Goal: Task Accomplishment & Management: Complete application form

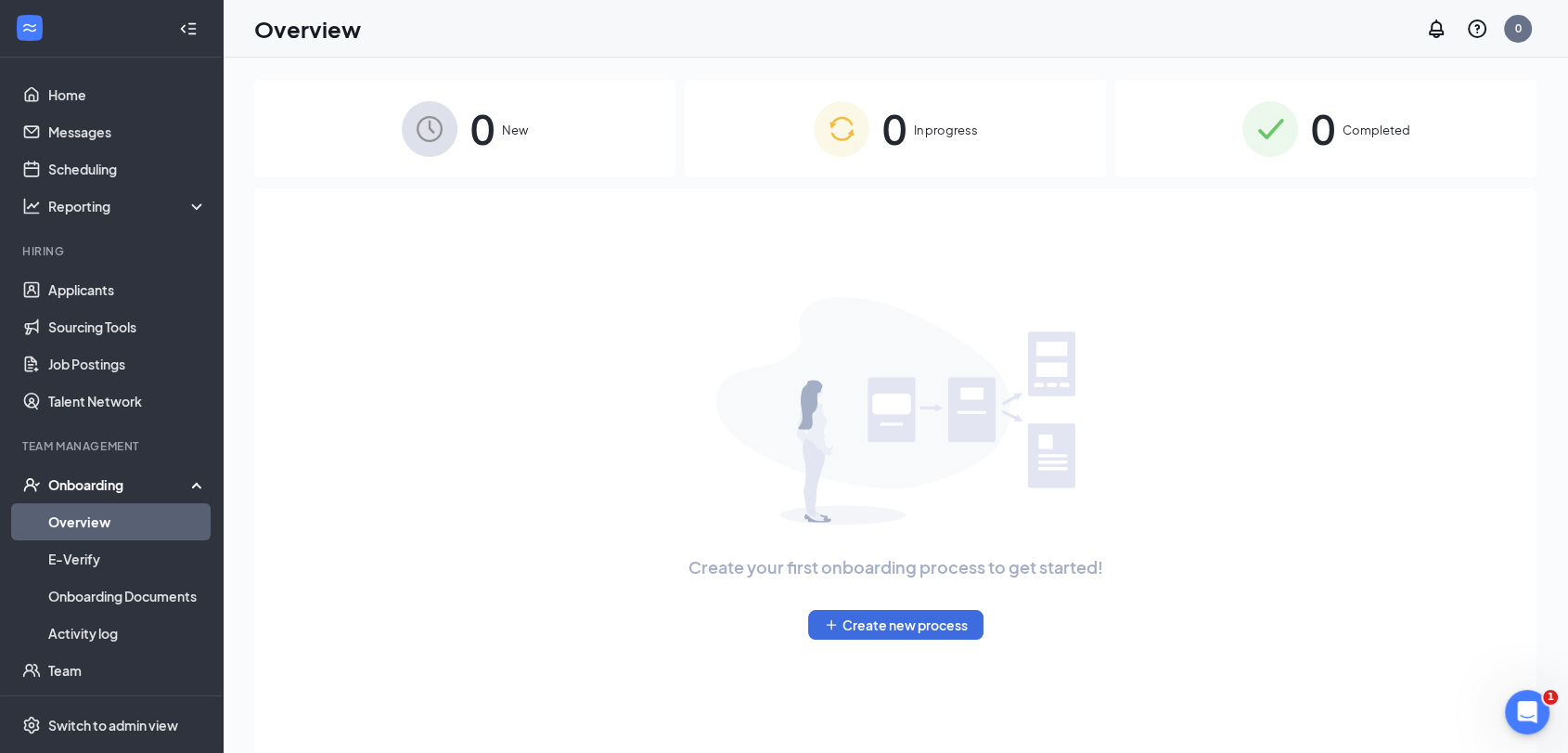
click at [1331, 126] on span "0" at bounding box center [1323, 129] width 24 height 64
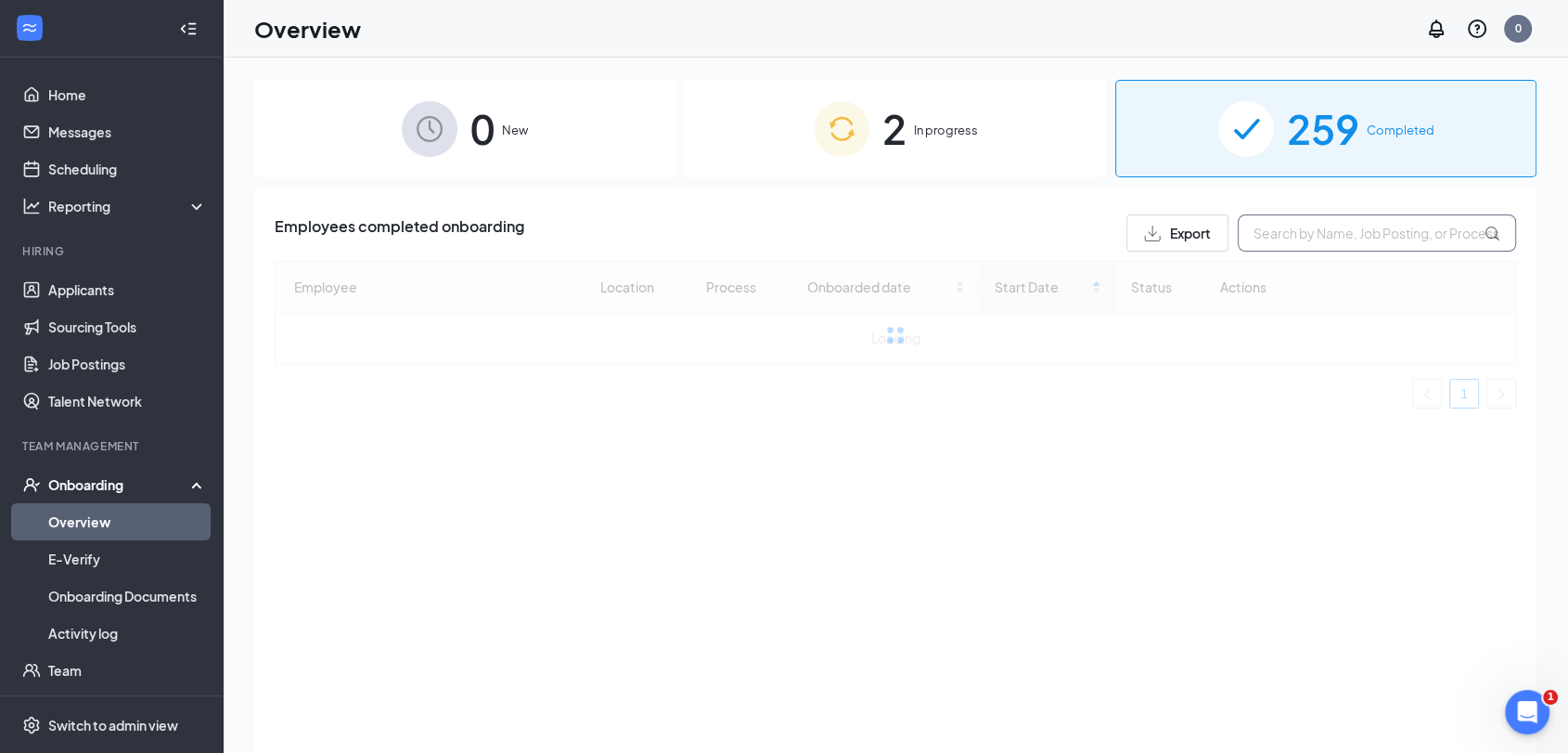
click at [1284, 241] on input "text" at bounding box center [1376, 233] width 278 height 37
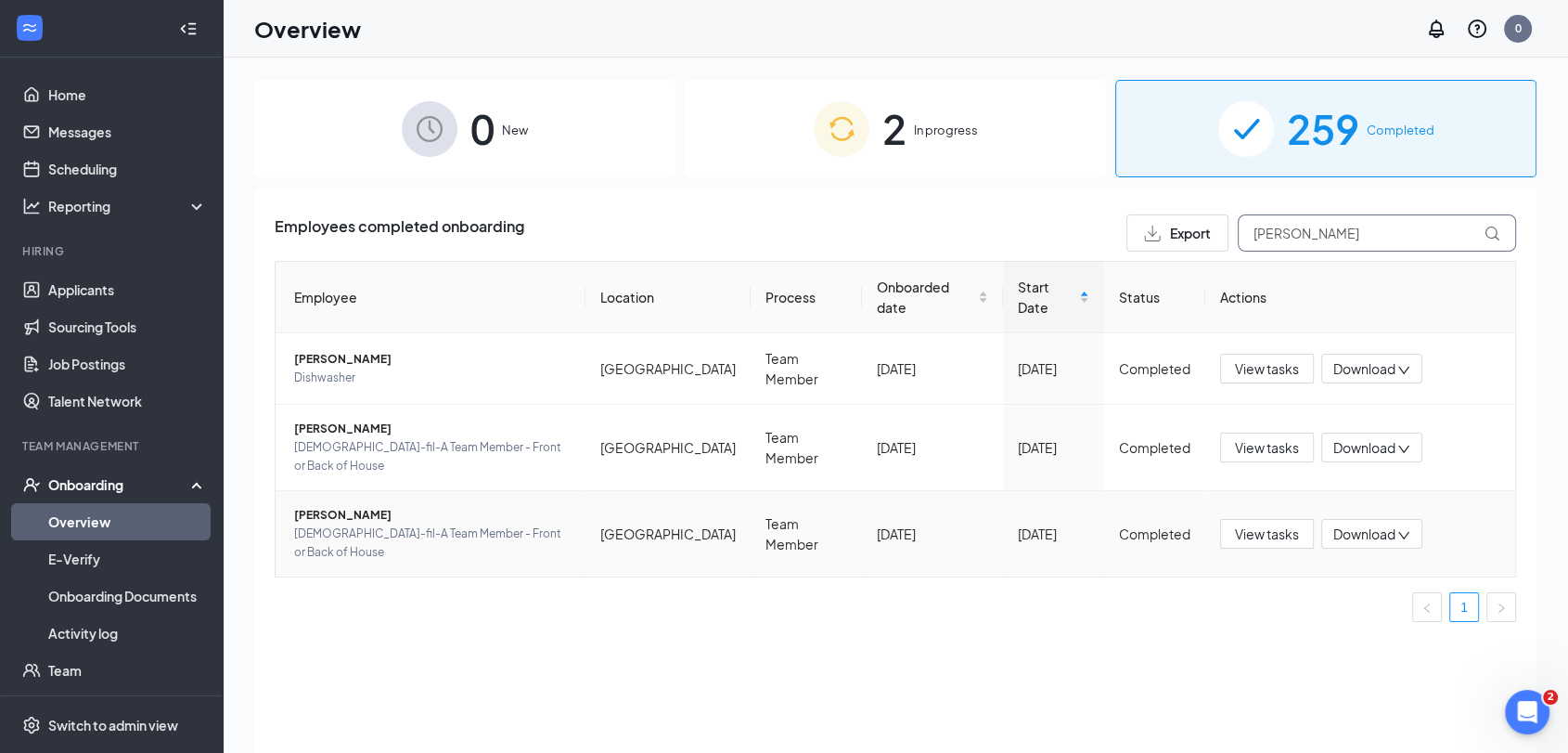
type input "[PERSON_NAME]"
click at [345, 506] on span "[PERSON_NAME]" at bounding box center [432, 515] width 276 height 18
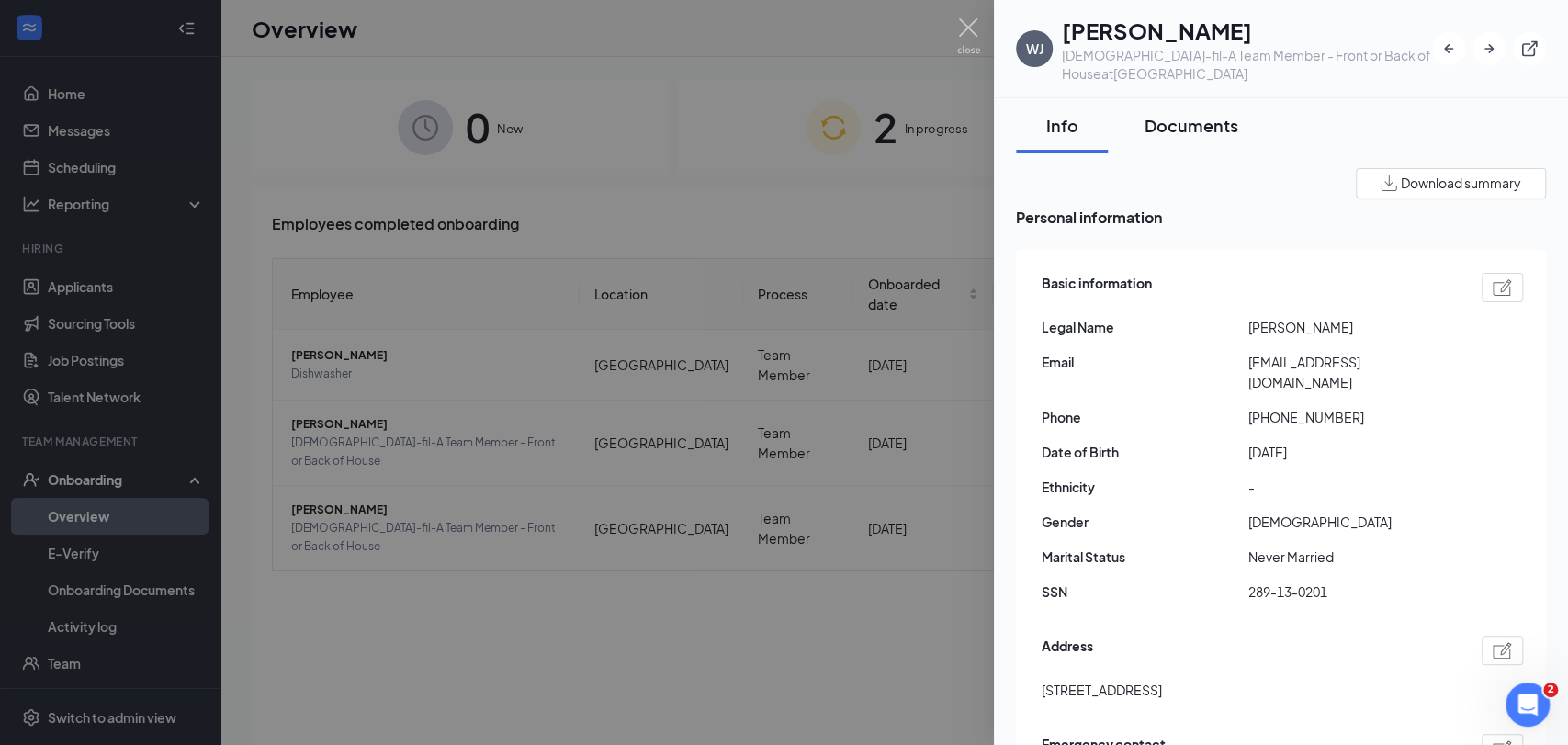
click at [1182, 142] on button "Documents" at bounding box center [1191, 125] width 130 height 55
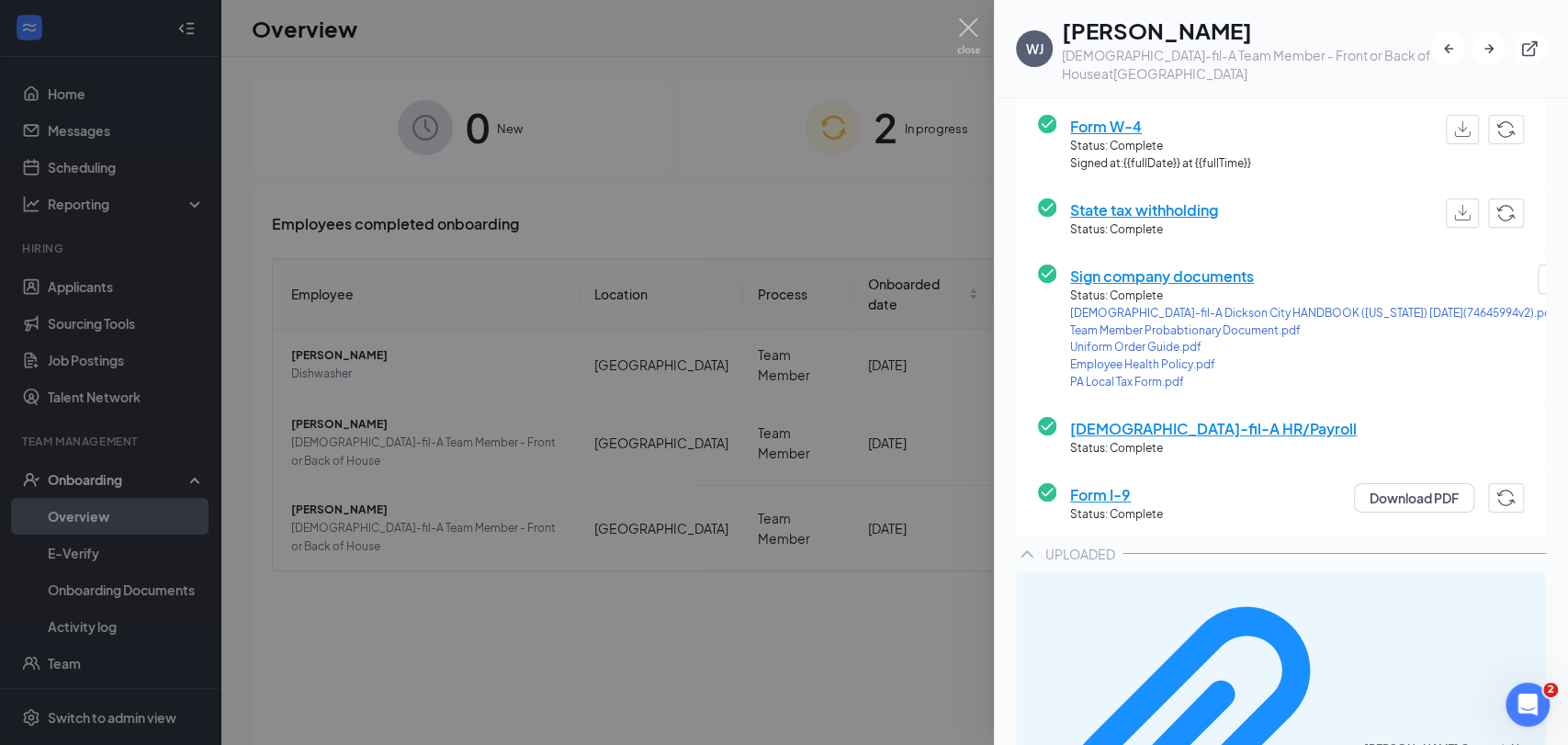
scroll to position [229, 0]
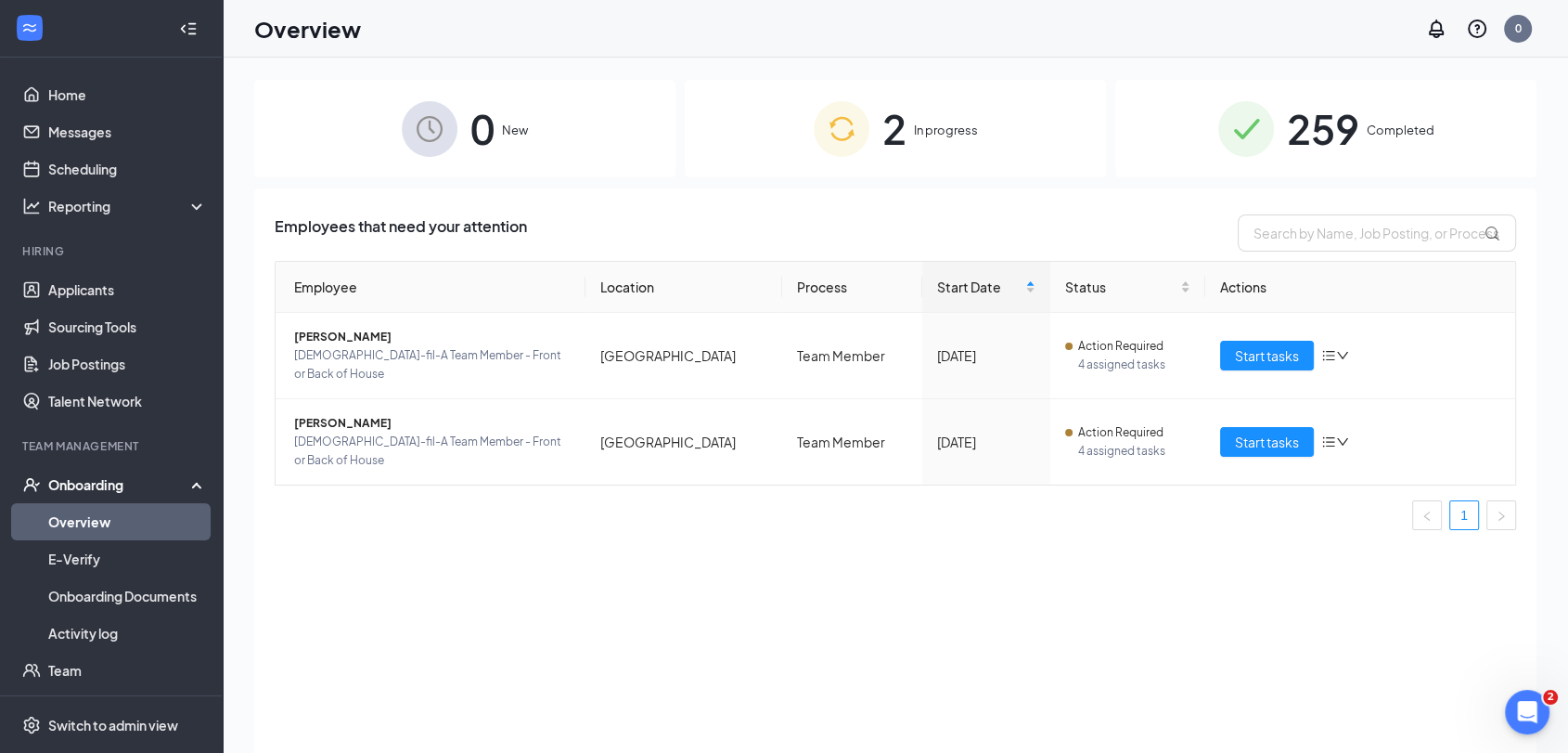
click at [1120, 114] on div "259 Completed" at bounding box center [1326, 128] width 422 height 98
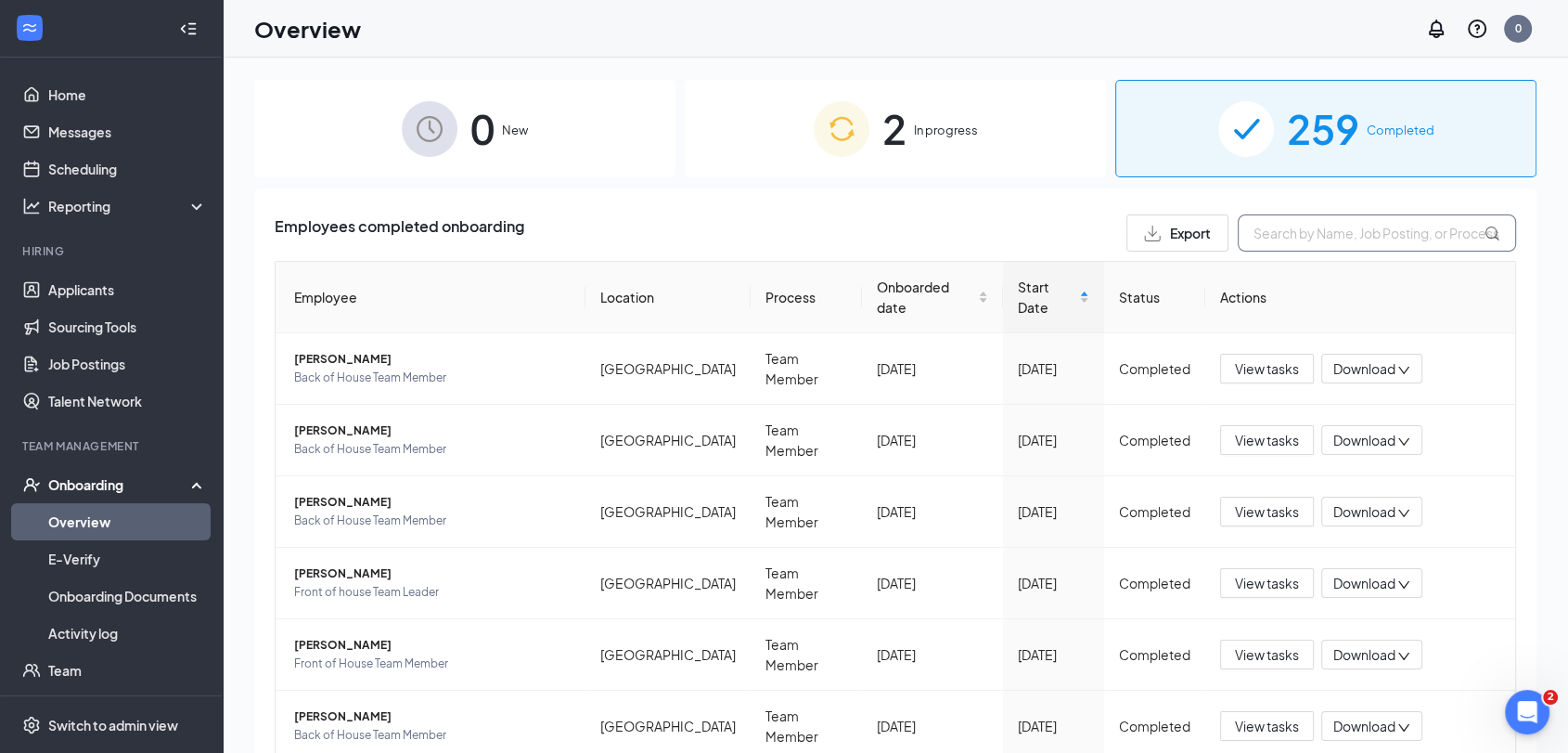
click at [1363, 231] on input "text" at bounding box center [1376, 233] width 278 height 37
type input "[PERSON_NAME]"
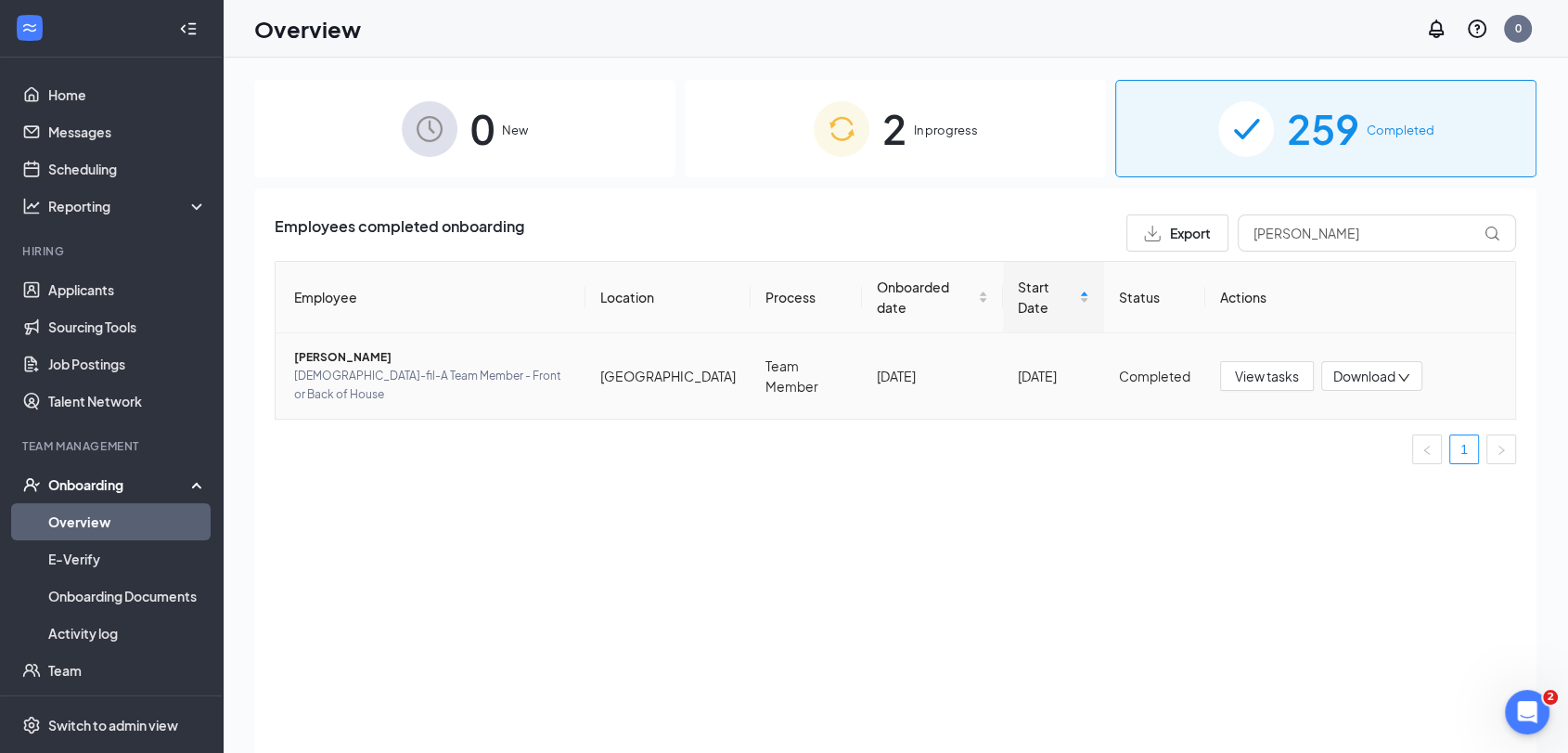
click at [350, 348] on span "[PERSON_NAME]" at bounding box center [432, 357] width 276 height 18
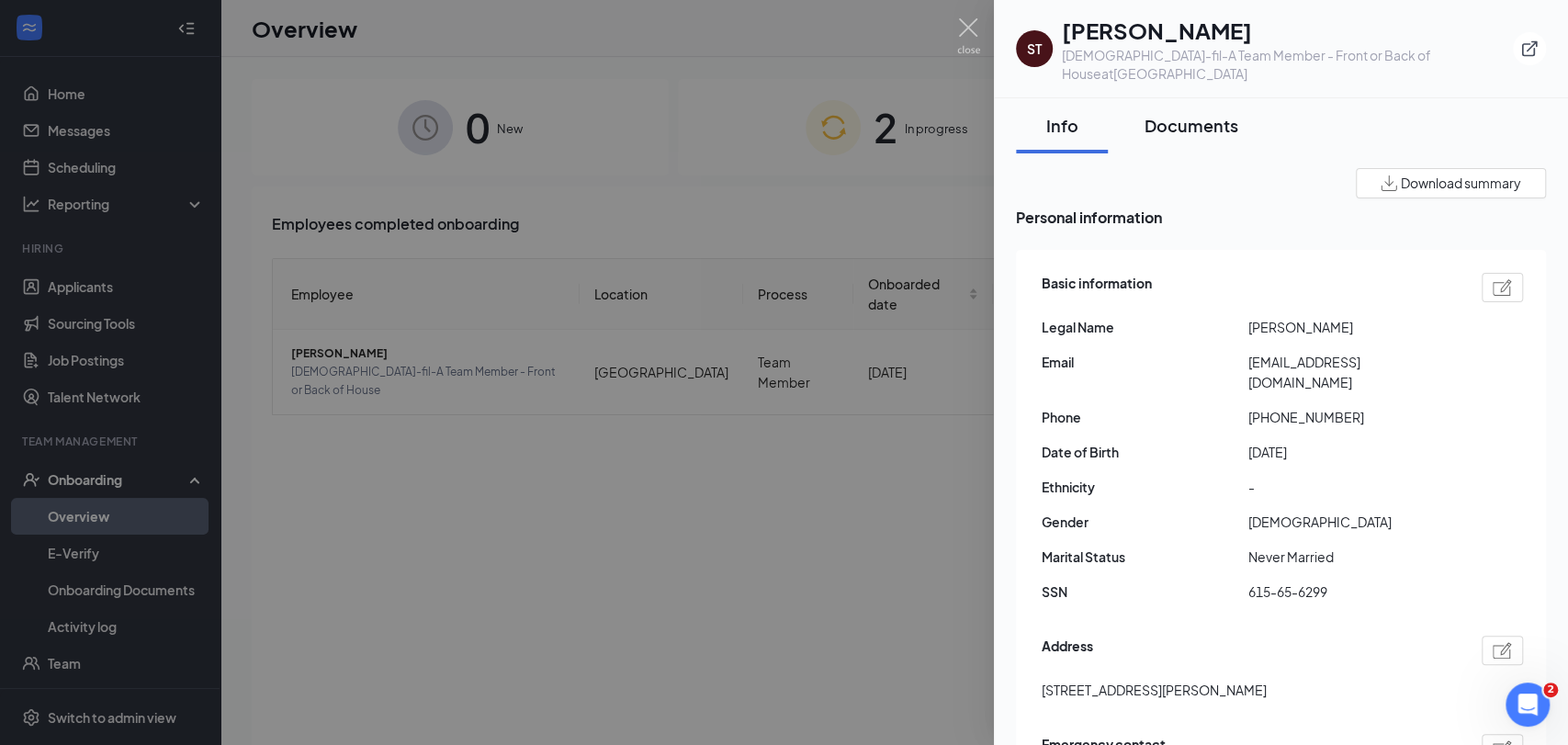
click at [1228, 117] on div "Documents" at bounding box center [1191, 126] width 94 height 23
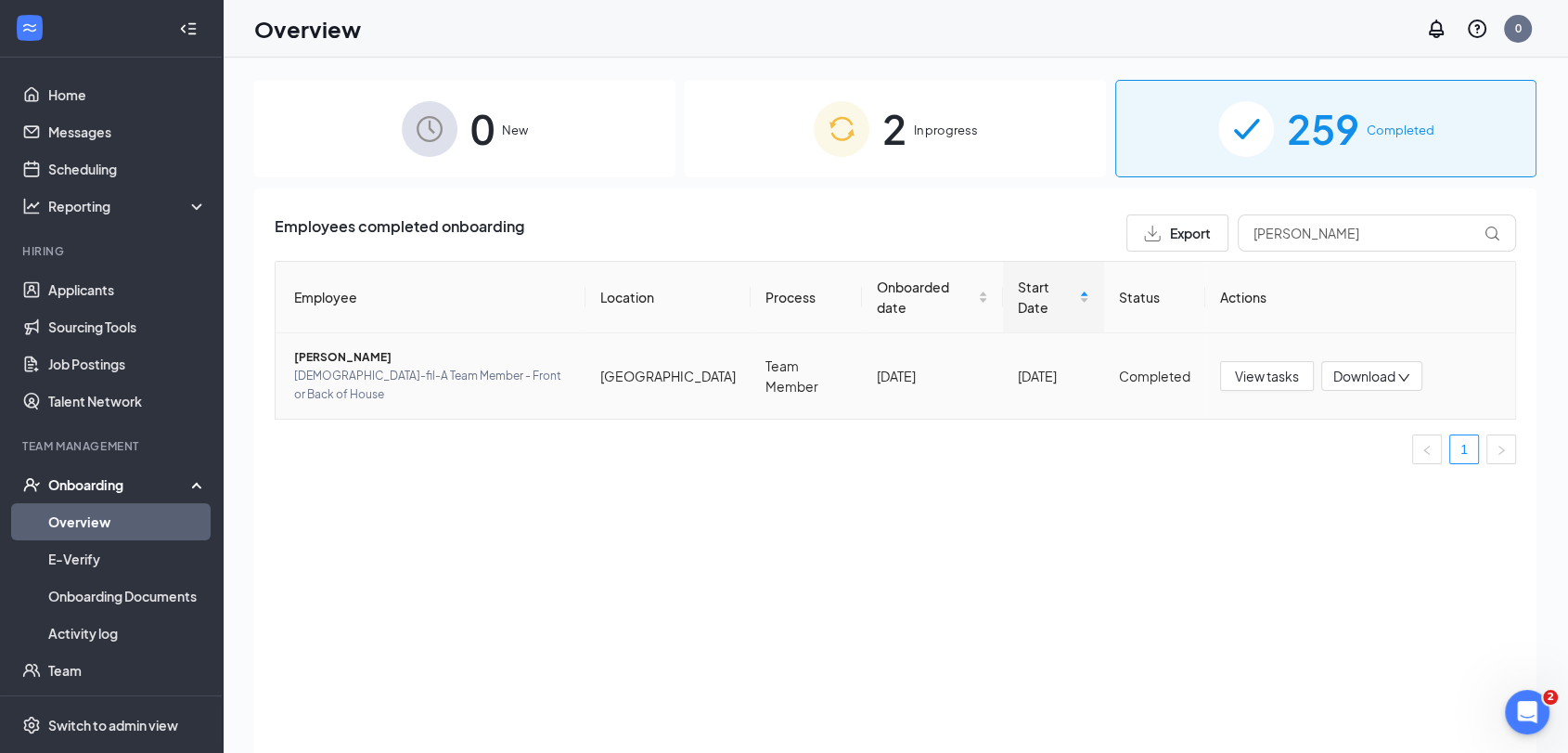
click at [334, 348] on span "[PERSON_NAME]" at bounding box center [432, 357] width 276 height 18
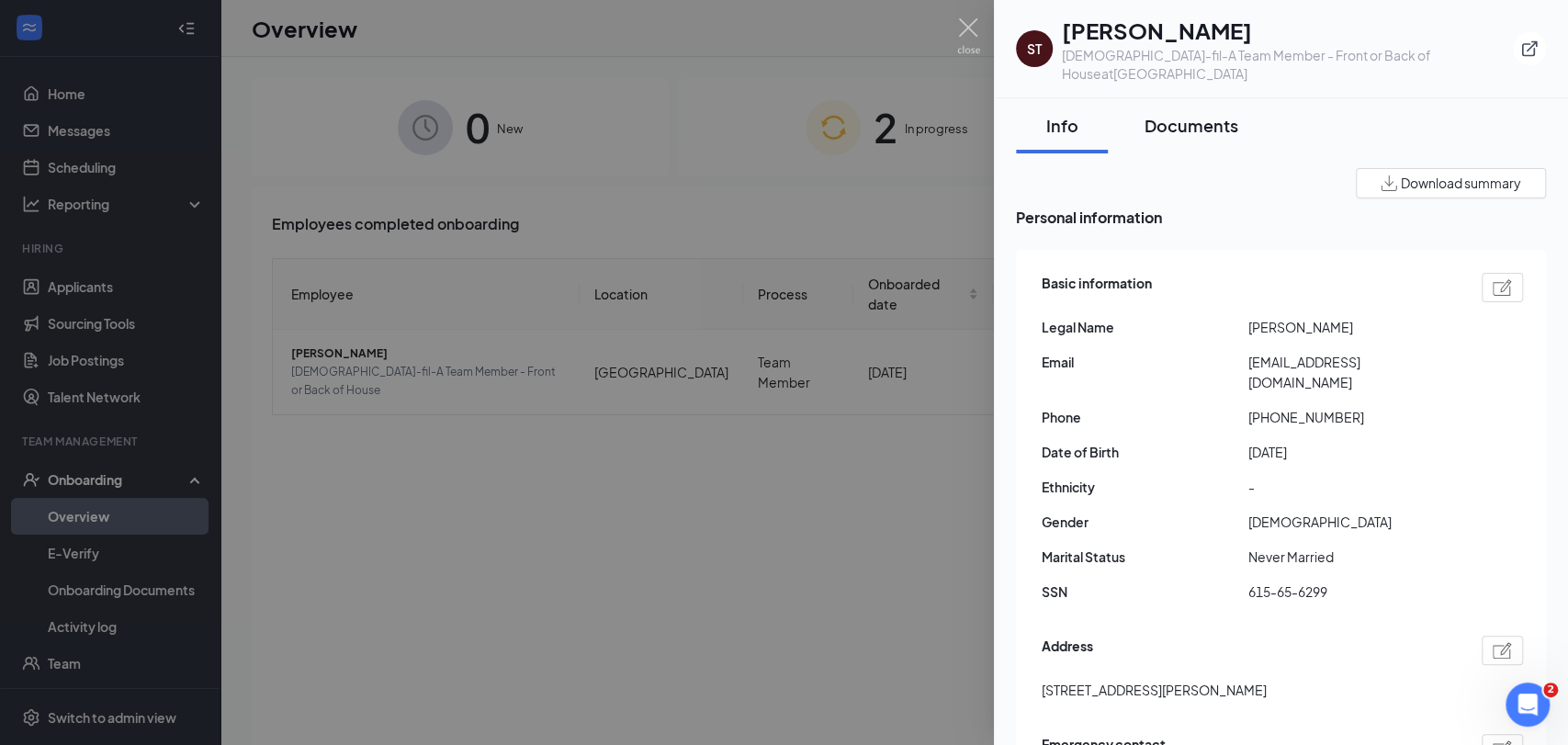
click at [1223, 119] on button "Documents" at bounding box center [1191, 125] width 130 height 55
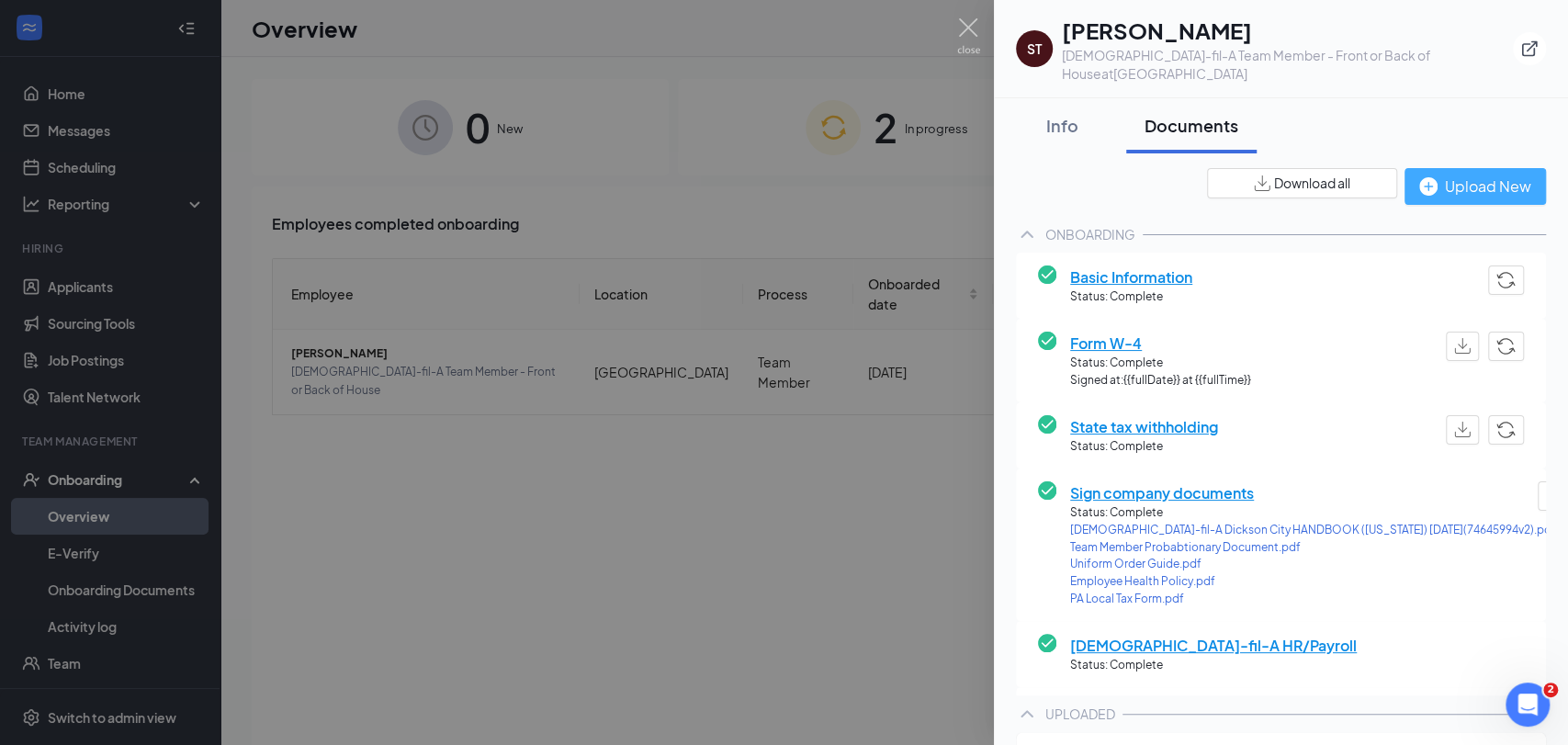
click at [1446, 175] on div "Upload New" at bounding box center [1474, 186] width 112 height 23
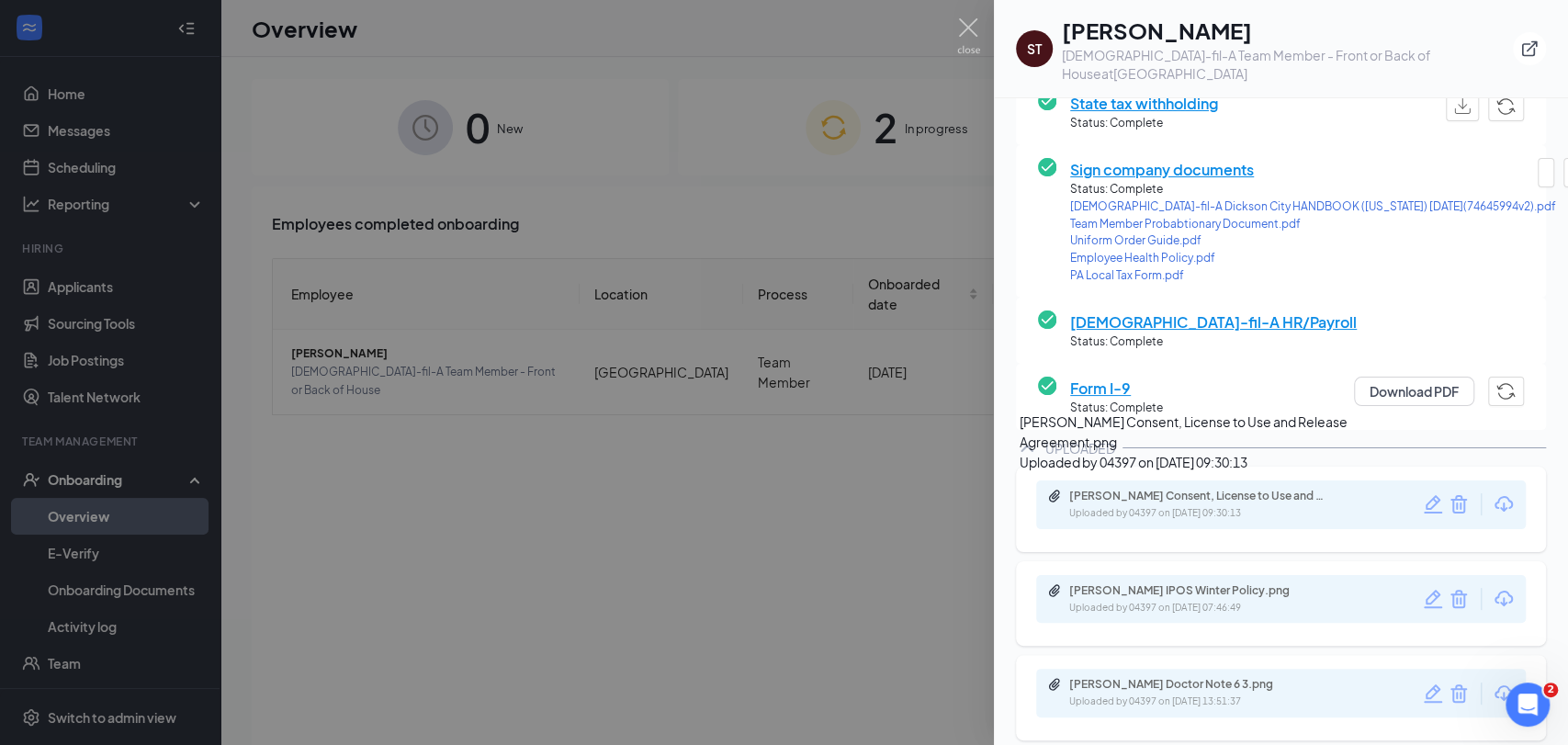
click at [1226, 506] on div "Uploaded by 04397 on [DATE] 09:30:13" at bounding box center [1206, 513] width 275 height 14
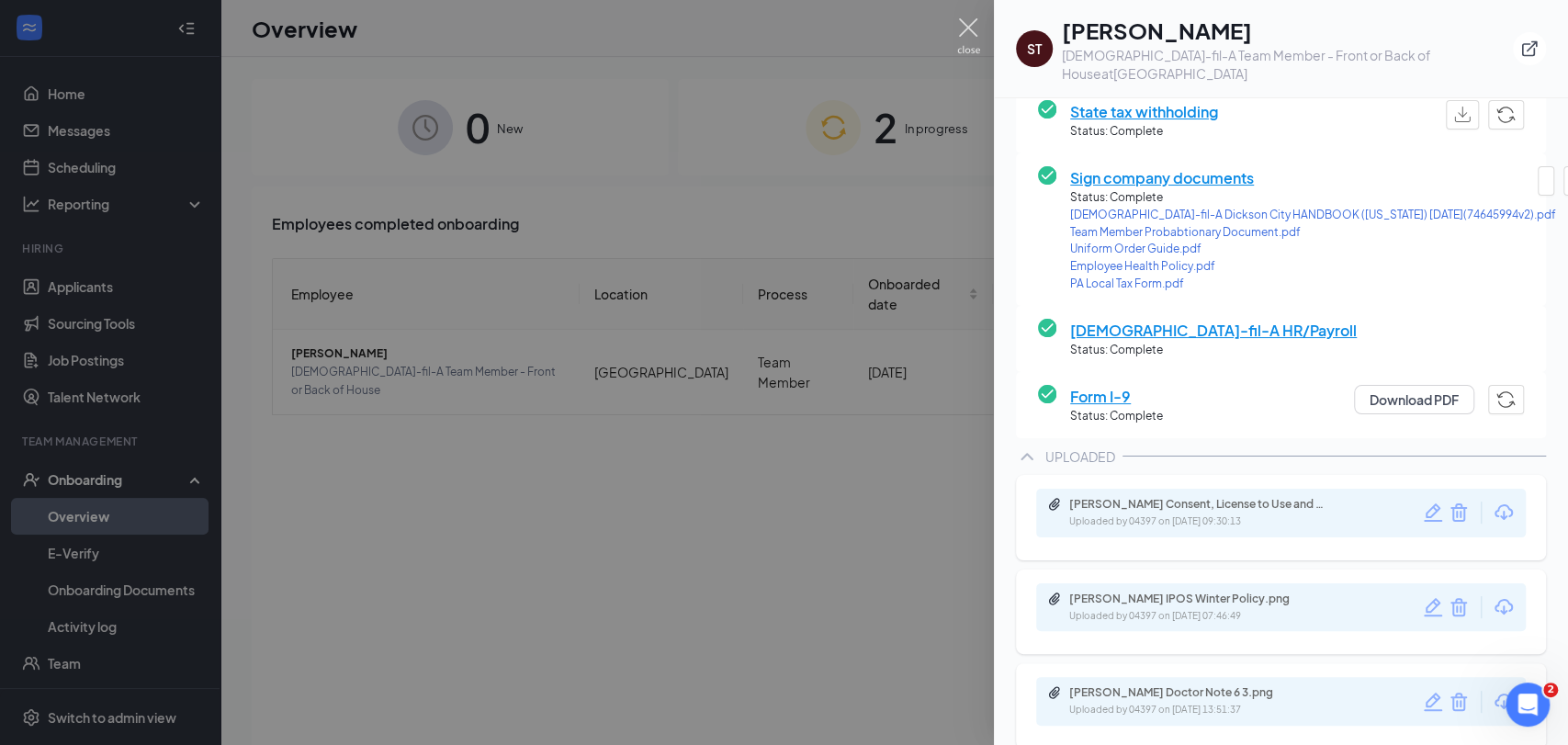
click at [969, 32] on img at bounding box center [969, 35] width 23 height 35
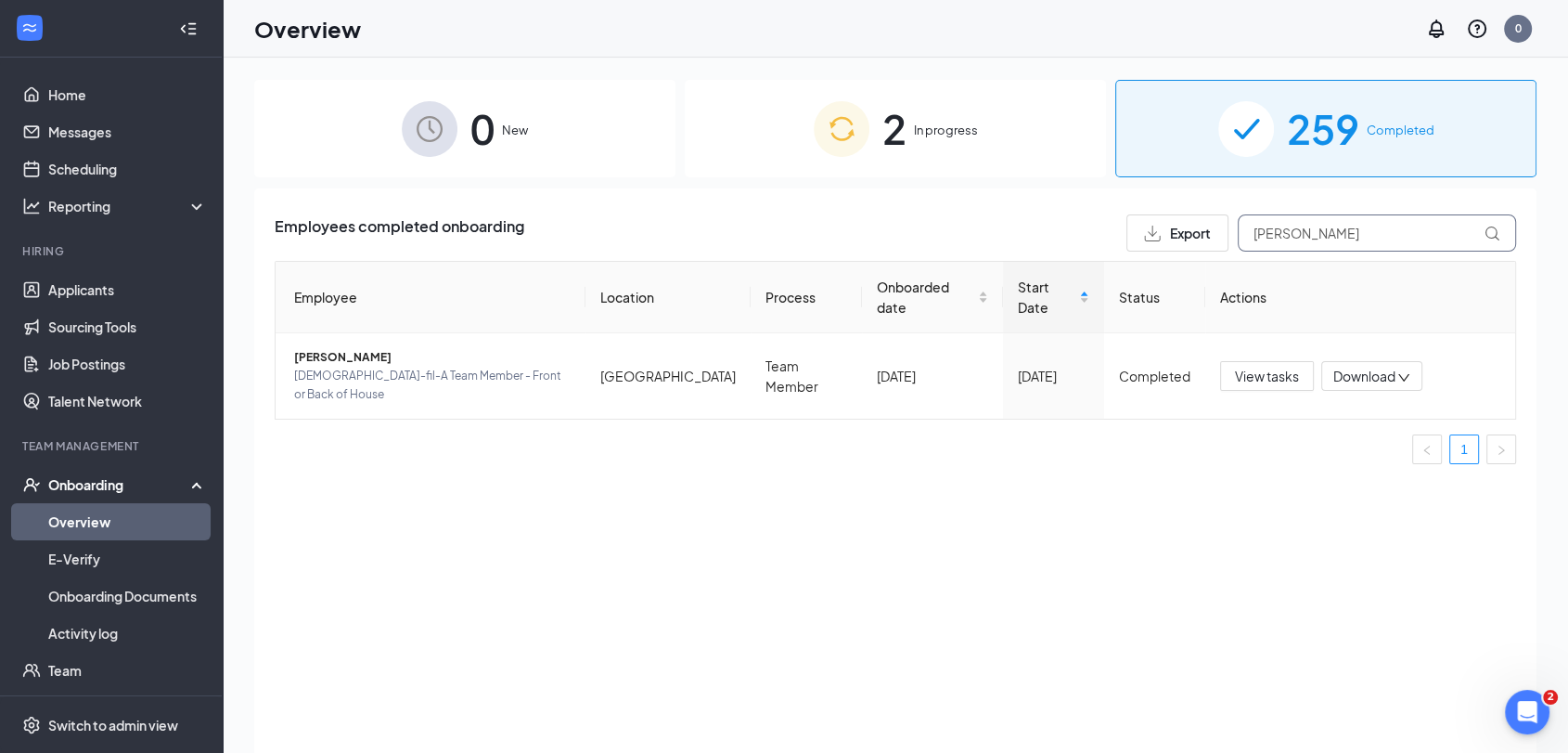
drag, startPoint x: 1363, startPoint y: 228, endPoint x: 1222, endPoint y: 247, distance: 142.3
click at [1226, 247] on div "Export [PERSON_NAME]" at bounding box center [1322, 233] width 390 height 37
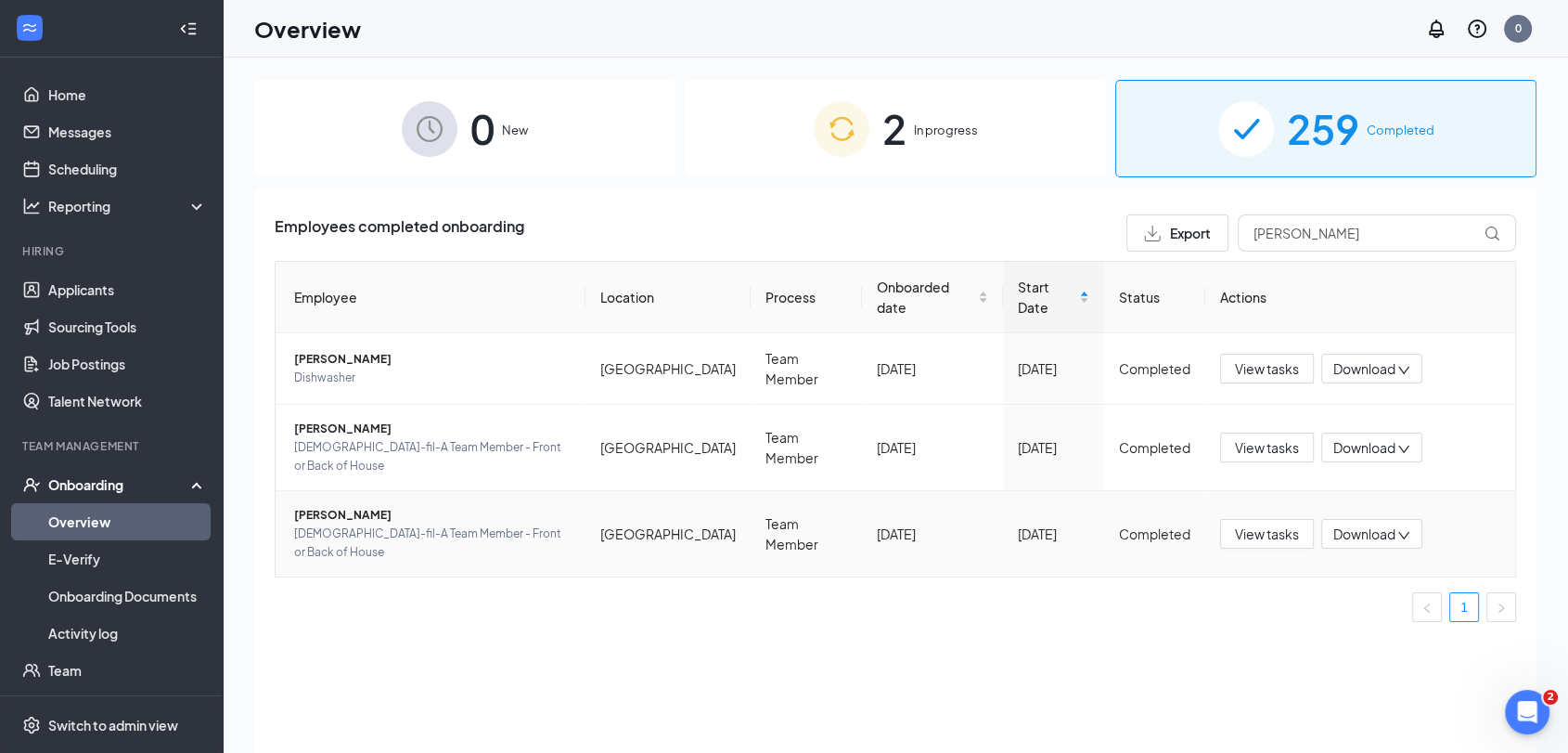
click at [353, 506] on span "[PERSON_NAME]" at bounding box center [432, 515] width 276 height 18
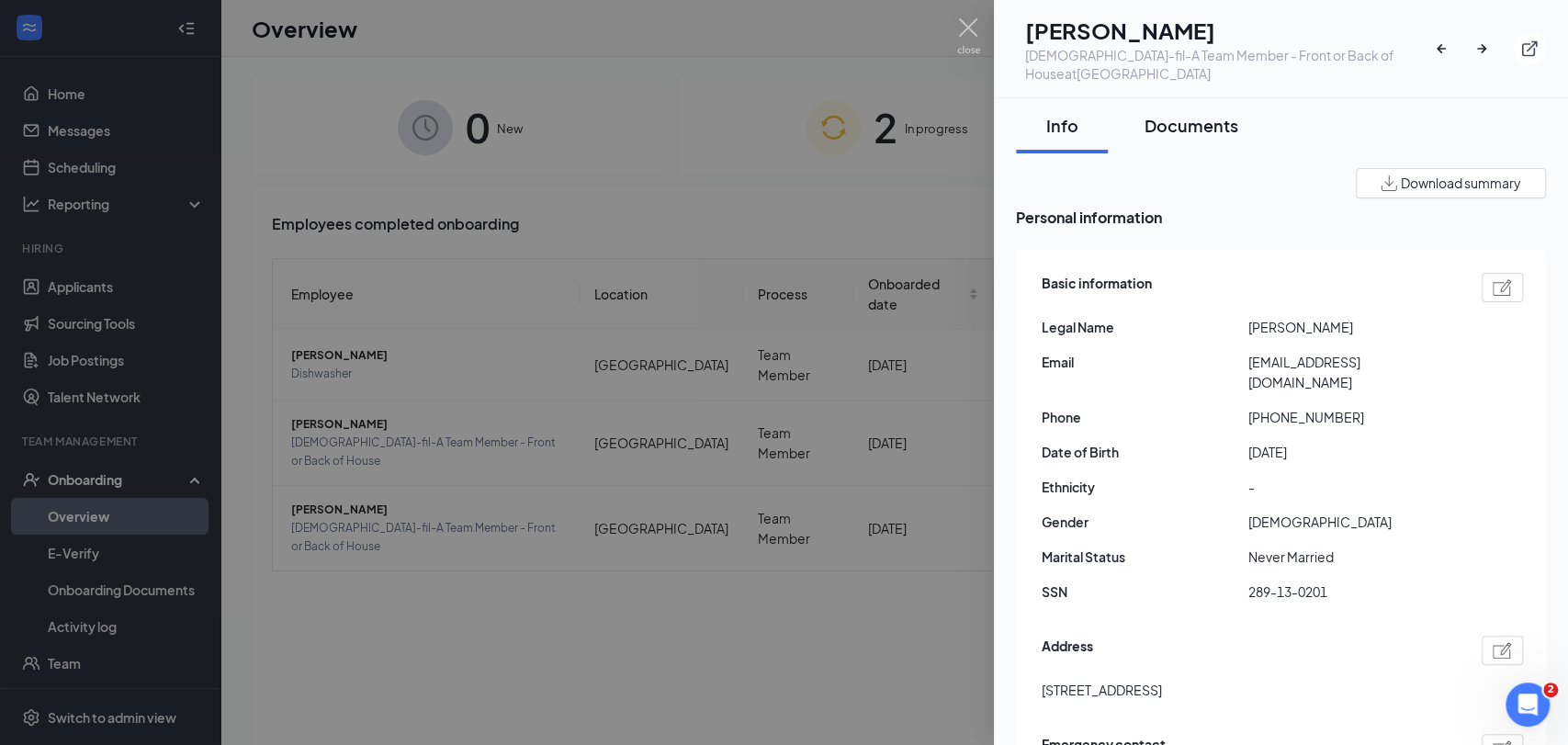
click at [1244, 119] on button "Documents" at bounding box center [1191, 125] width 130 height 55
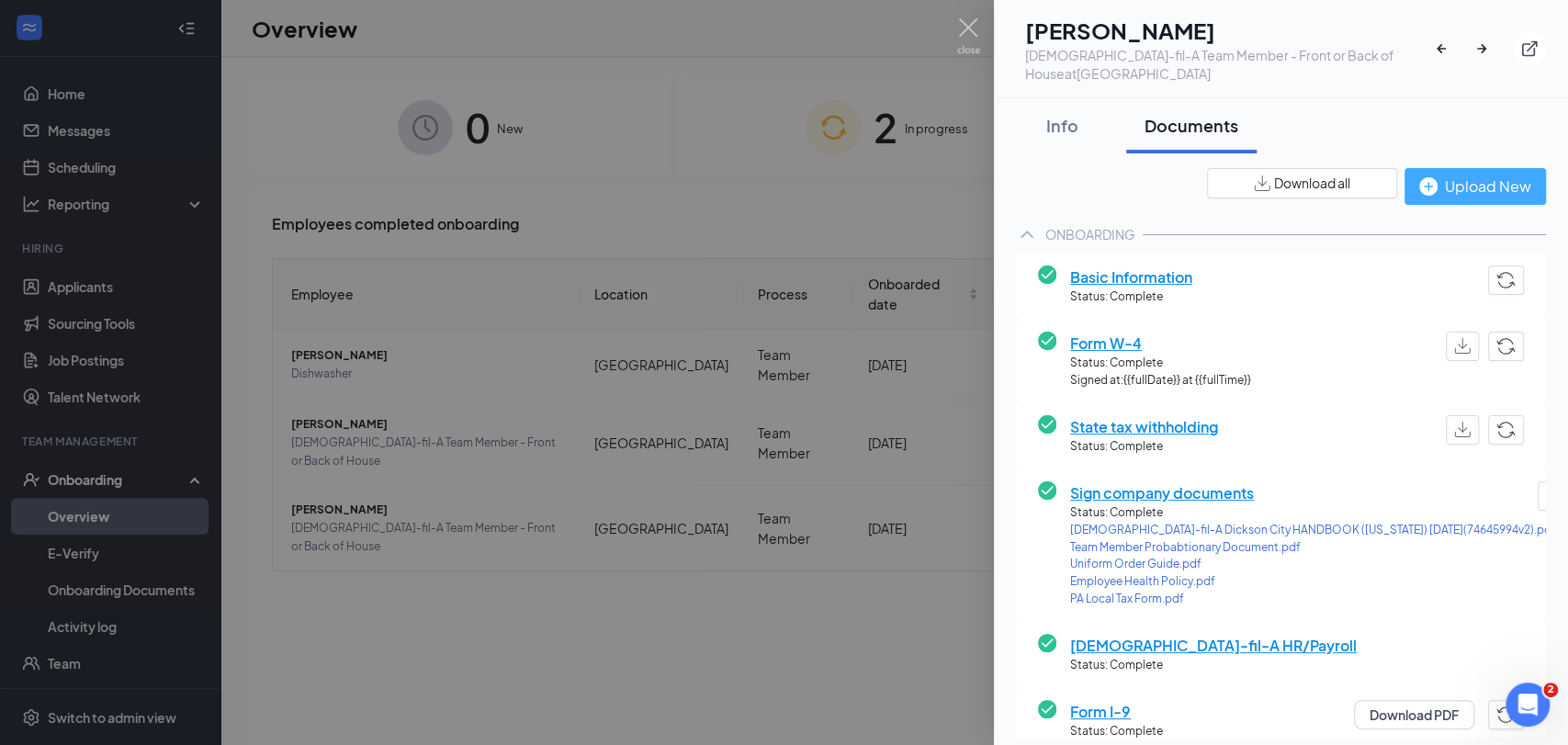
click at [1465, 193] on div "Upload New" at bounding box center [1474, 186] width 112 height 23
click at [1418, 190] on img "button" at bounding box center [1427, 186] width 18 height 18
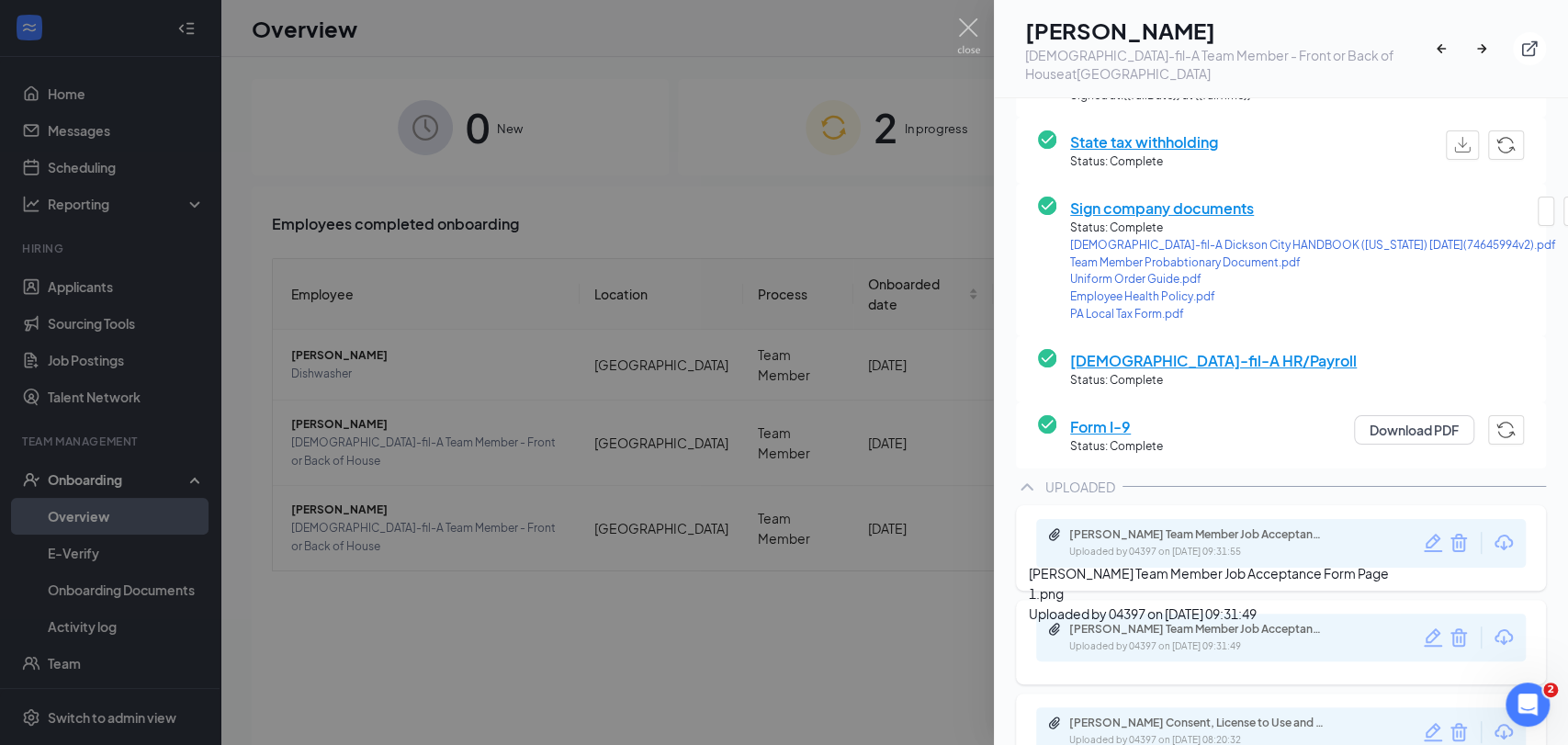
click at [1239, 635] on div "[PERSON_NAME] Team Member Job Acceptance Form Page 1.png" at bounding box center [1198, 628] width 257 height 14
click at [1227, 537] on div "[PERSON_NAME] Team Member Job Acceptance Form Page 2.png" at bounding box center [1198, 534] width 257 height 14
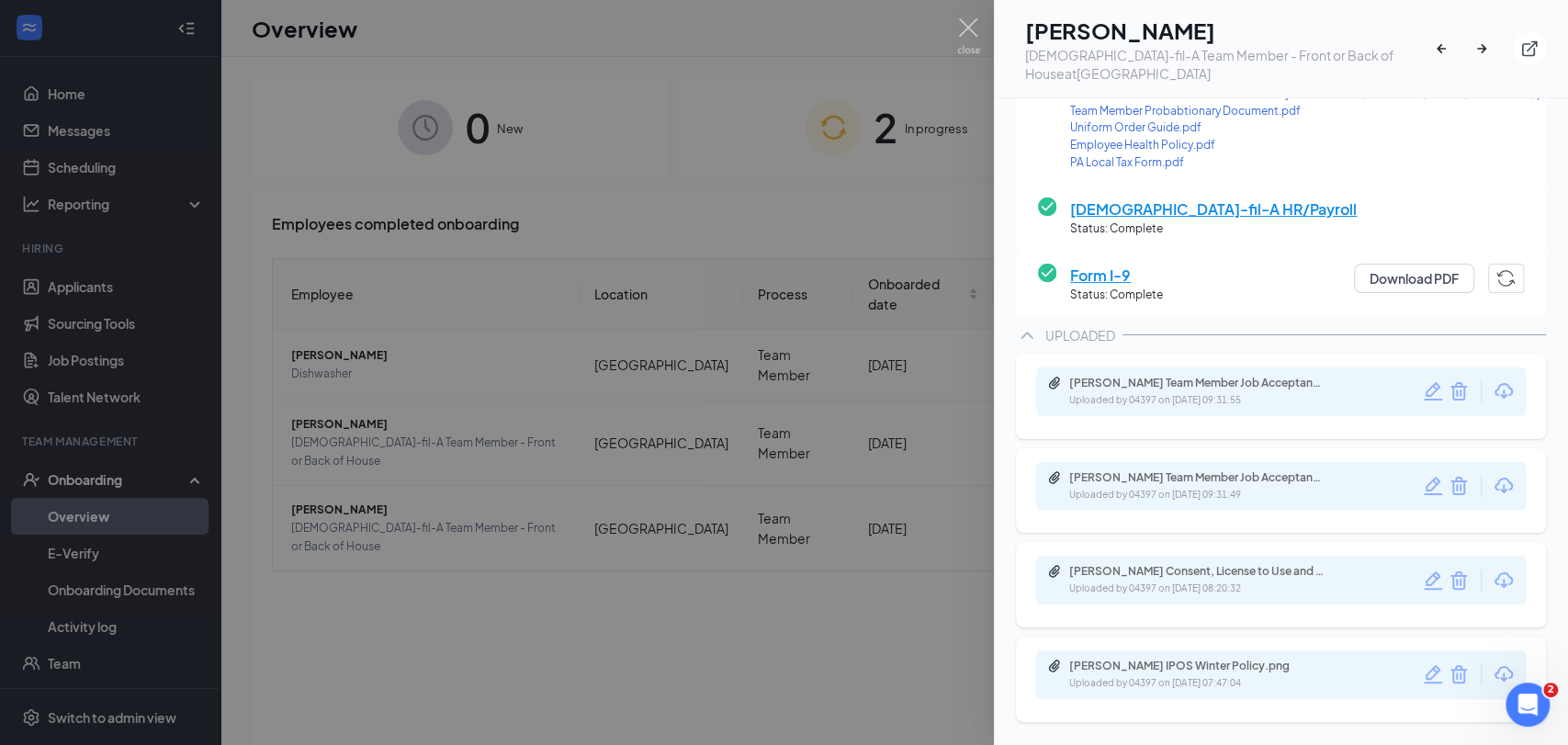
scroll to position [427, 0]
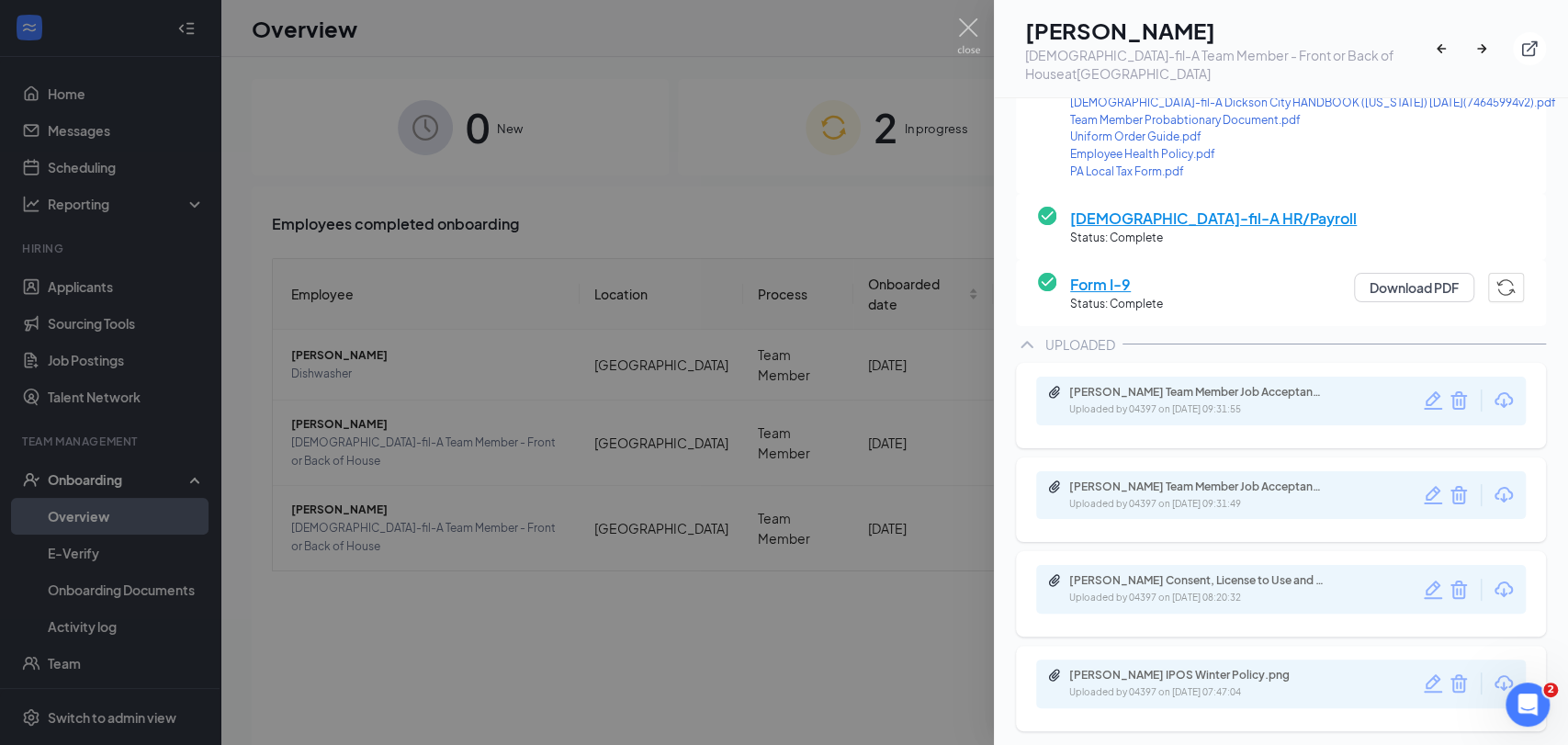
click at [1146, 479] on div "[PERSON_NAME] Team Member Job Acceptance Form Page 1.png" at bounding box center [1198, 486] width 257 height 14
click at [1271, 384] on div "[PERSON_NAME] Team Member Job Acceptance Form Page 2.png" at bounding box center [1198, 391] width 257 height 14
click at [975, 35] on img at bounding box center [969, 35] width 23 height 35
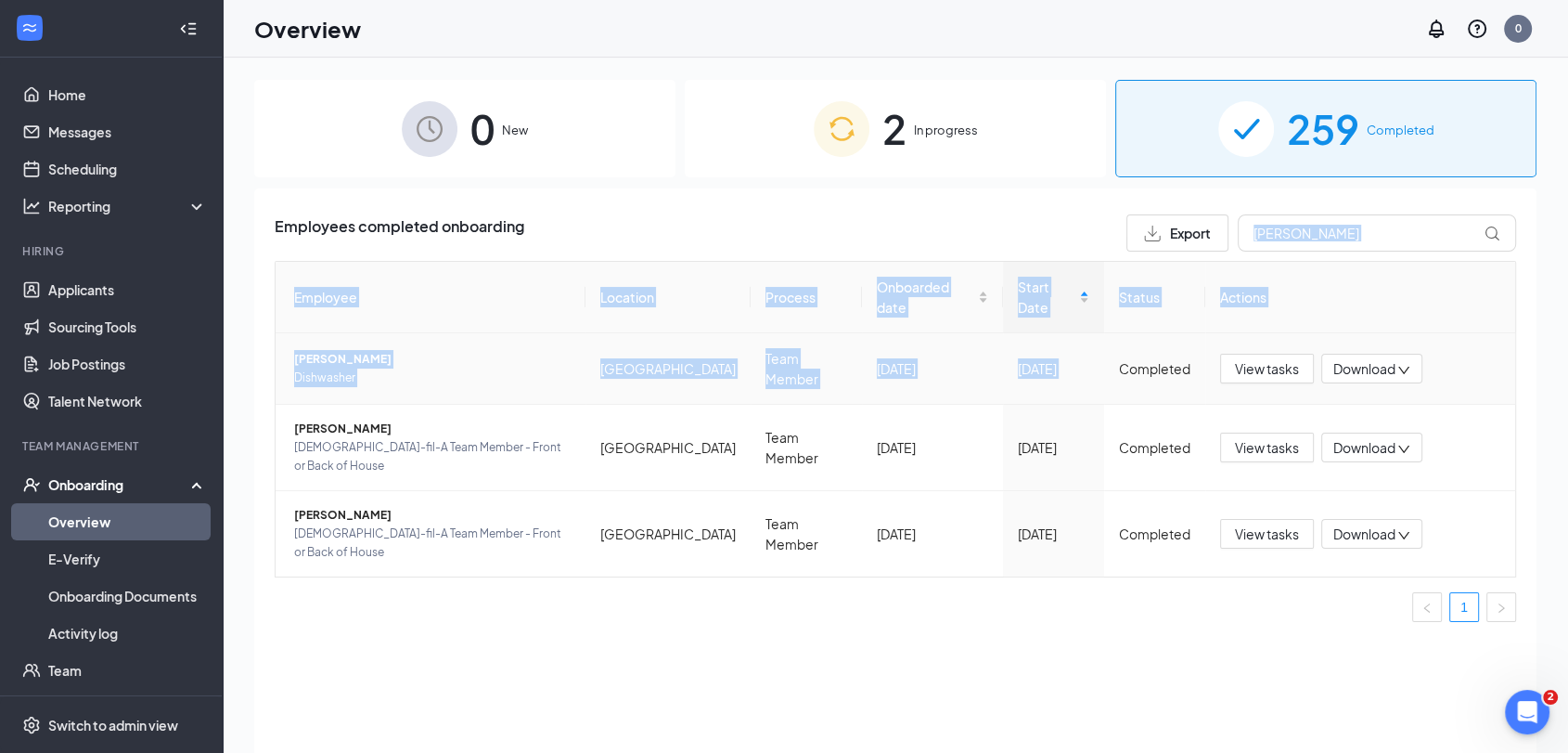
drag, startPoint x: 1347, startPoint y: 252, endPoint x: 1106, endPoint y: 322, distance: 251.0
click at [1109, 322] on div "Employees completed onboarding Export [PERSON_NAME] Location Process Onboarded …" at bounding box center [894, 425] width 1241 height 423
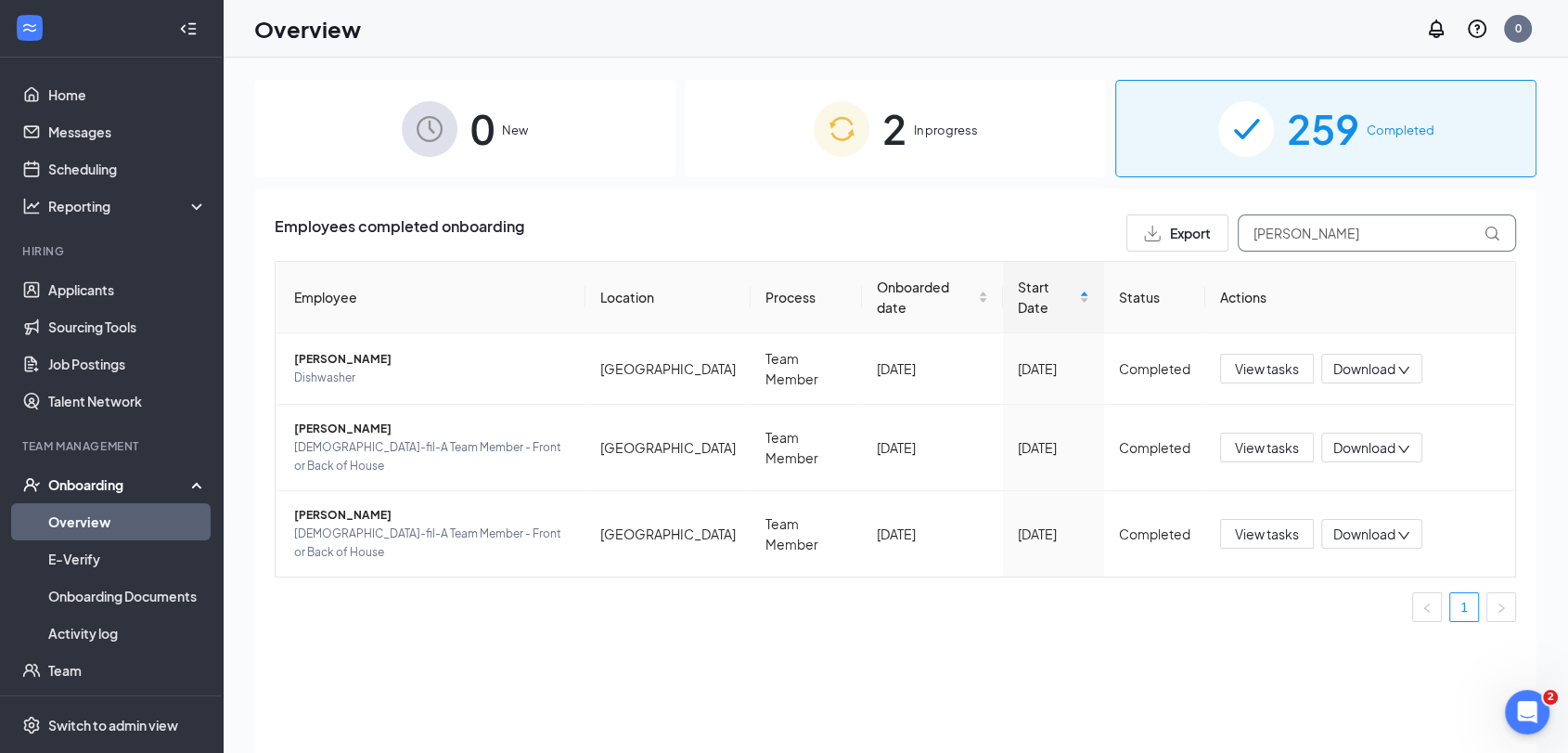
click at [1322, 224] on input "[PERSON_NAME]" at bounding box center [1376, 233] width 278 height 37
type input "w"
type input "[PERSON_NAME]"
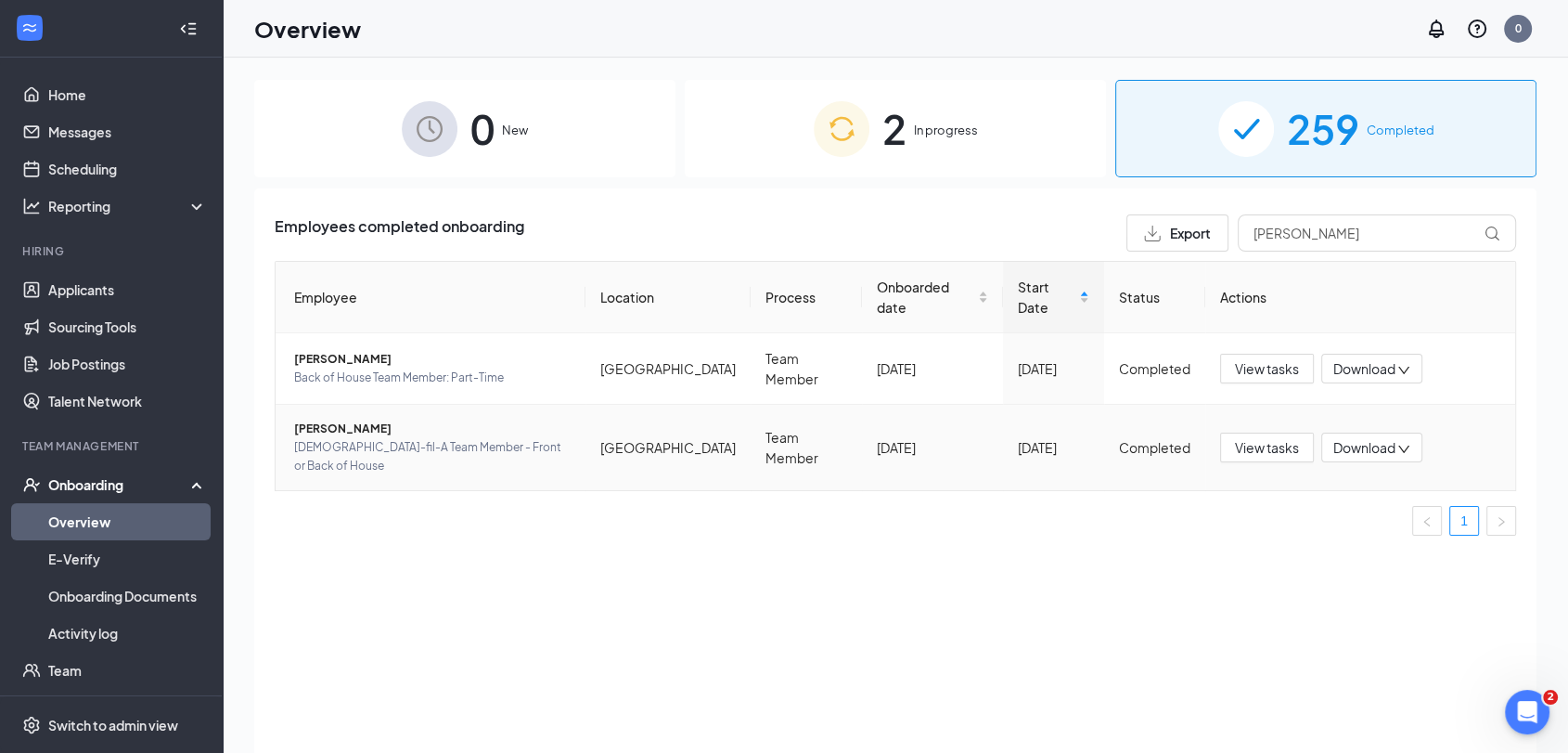
click at [361, 420] on span "[PERSON_NAME]" at bounding box center [432, 428] width 276 height 18
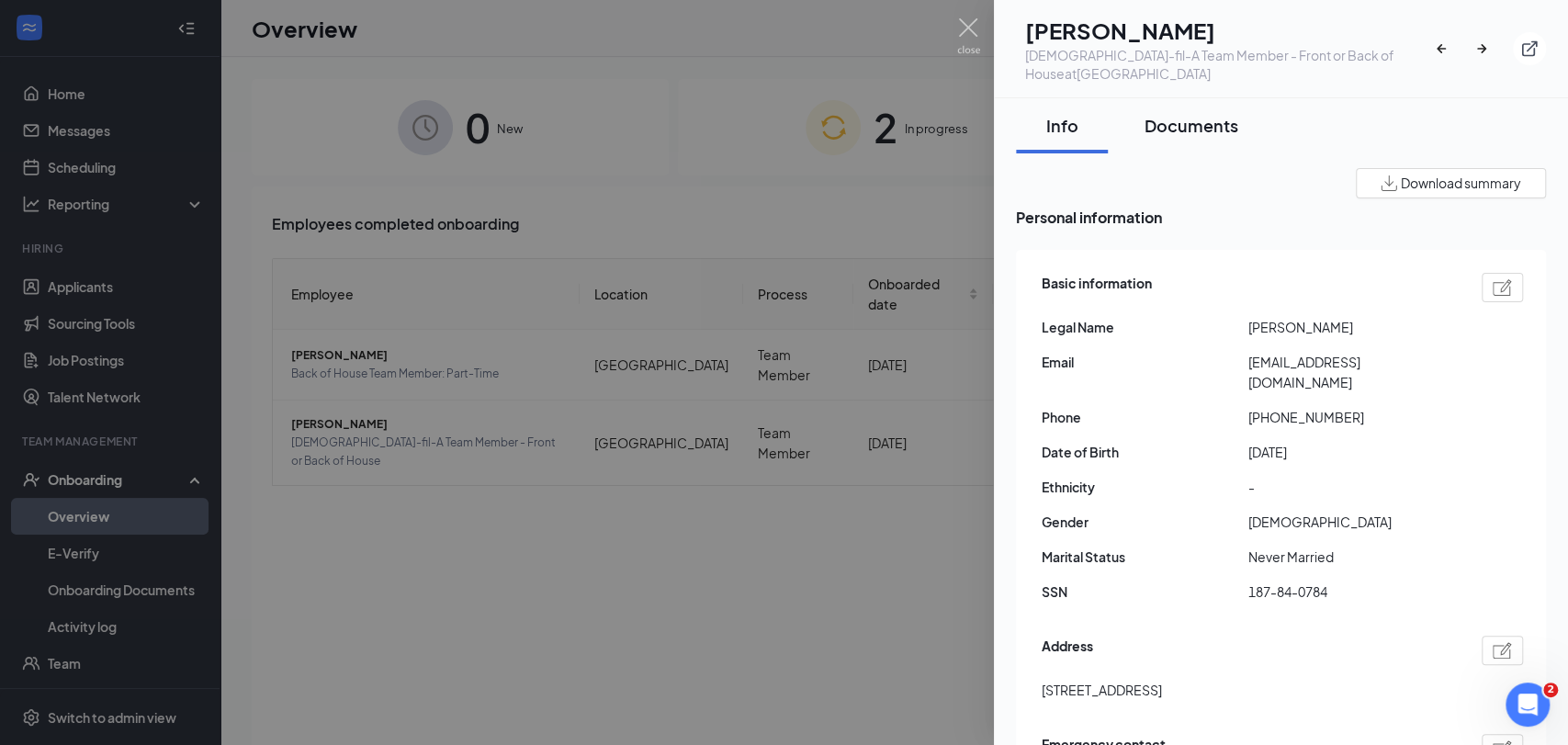
click at [1213, 134] on div "Documents" at bounding box center [1191, 126] width 94 height 23
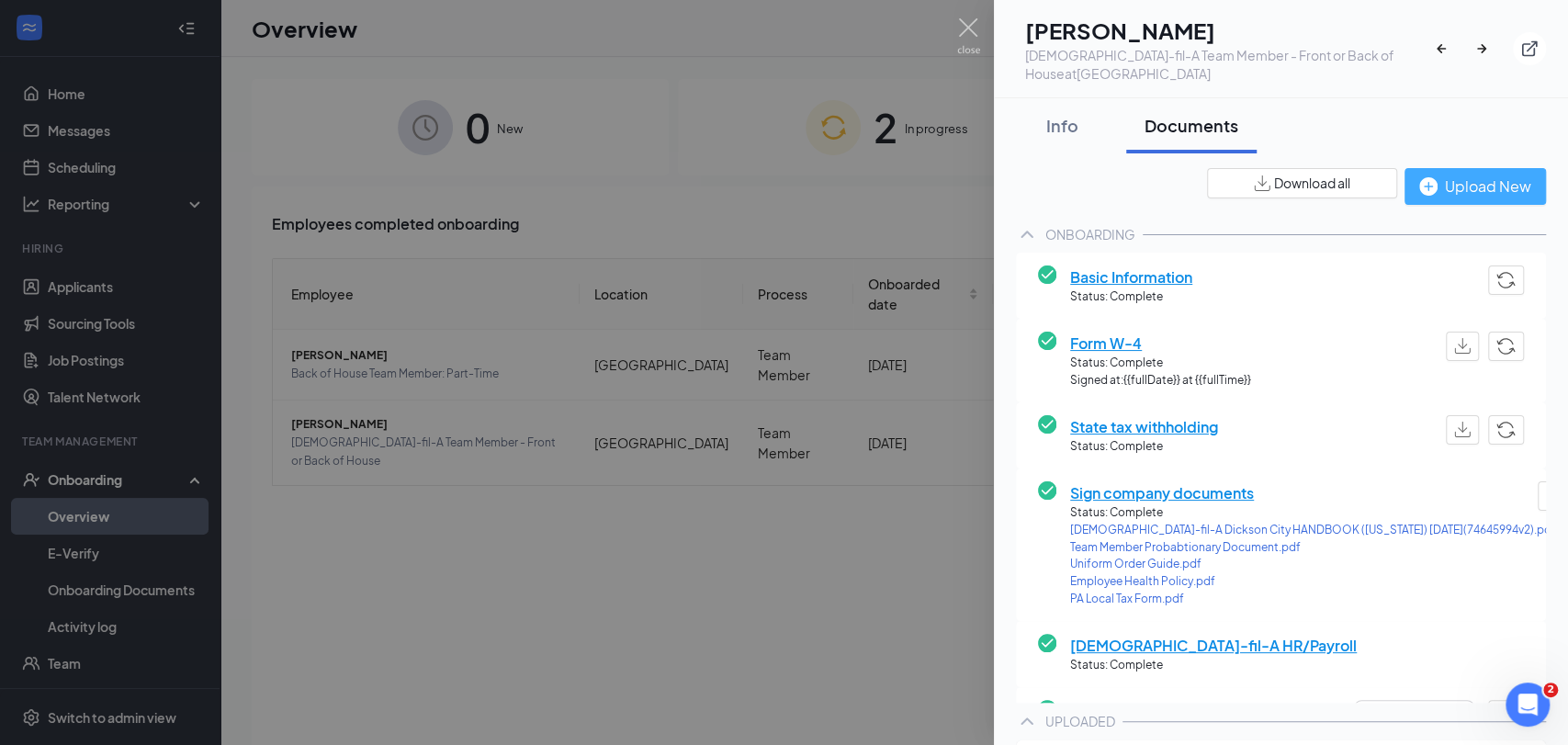
click at [1441, 185] on div "Upload New" at bounding box center [1474, 186] width 112 height 23
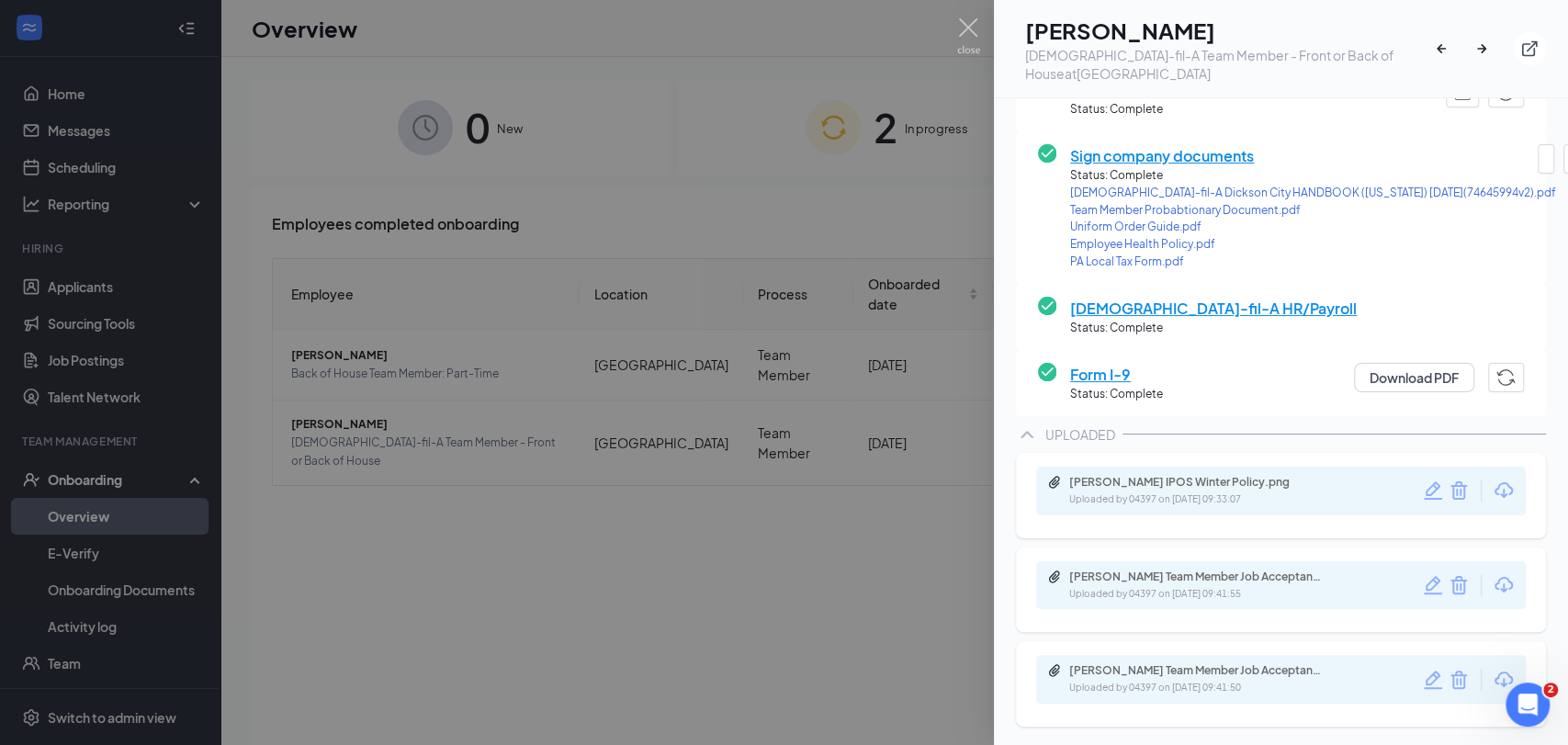
scroll to position [341, 0]
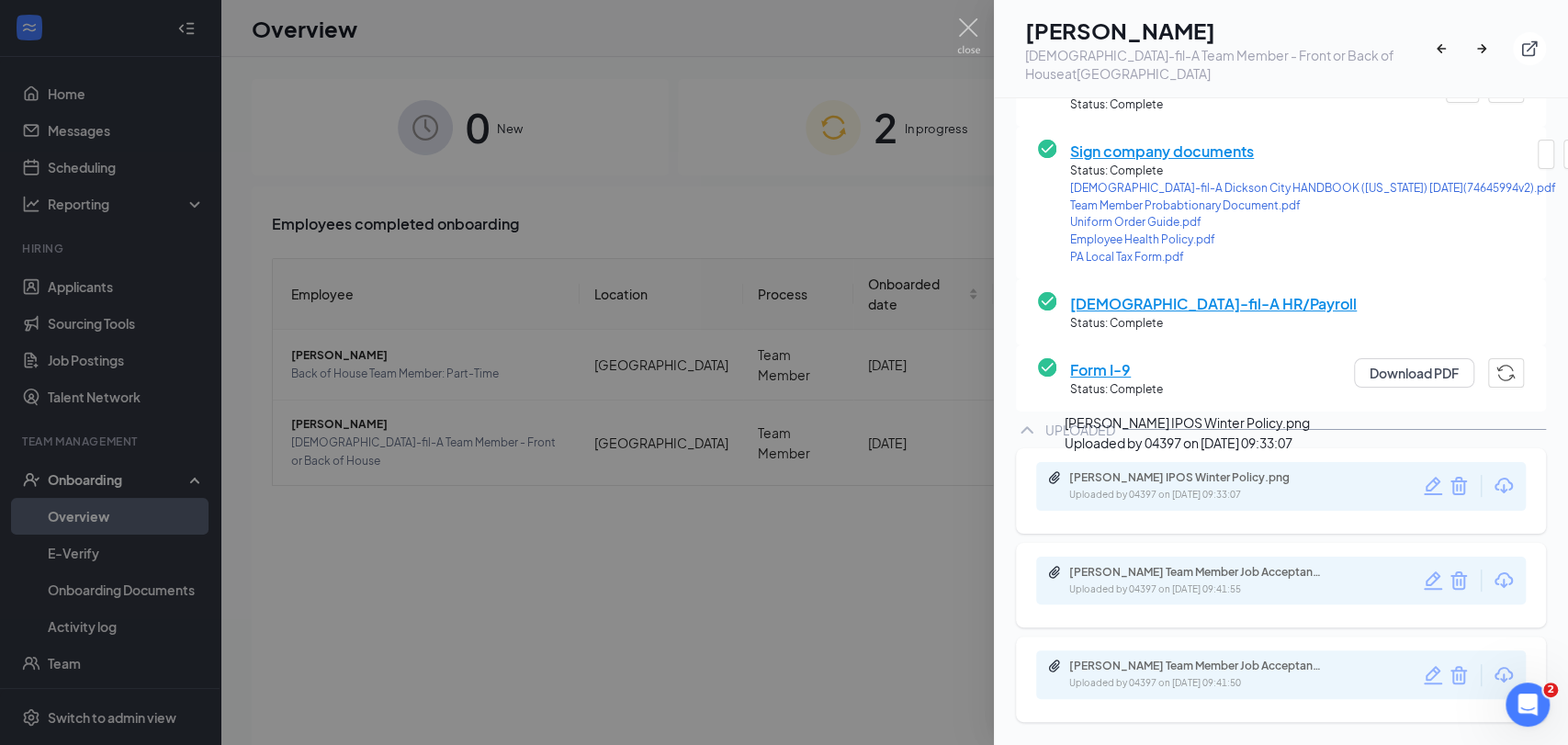
click at [1176, 482] on div "[PERSON_NAME] IPOS Winter Policy.png" at bounding box center [1198, 477] width 257 height 14
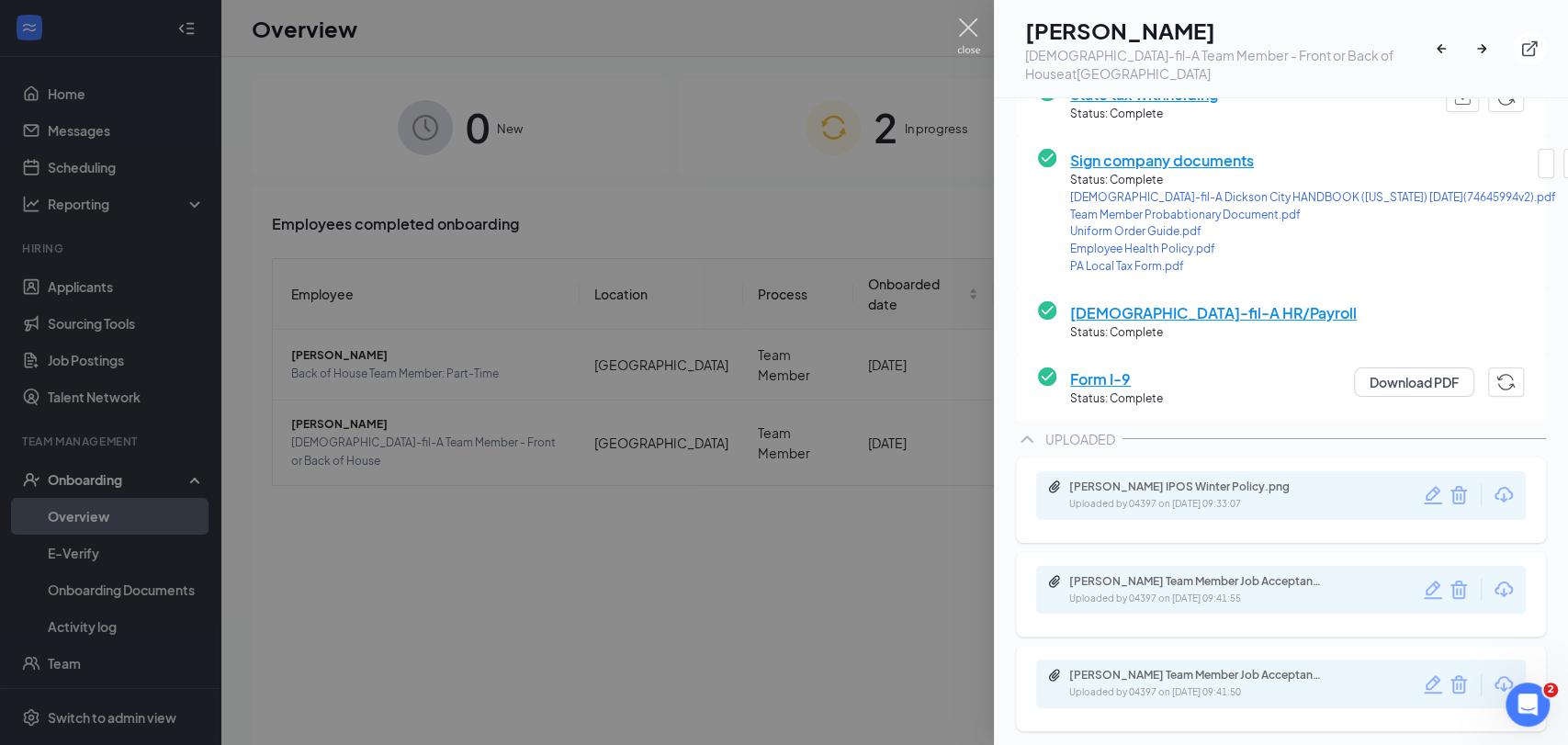
click at [977, 24] on img at bounding box center [969, 35] width 23 height 35
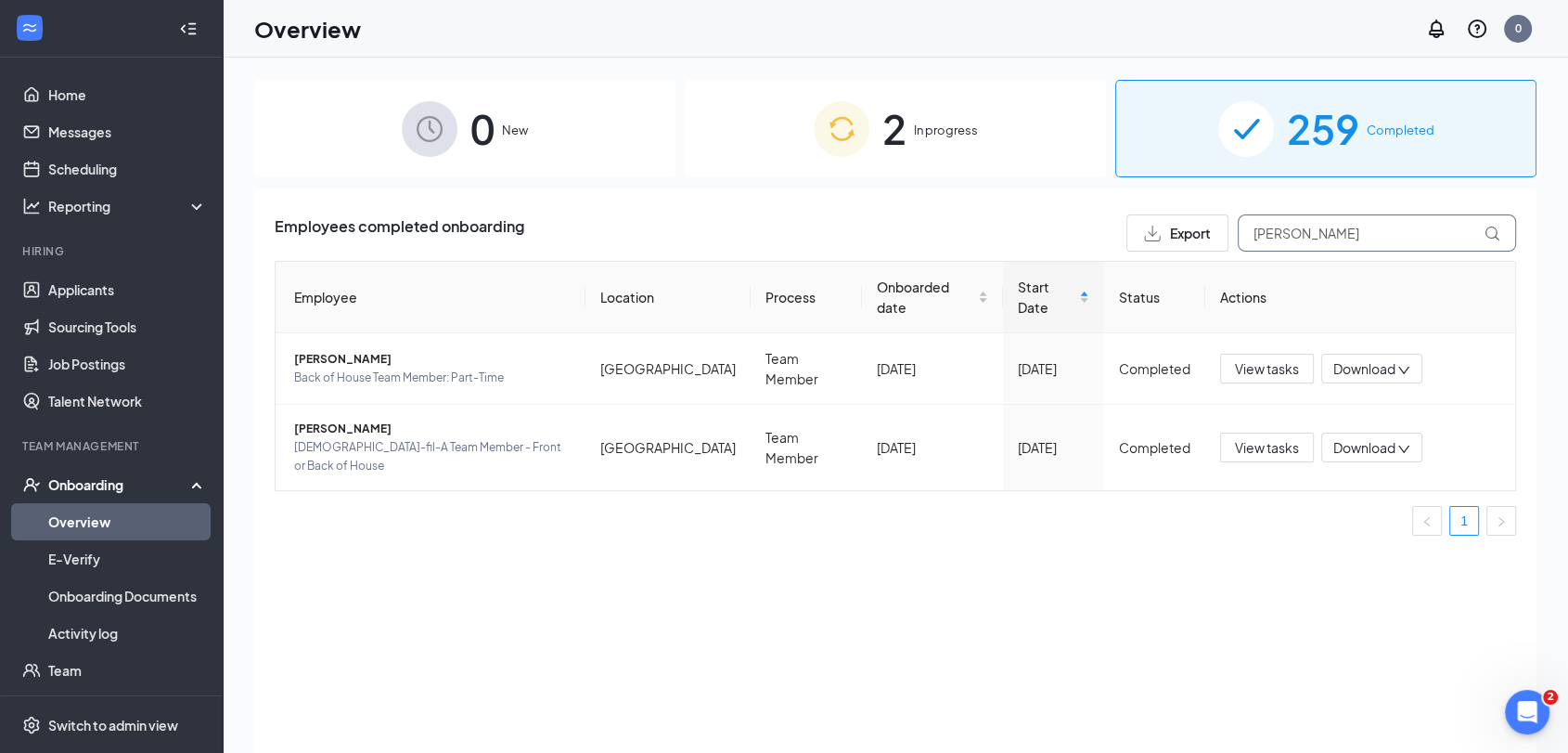
drag, startPoint x: 1400, startPoint y: 228, endPoint x: 1132, endPoint y: 275, distance: 272.1
click at [1225, 264] on div "Employees completed onboarding Export [PERSON_NAME] Employee Location Process O…" at bounding box center [894, 382] width 1241 height 336
type input "[PERSON_NAME]"
click at [360, 420] on span "[PERSON_NAME]" at bounding box center [432, 428] width 276 height 18
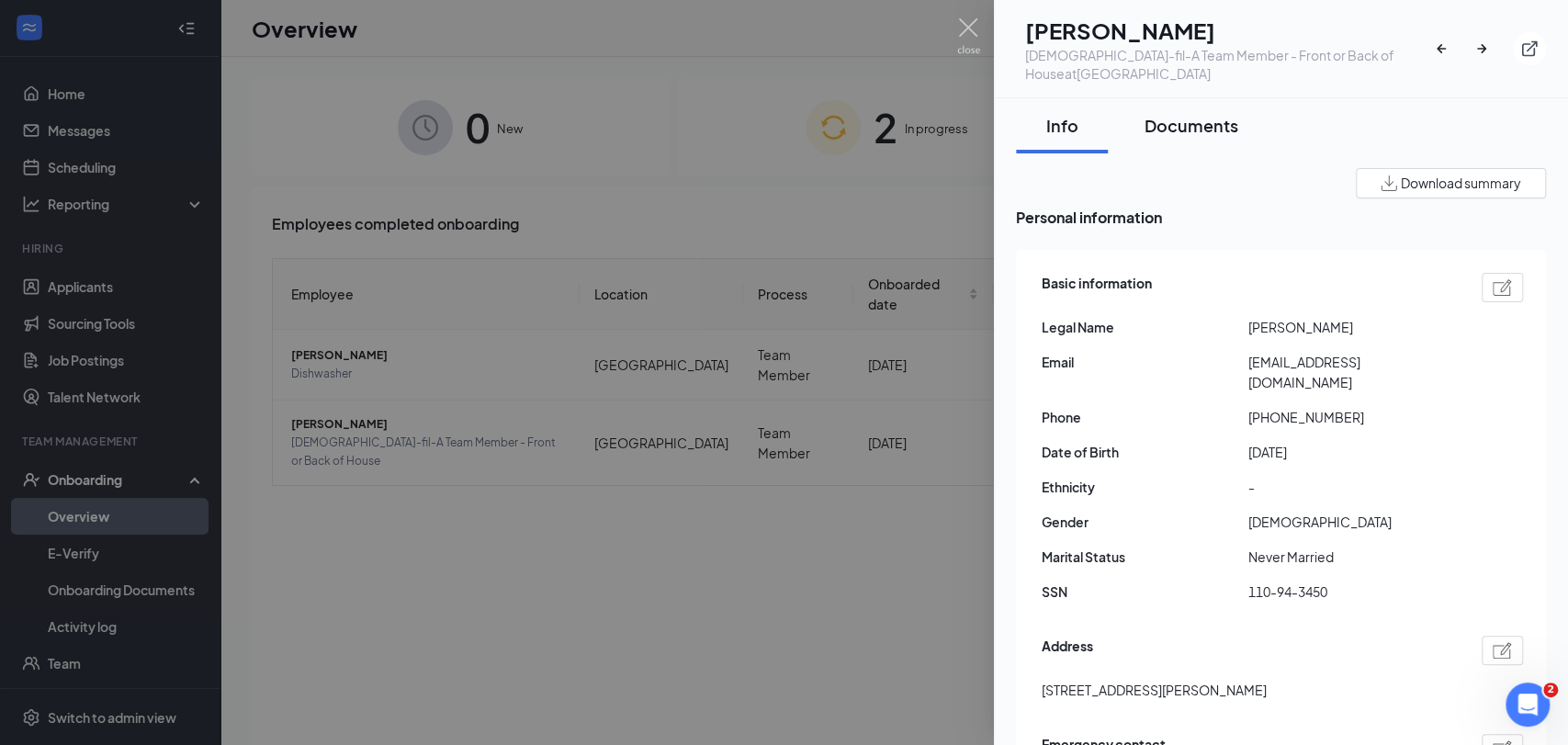
click at [1205, 123] on div "Documents" at bounding box center [1191, 126] width 94 height 23
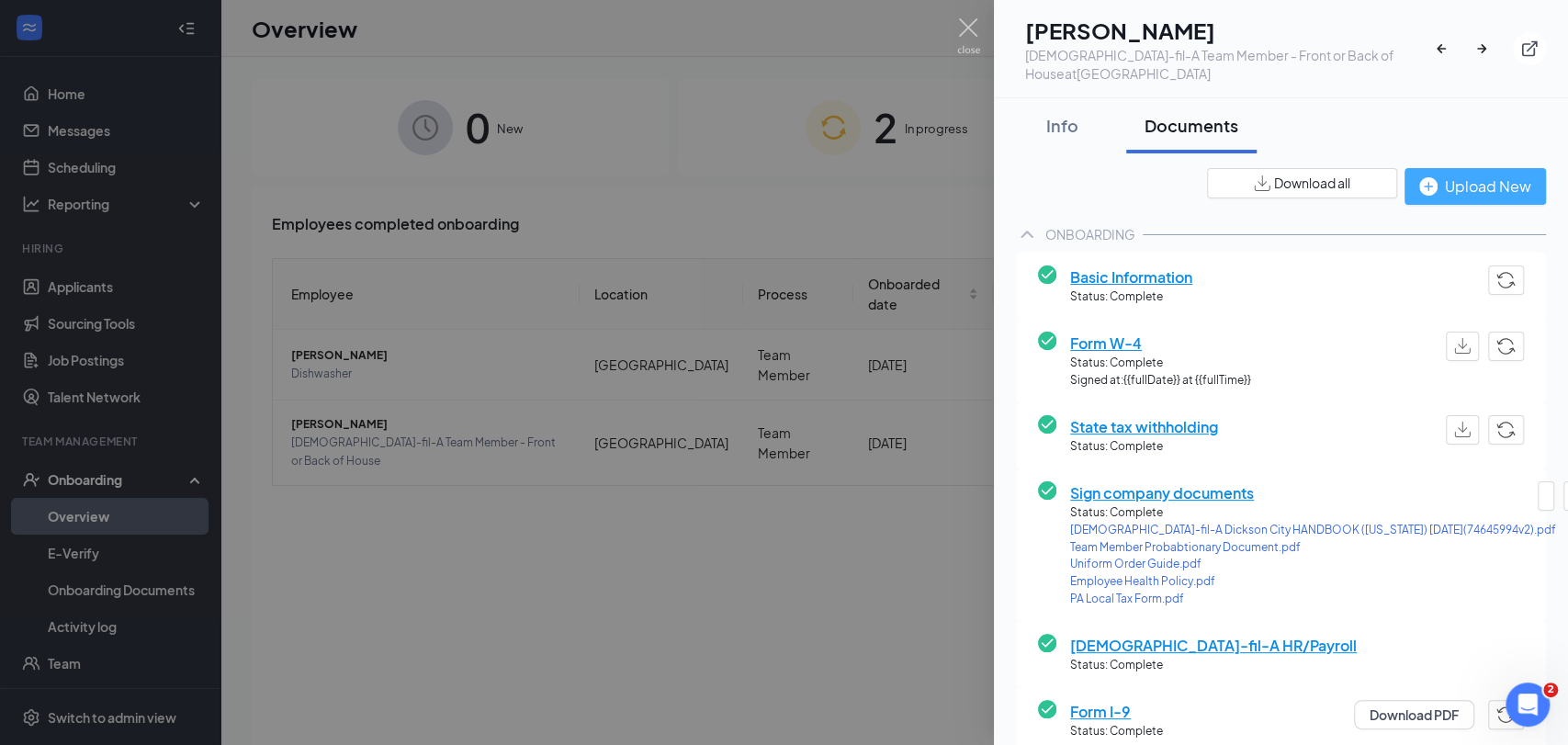
click at [1456, 178] on div "Upload New" at bounding box center [1474, 186] width 112 height 23
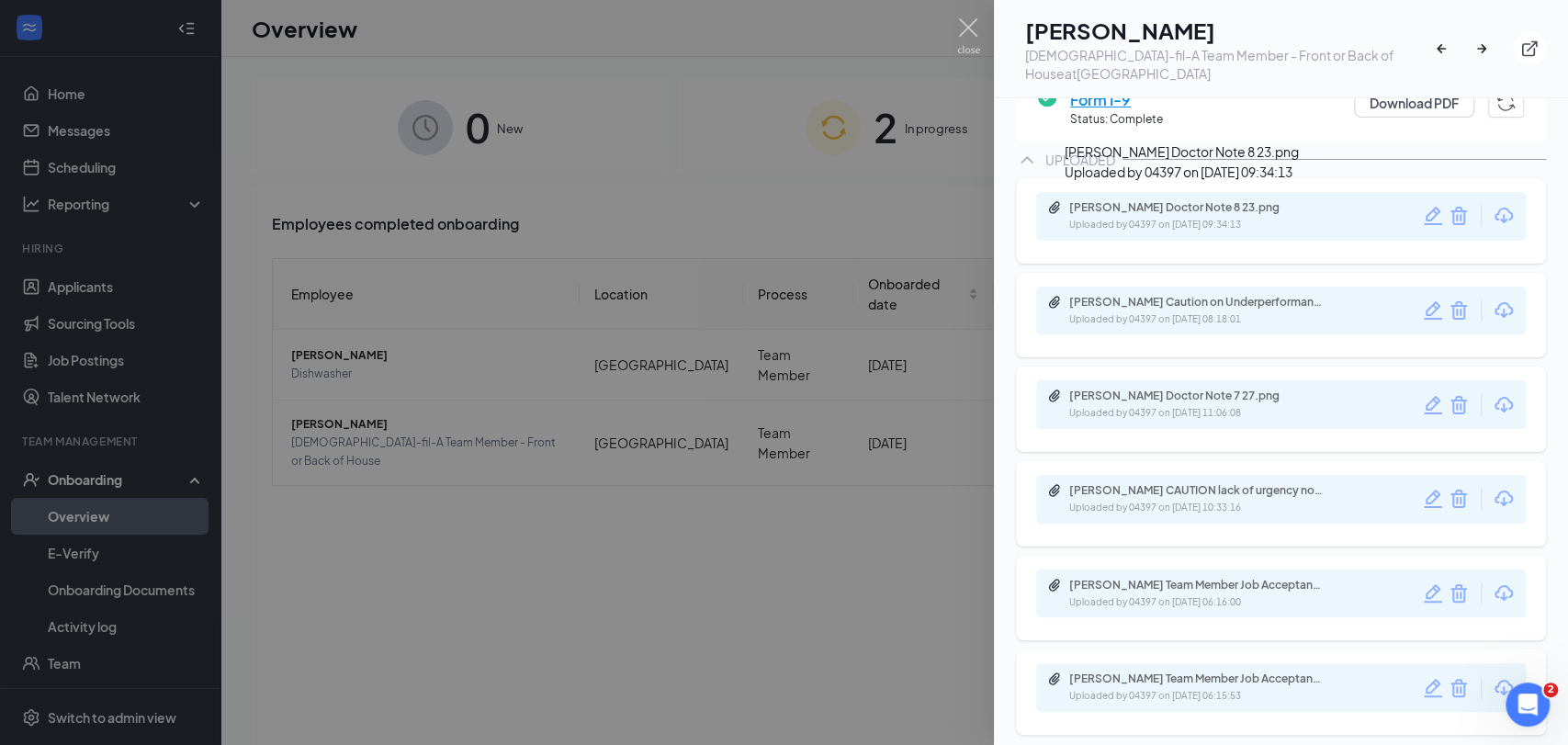
click at [1186, 200] on div "[PERSON_NAME] Doctor Note 8 23.png" at bounding box center [1198, 207] width 257 height 14
click at [974, 34] on img at bounding box center [969, 35] width 23 height 35
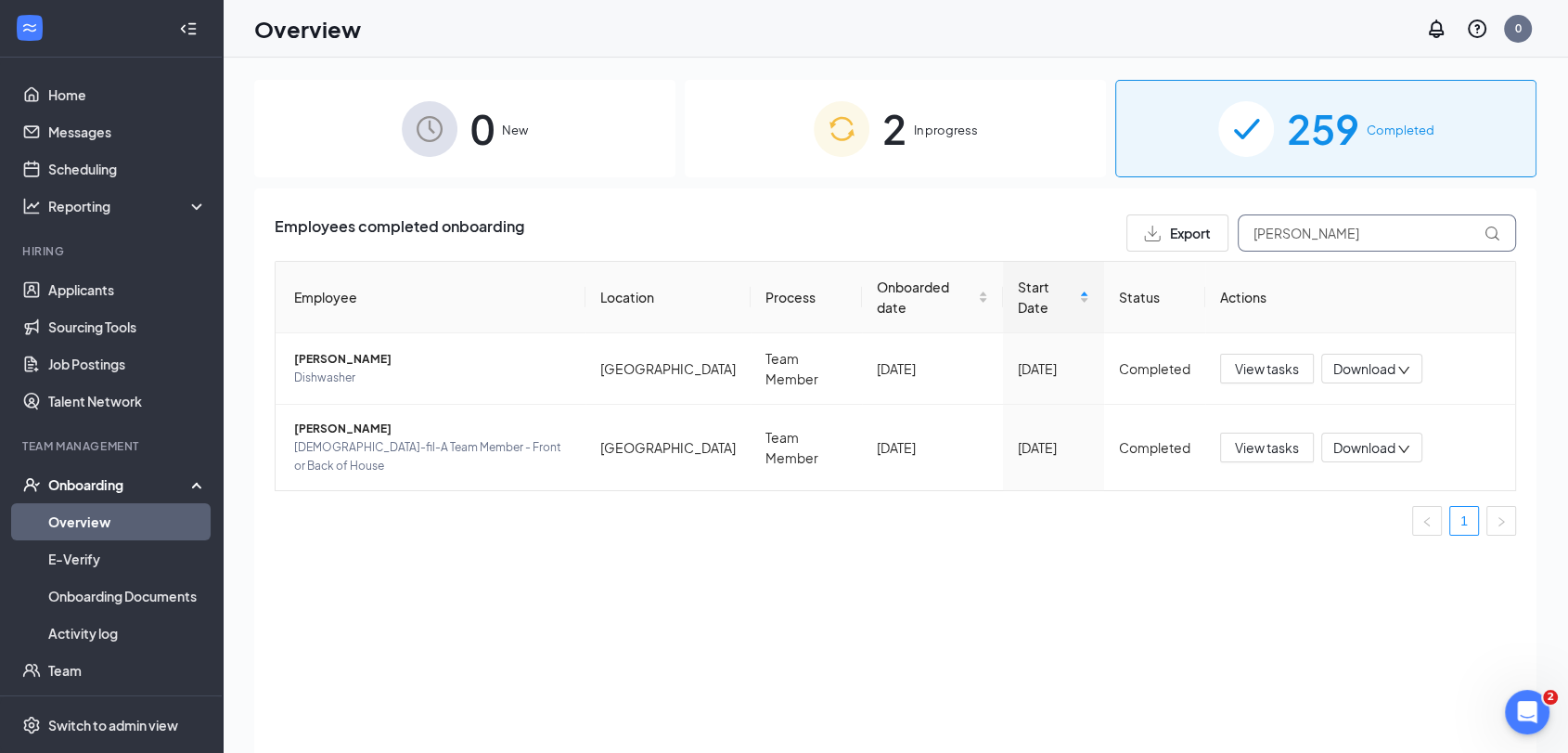
drag, startPoint x: 1339, startPoint y: 237, endPoint x: 1228, endPoint y: 241, distance: 111.1
click at [1239, 241] on input "[PERSON_NAME]" at bounding box center [1376, 233] width 278 height 37
type input "ikbol"
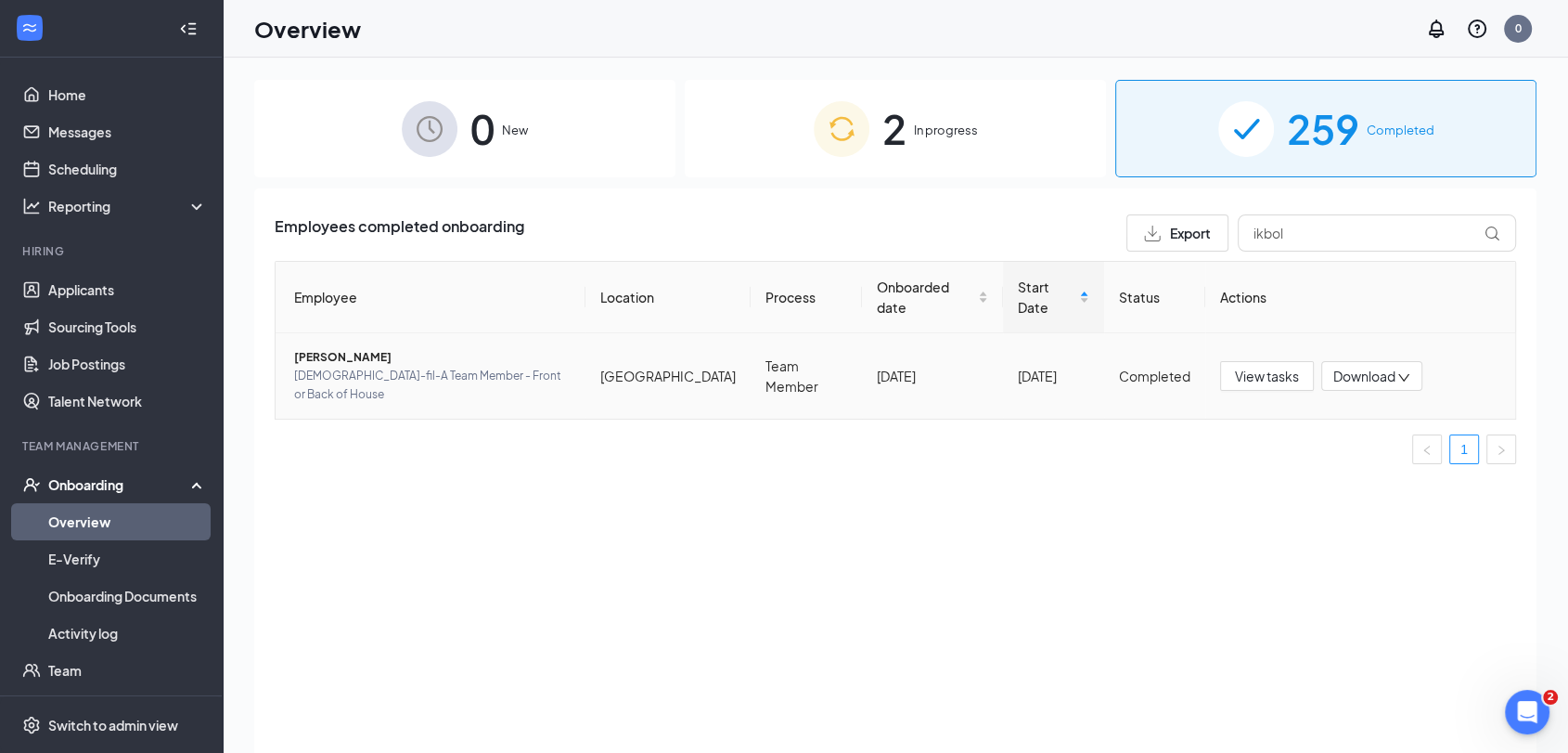
click at [332, 348] on span "[PERSON_NAME]" at bounding box center [432, 357] width 276 height 18
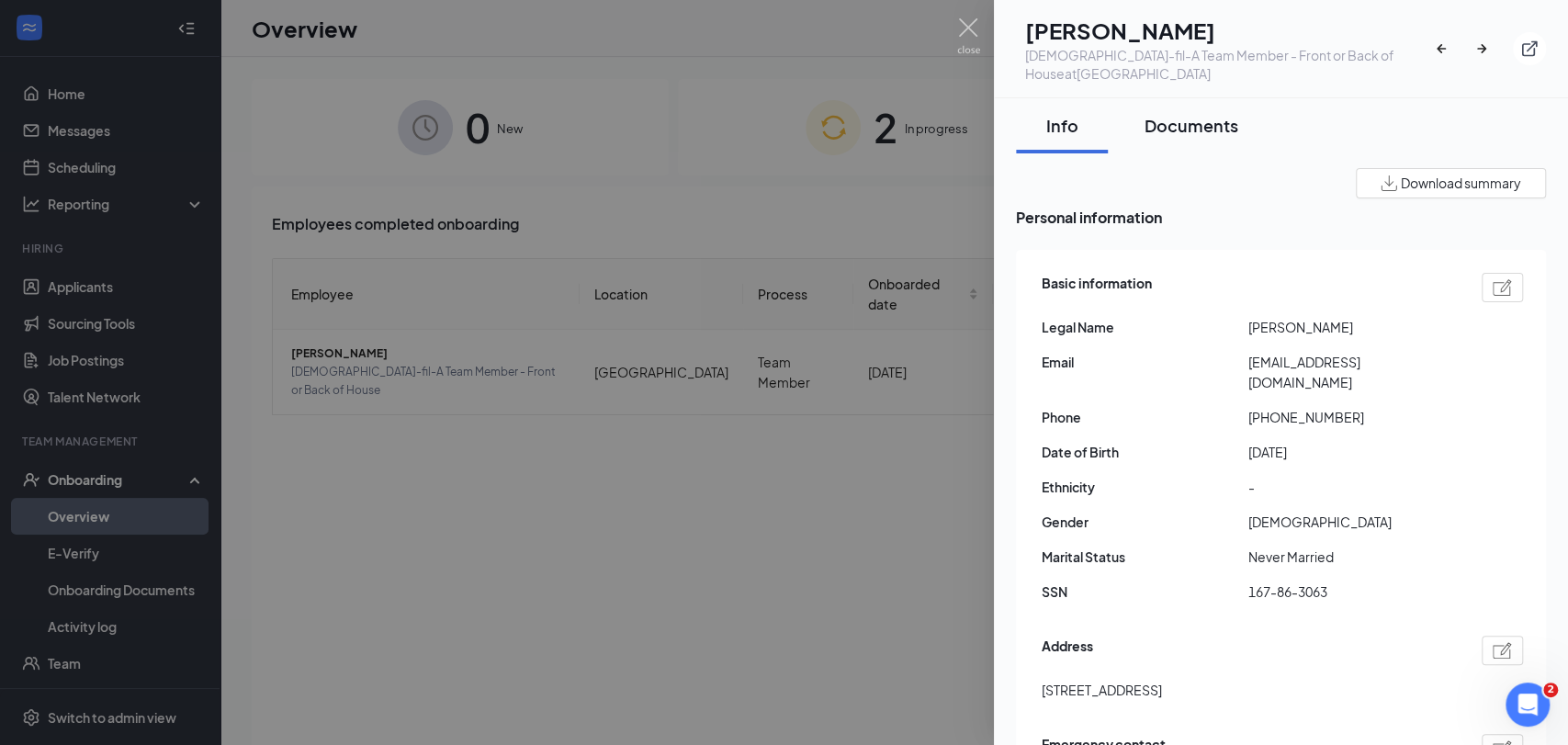
click at [1229, 123] on div "Documents" at bounding box center [1191, 126] width 94 height 23
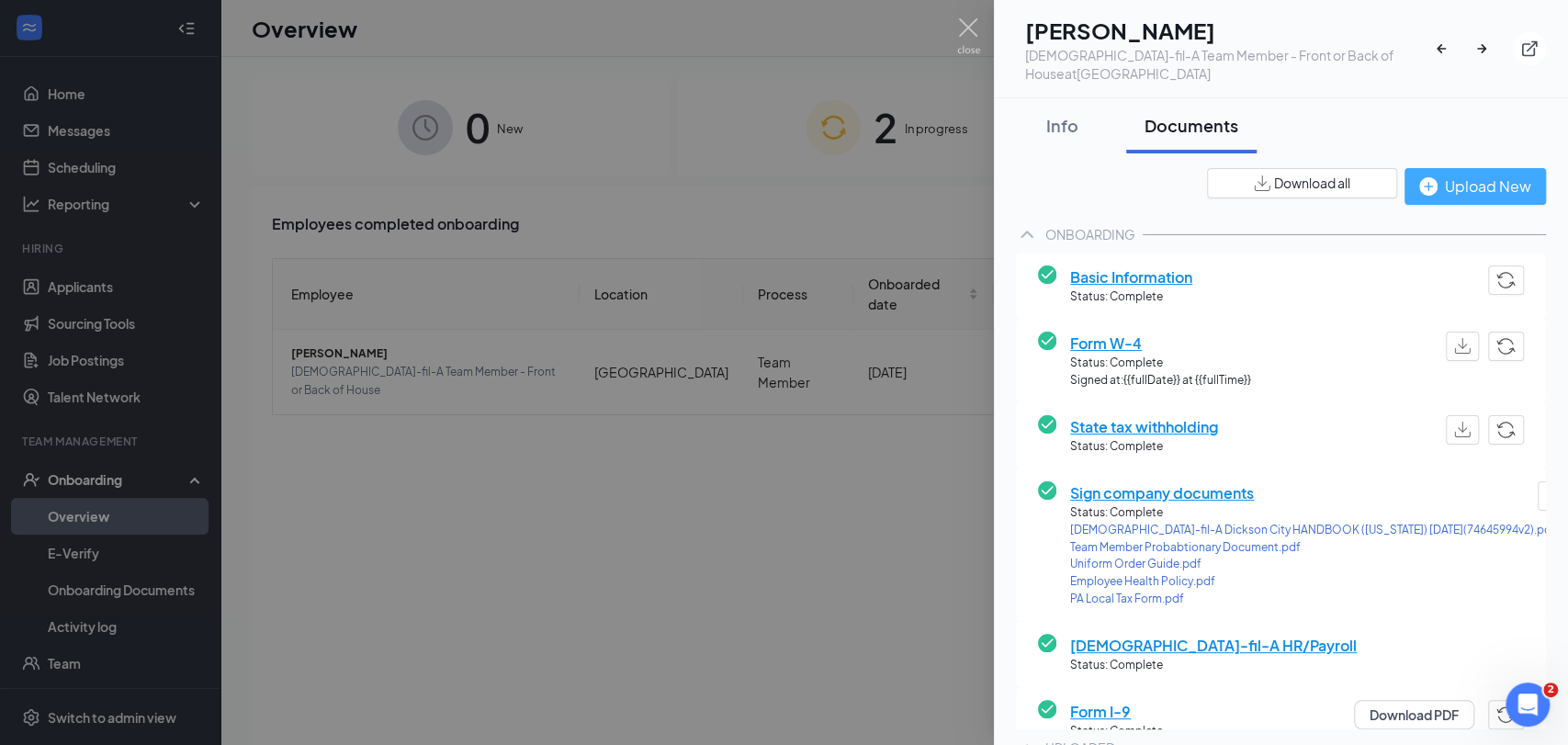
click at [1473, 193] on div "Upload New" at bounding box center [1474, 186] width 112 height 23
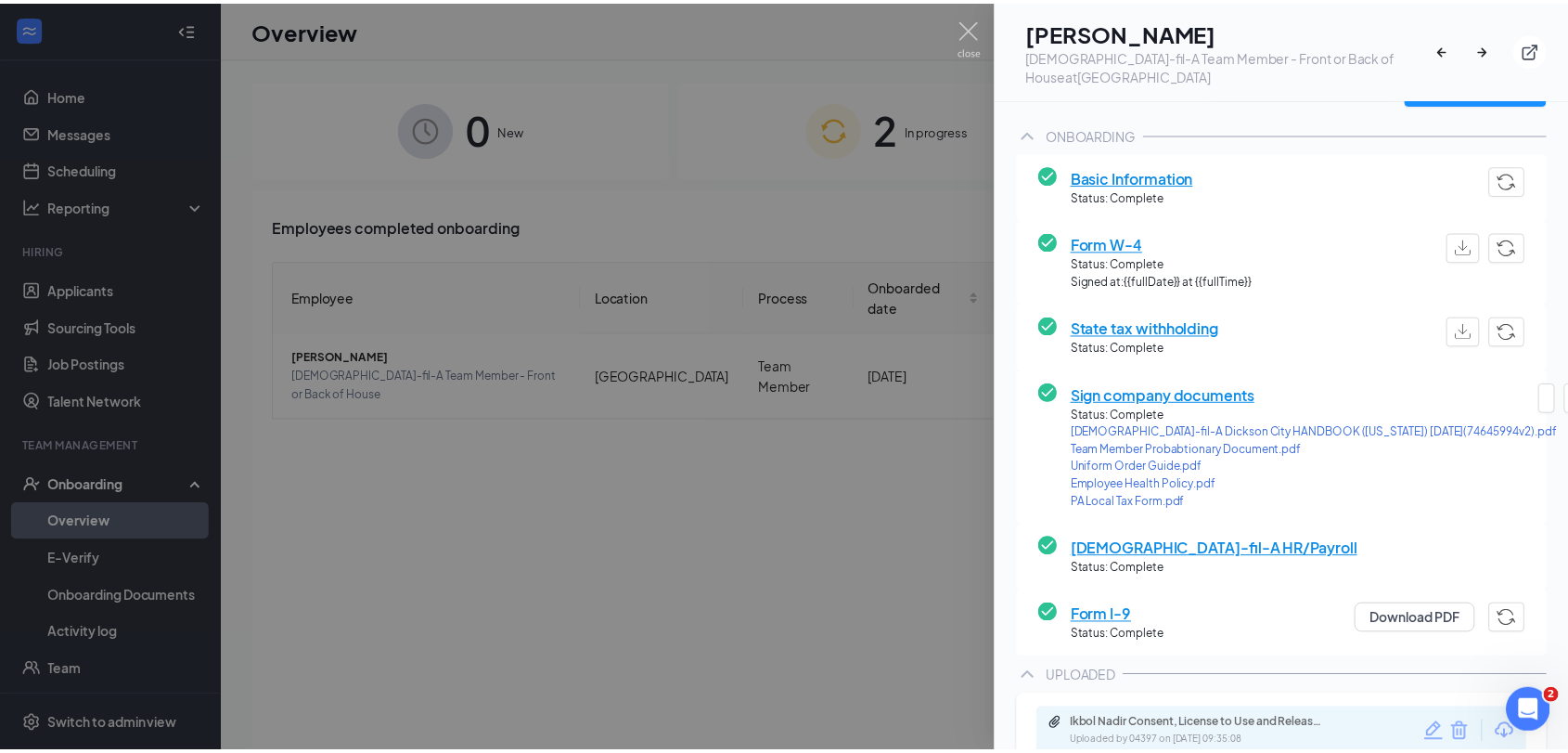
scroll to position [309, 0]
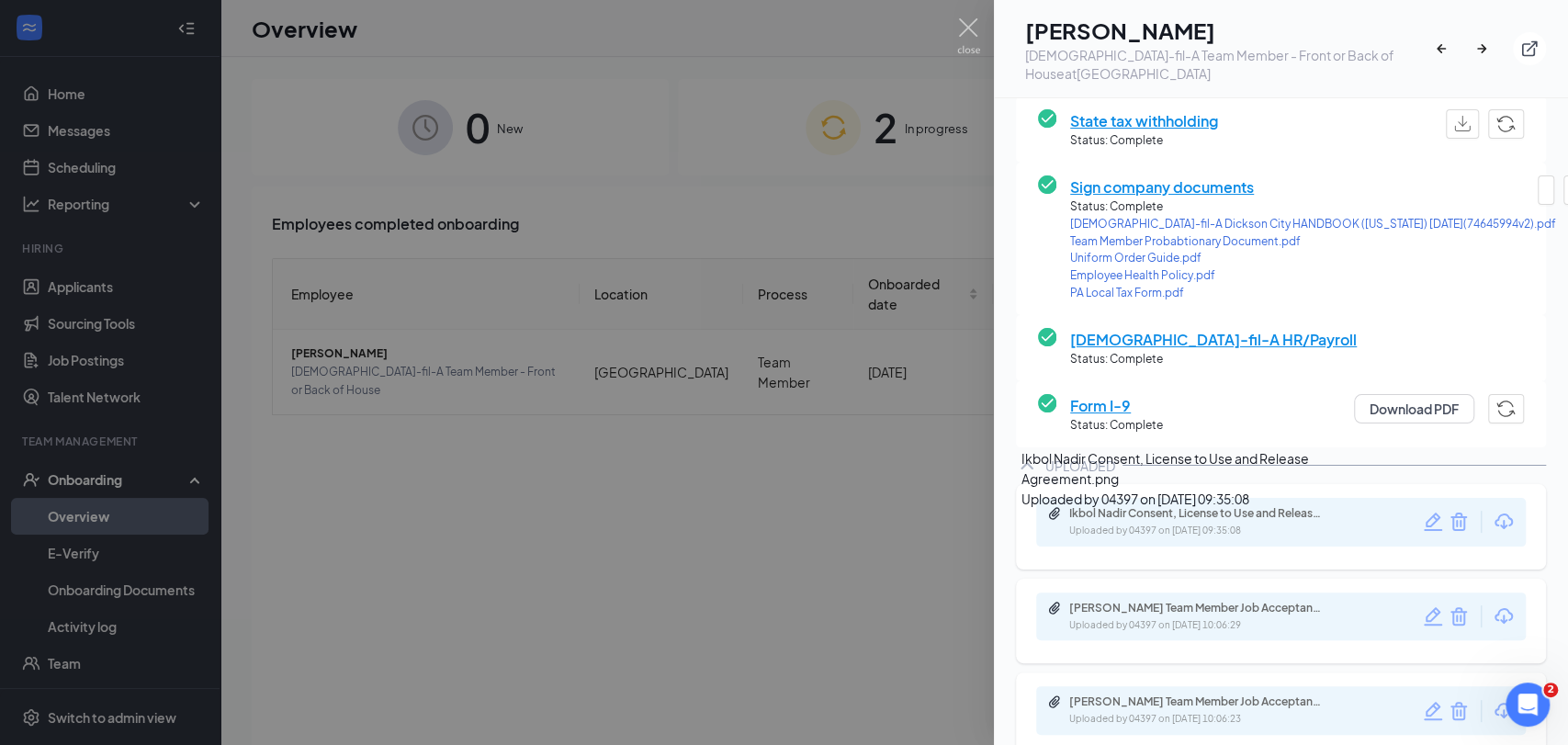
click at [1157, 532] on div "Uploaded by 04397 on [DATE] 09:35:08" at bounding box center [1206, 530] width 275 height 14
click at [1253, 521] on div "Ikbol Nadir Consent, License to Use and Release Agreement.png Uploaded by 04397…" at bounding box center [1196, 523] width 297 height 33
click at [960, 35] on img at bounding box center [969, 35] width 23 height 35
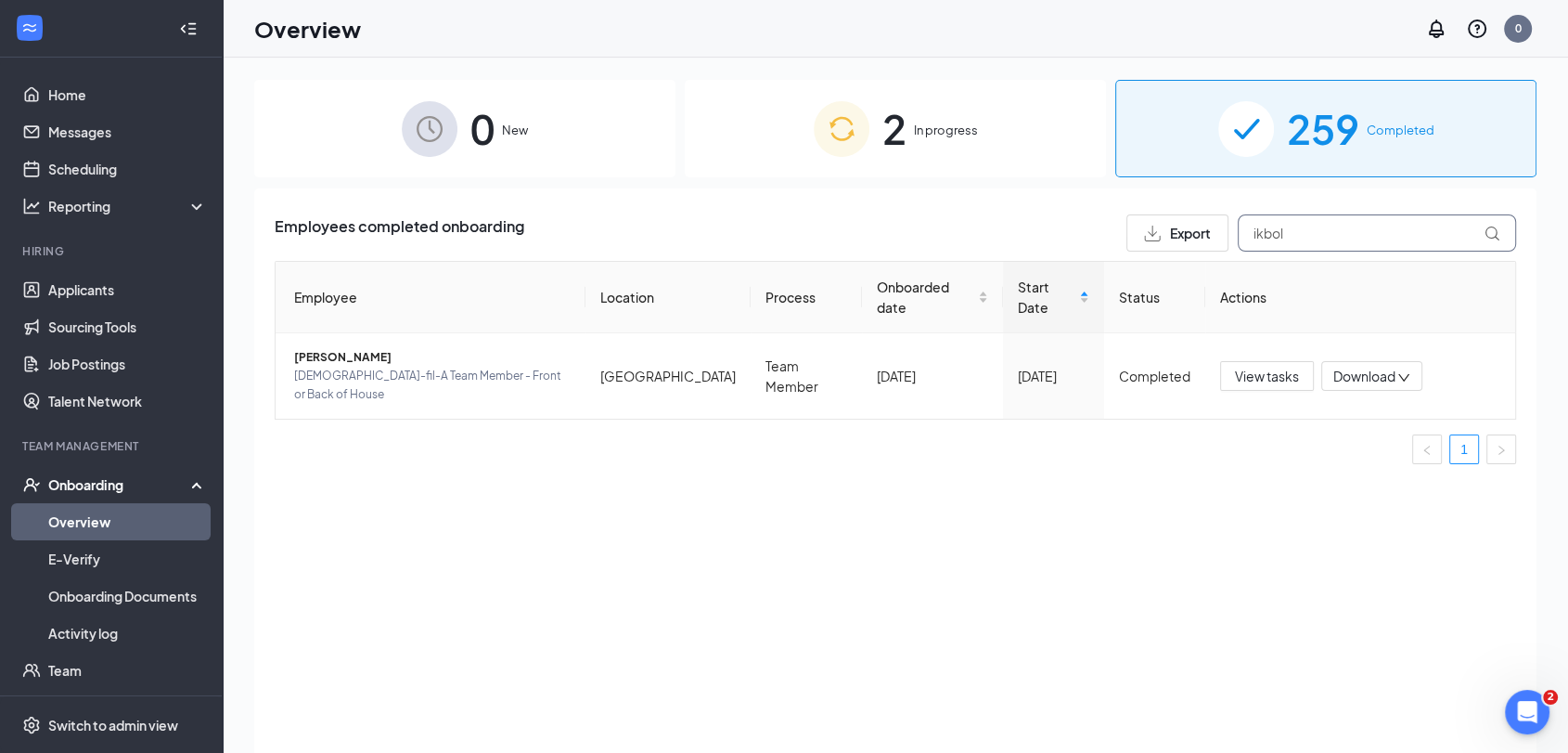
drag, startPoint x: 1267, startPoint y: 256, endPoint x: 1179, endPoint y: 265, distance: 88.5
click at [1179, 265] on div "Employees completed onboarding Export ikbol Employee Location Process Onboarded…" at bounding box center [894, 346] width 1241 height 265
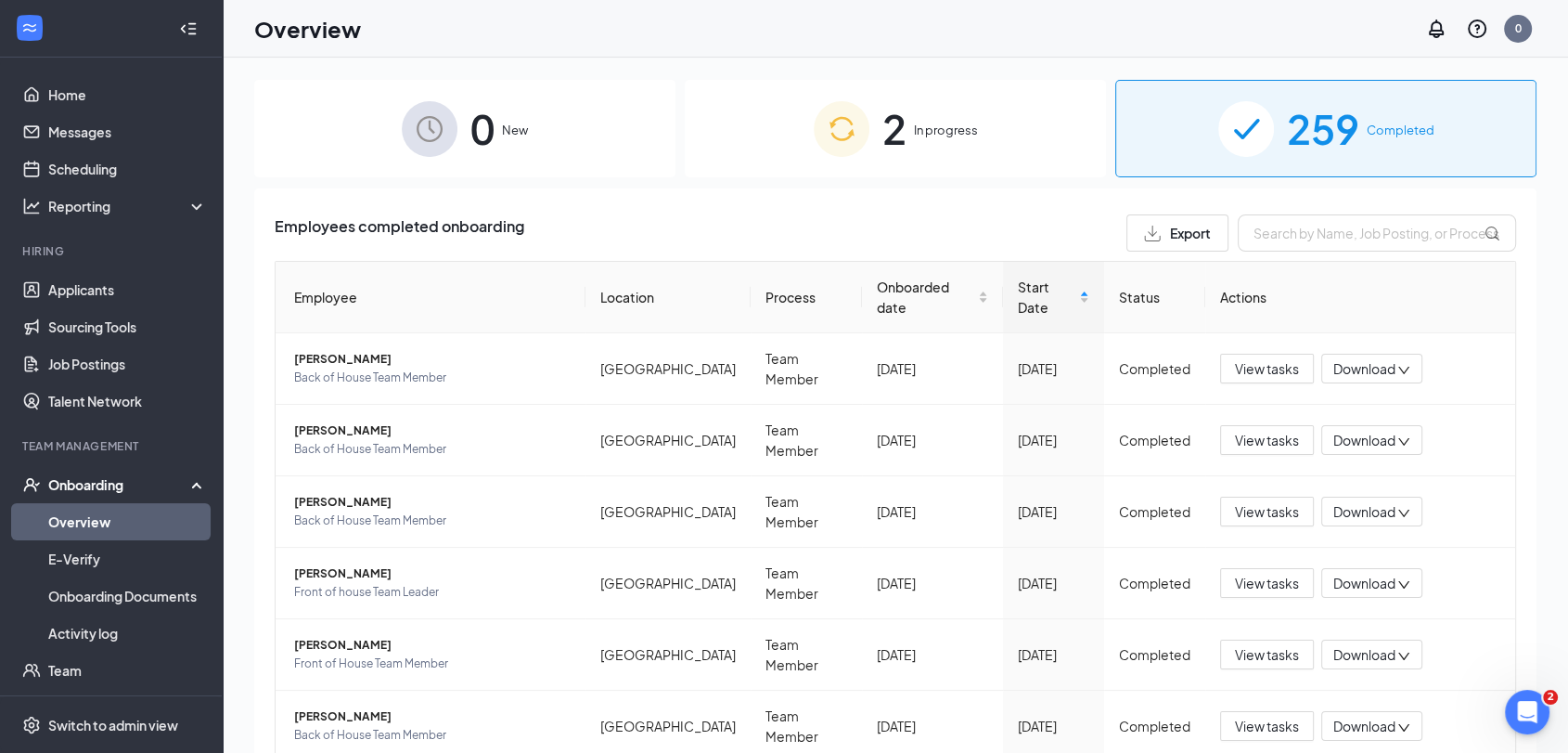
click at [1013, 165] on div "2 In progress" at bounding box center [895, 128] width 422 height 98
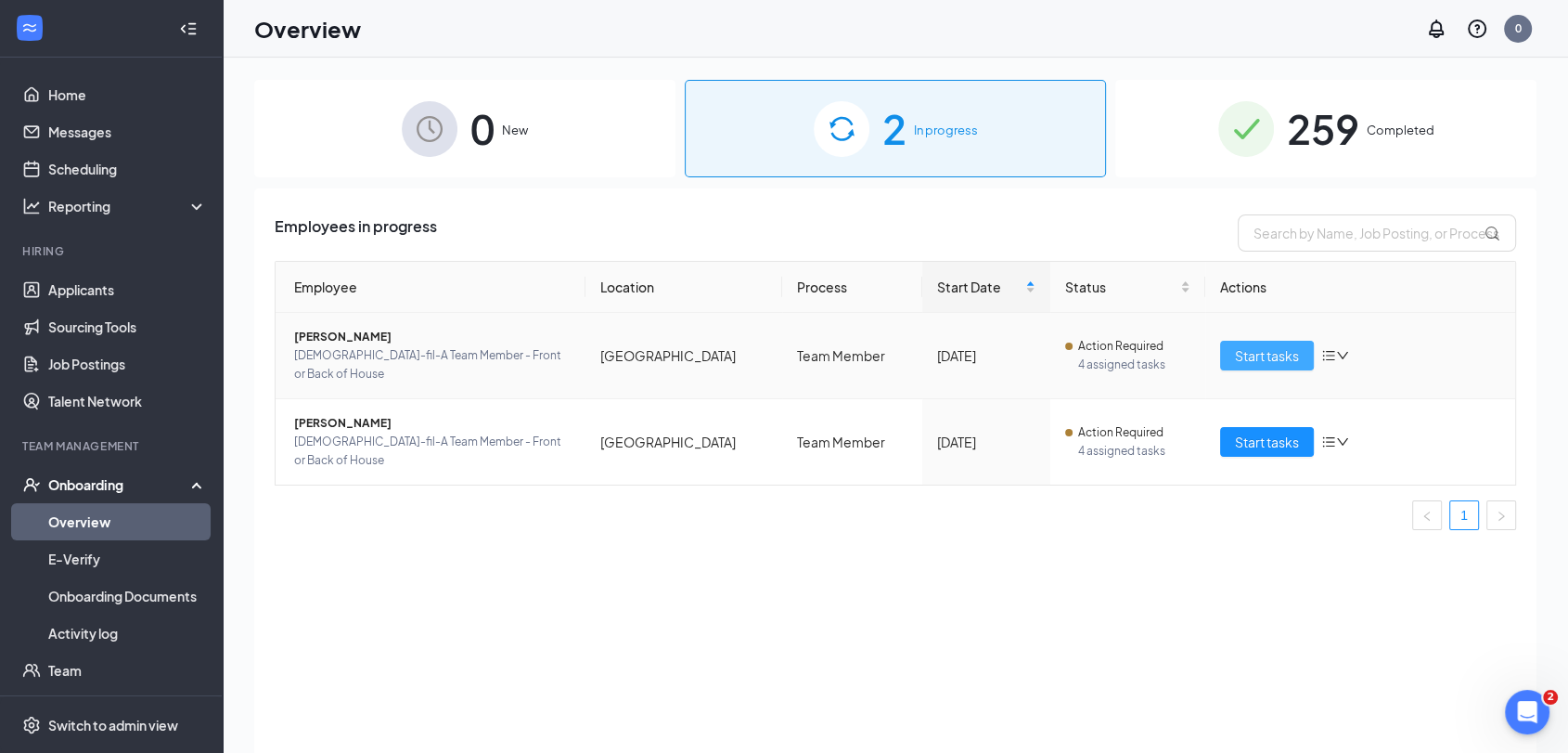
click at [1283, 345] on span "Start tasks" at bounding box center [1268, 355] width 64 height 20
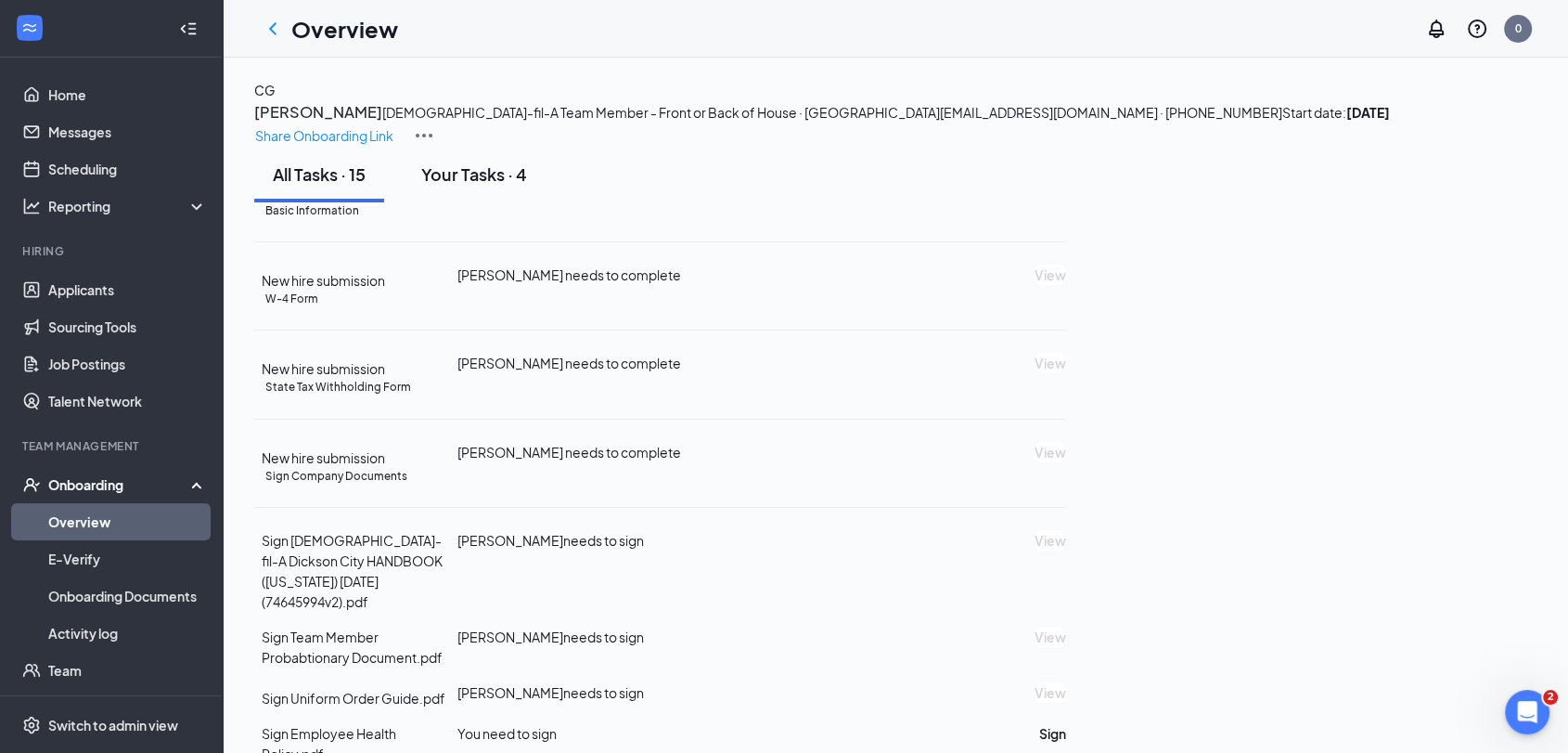
click at [476, 203] on button "Your Tasks · 4" at bounding box center [474, 173] width 142 height 55
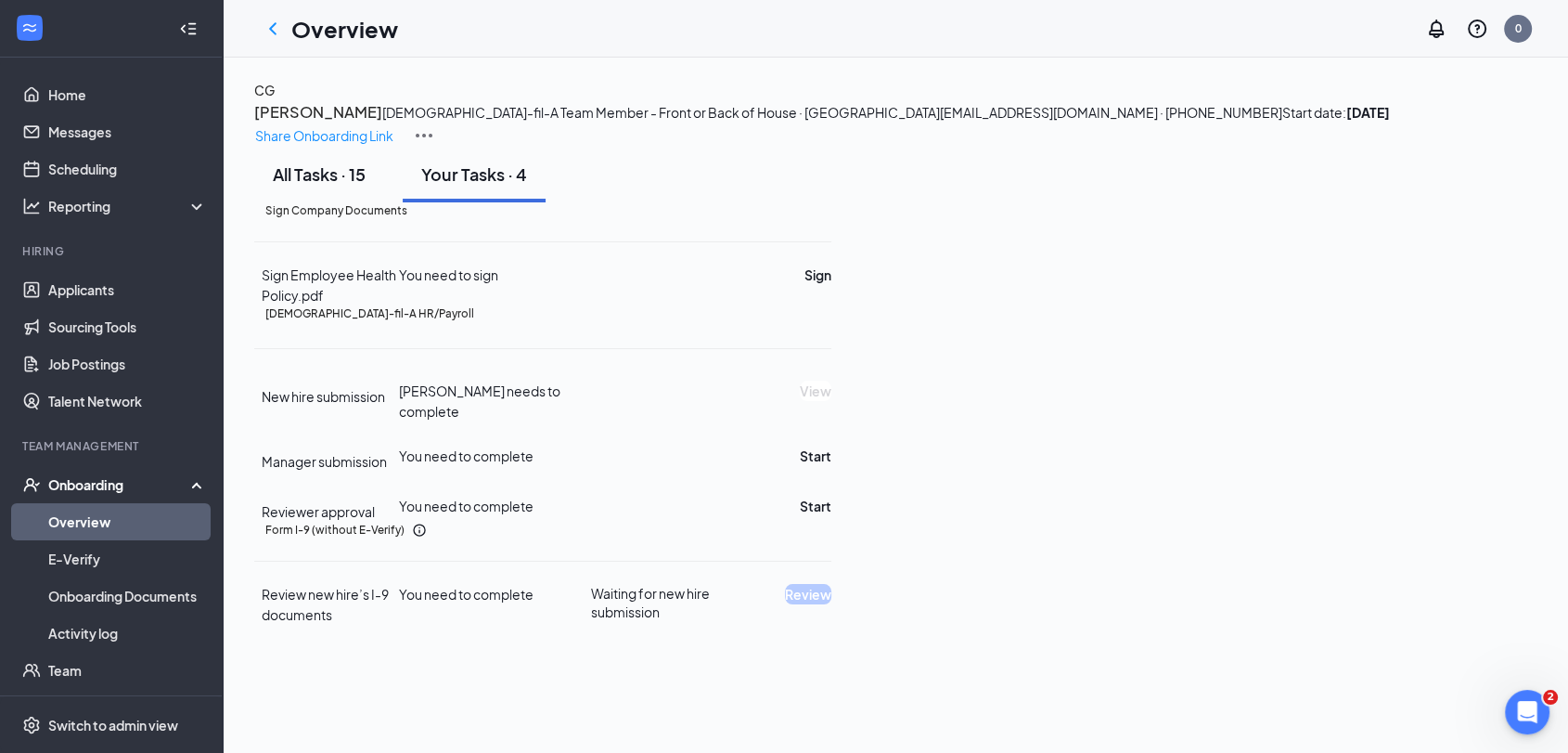
click at [343, 203] on button "All Tasks · 15" at bounding box center [319, 173] width 130 height 55
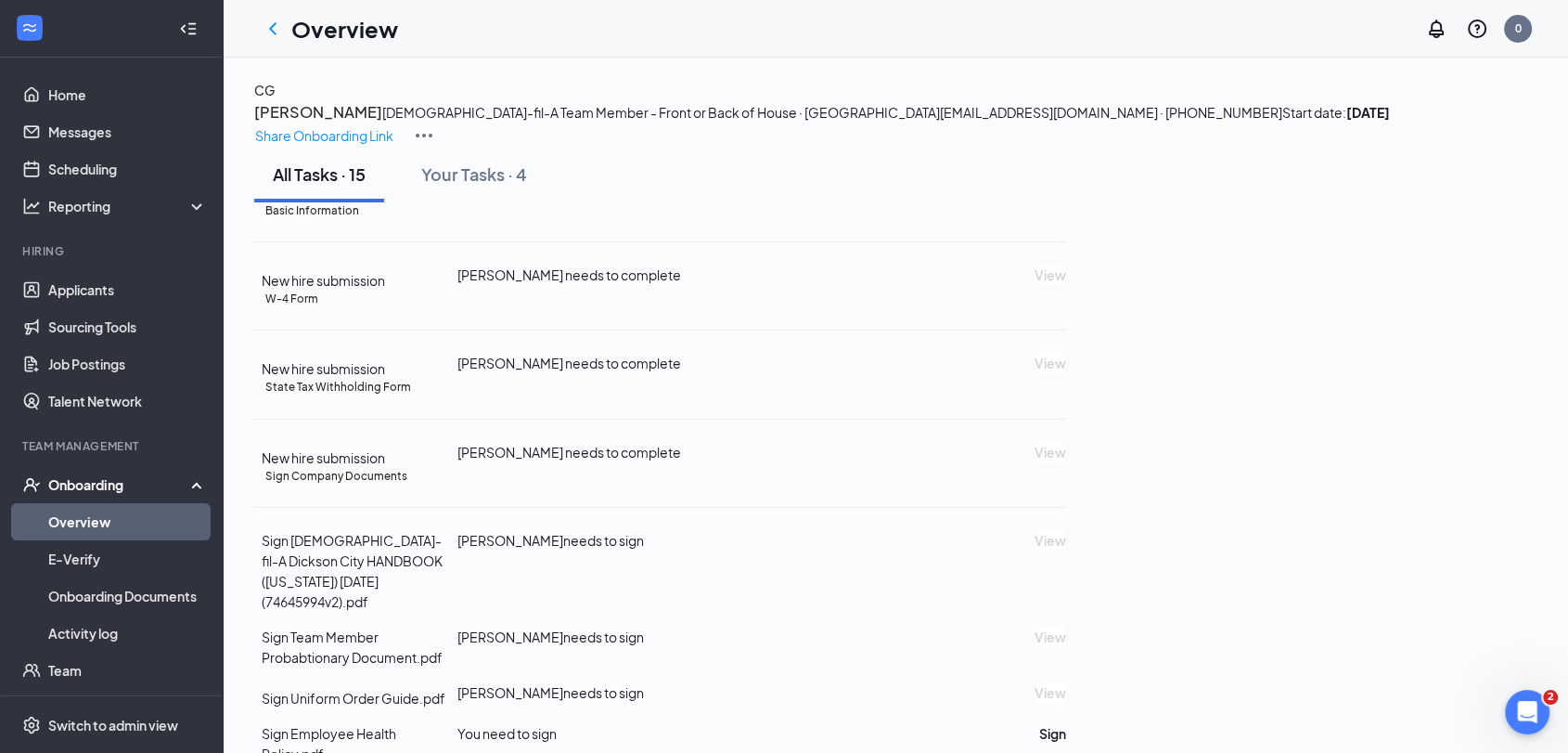
click at [92, 530] on link "Overview" at bounding box center [128, 521] width 159 height 37
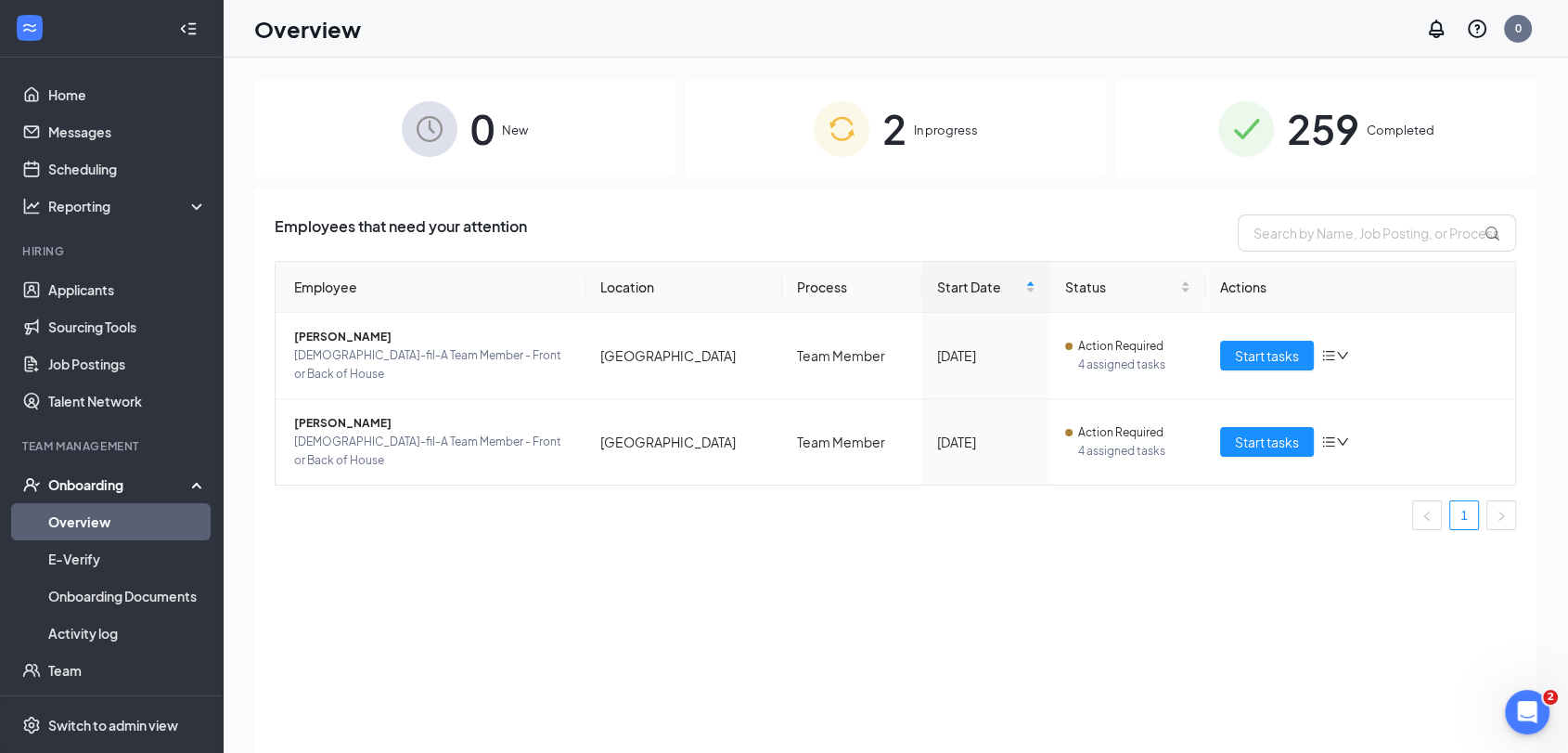
click at [926, 151] on div "2 In progress" at bounding box center [895, 128] width 422 height 98
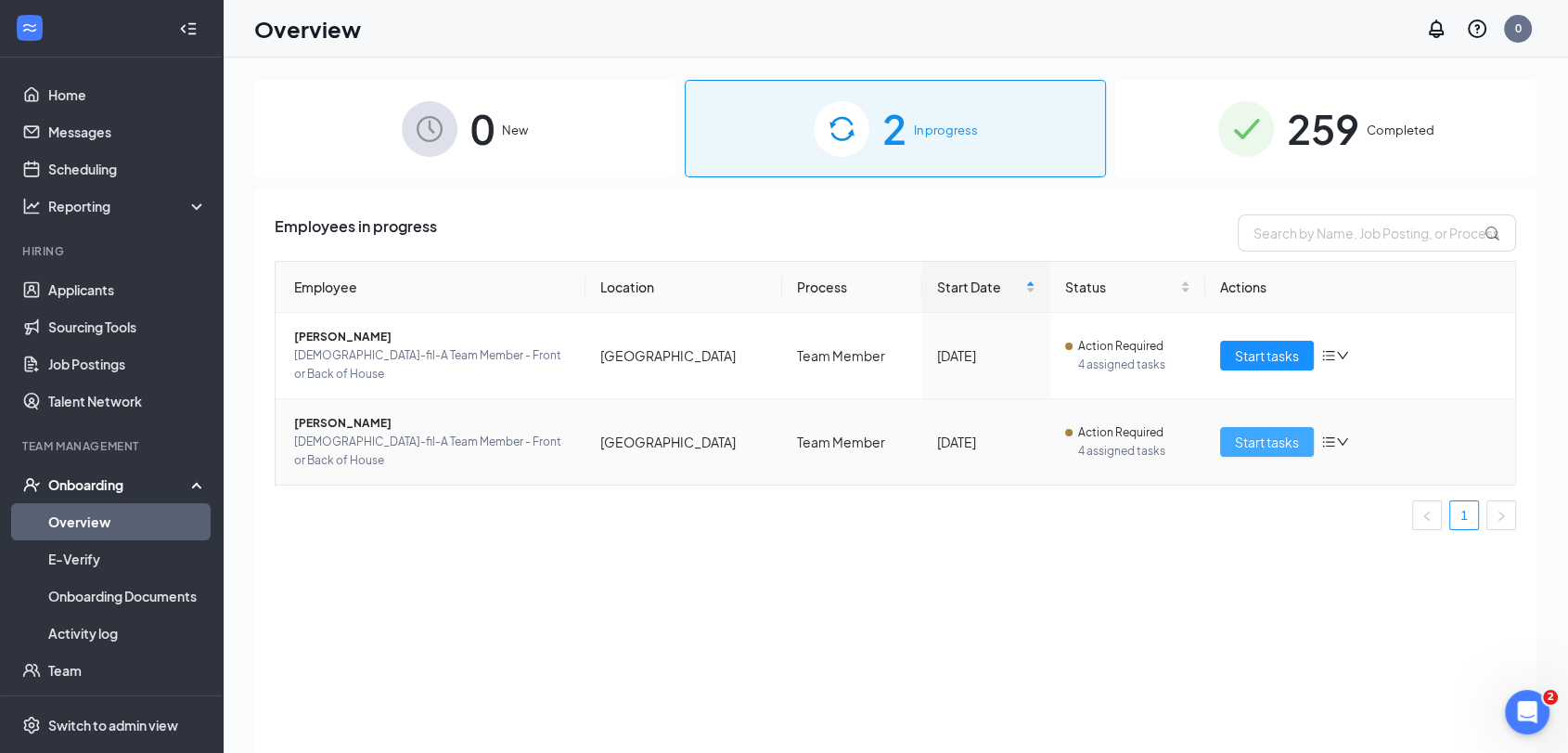
click at [1294, 431] on span "Start tasks" at bounding box center [1268, 441] width 64 height 20
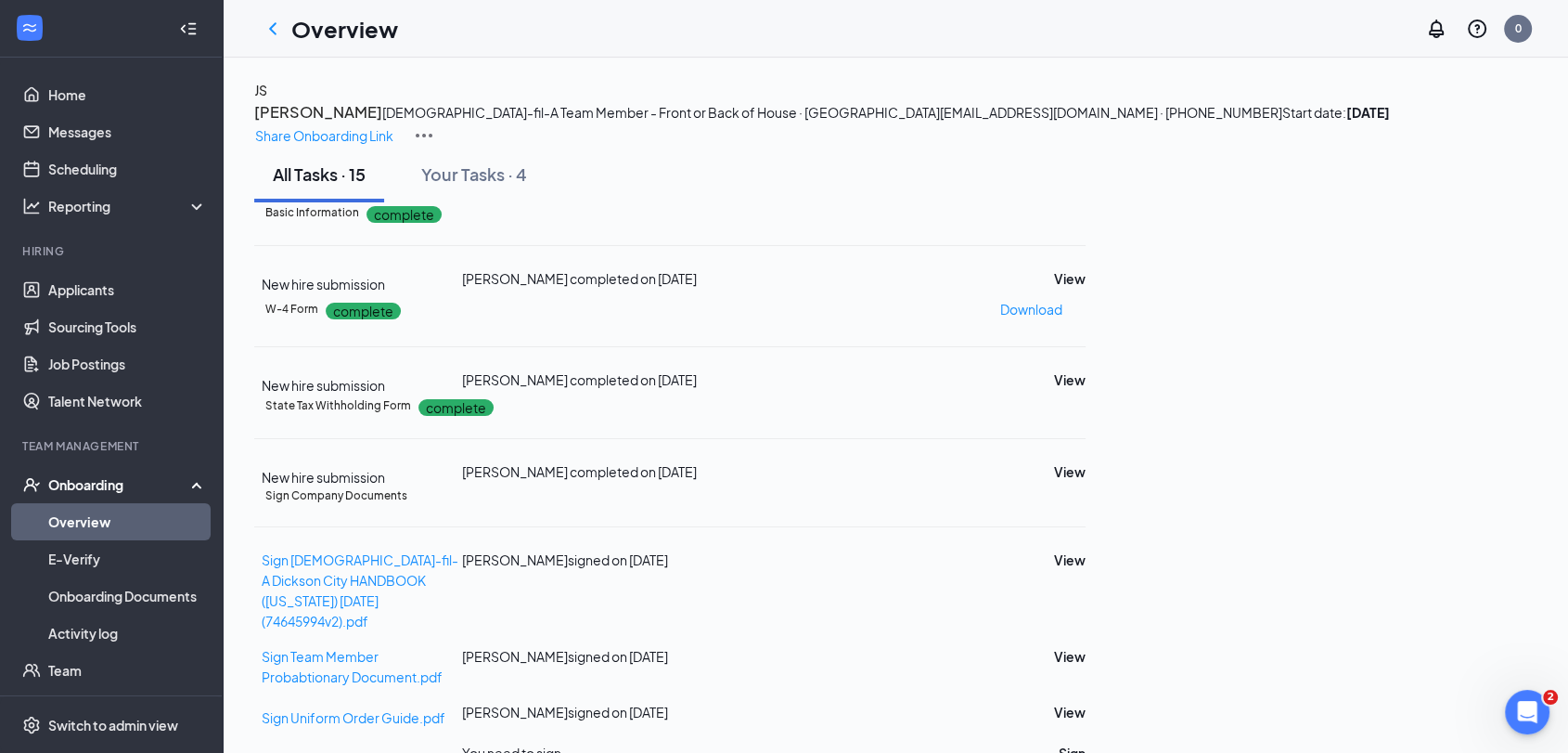
click at [59, 533] on link "Overview" at bounding box center [128, 521] width 159 height 37
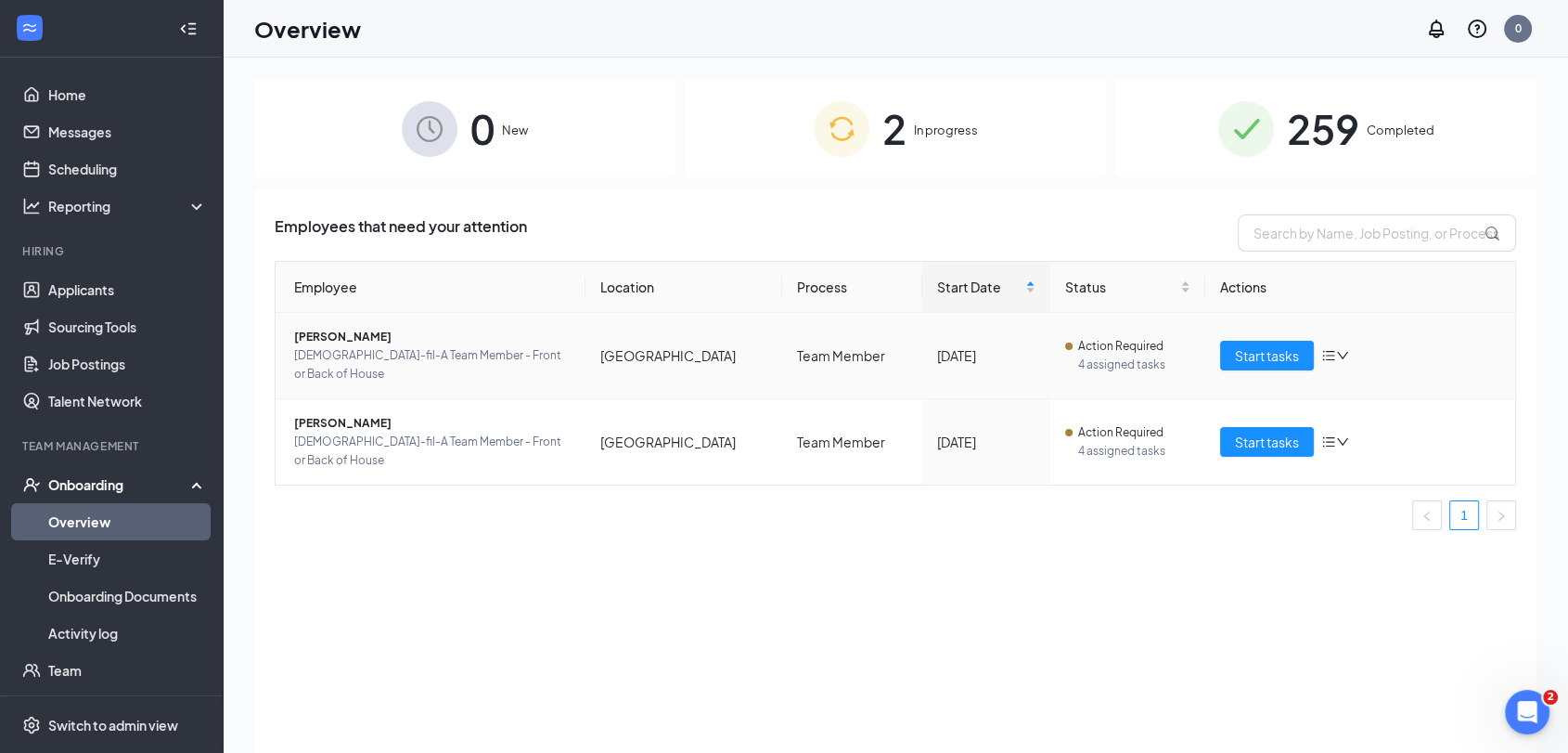
click at [359, 334] on span "[PERSON_NAME]" at bounding box center [432, 336] width 276 height 18
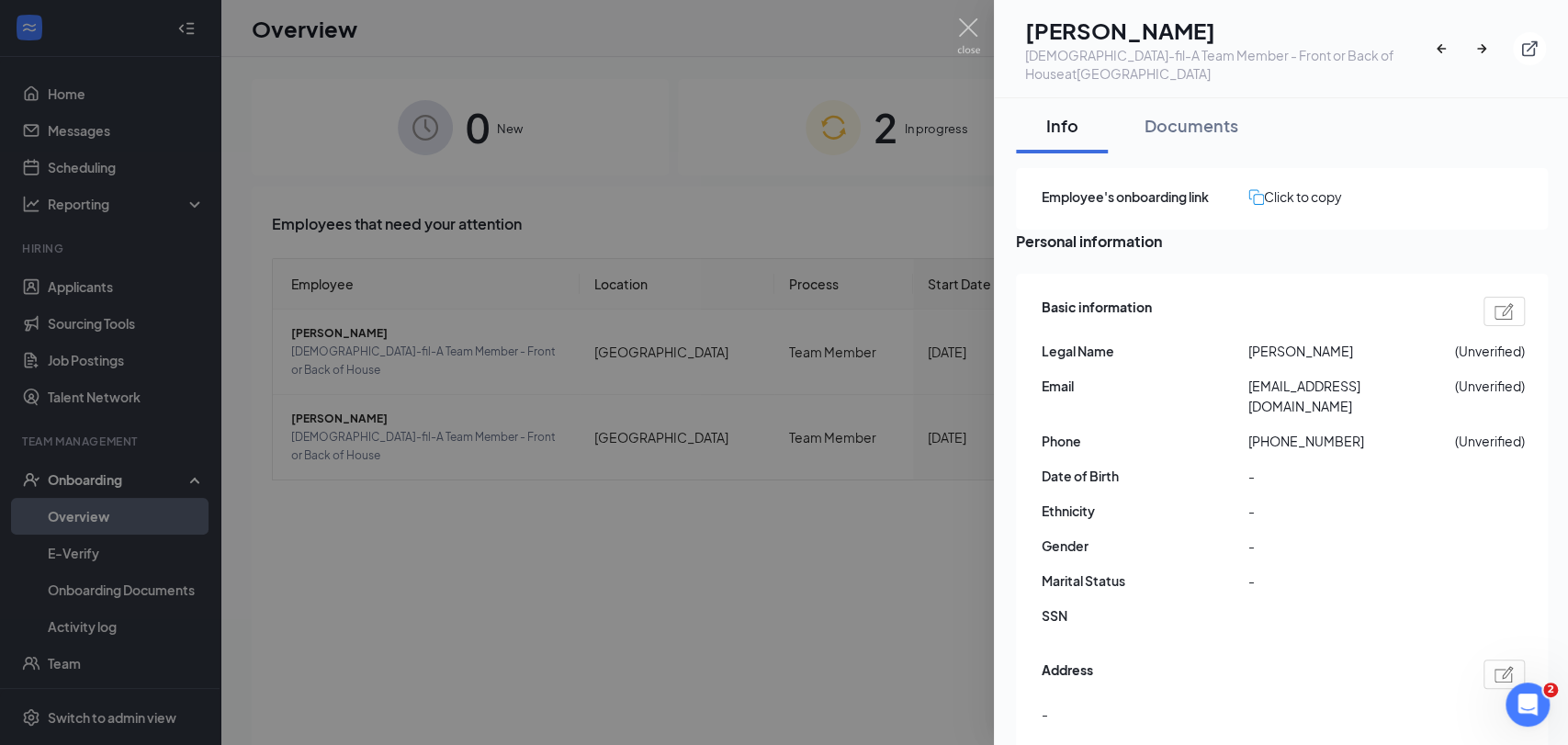
click at [949, 51] on div at bounding box center [784, 372] width 1568 height 745
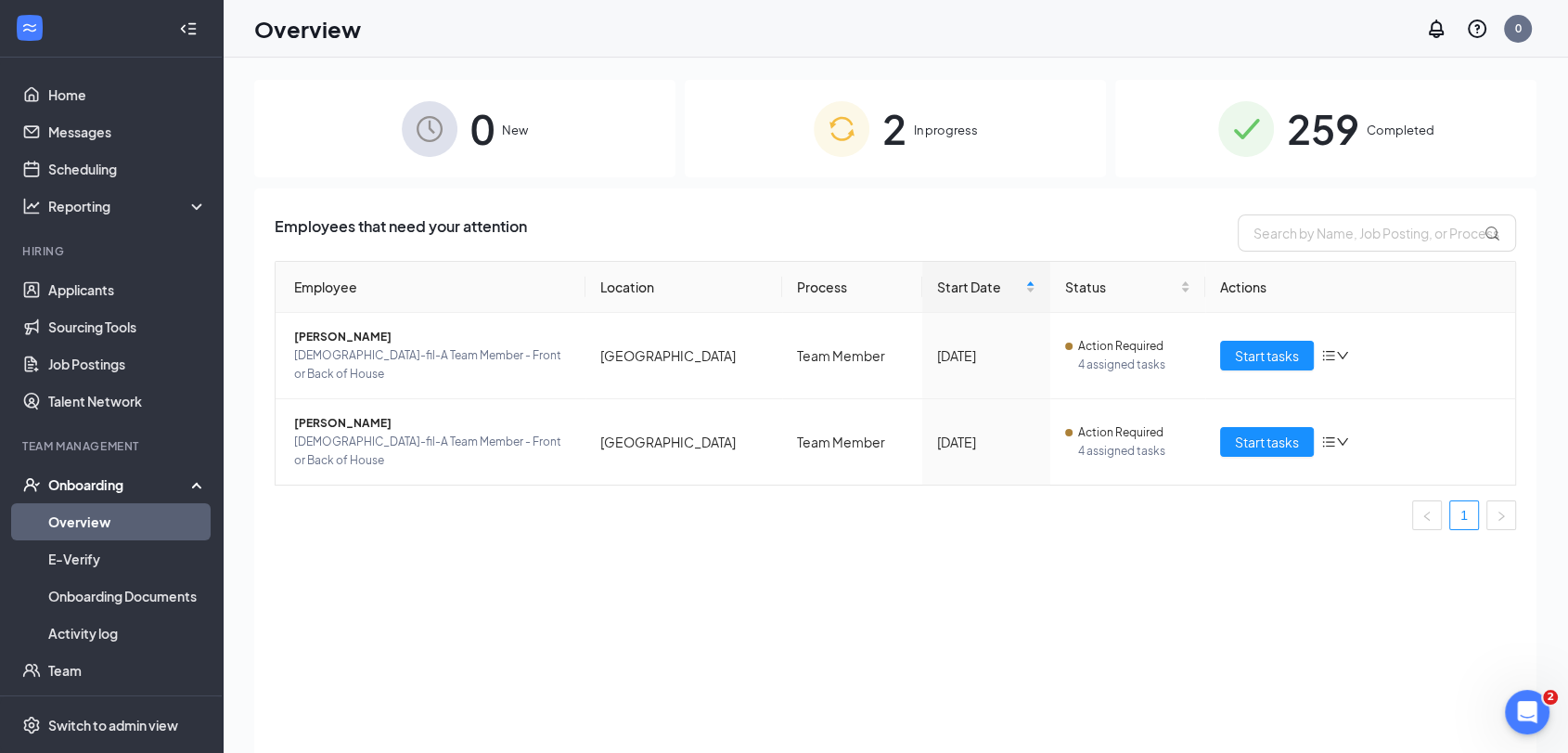
click at [973, 40] on div "Overview 0" at bounding box center [895, 28] width 1345 height 57
click at [1352, 346] on div "Start tasks" at bounding box center [1360, 355] width 280 height 30
click at [1343, 349] on icon "down" at bounding box center [1342, 355] width 13 height 13
click at [1406, 445] on div "Remove from onboarding" at bounding box center [1411, 434] width 158 height 20
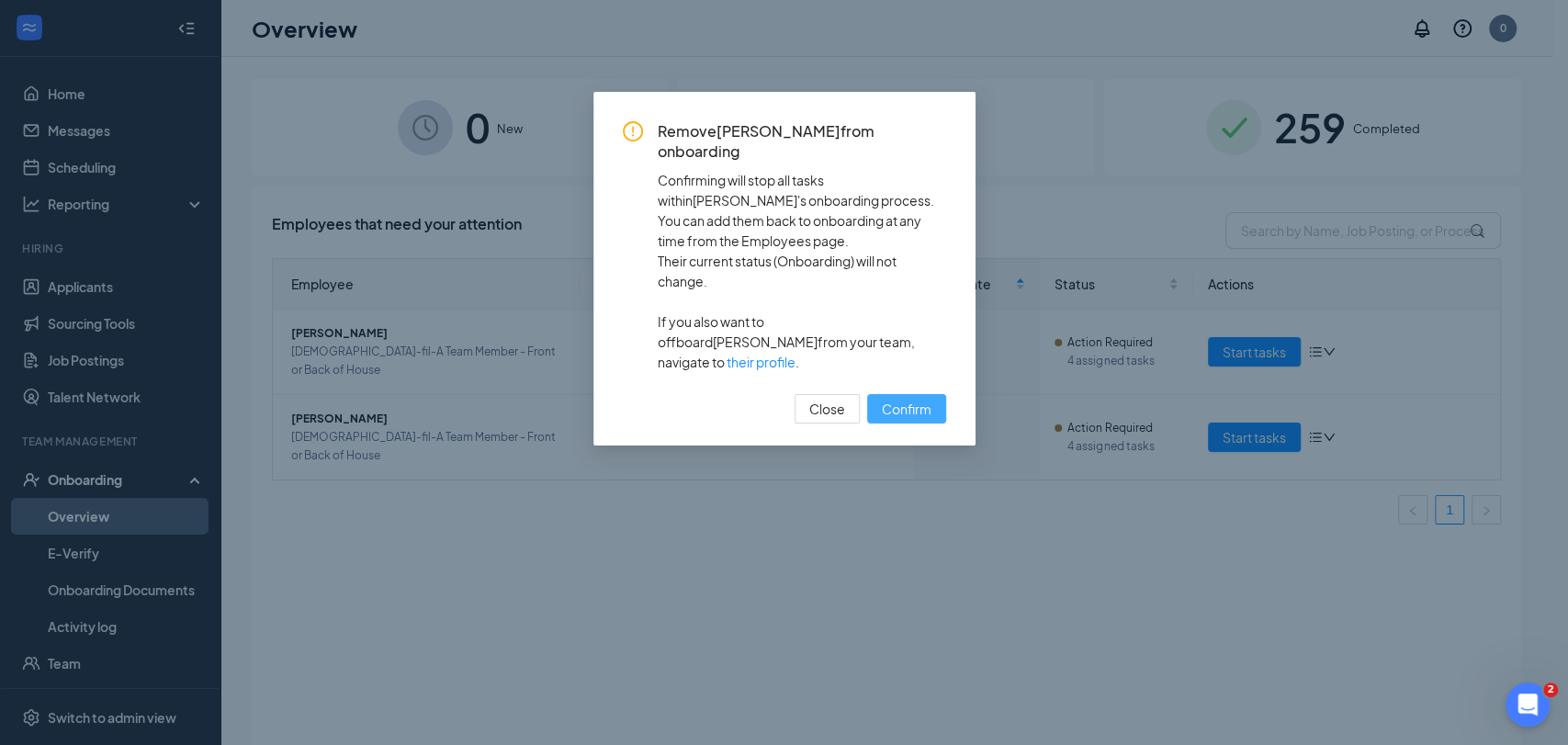
click at [917, 399] on span "Confirm" at bounding box center [906, 408] width 50 height 20
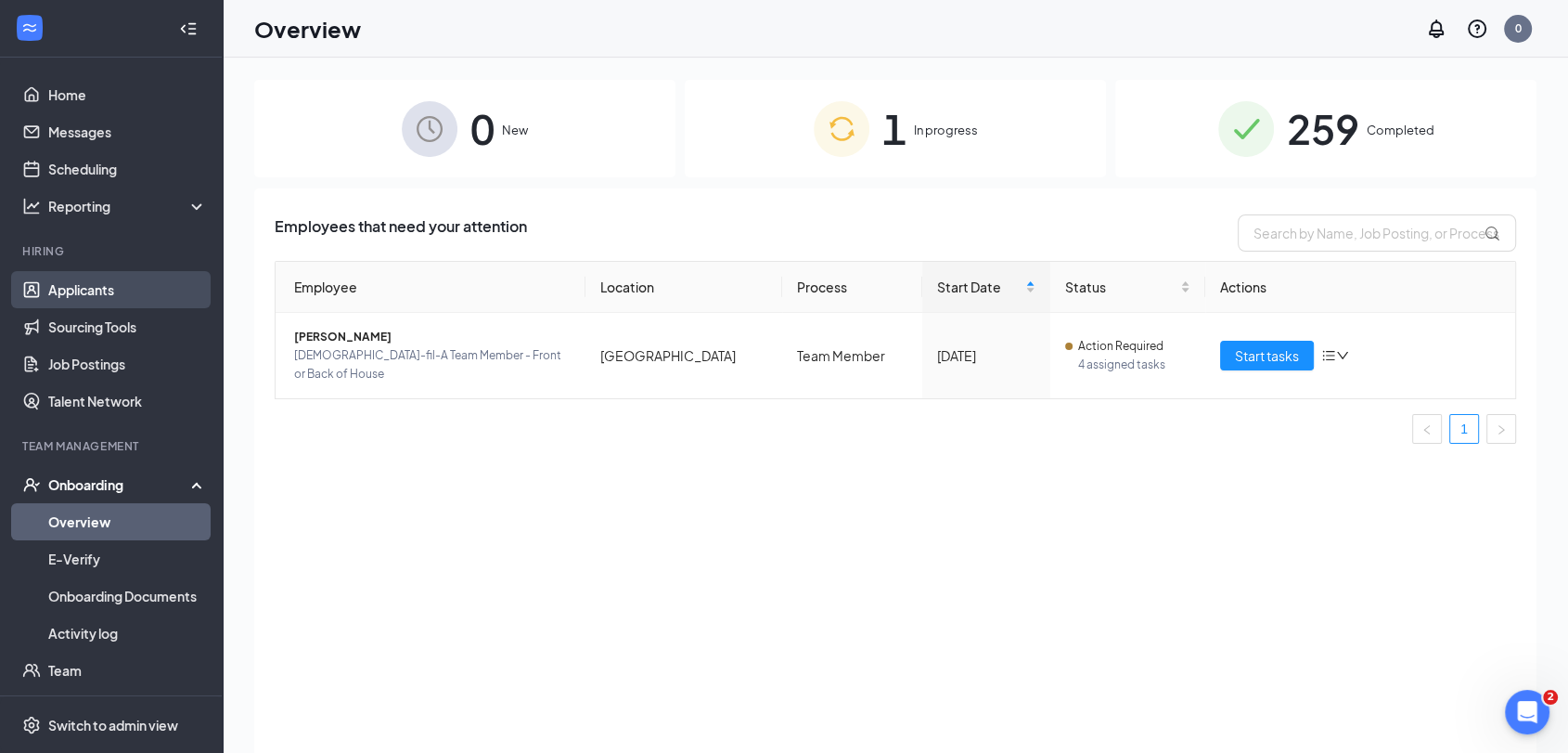
click at [120, 296] on link "Applicants" at bounding box center [128, 290] width 159 height 37
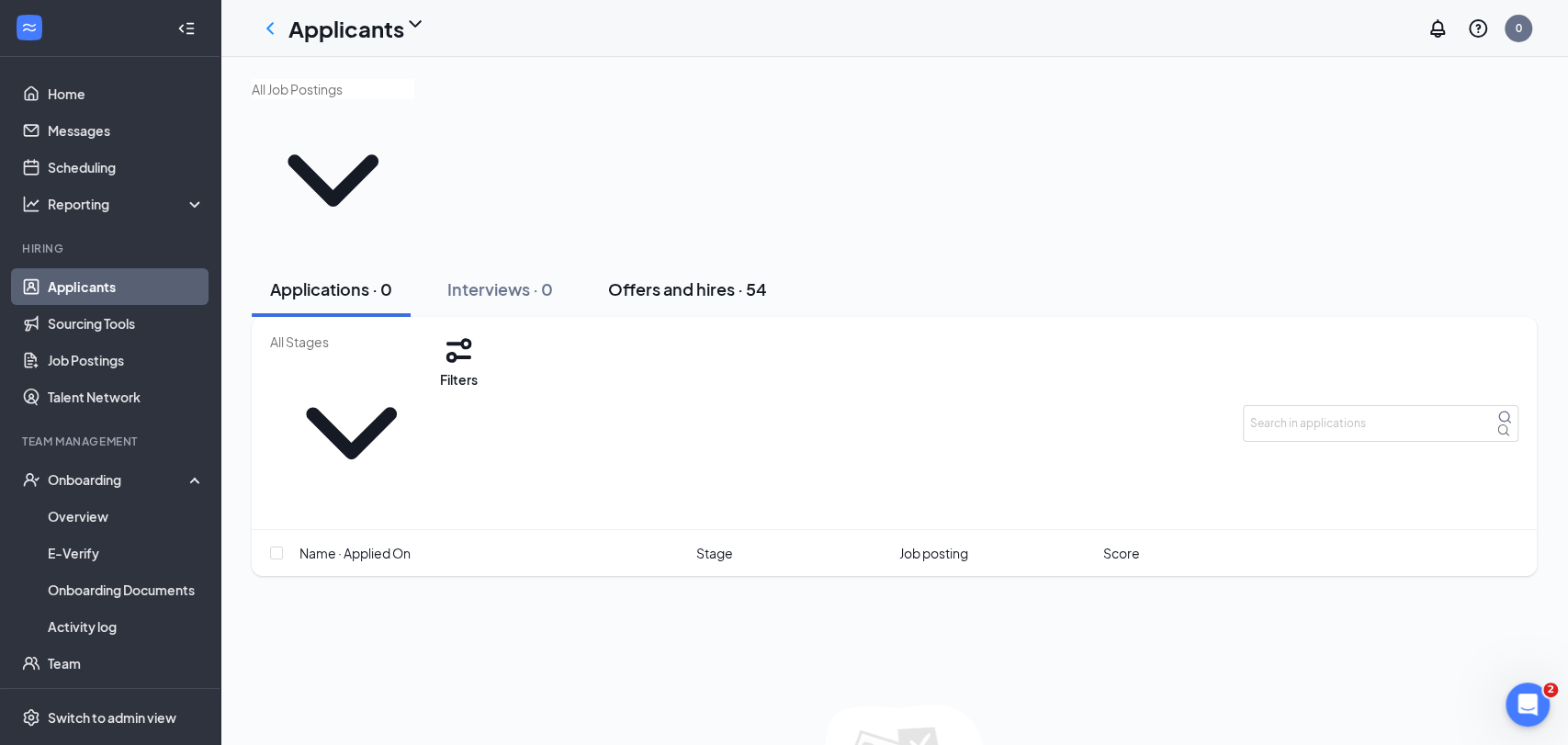
click at [717, 277] on div "Offers and hires · 54" at bounding box center [688, 289] width 159 height 23
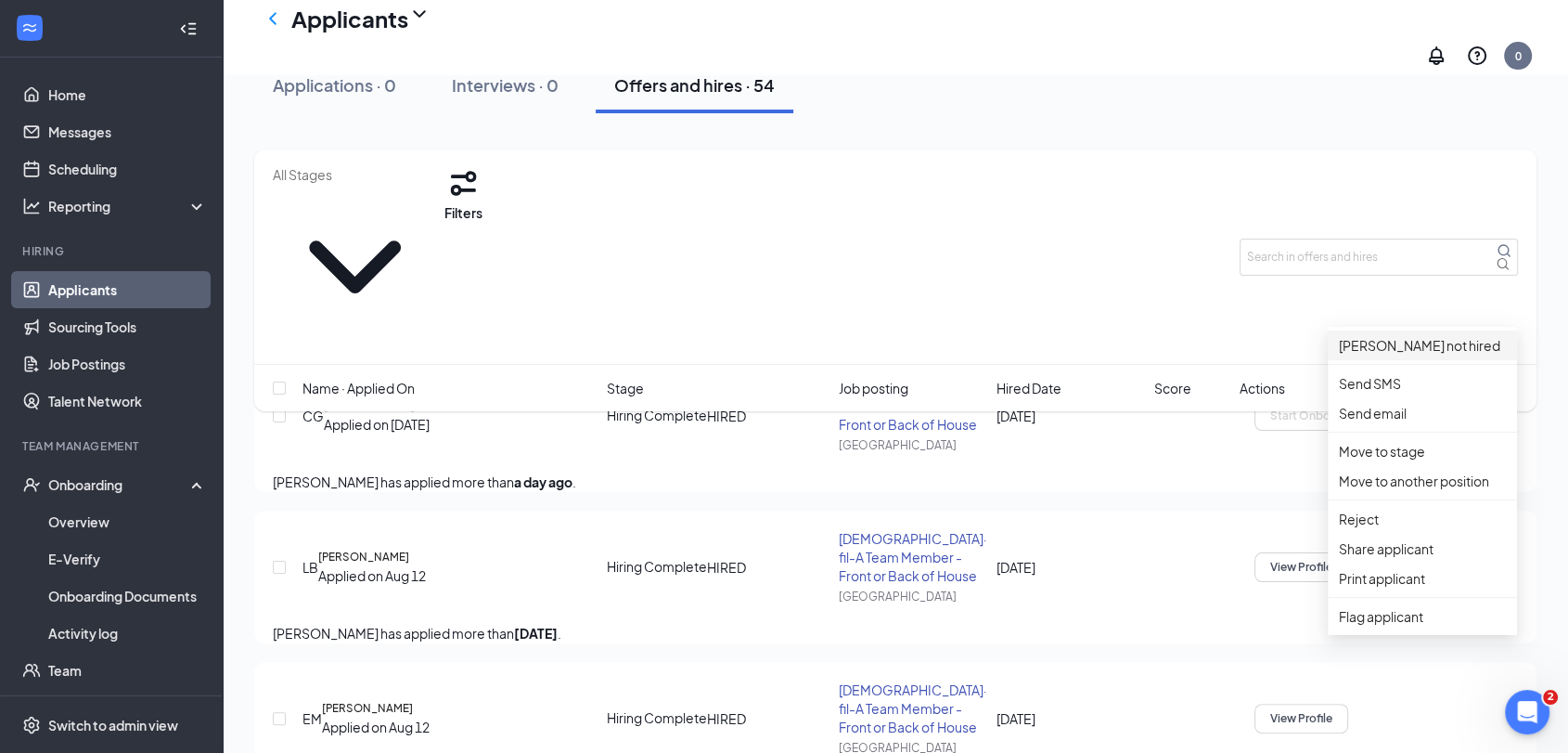
scroll to position [309, 0]
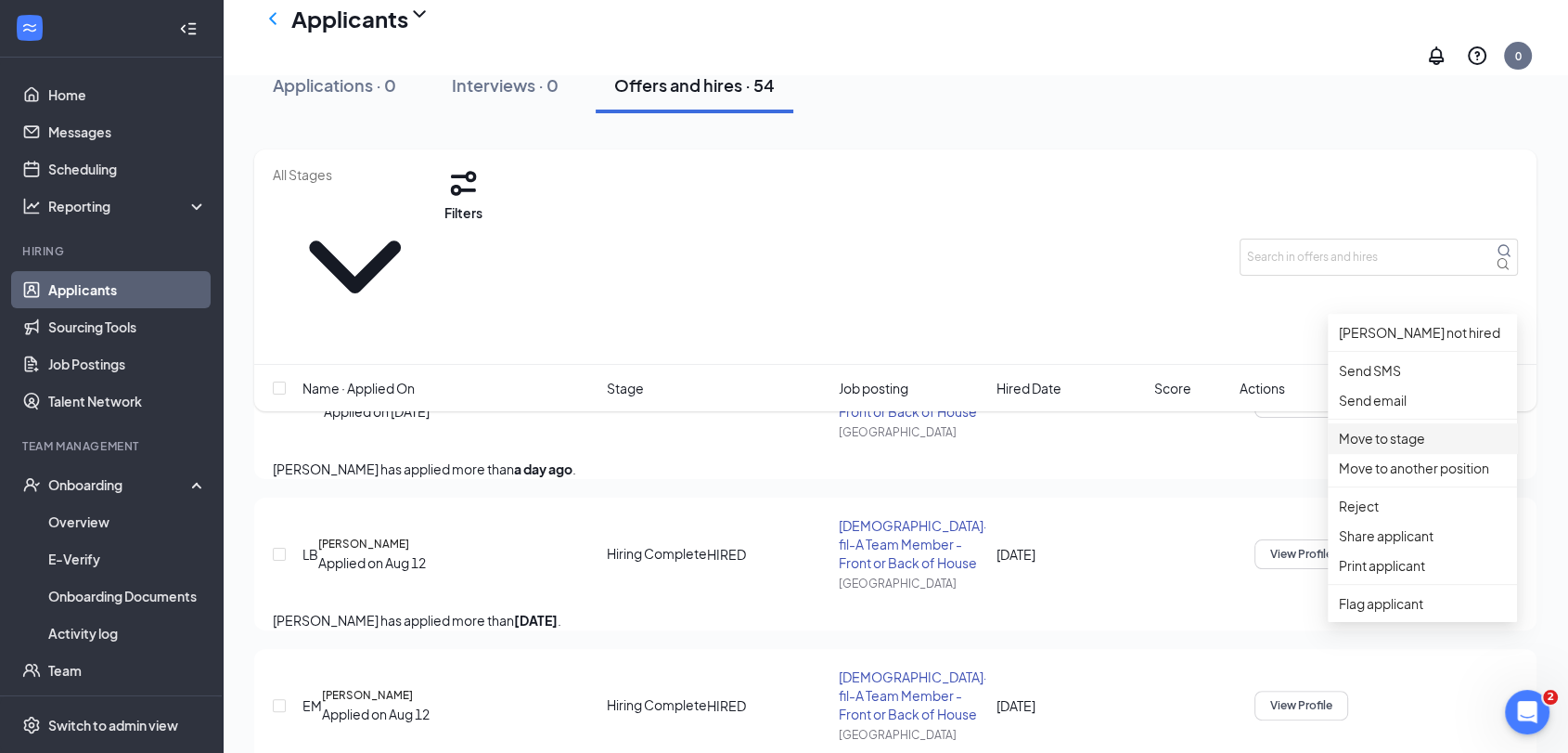
click at [1440, 449] on p "Move to stage" at bounding box center [1423, 437] width 167 height 20
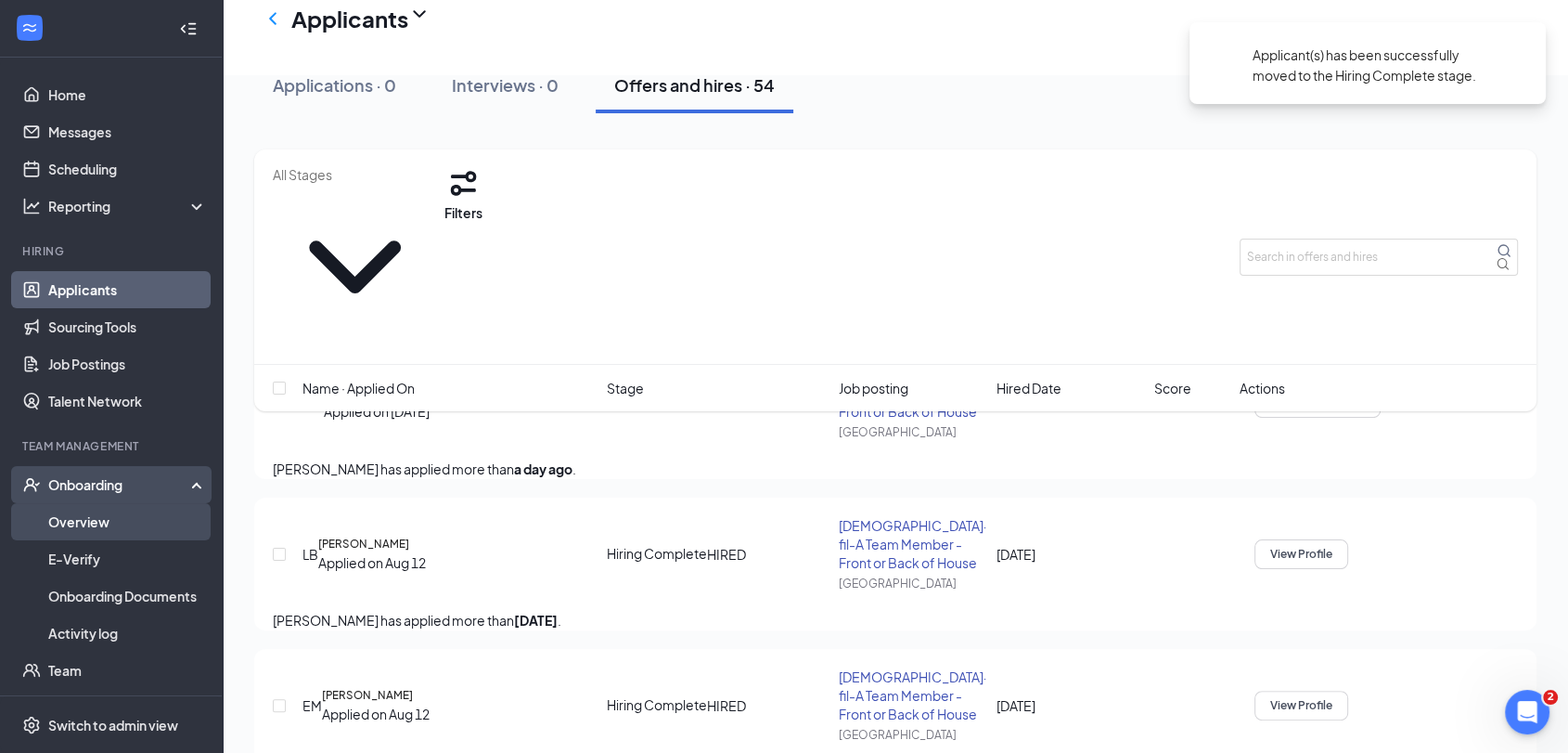
click at [122, 531] on link "Overview" at bounding box center [128, 521] width 159 height 37
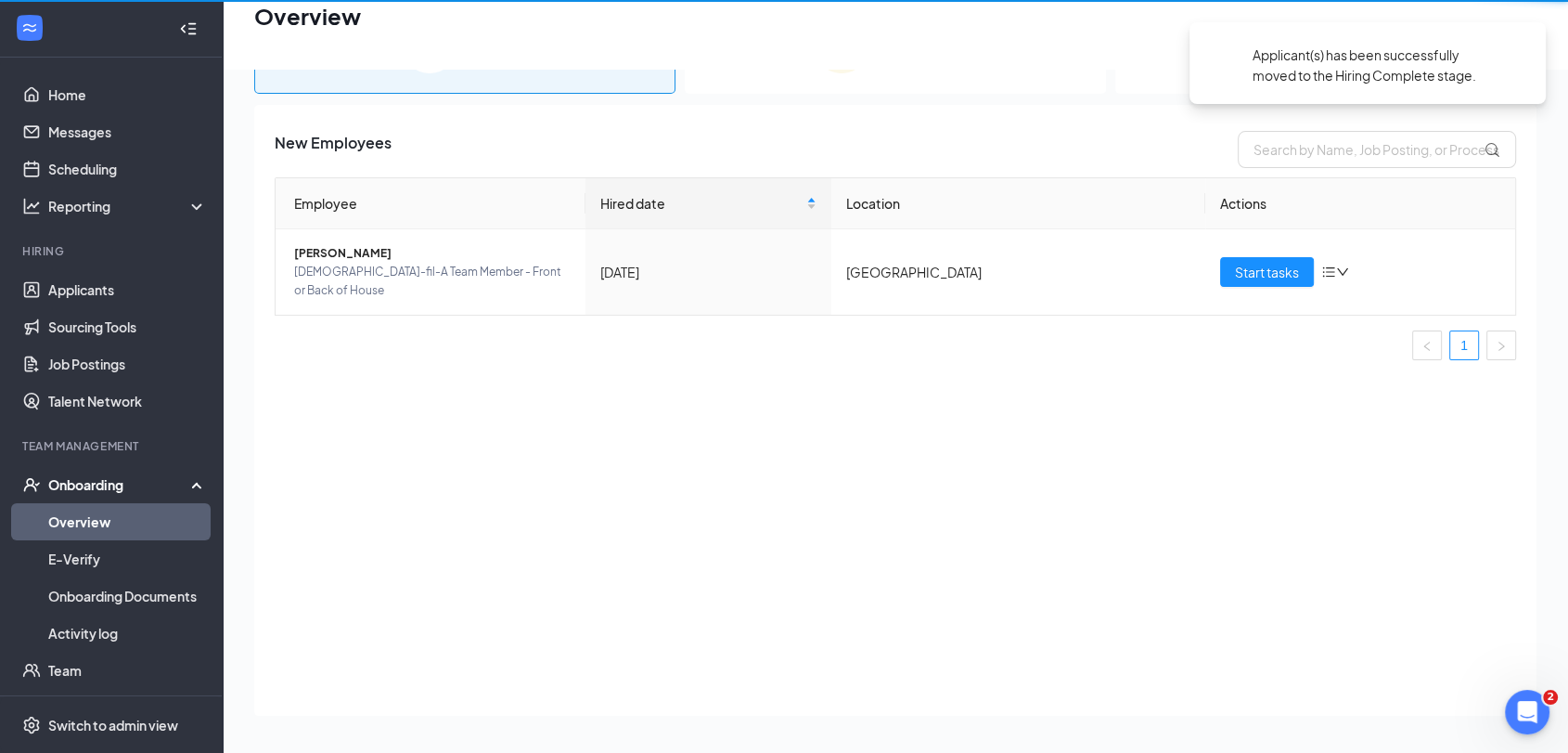
scroll to position [82, 0]
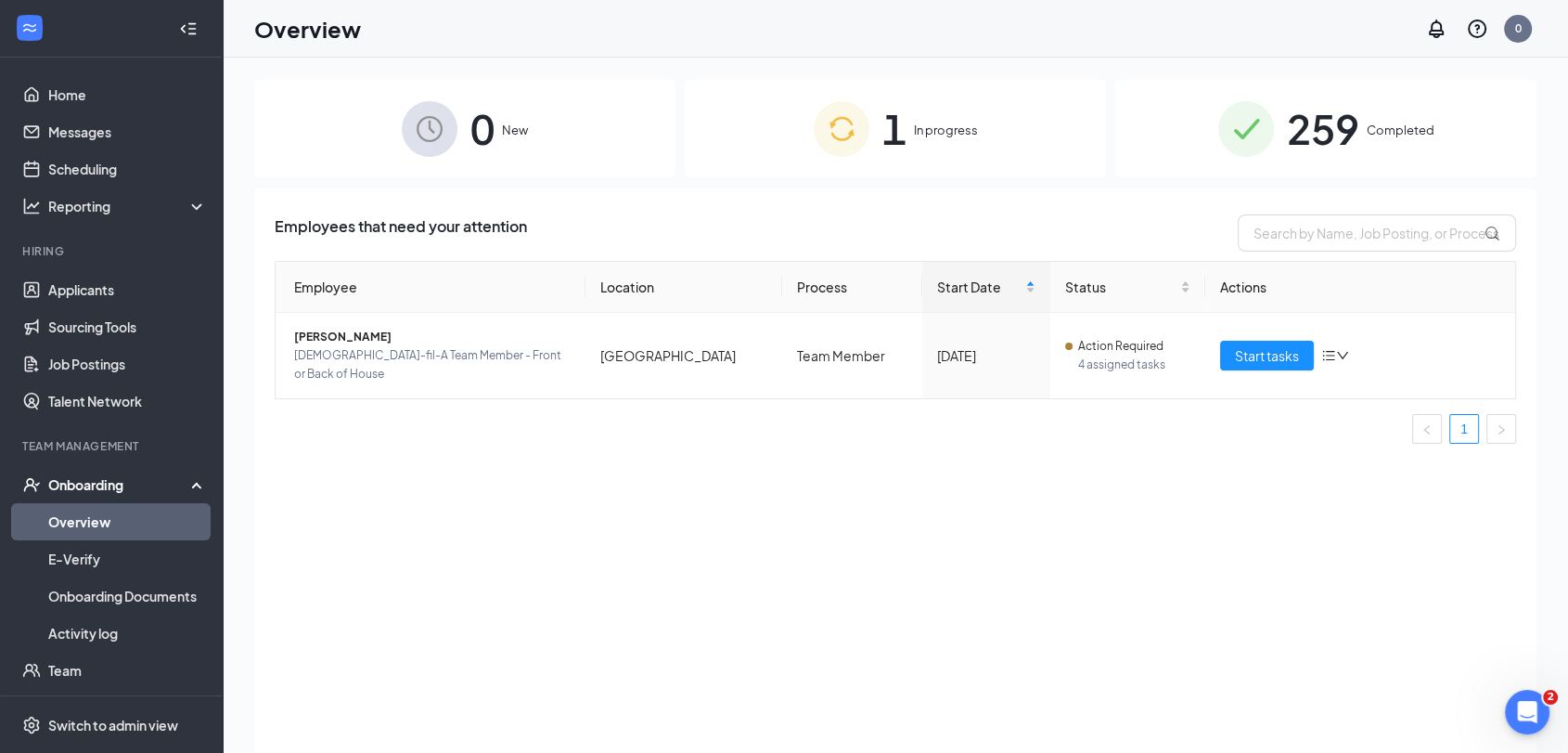
click at [567, 128] on div "0 New" at bounding box center [464, 128] width 422 height 98
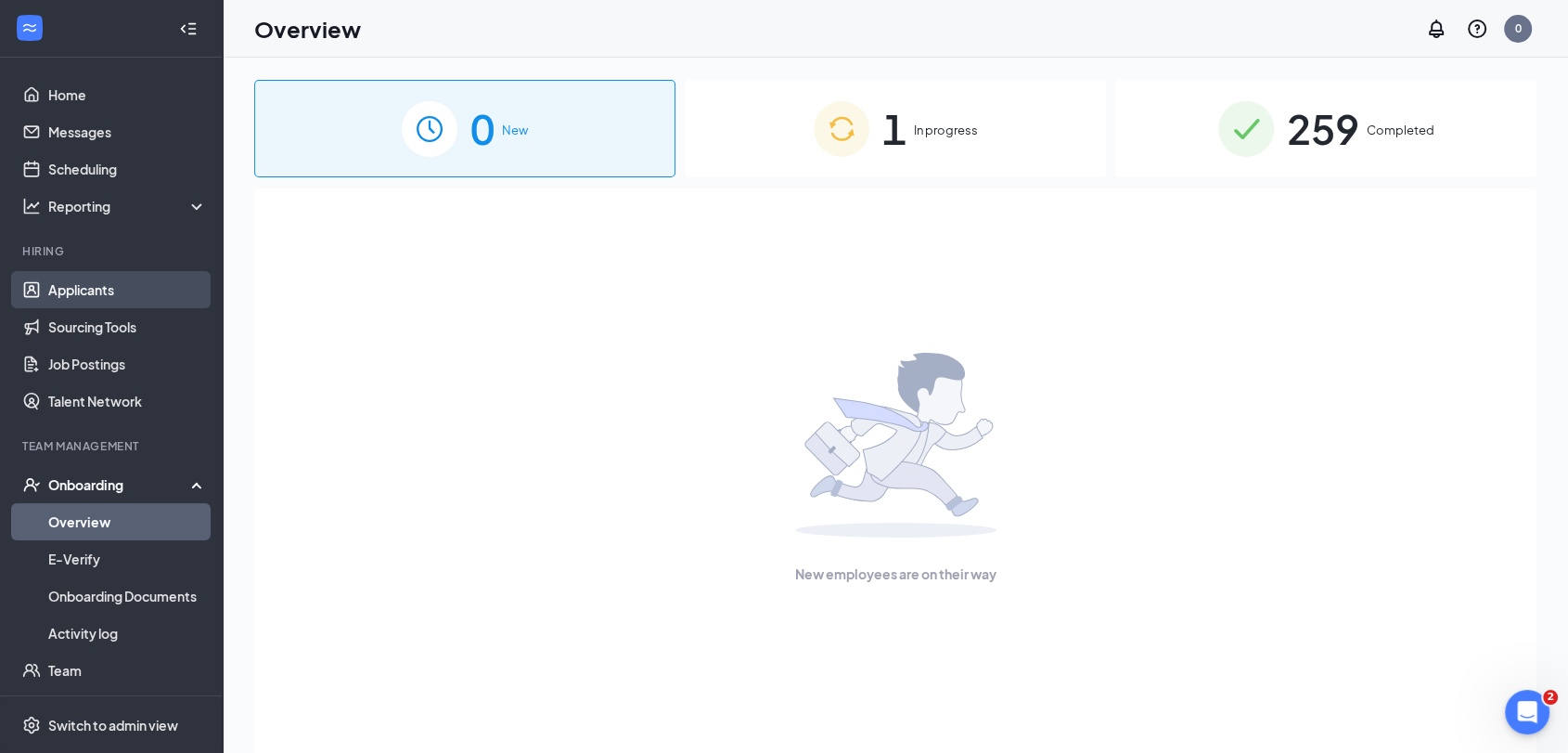
click at [128, 280] on link "Applicants" at bounding box center [128, 290] width 159 height 37
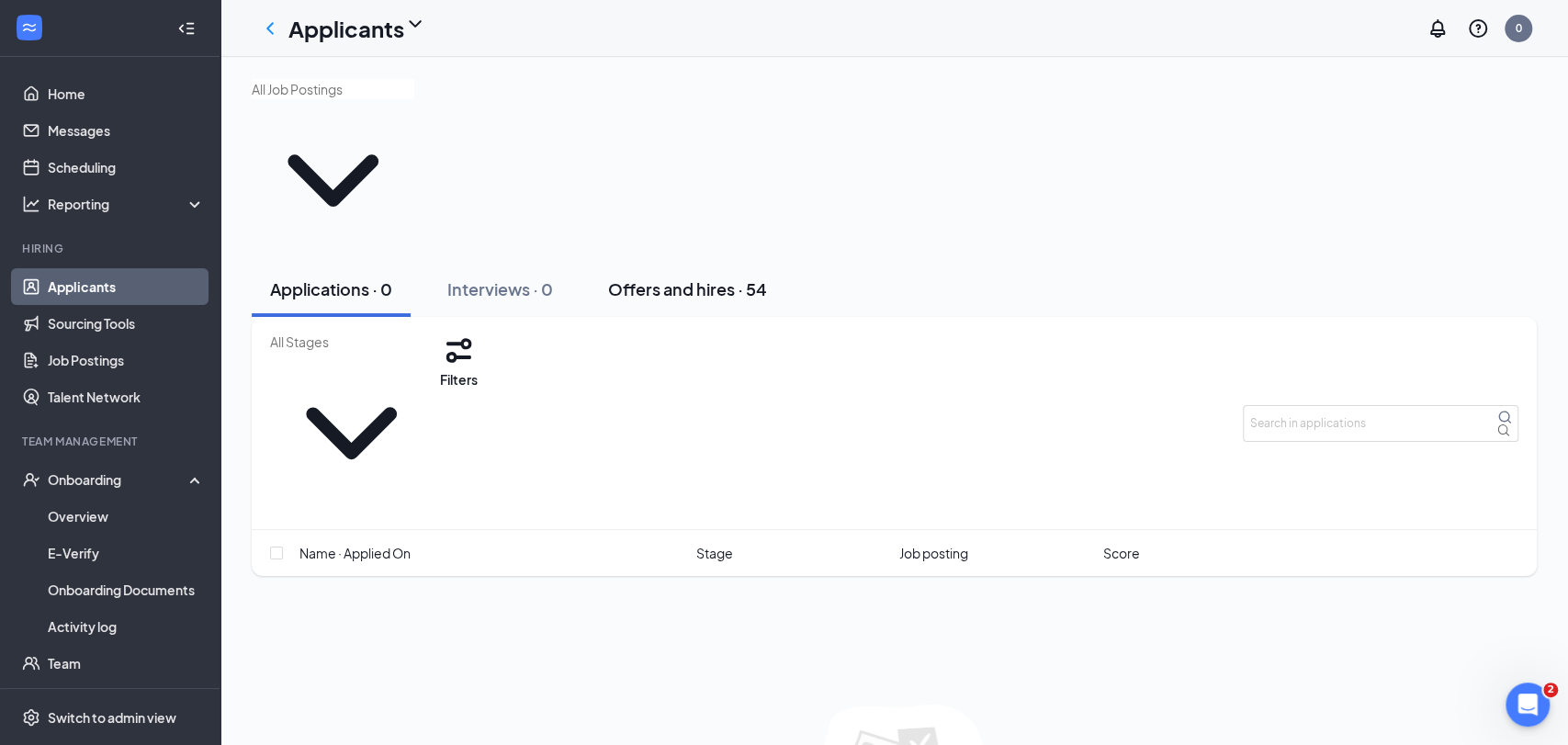
click at [771, 262] on button "Offers and hires · 54" at bounding box center [688, 289] width 196 height 55
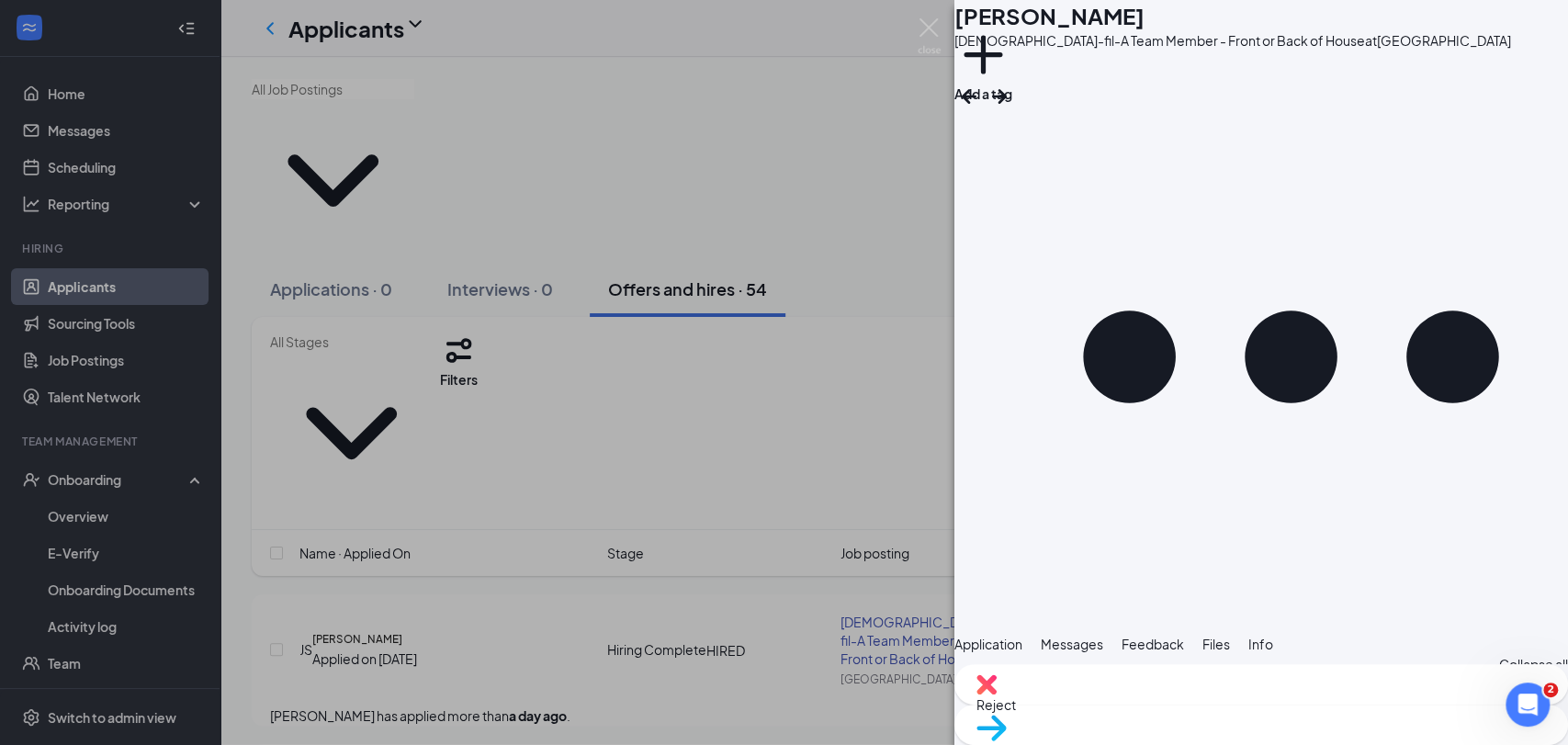
click at [1540, 80] on icon "Ellipses" at bounding box center [1290, 356] width 553 height 553
click at [1120, 106] on div "CG [PERSON_NAME] [DEMOGRAPHIC_DATA]-fil-A Team Member - Front or Back of House …" at bounding box center [1261, 316] width 614 height 634
click at [1103, 636] on span "Messages" at bounding box center [1071, 643] width 62 height 16
click at [931, 32] on img at bounding box center [929, 35] width 23 height 35
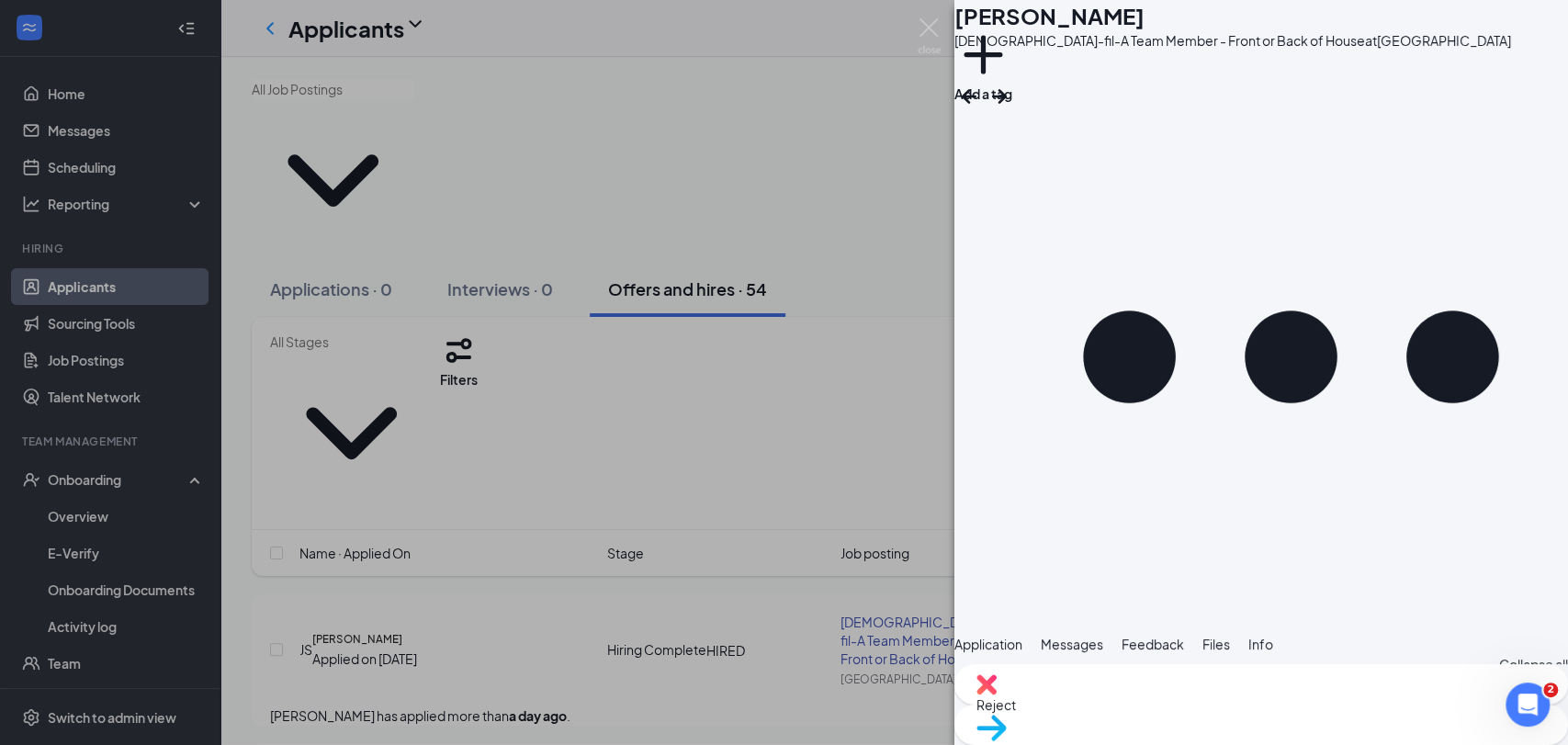
click at [964, 32] on div "CG" at bounding box center [953, 40] width 20 height 18
drag, startPoint x: 1345, startPoint y: 302, endPoint x: 1418, endPoint y: 289, distance: 74.1
click at [927, 25] on img at bounding box center [929, 35] width 23 height 35
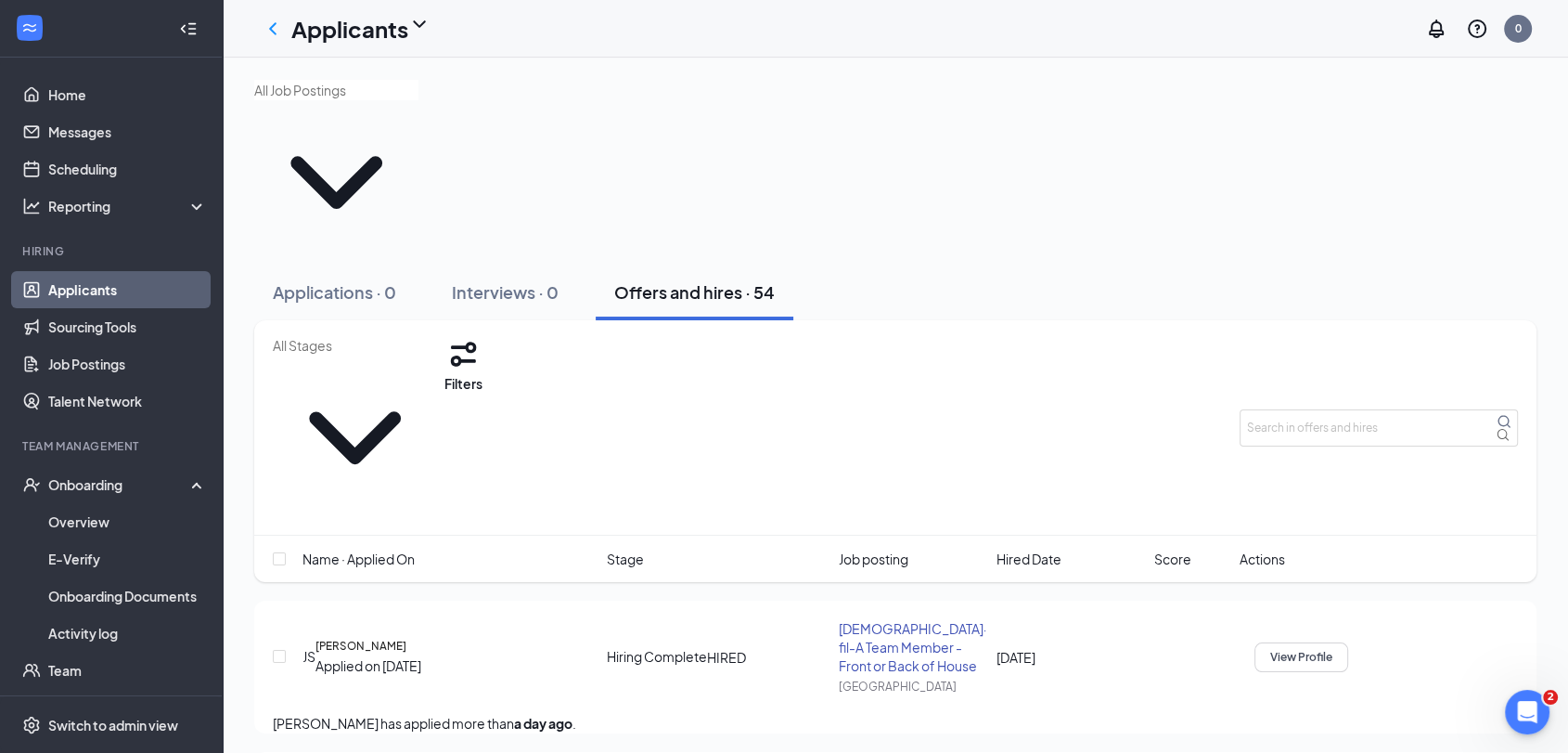
click at [401, 265] on button "Applications · 0" at bounding box center [334, 292] width 161 height 55
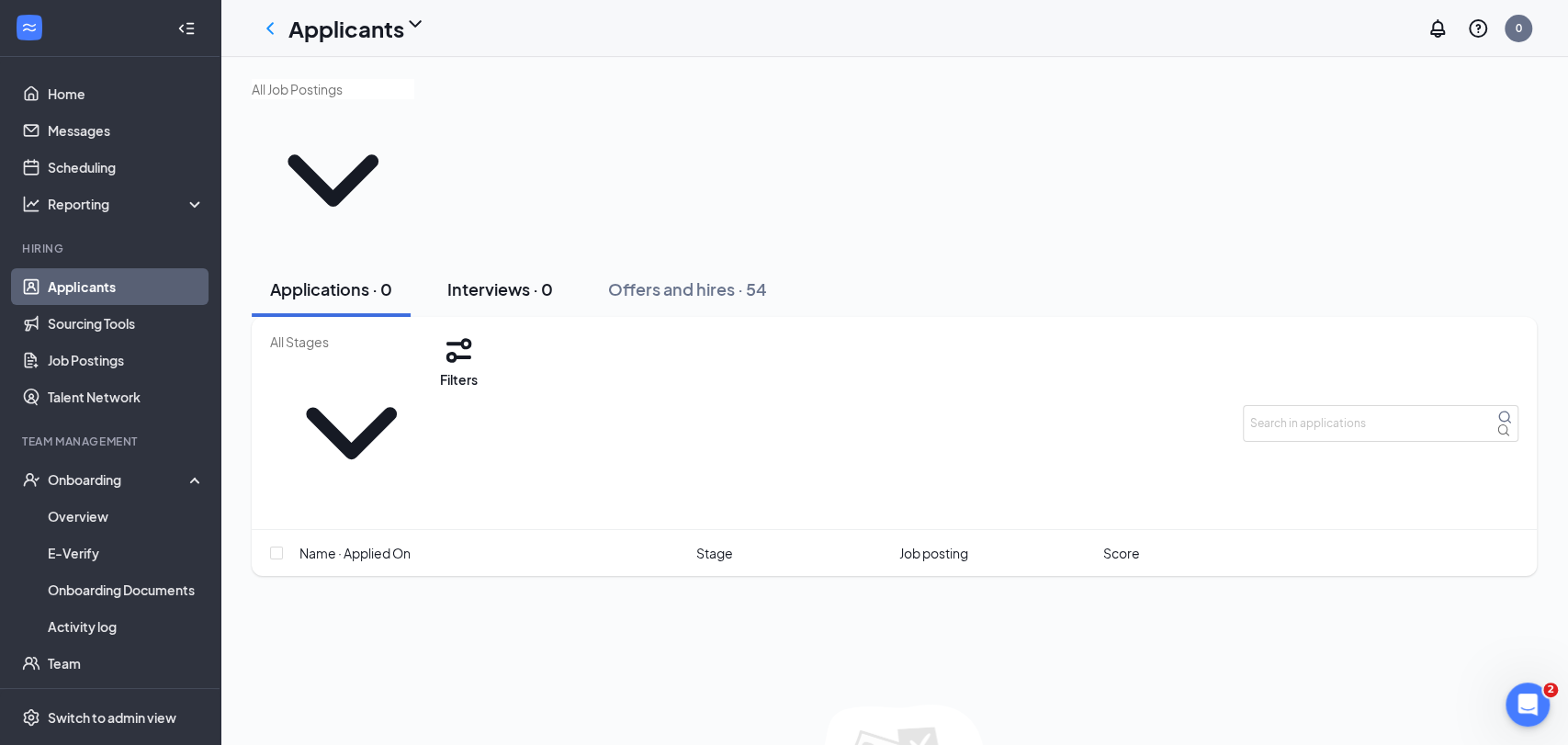
click at [513, 277] on div "Interviews · 0" at bounding box center [500, 289] width 105 height 23
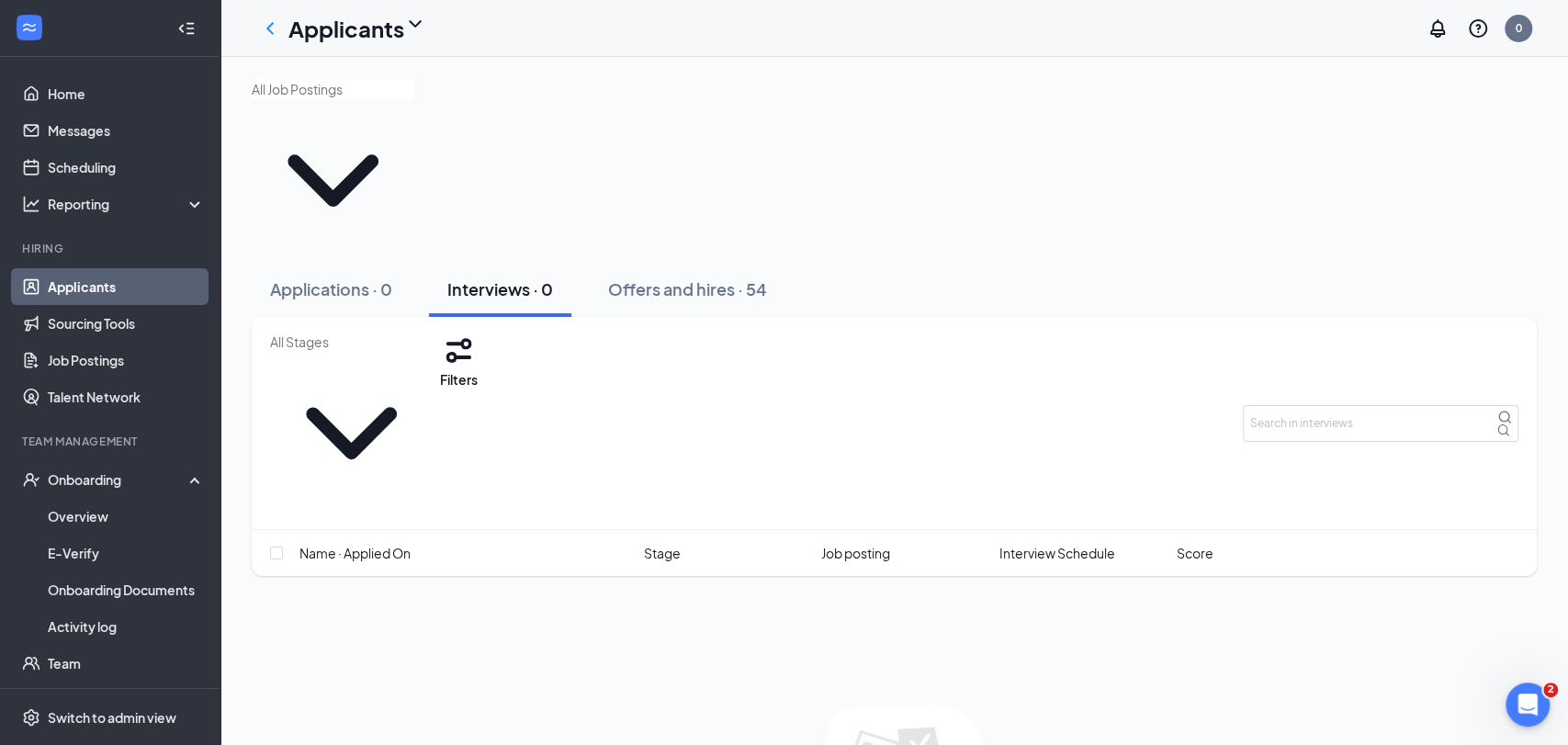
click at [426, 32] on icon "ChevronDown" at bounding box center [414, 23] width 22 height 22
click at [395, 106] on link "Archived applicants" at bounding box center [361, 97] width 123 height 18
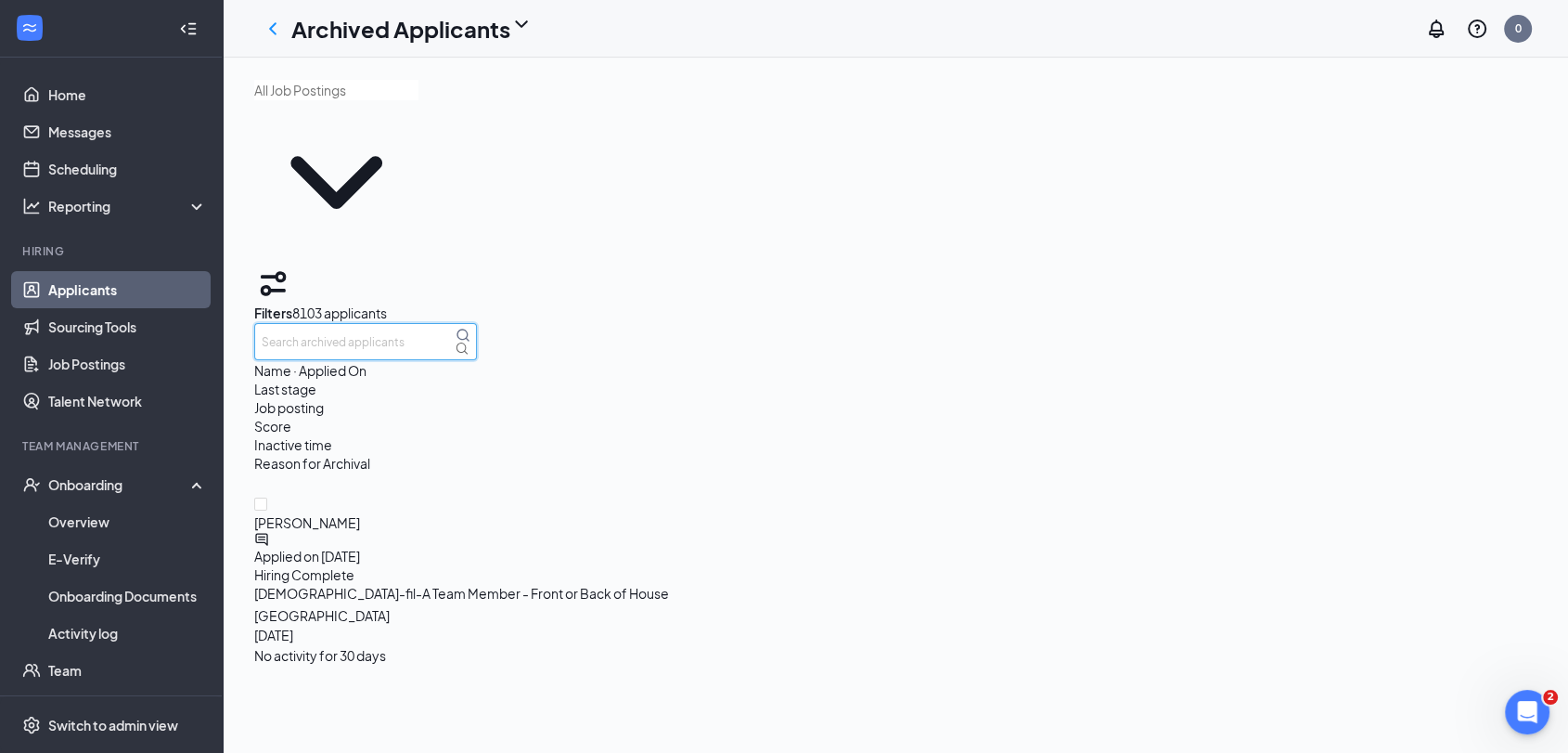
click at [477, 323] on input "text" at bounding box center [365, 341] width 223 height 37
type input "[PERSON_NAME]"
click at [406, 48] on div "Archived Applicants 0" at bounding box center [895, 28] width 1345 height 57
click at [460, 15] on h1 "Archived Applicants" at bounding box center [401, 28] width 219 height 32
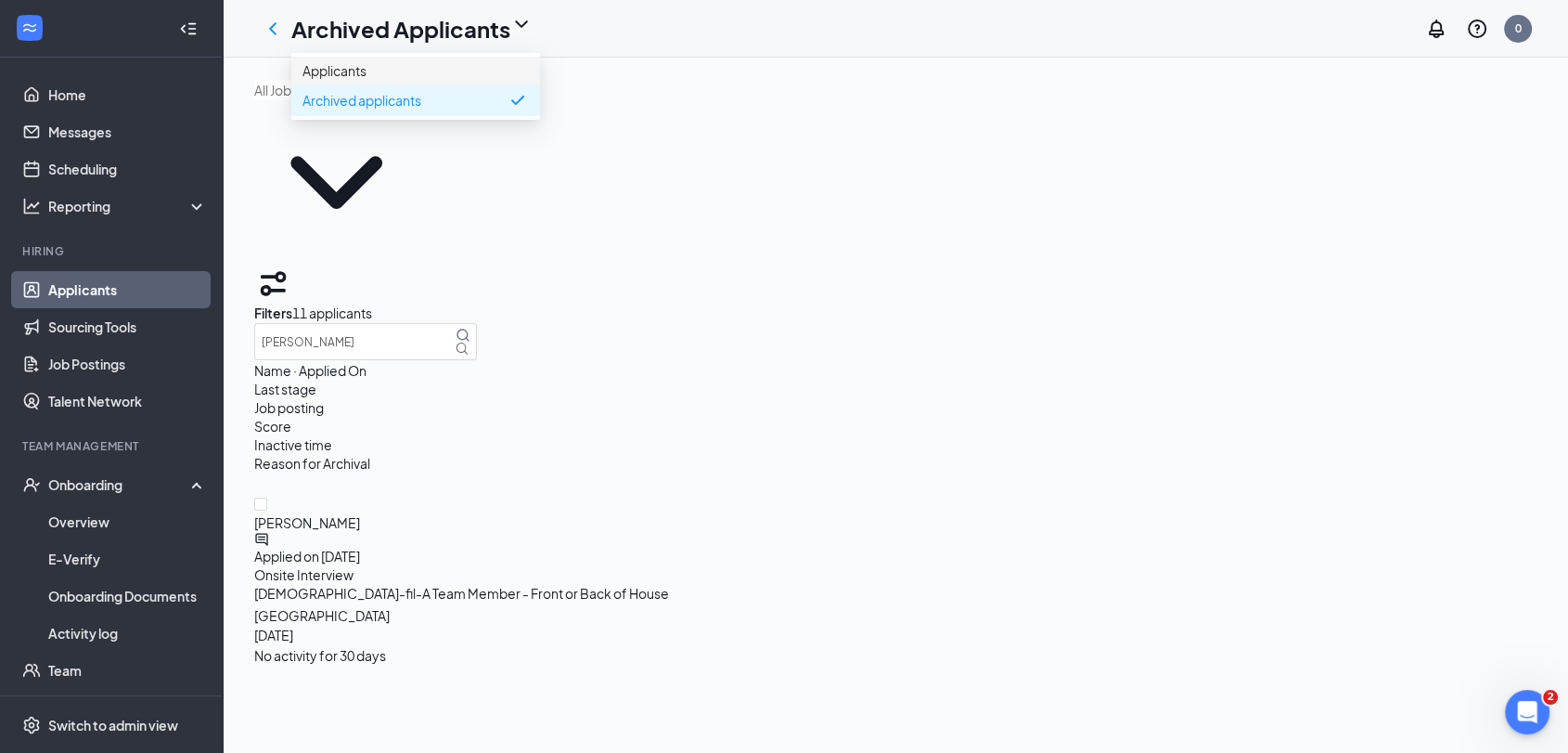
click at [440, 79] on link "Applicants" at bounding box center [416, 70] width 227 height 18
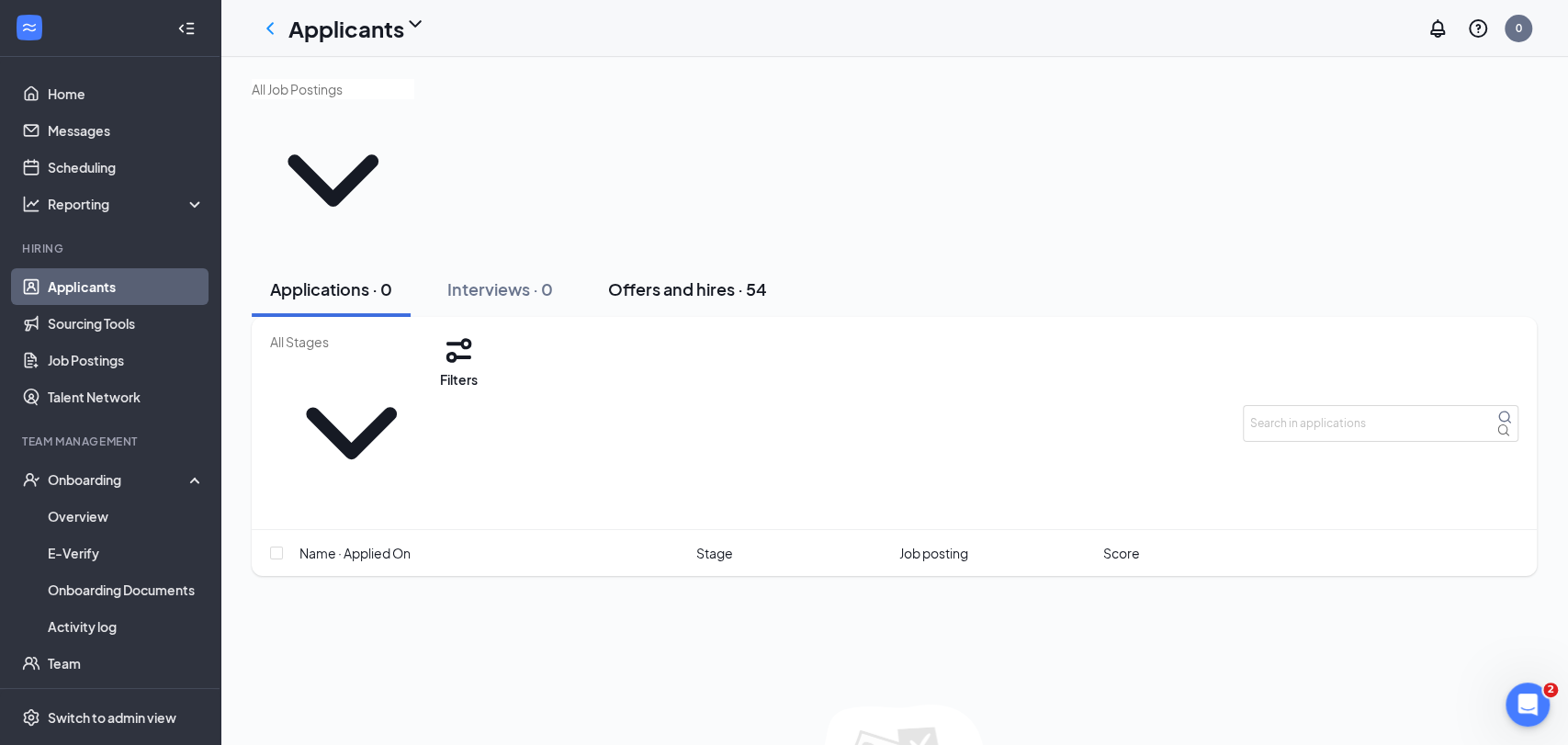
click at [693, 277] on div "Offers and hires · 54" at bounding box center [688, 289] width 159 height 23
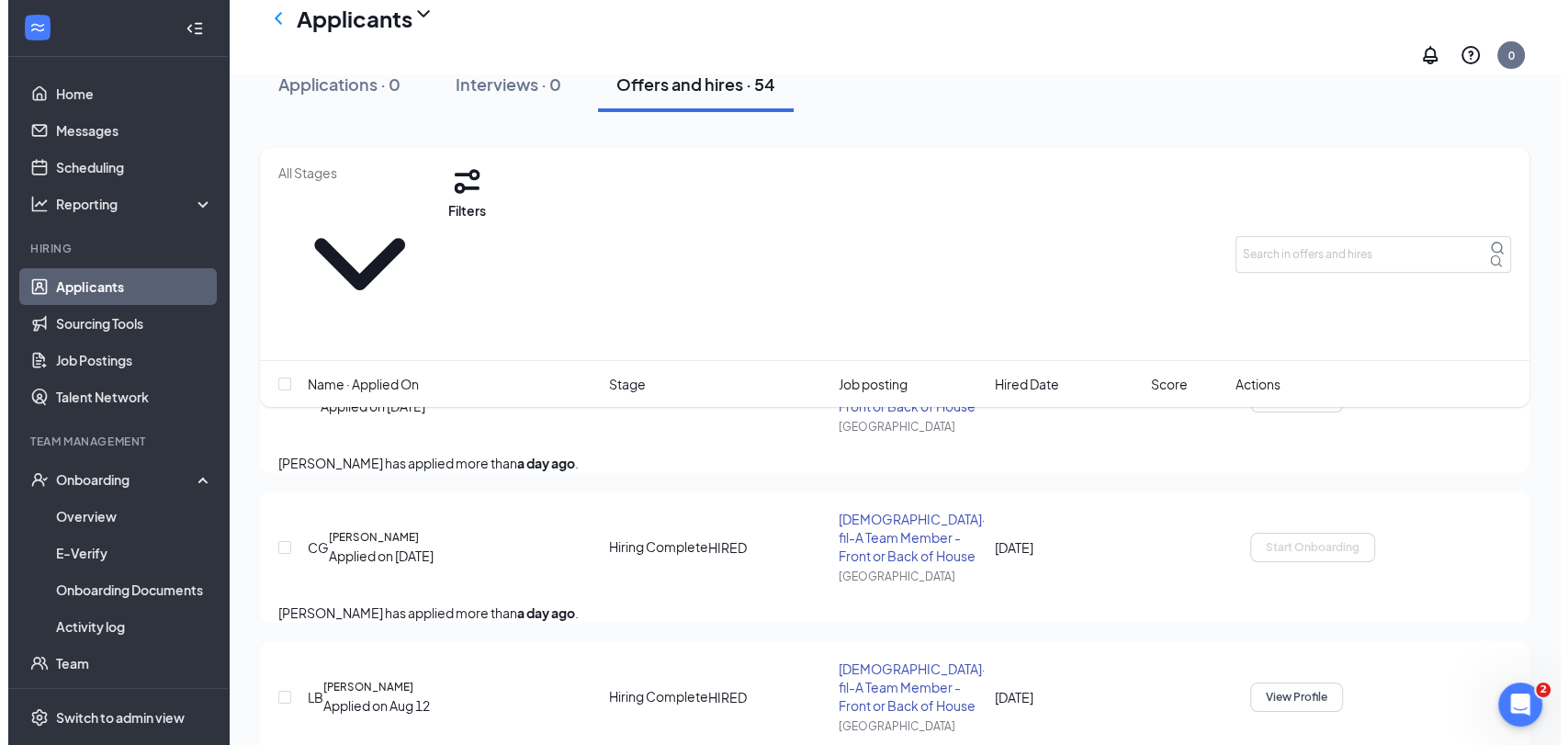
scroll to position [204, 0]
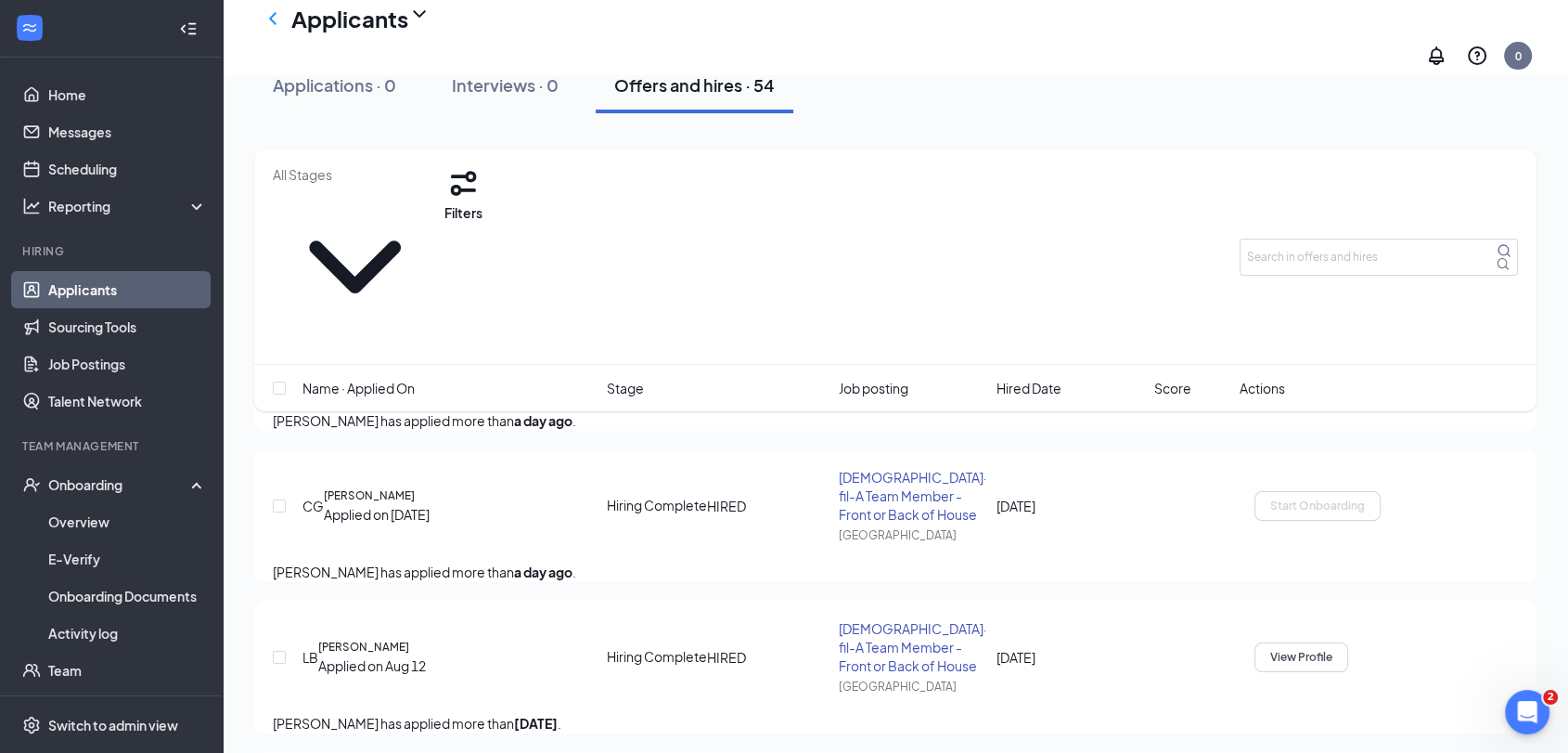
click at [1400, 500] on icon "Ellipses" at bounding box center [1392, 502] width 16 height 4
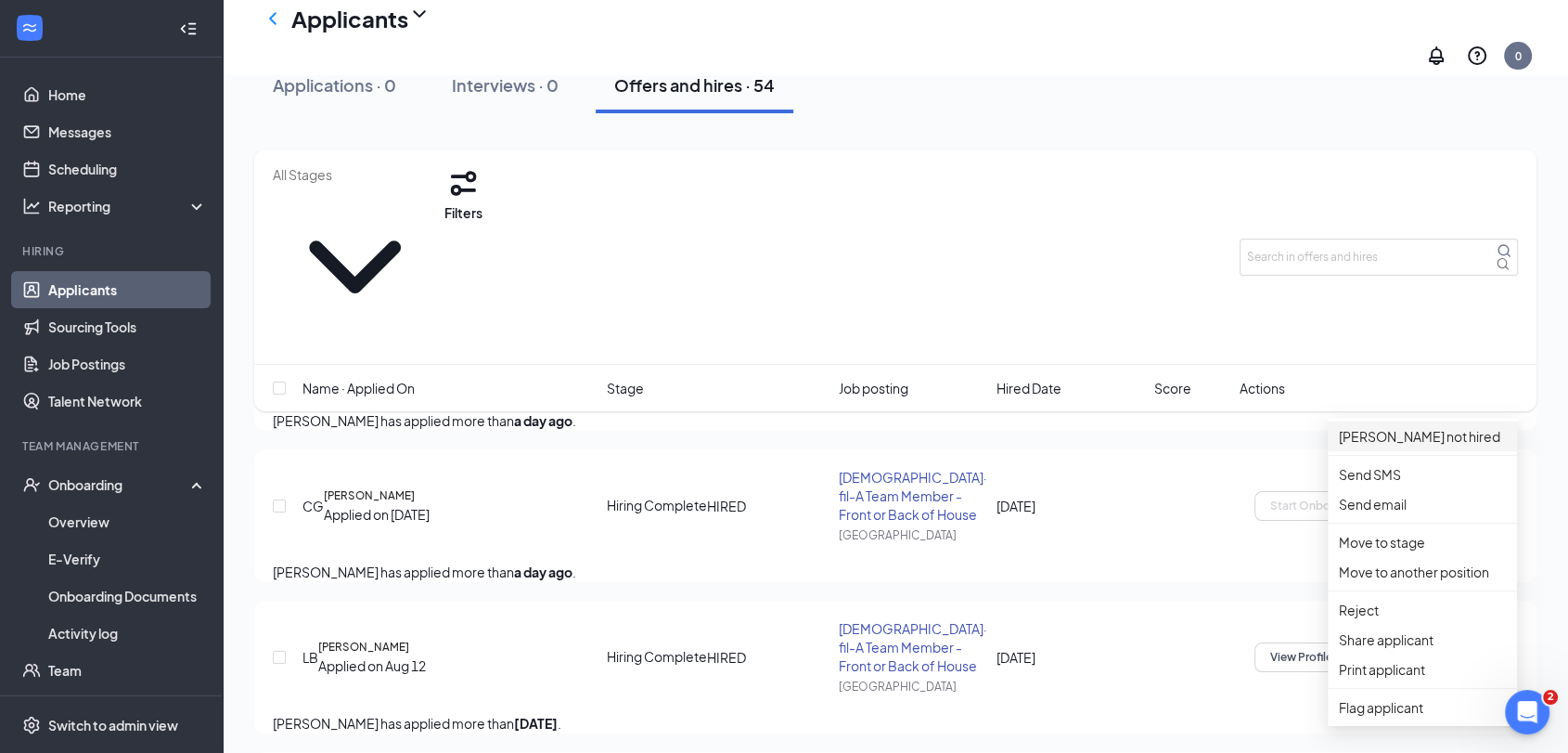
click at [1427, 426] on p "[PERSON_NAME] not hired" at bounding box center [1423, 436] width 167 height 20
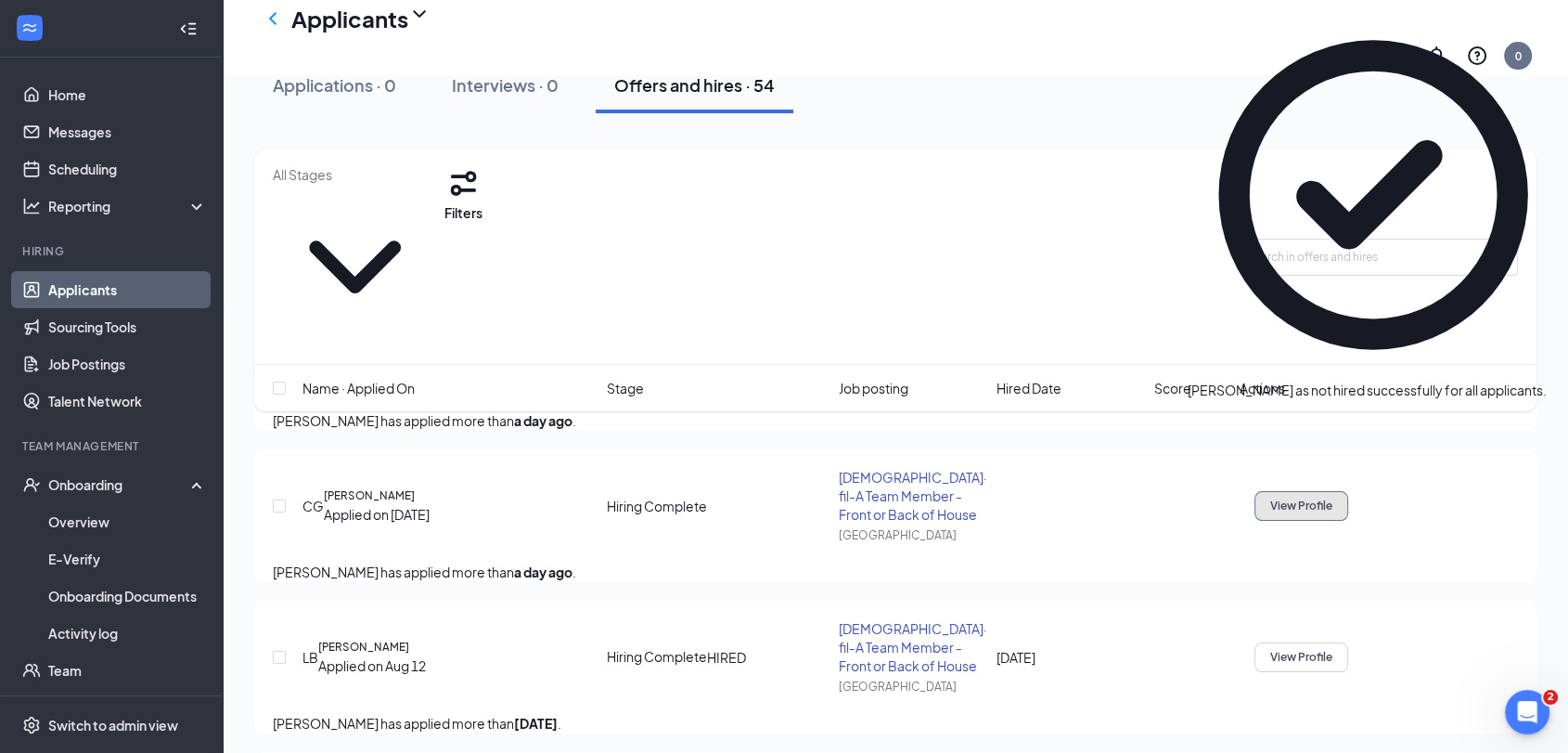
click at [1333, 499] on span "View Profile" at bounding box center [1301, 505] width 62 height 13
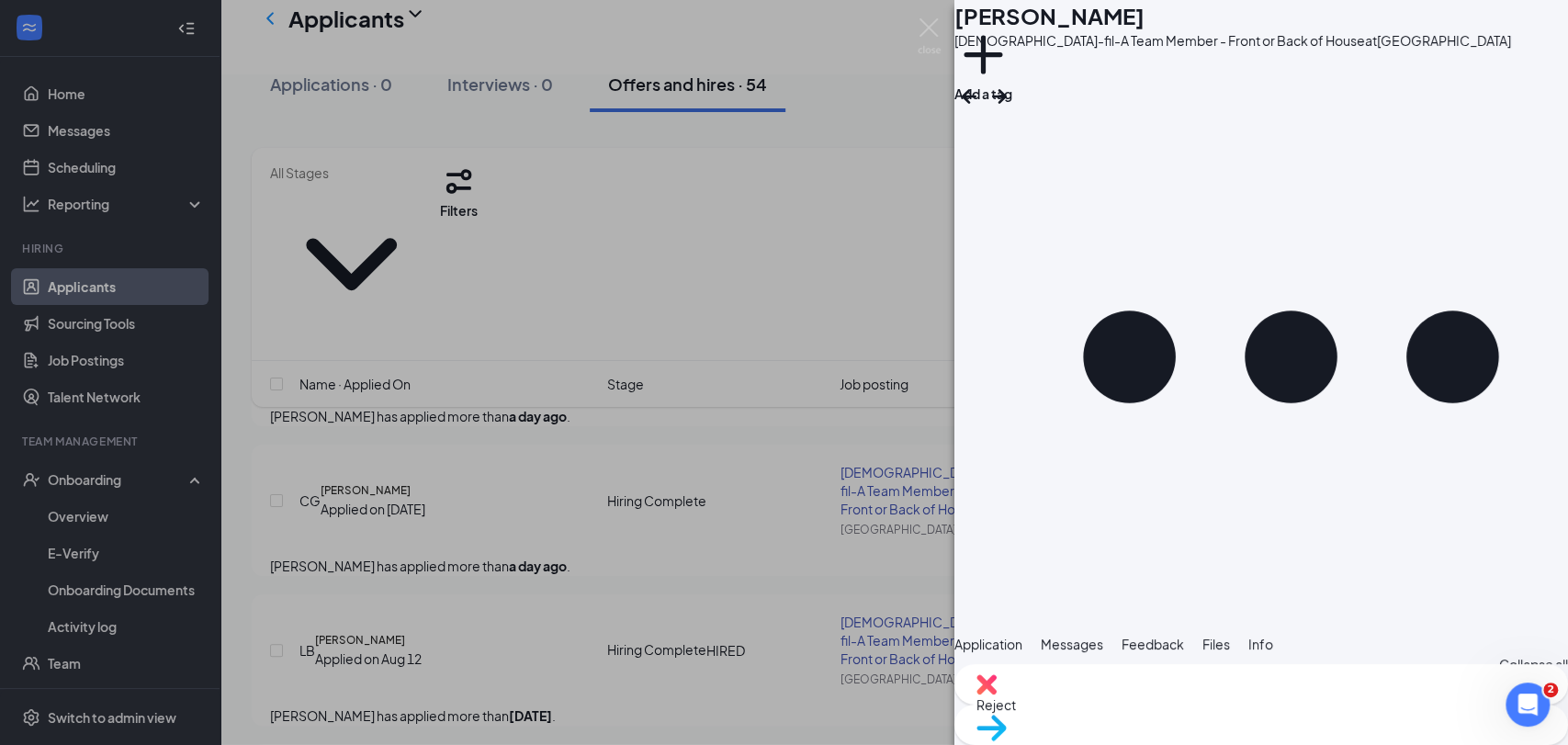
click at [1273, 636] on span "Info" at bounding box center [1260, 643] width 25 height 16
click at [1536, 80] on icon "Ellipses" at bounding box center [1290, 356] width 553 height 553
click at [1426, 59] on link "View full application" at bounding box center [1402, 64] width 119 height 20
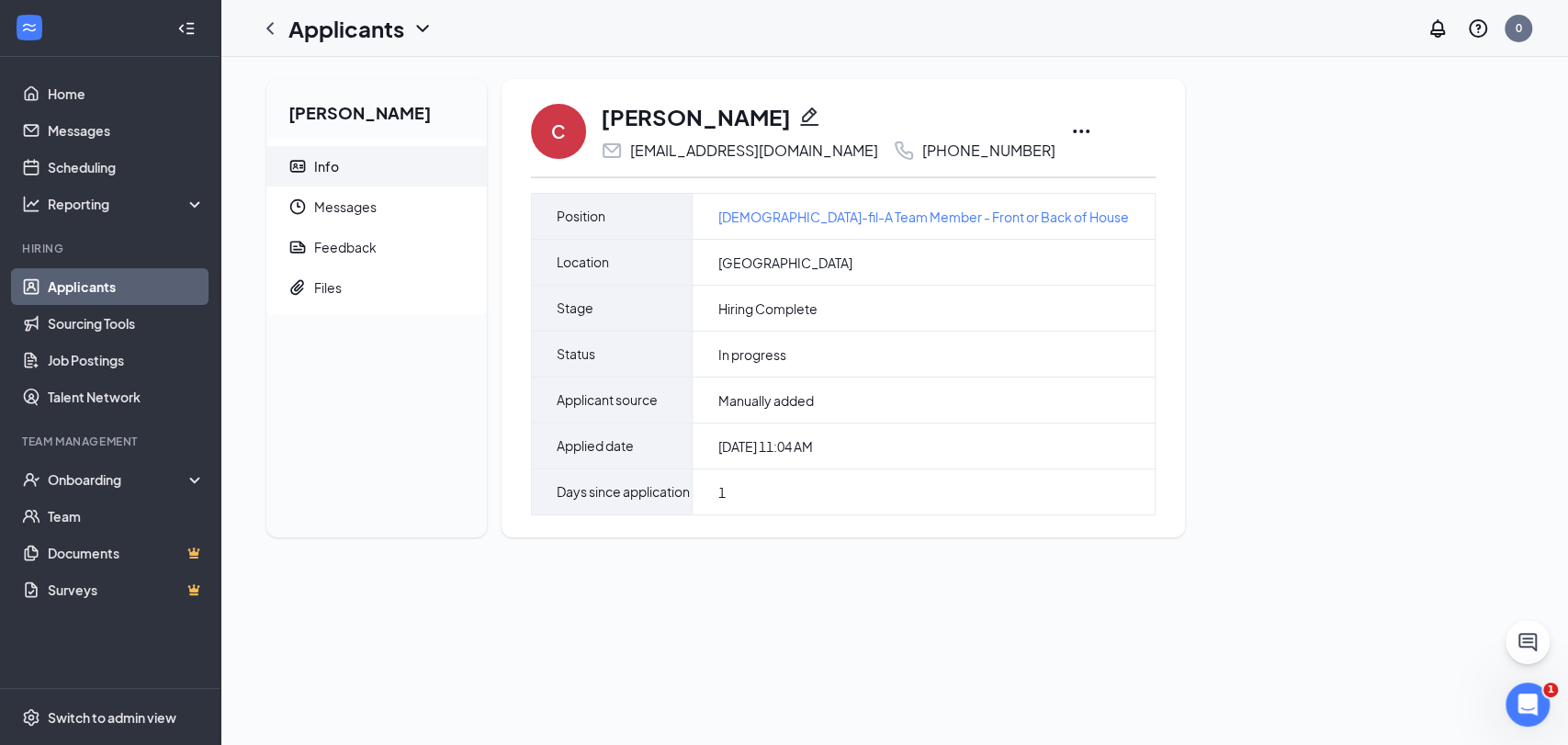
click at [800, 122] on icon "Pencil" at bounding box center [808, 116] width 22 height 22
type input "(570) 677-7770"
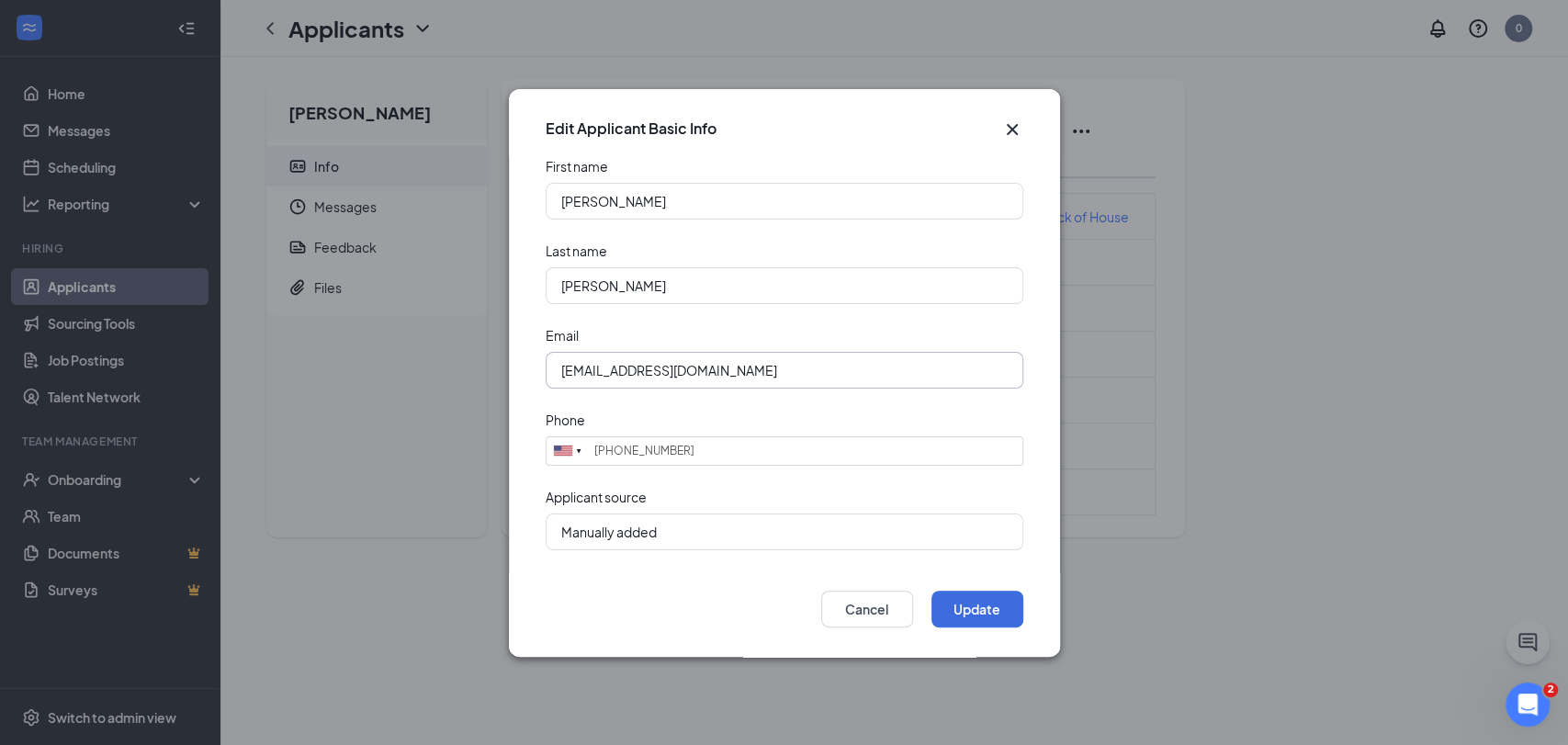
click at [628, 375] on input "[EMAIL_ADDRESS][DOMAIN_NAME]" at bounding box center [784, 370] width 478 height 36
type input "camgomes710@icloud.com"
click at [974, 615] on button "Update" at bounding box center [977, 609] width 92 height 36
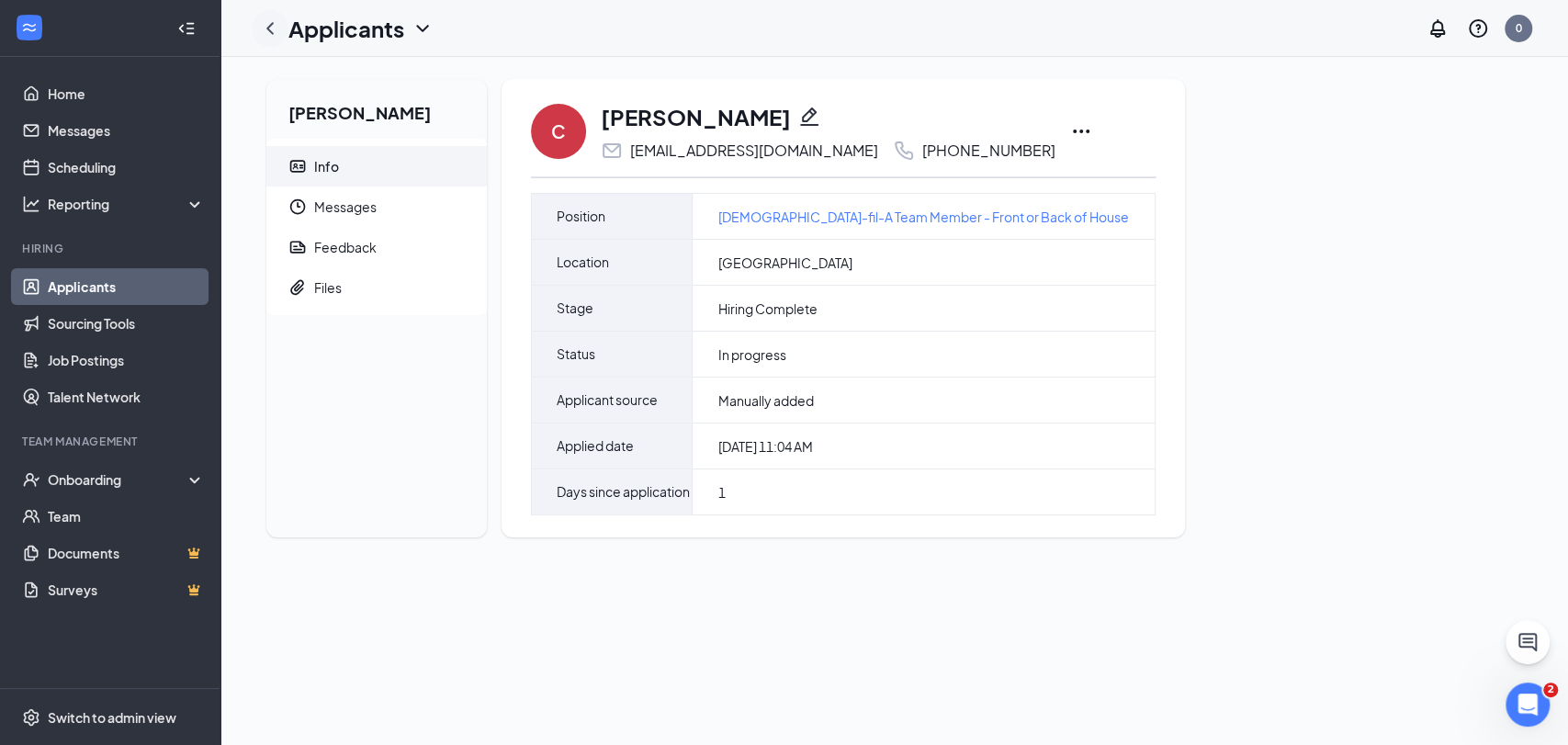
click at [268, 24] on icon "ChevronLeft" at bounding box center [269, 28] width 22 height 22
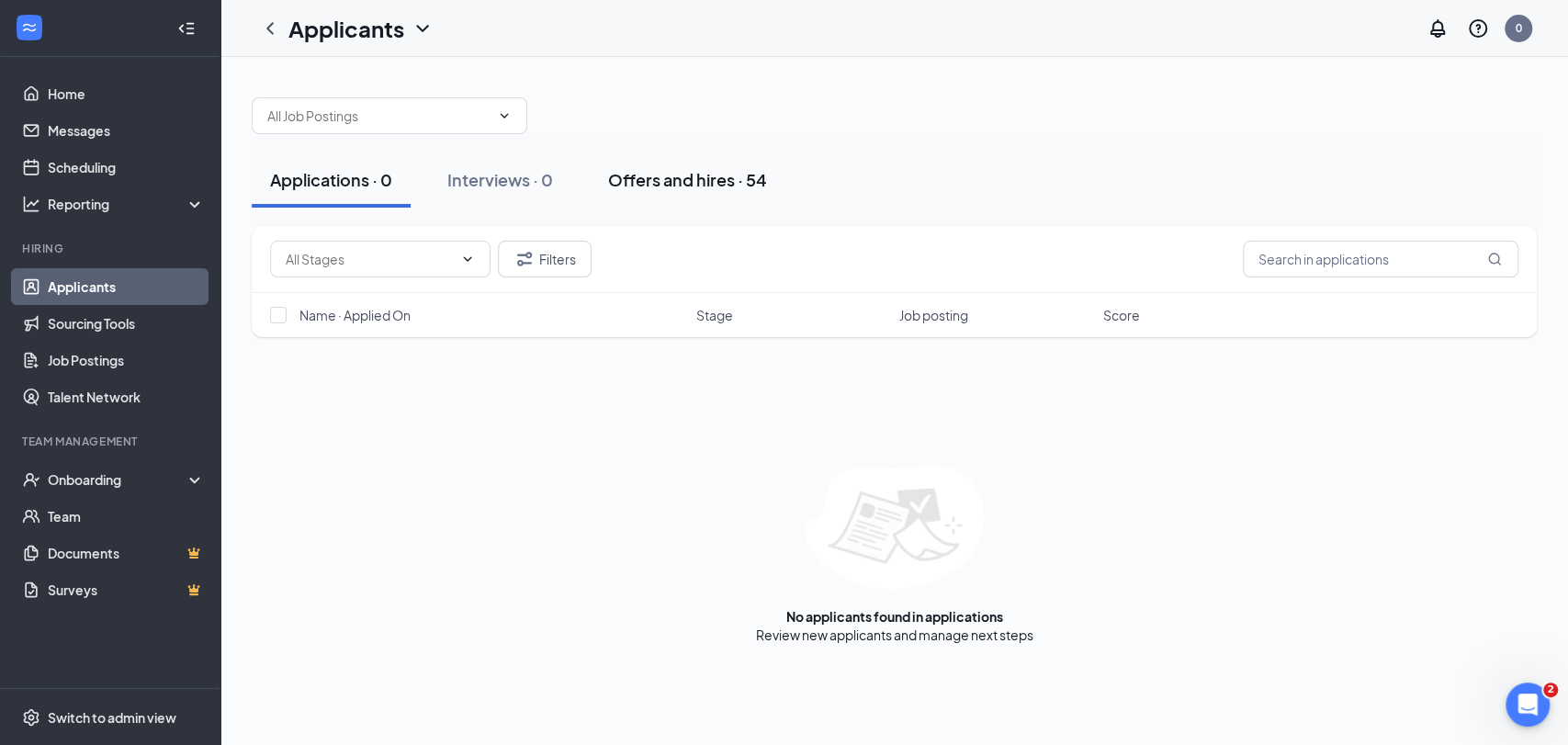
click at [657, 179] on div "Offers and hires · 54" at bounding box center [688, 179] width 159 height 23
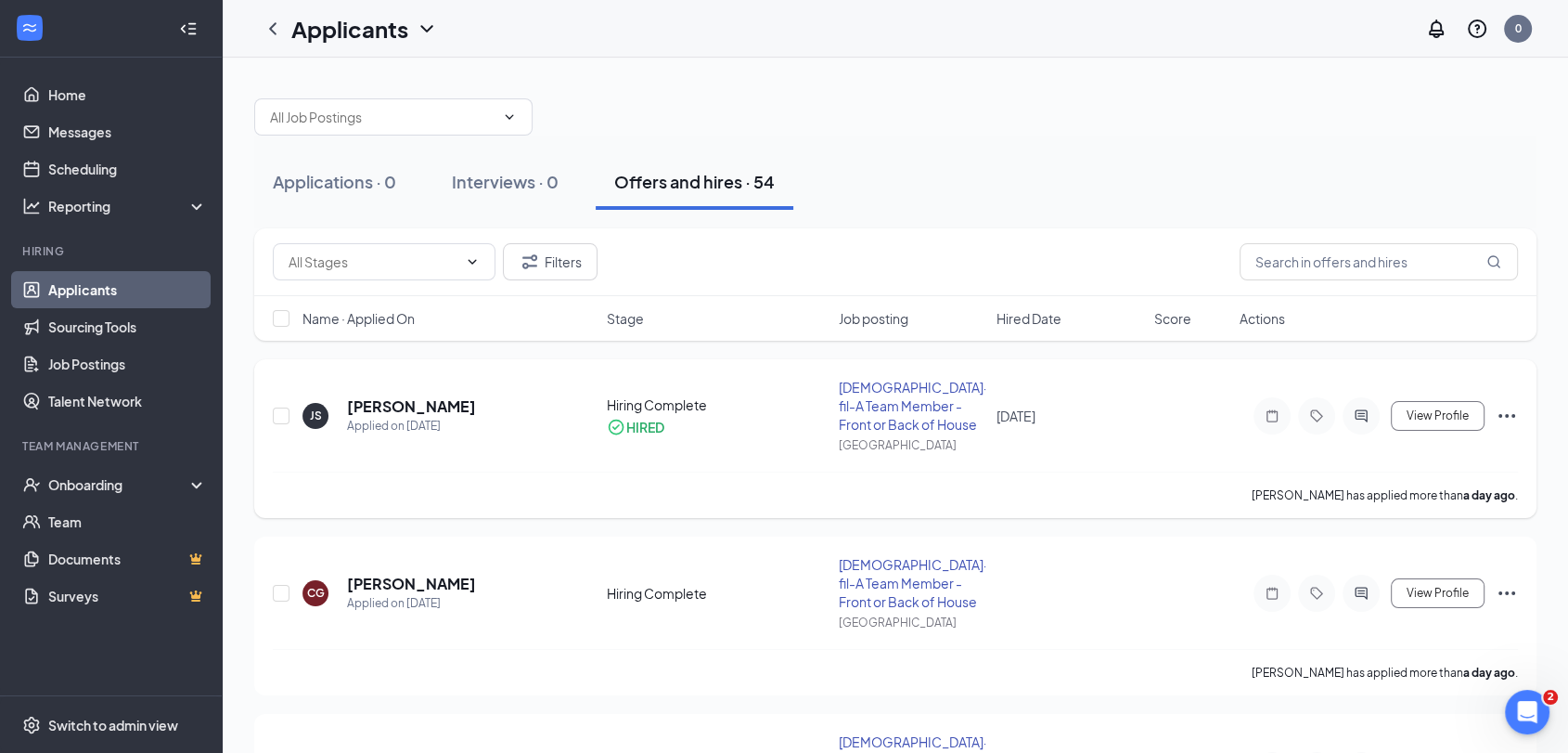
scroll to position [103, 0]
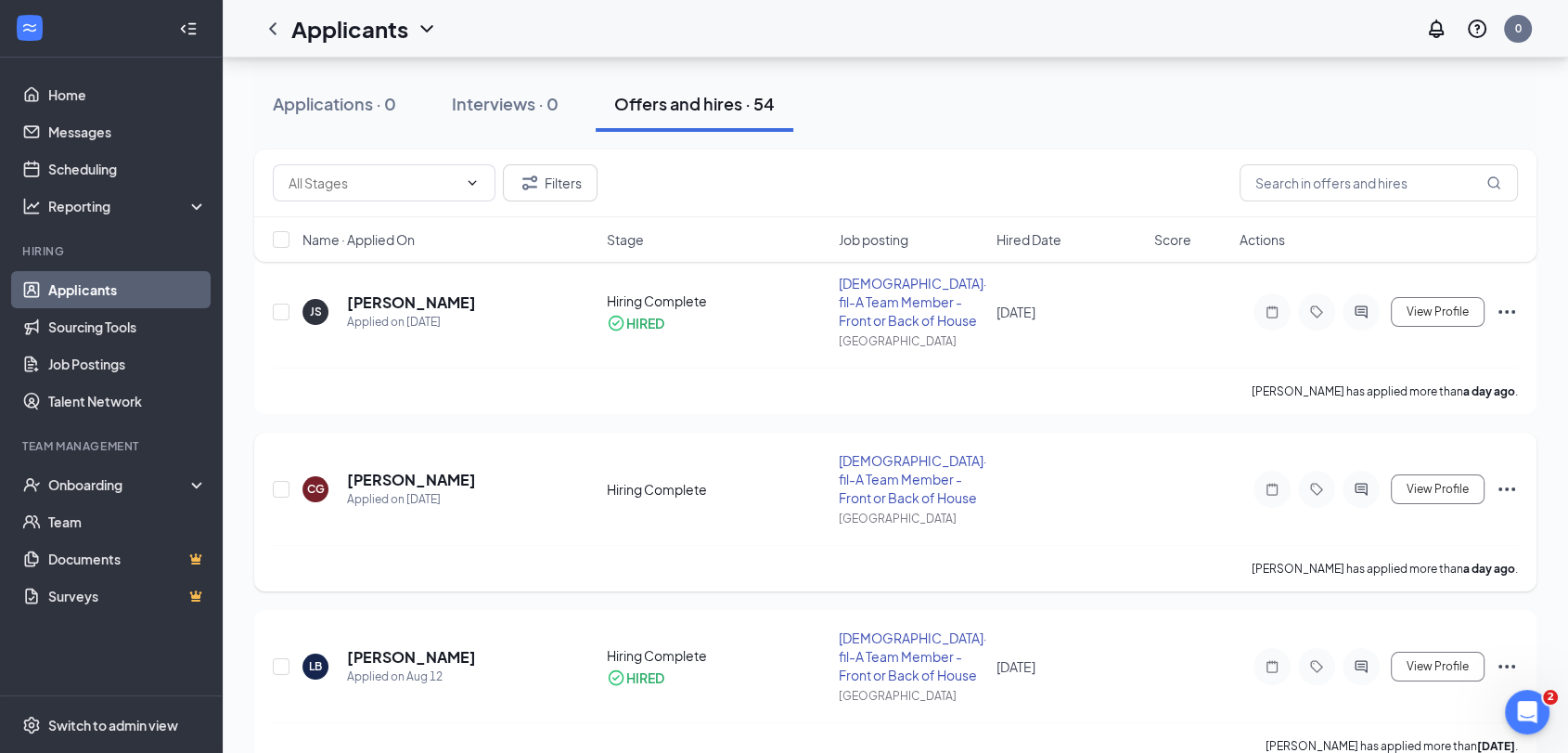
click at [1514, 489] on icon "Ellipses" at bounding box center [1506, 489] width 16 height 4
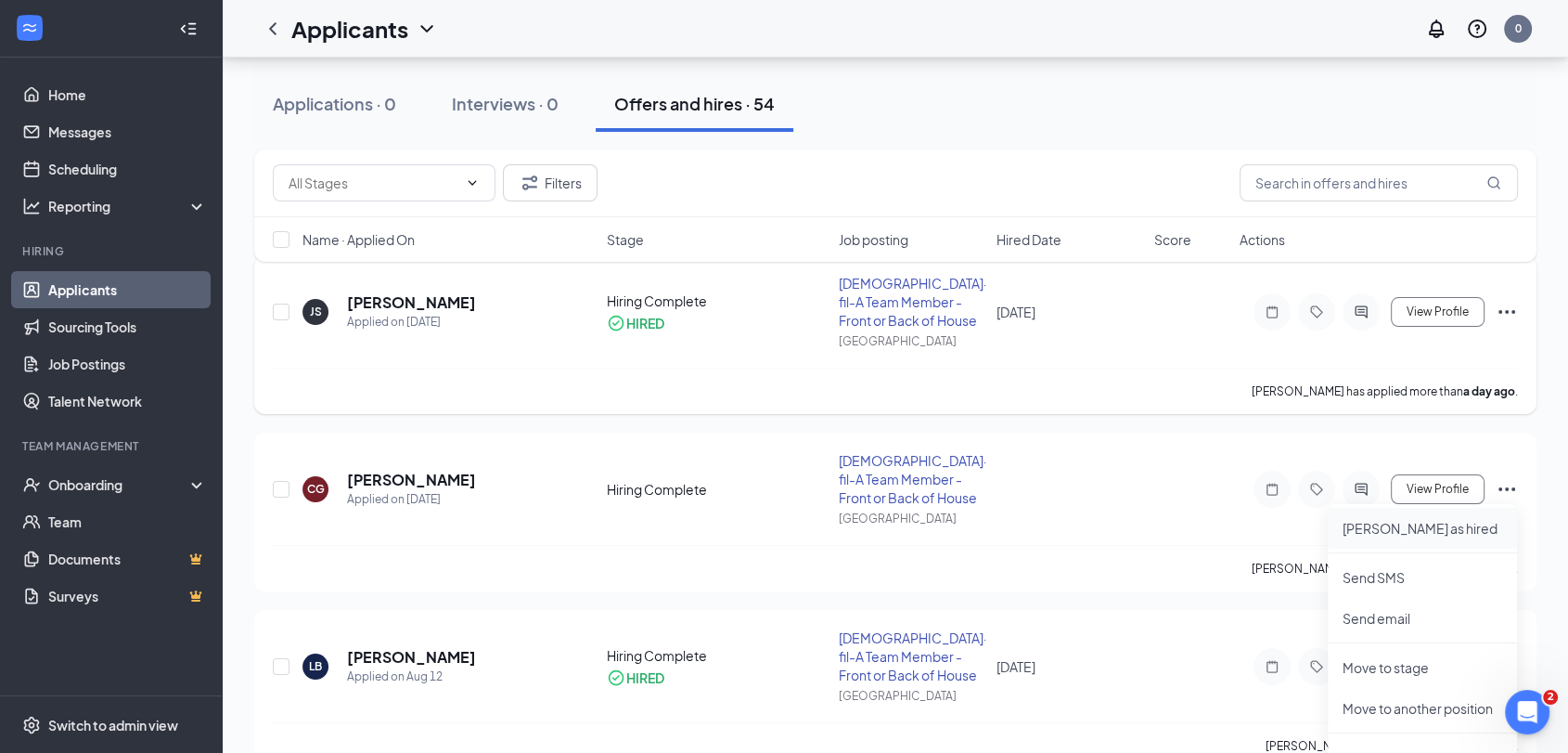
click at [1450, 519] on p "[PERSON_NAME] as hired" at bounding box center [1423, 527] width 160 height 18
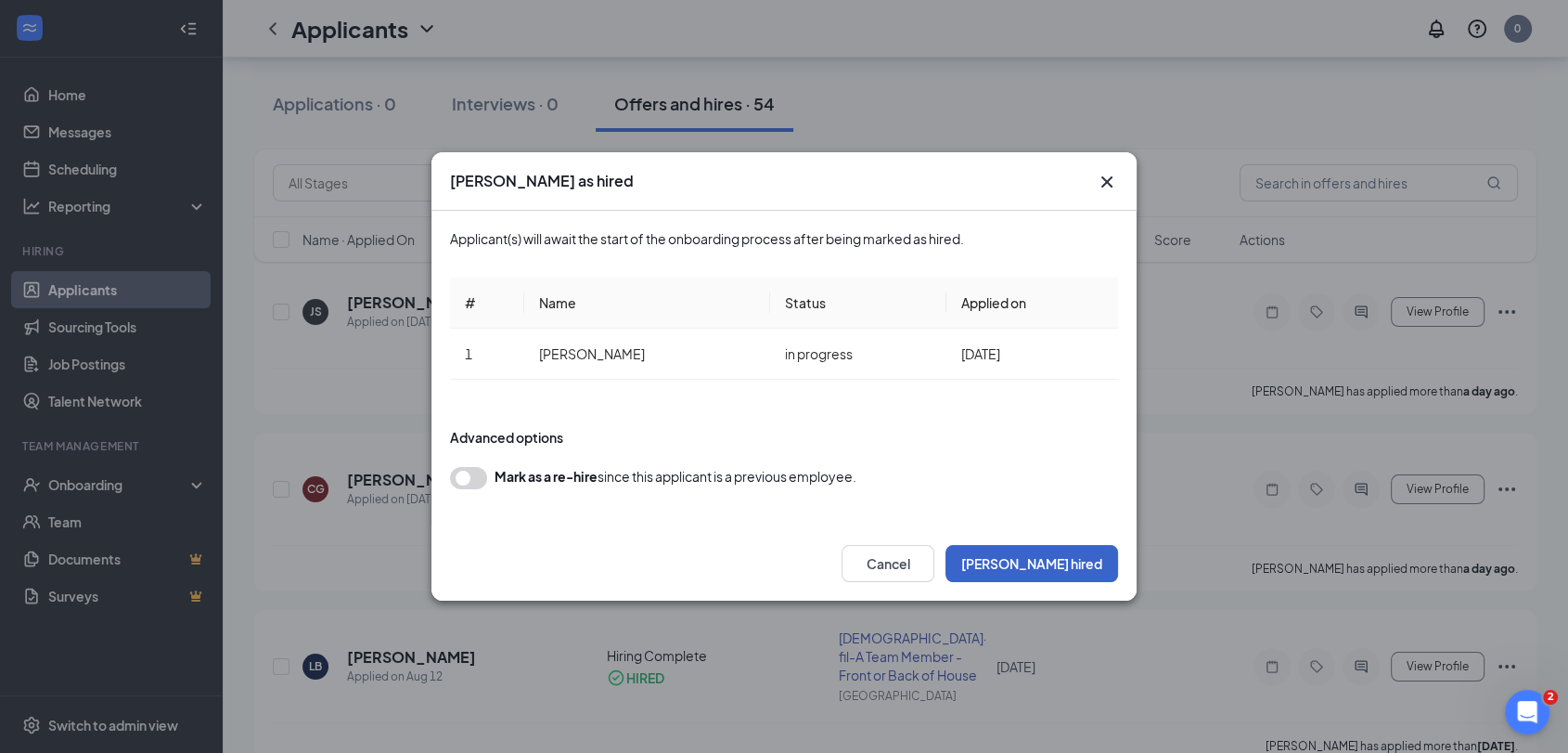
click at [1082, 567] on button "Mark hired" at bounding box center [1032, 563] width 172 height 37
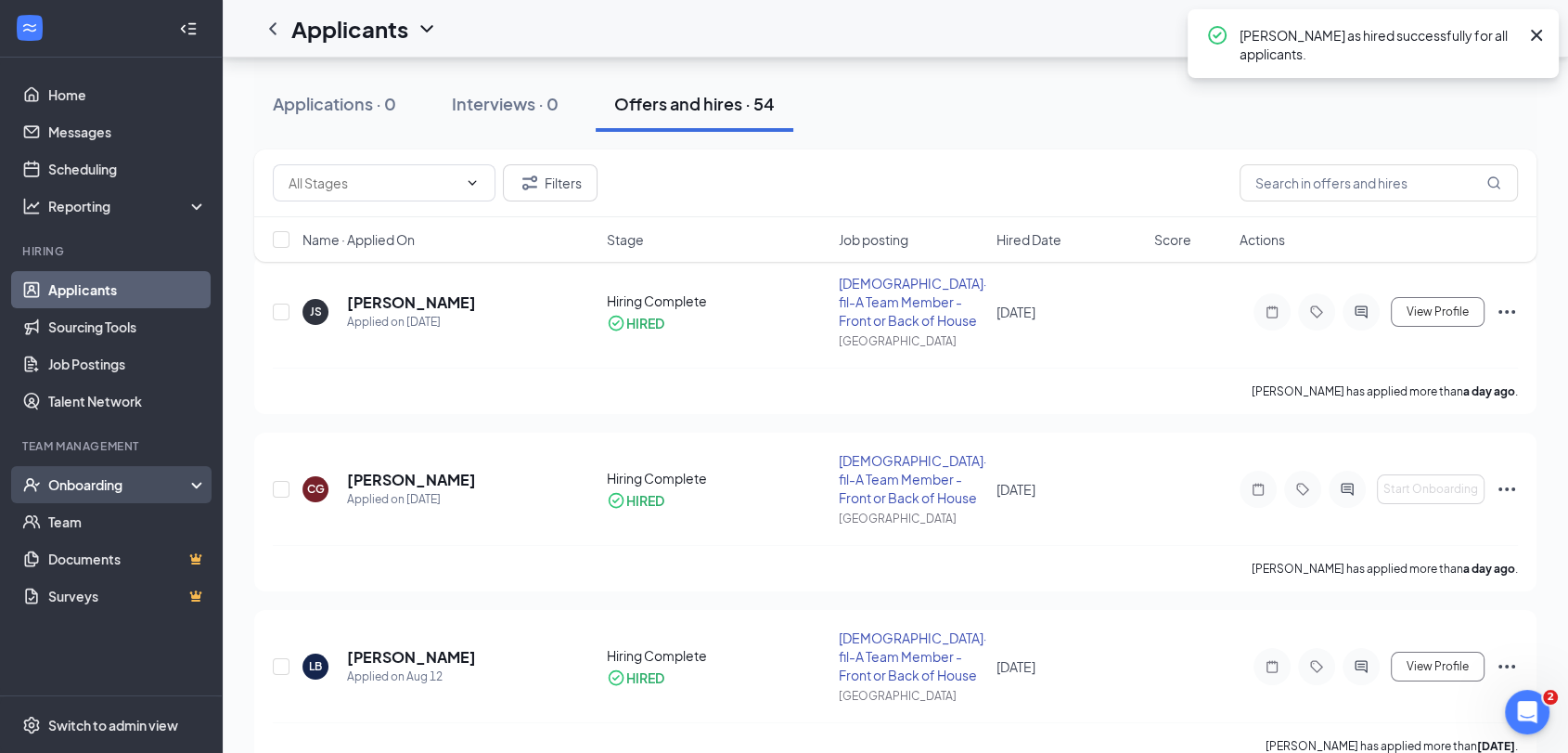
click at [110, 490] on div "Onboarding" at bounding box center [119, 484] width 142 height 18
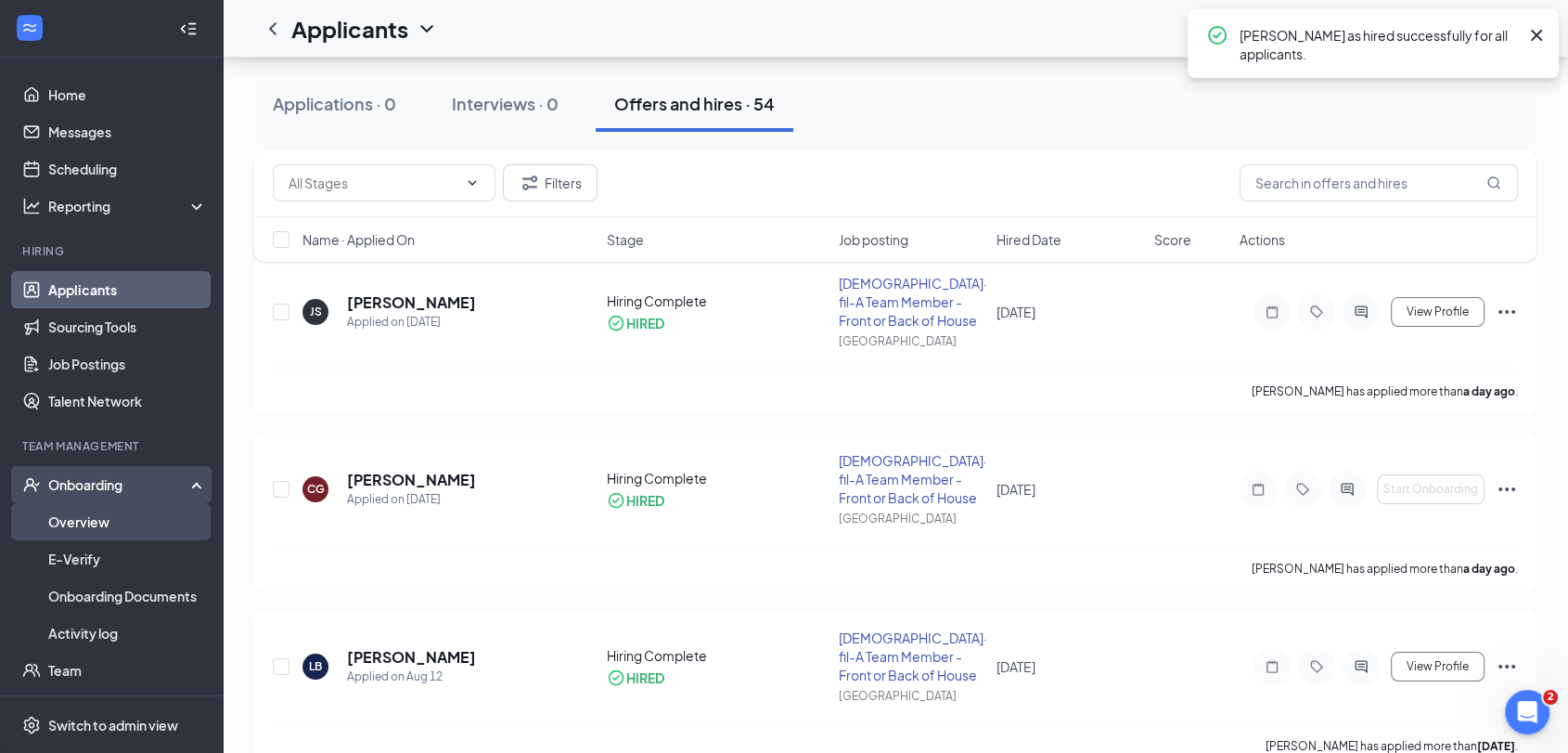
click at [102, 524] on link "Overview" at bounding box center [128, 521] width 159 height 37
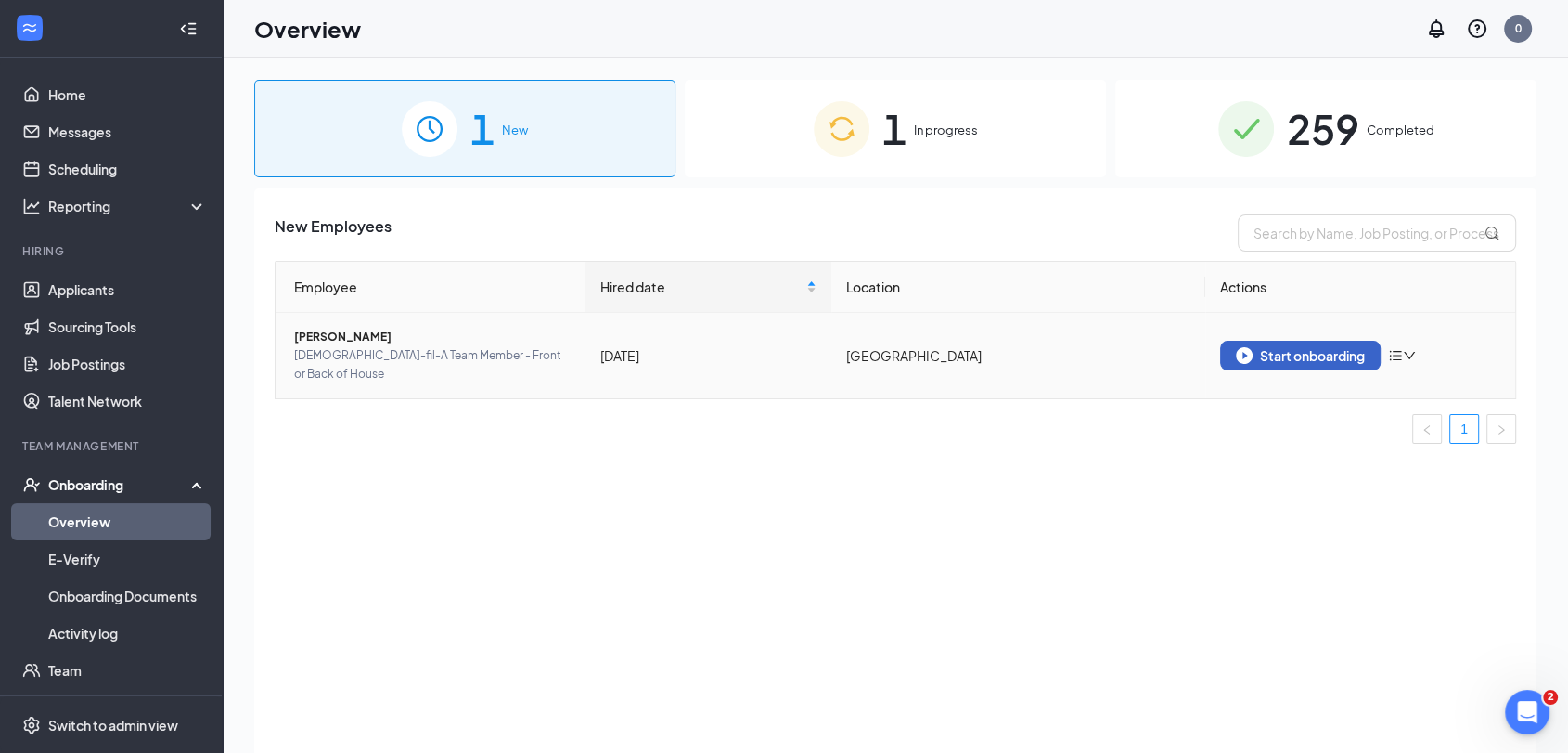
click at [1280, 348] on div "Start onboarding" at bounding box center [1301, 355] width 129 height 16
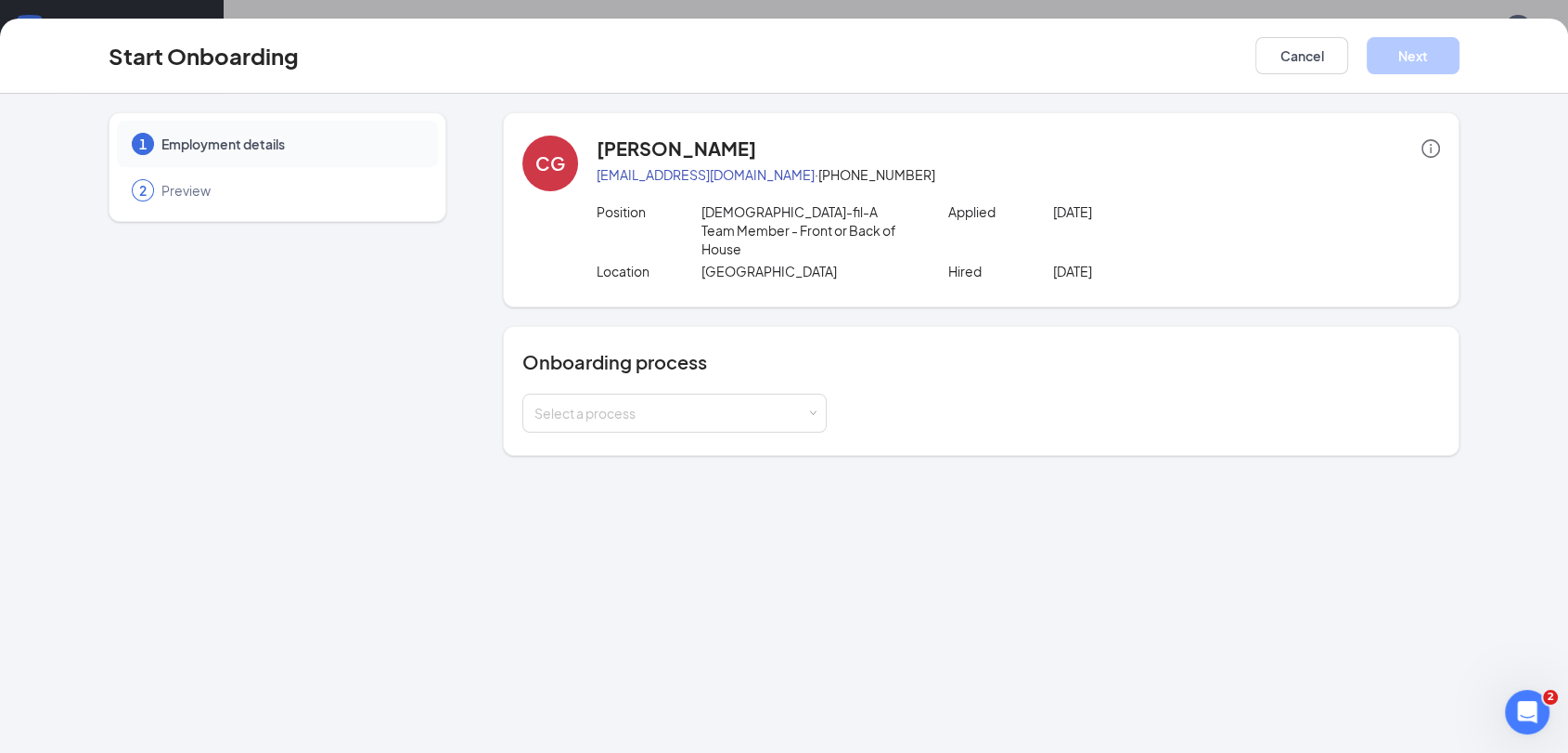
click at [682, 422] on div "Onboarding process Select a process" at bounding box center [981, 391] width 956 height 130
click at [690, 410] on div "Select a process" at bounding box center [674, 413] width 280 height 37
click at [670, 437] on li "Team Member" at bounding box center [674, 433] width 304 height 33
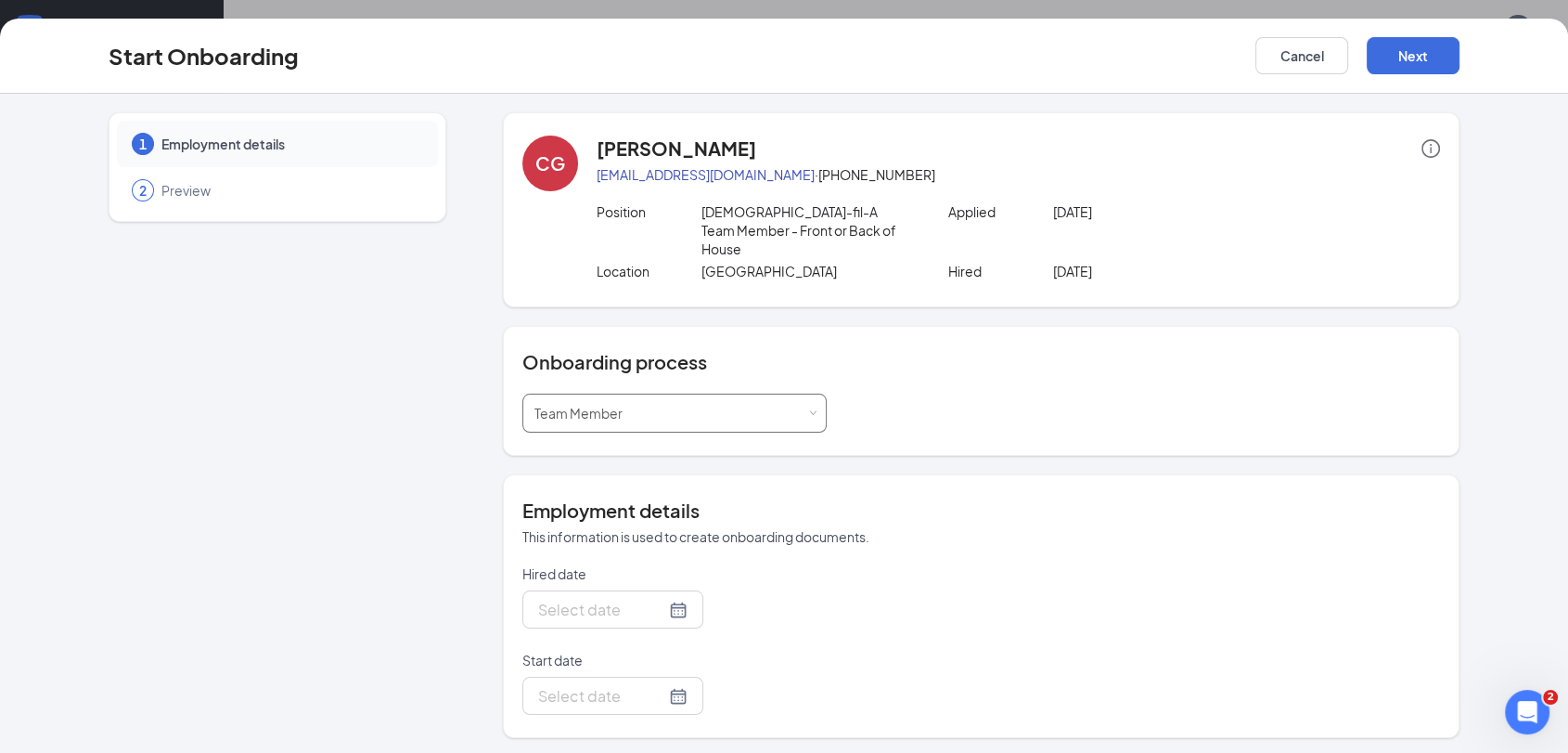
type input "Aug 26, 2025"
type input "Aug 28, 2025"
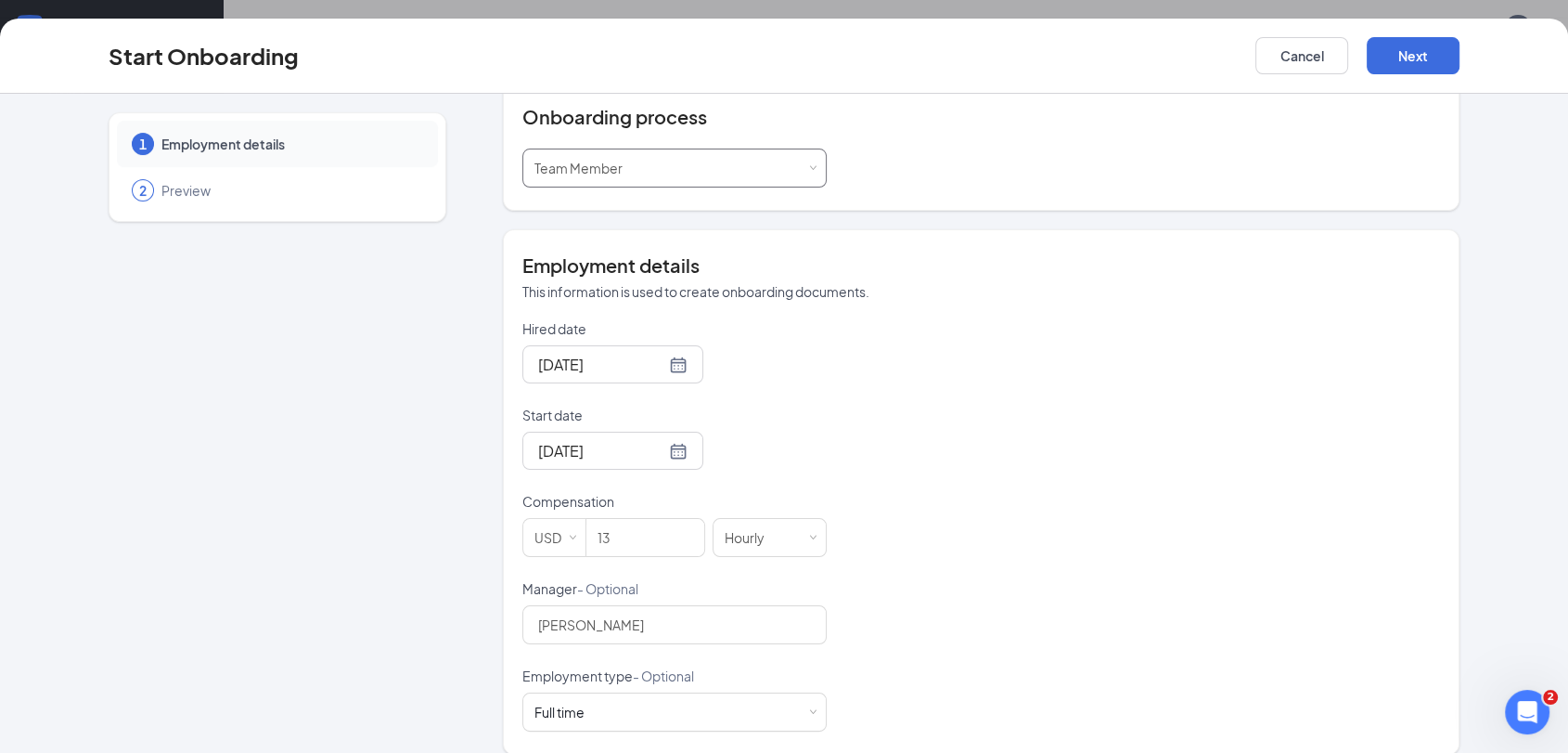
scroll to position [245, 0]
click at [620, 439] on input "Start date" at bounding box center [601, 451] width 127 height 23
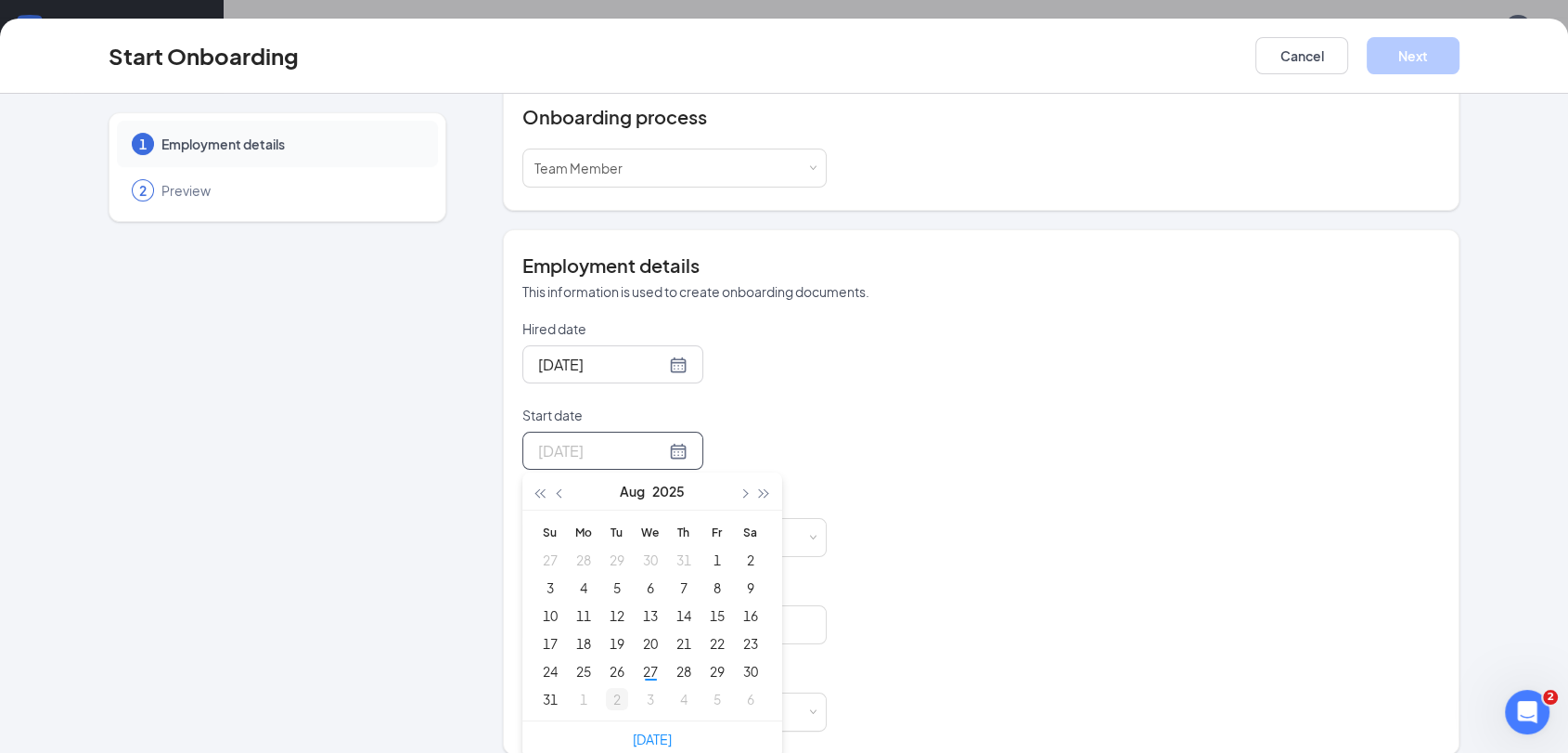
type input "Sep 2, 2025"
click at [606, 688] on div "2" at bounding box center [616, 699] width 22 height 22
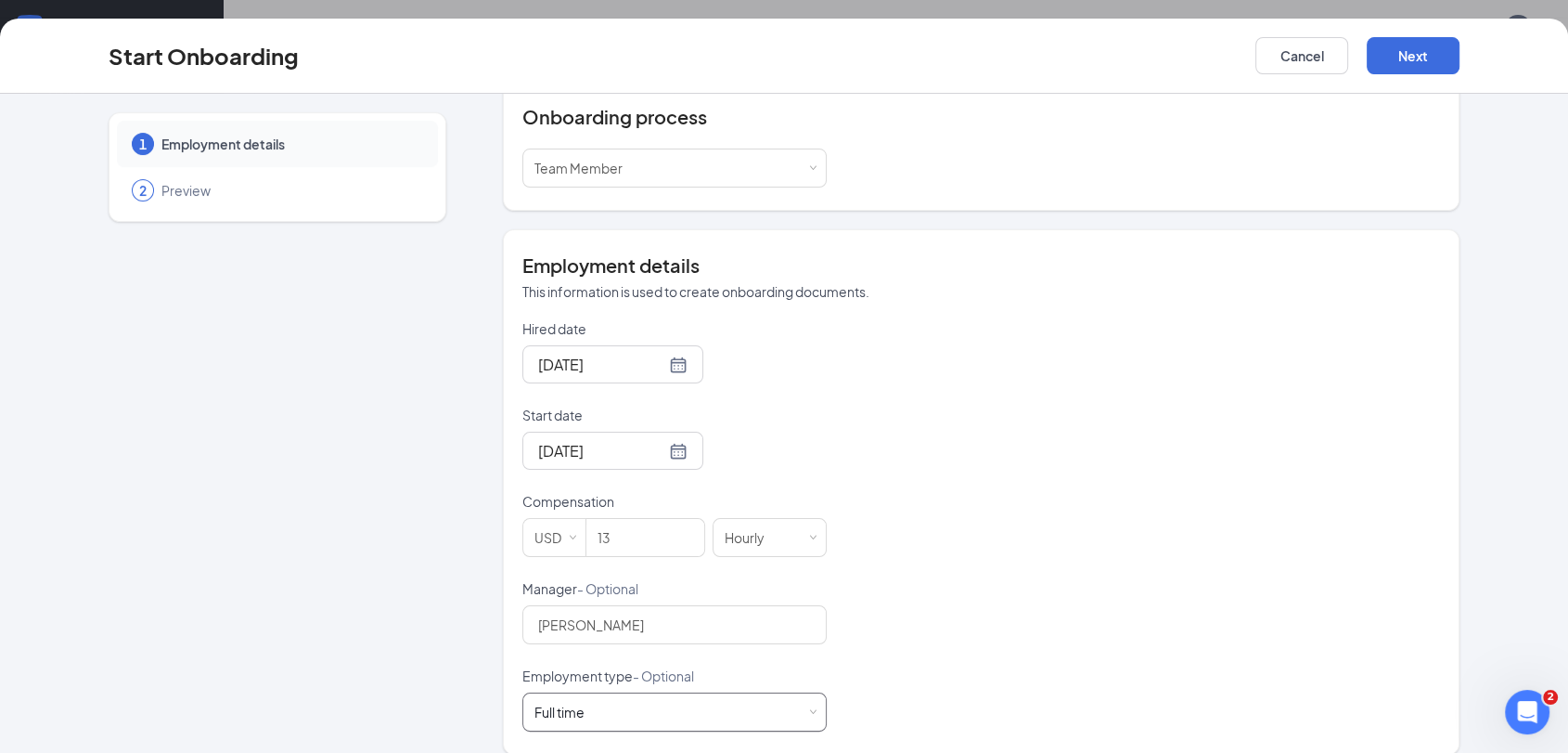
click at [776, 700] on div "Full time Works 30+ hours per week and is reasonably expected to work" at bounding box center [674, 711] width 280 height 37
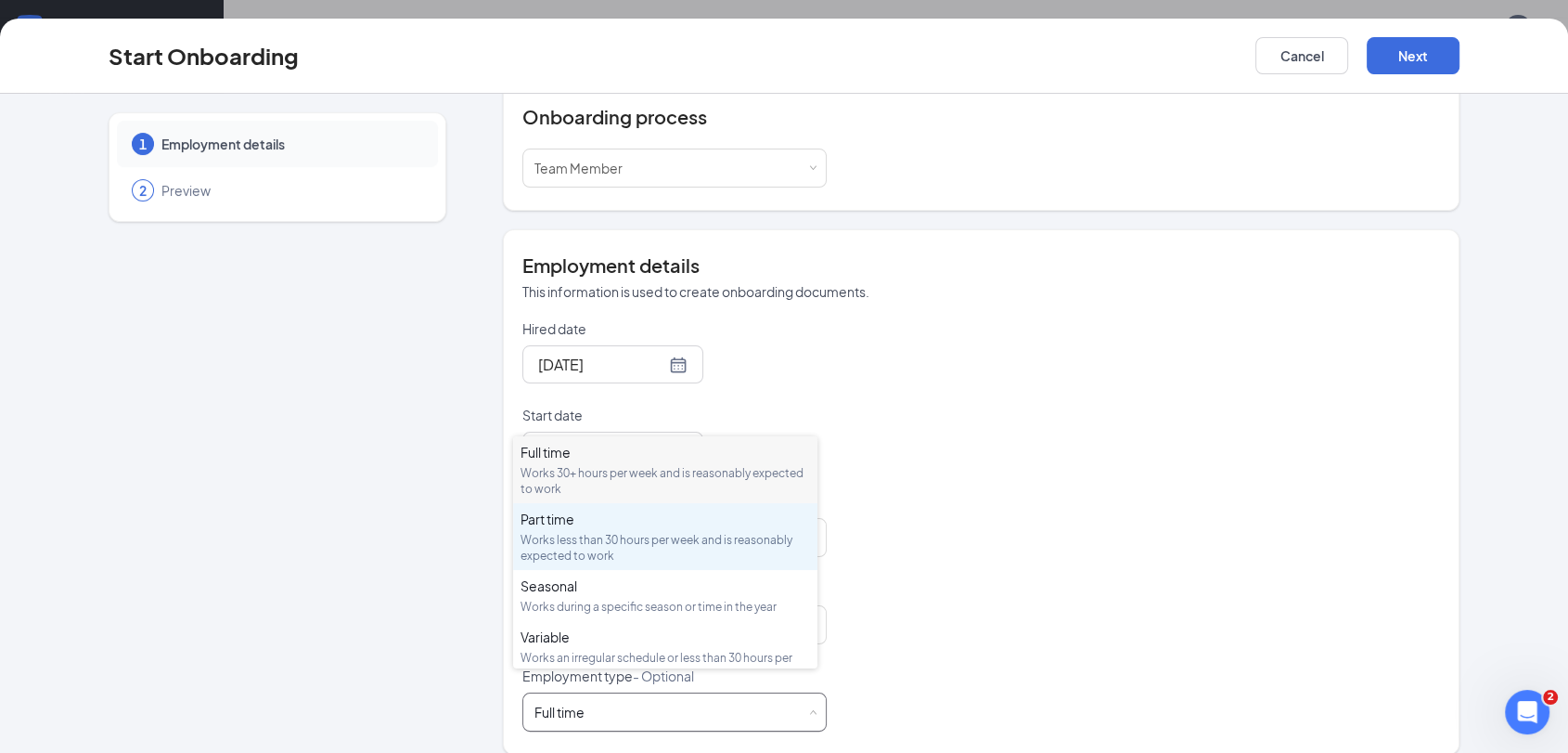
click at [687, 559] on div "Works less than 30 hours per week and is reasonably expected to work" at bounding box center [665, 548] width 290 height 32
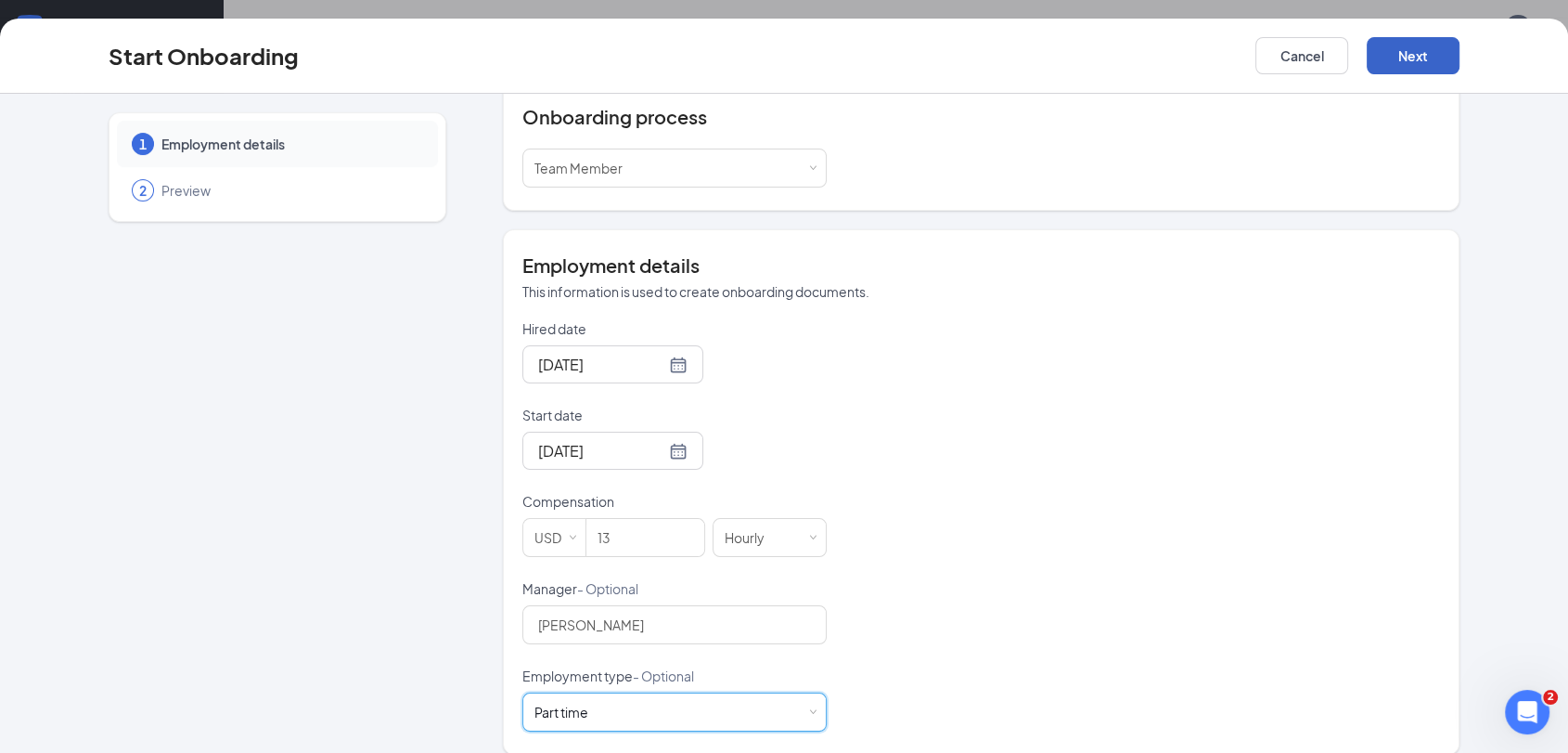
click at [1414, 47] on button "Next" at bounding box center [1414, 55] width 93 height 37
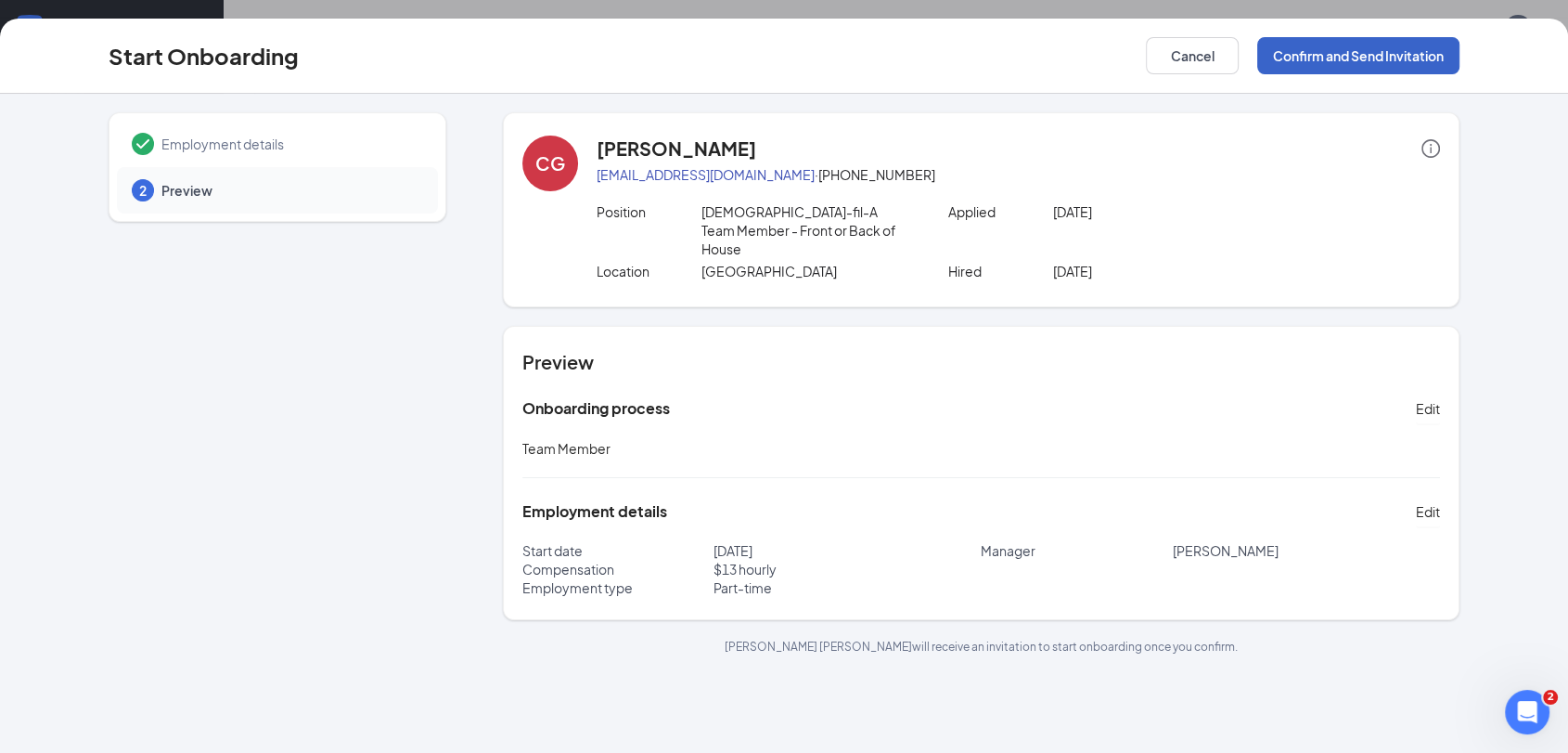
click at [1394, 63] on button "Confirm and Send Invitation" at bounding box center [1359, 55] width 203 height 37
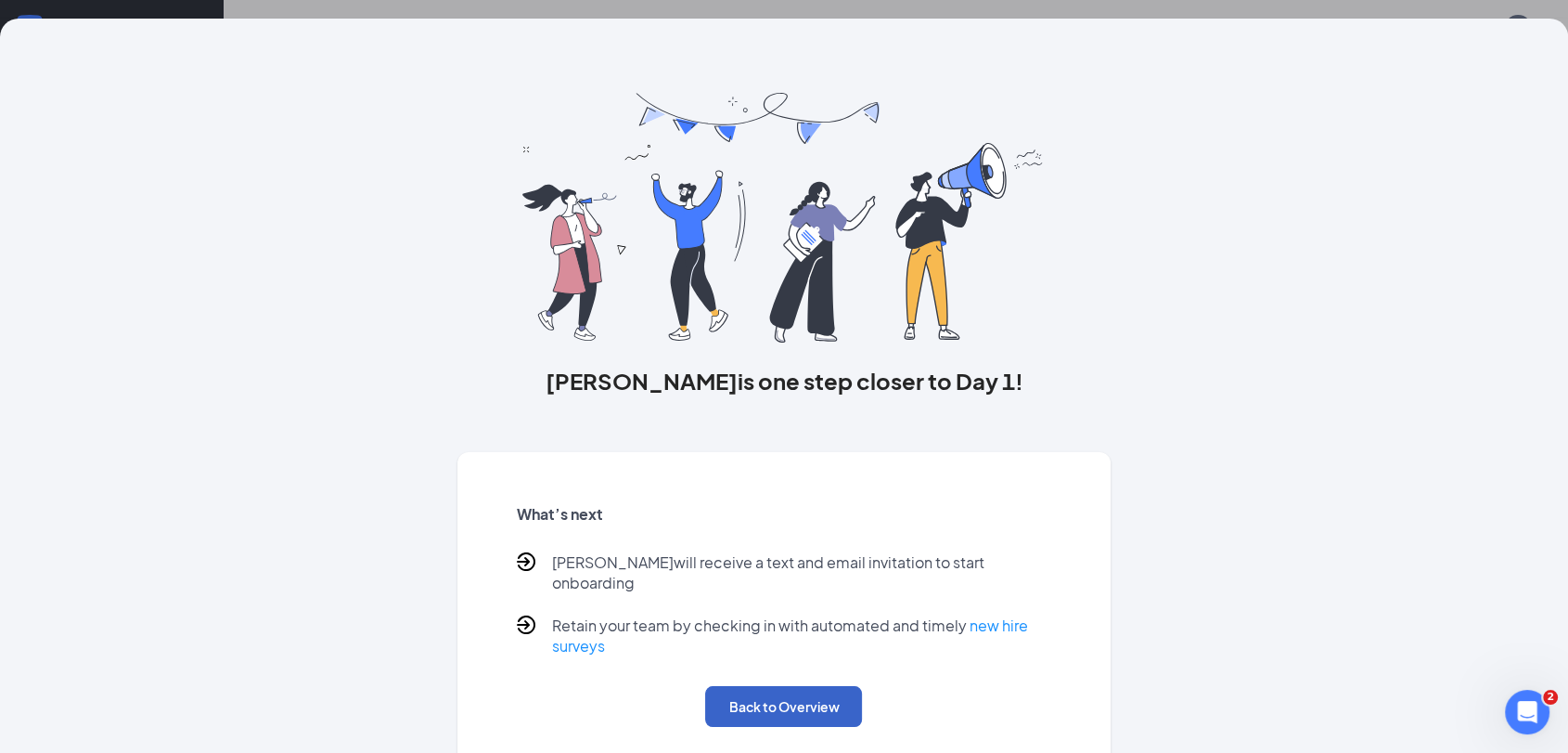
click at [776, 693] on button "Back to Overview" at bounding box center [784, 706] width 157 height 41
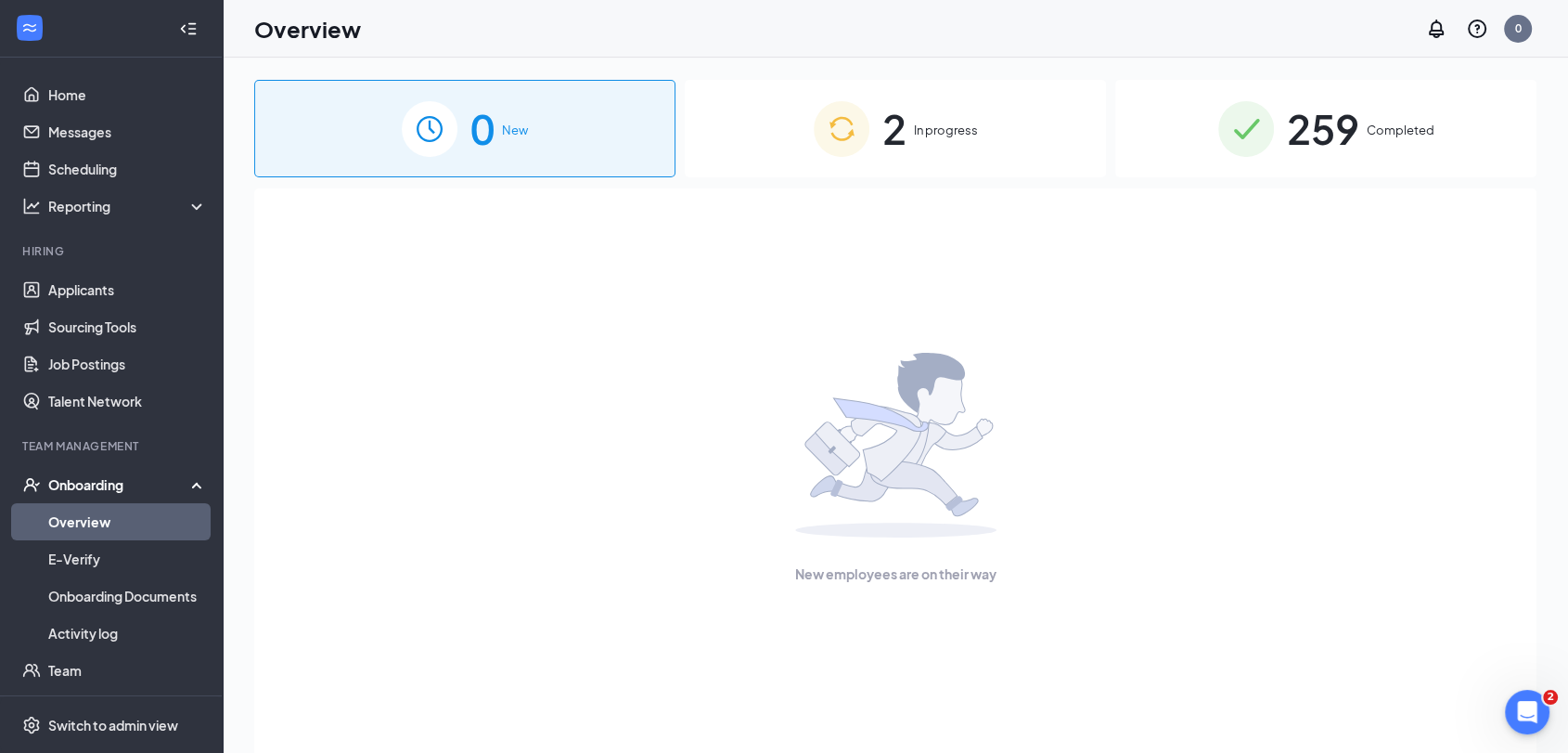
click at [980, 139] on div "2 In progress" at bounding box center [895, 128] width 422 height 98
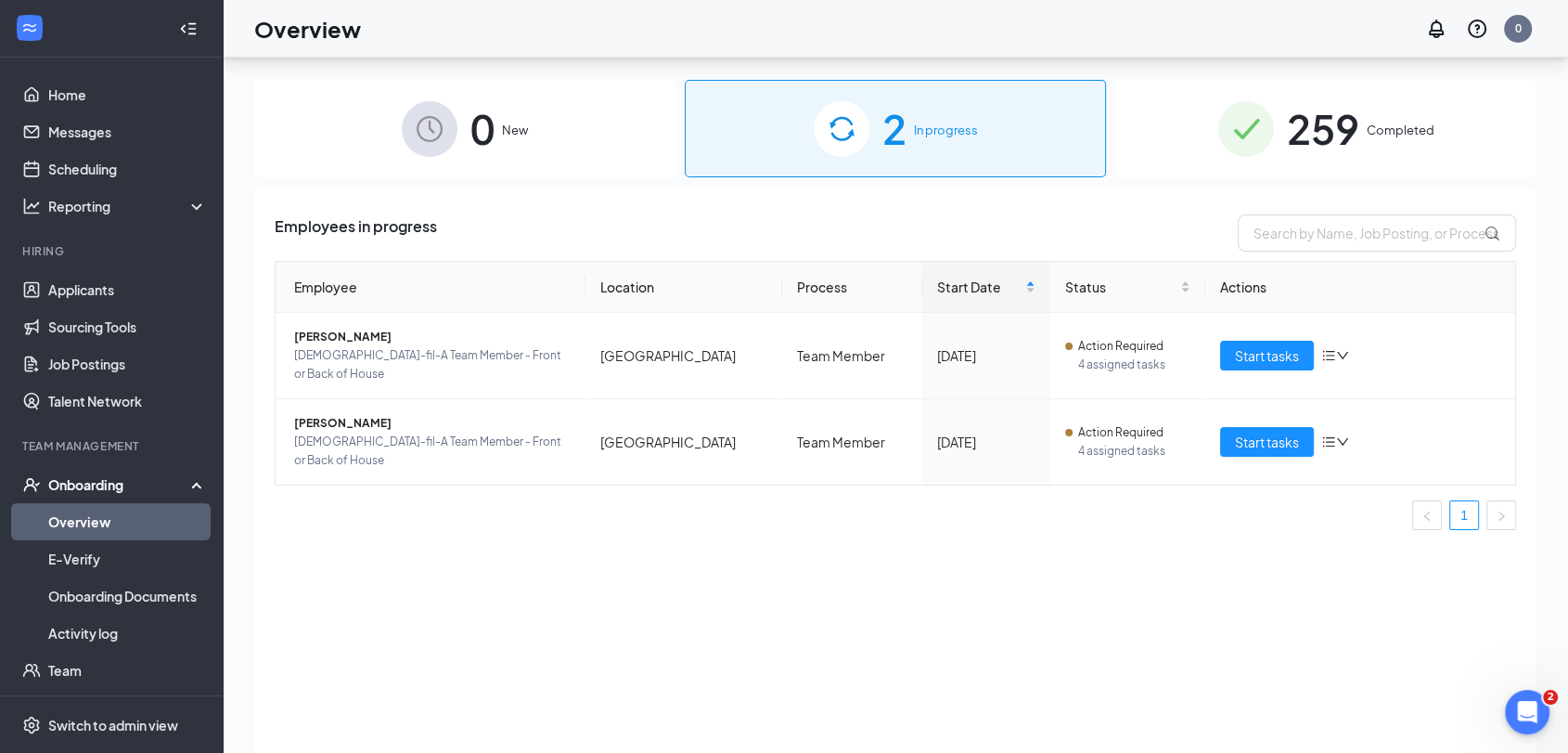
scroll to position [82, 0]
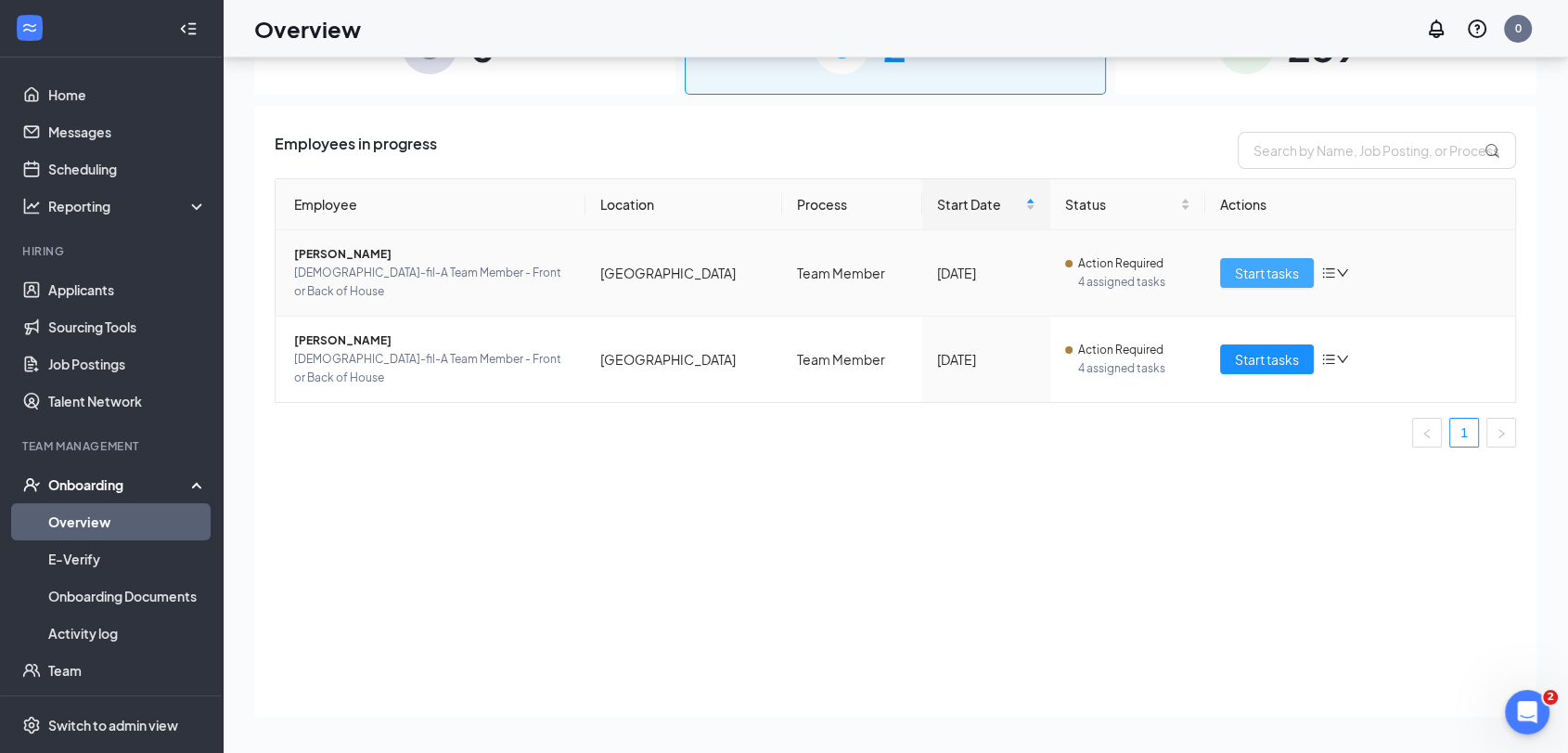
click at [1269, 263] on span "Start tasks" at bounding box center [1268, 272] width 64 height 20
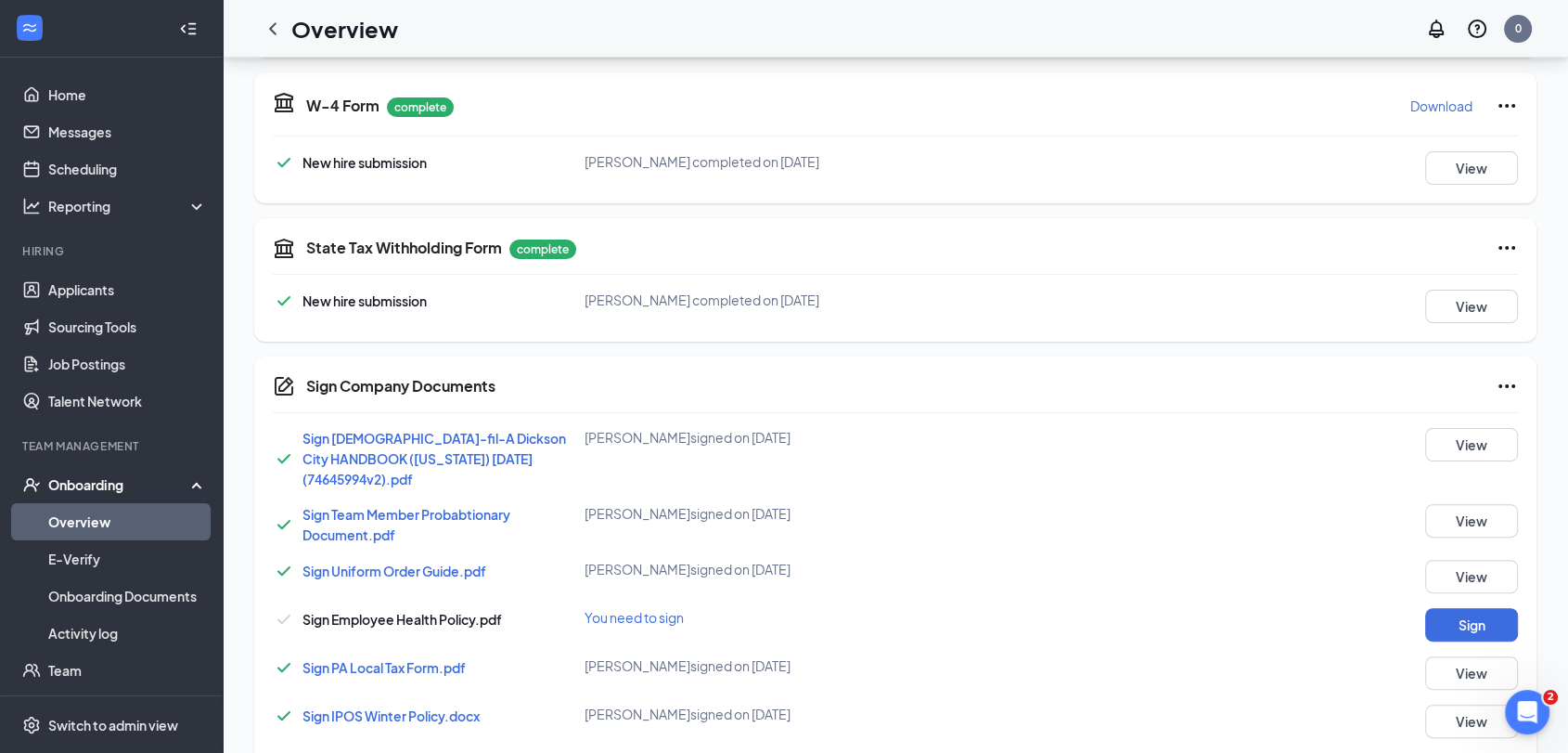
scroll to position [515, 0]
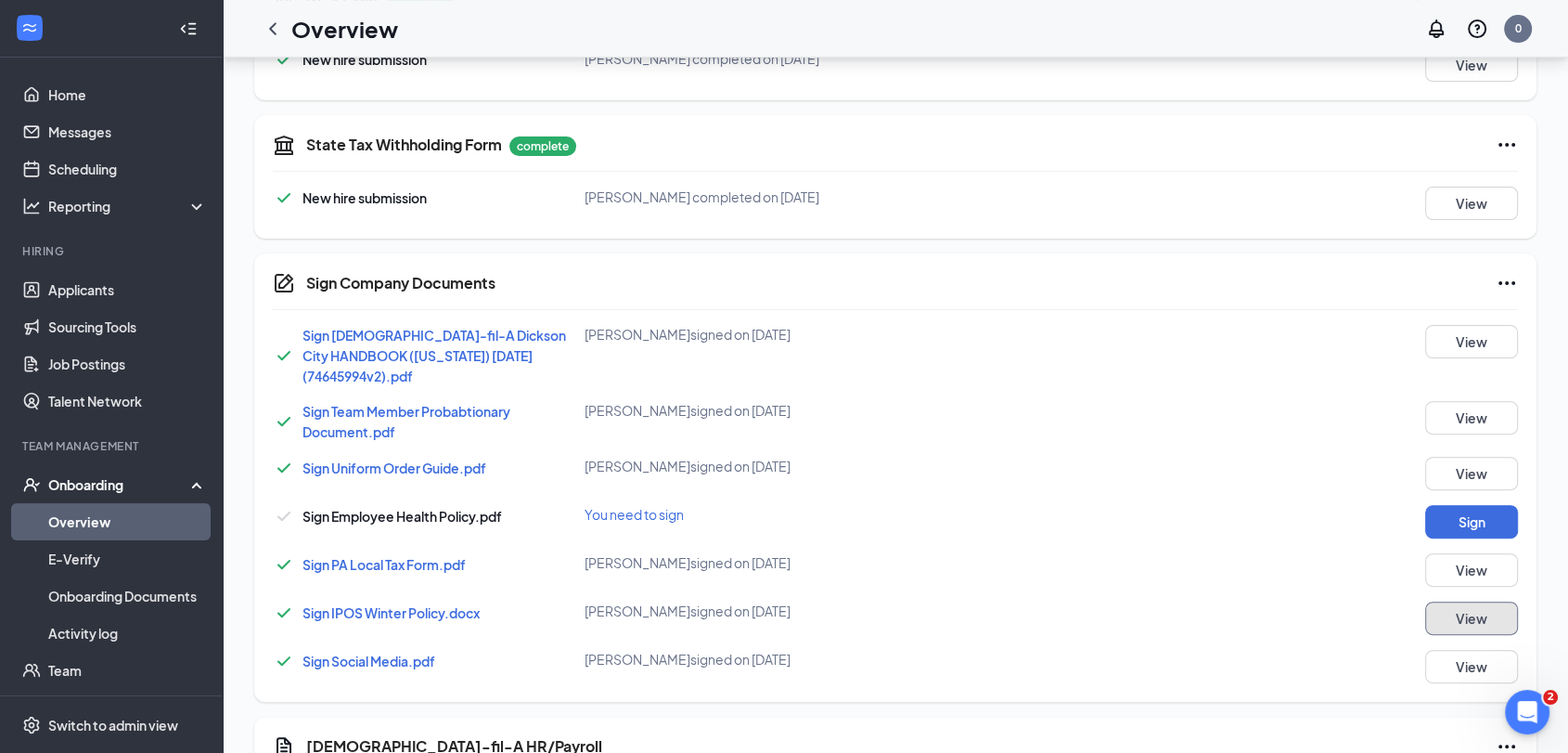
click at [1469, 602] on button "View" at bounding box center [1472, 618] width 93 height 33
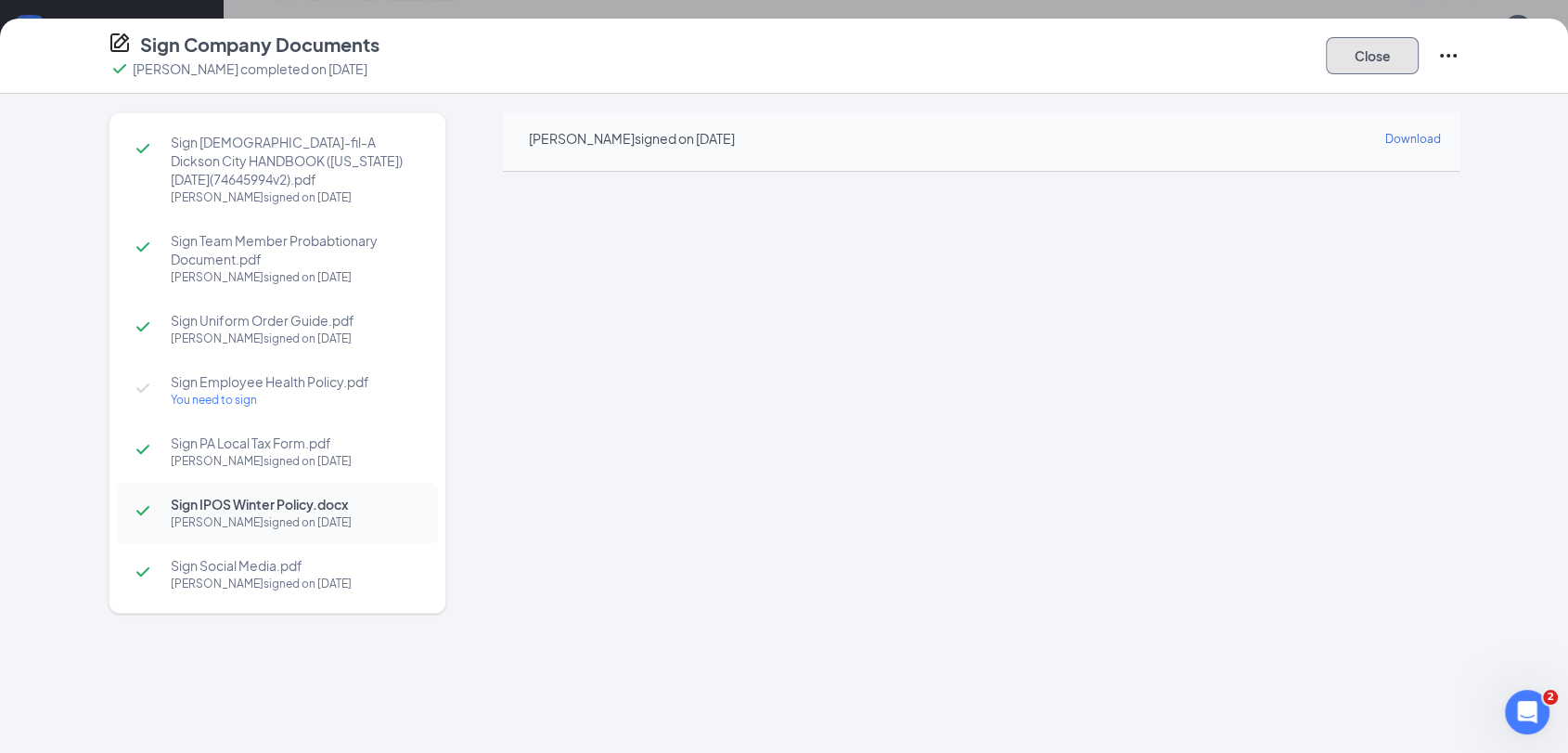
click at [1385, 65] on button "Close" at bounding box center [1372, 55] width 93 height 37
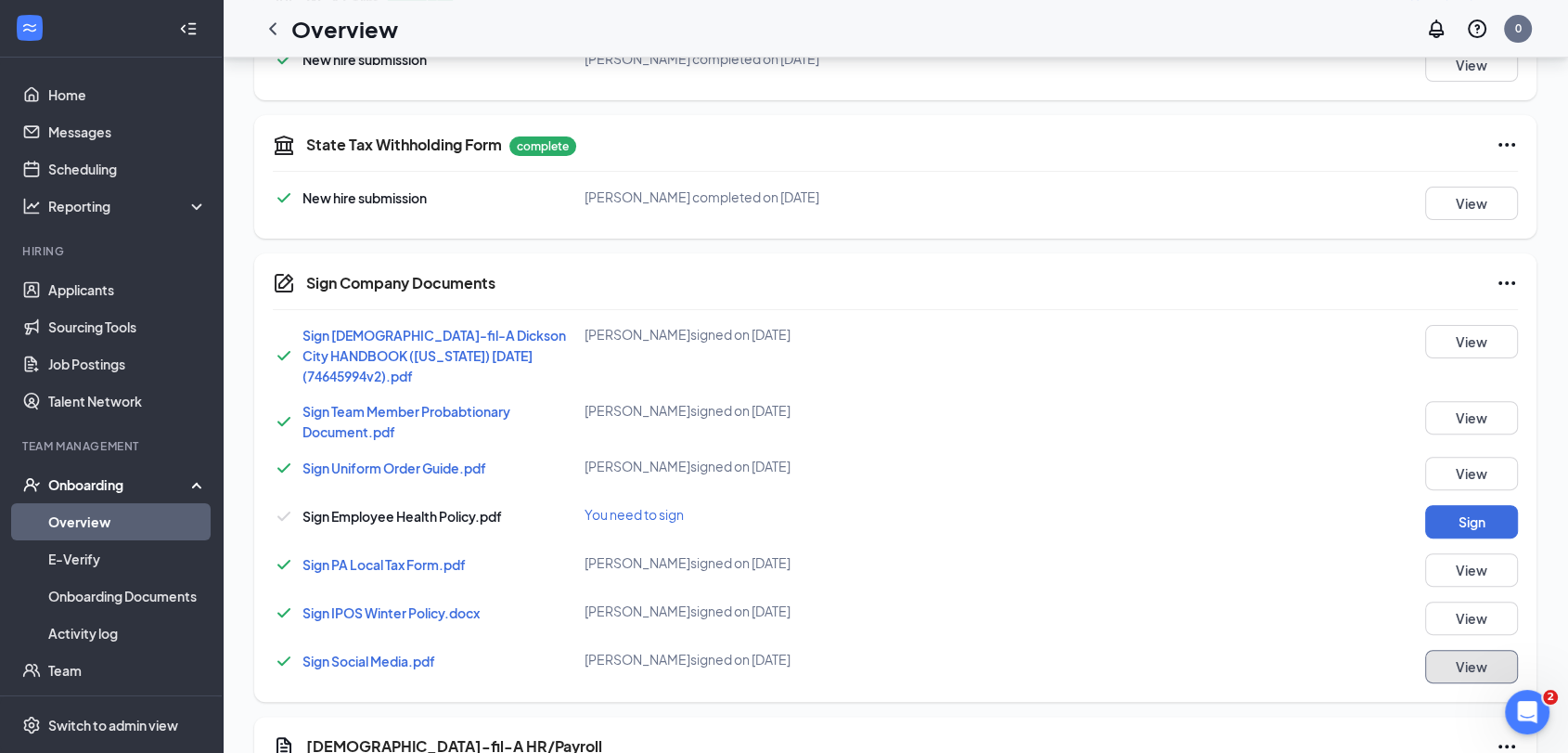
click at [1465, 653] on button "View" at bounding box center [1472, 666] width 93 height 33
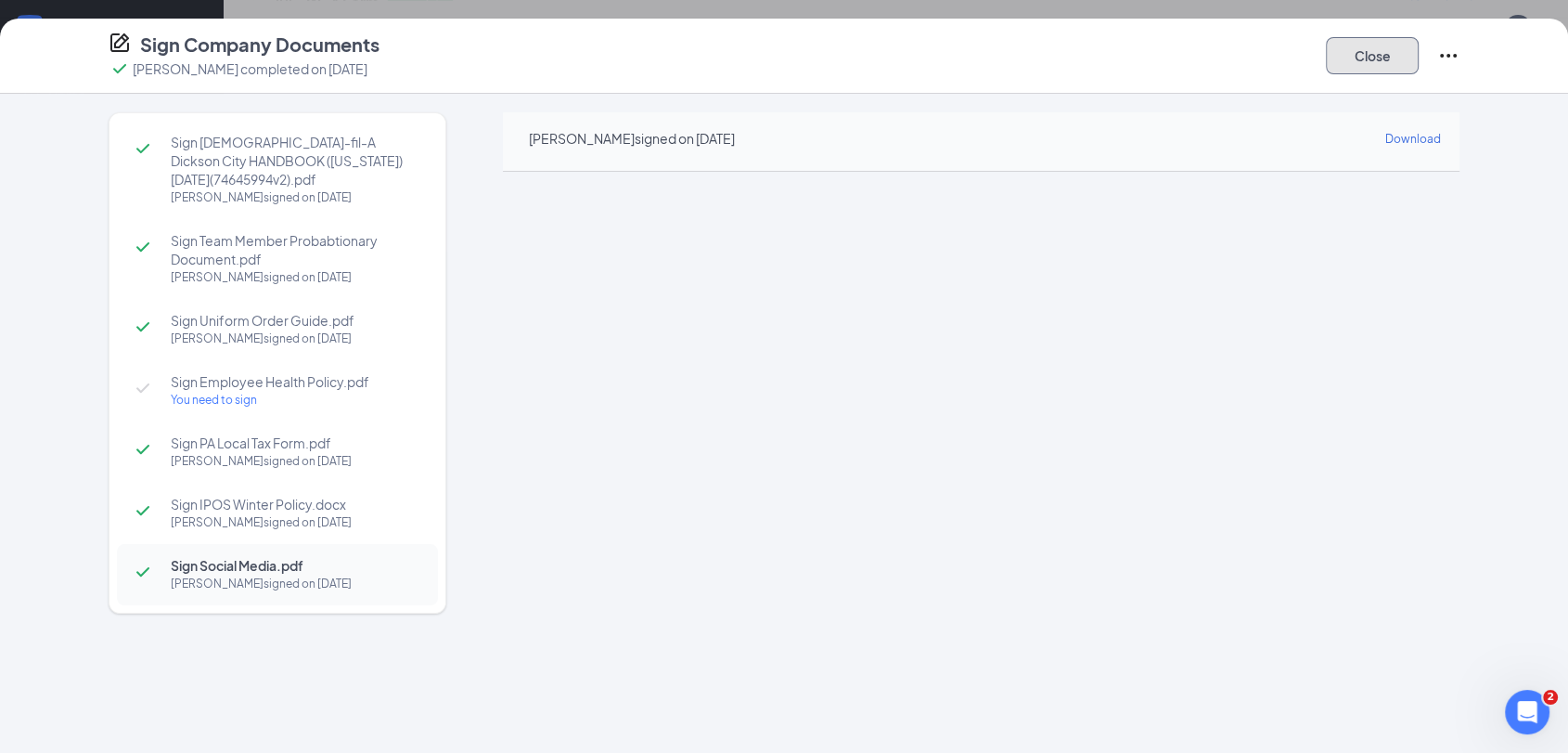
click at [1370, 58] on button "Close" at bounding box center [1372, 55] width 93 height 37
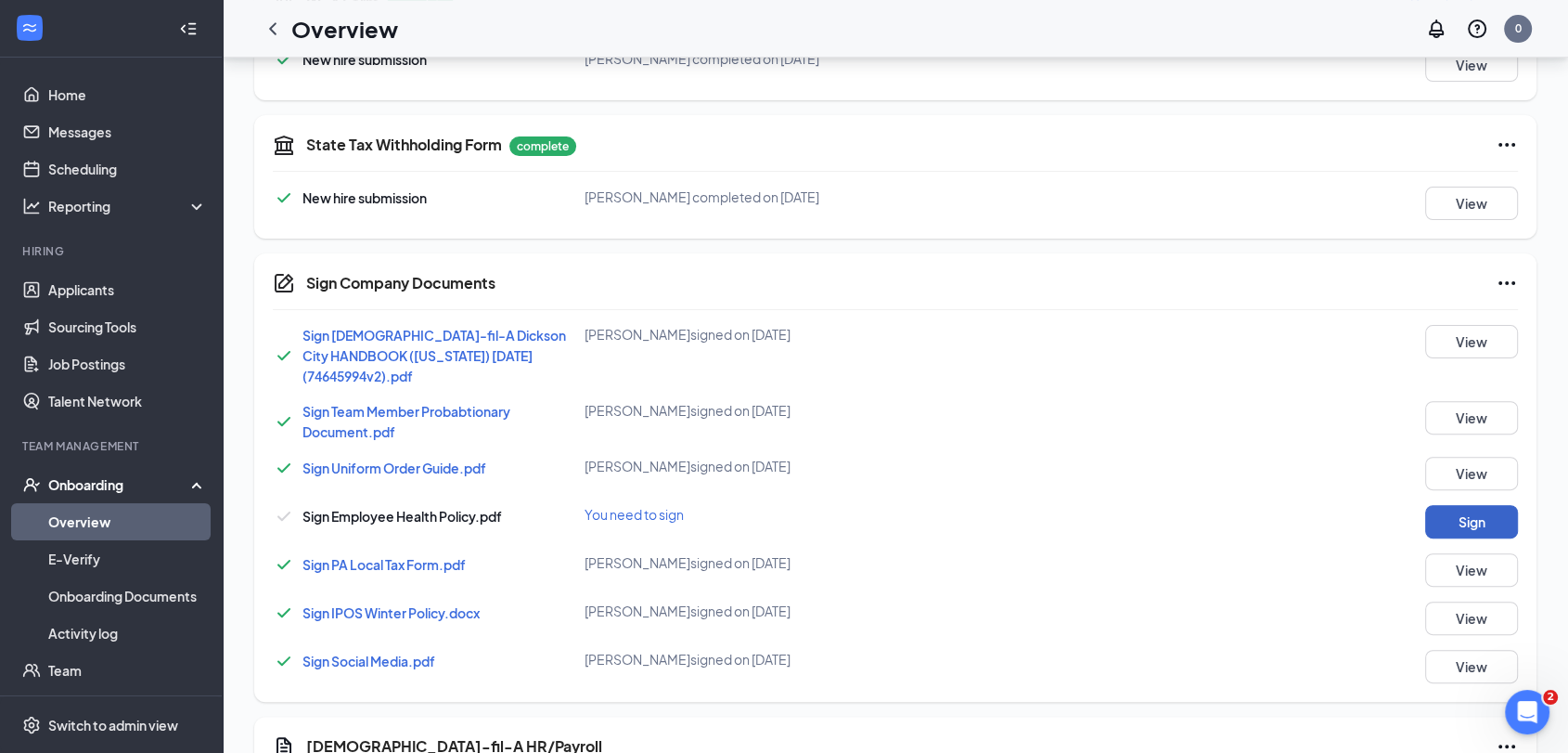
click at [1465, 507] on button "Sign" at bounding box center [1472, 521] width 93 height 33
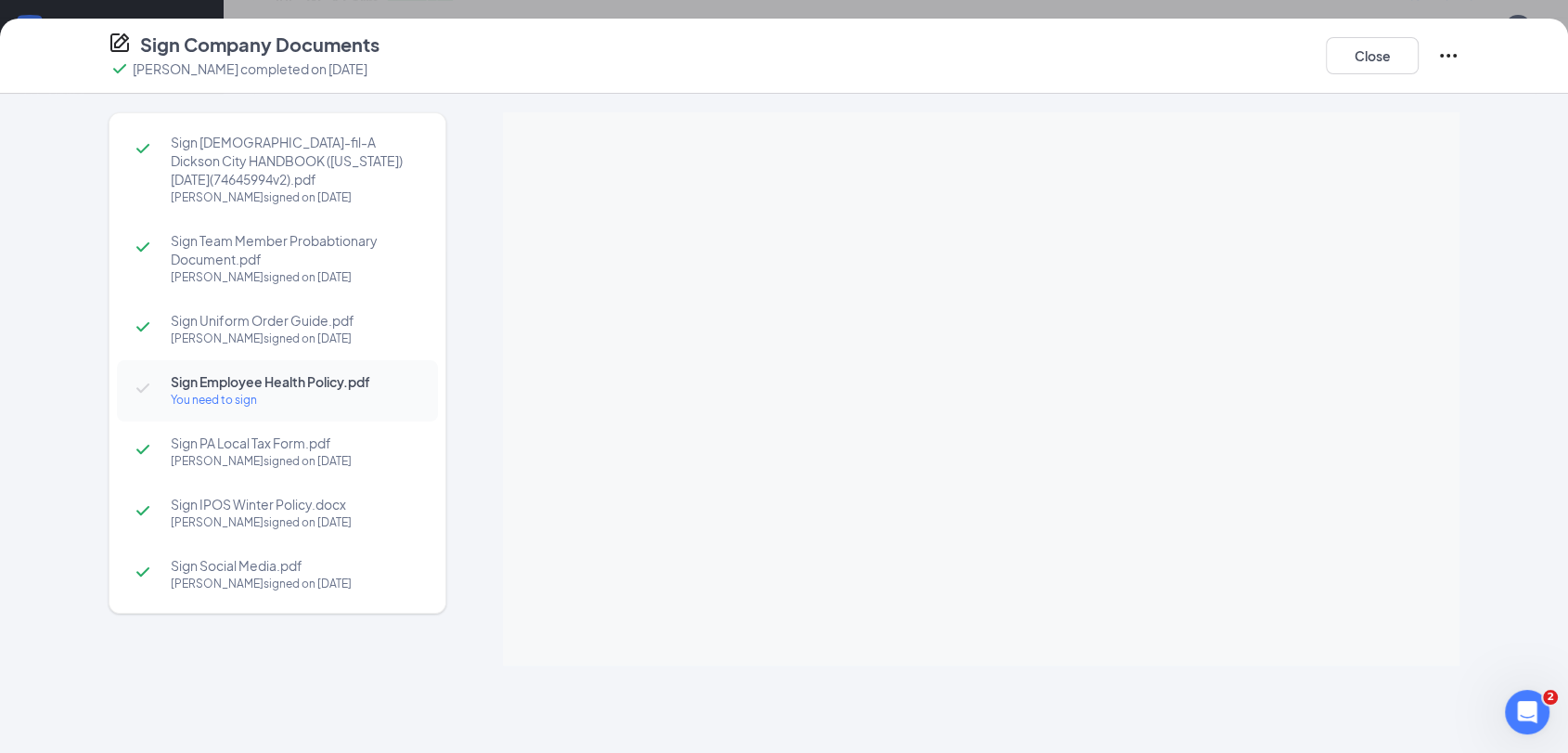
click at [968, 338] on div "Sign Company Documents Jadier Dl Smith completed on Aug 26, 2025 Close Sign Chi…" at bounding box center [784, 376] width 1568 height 753
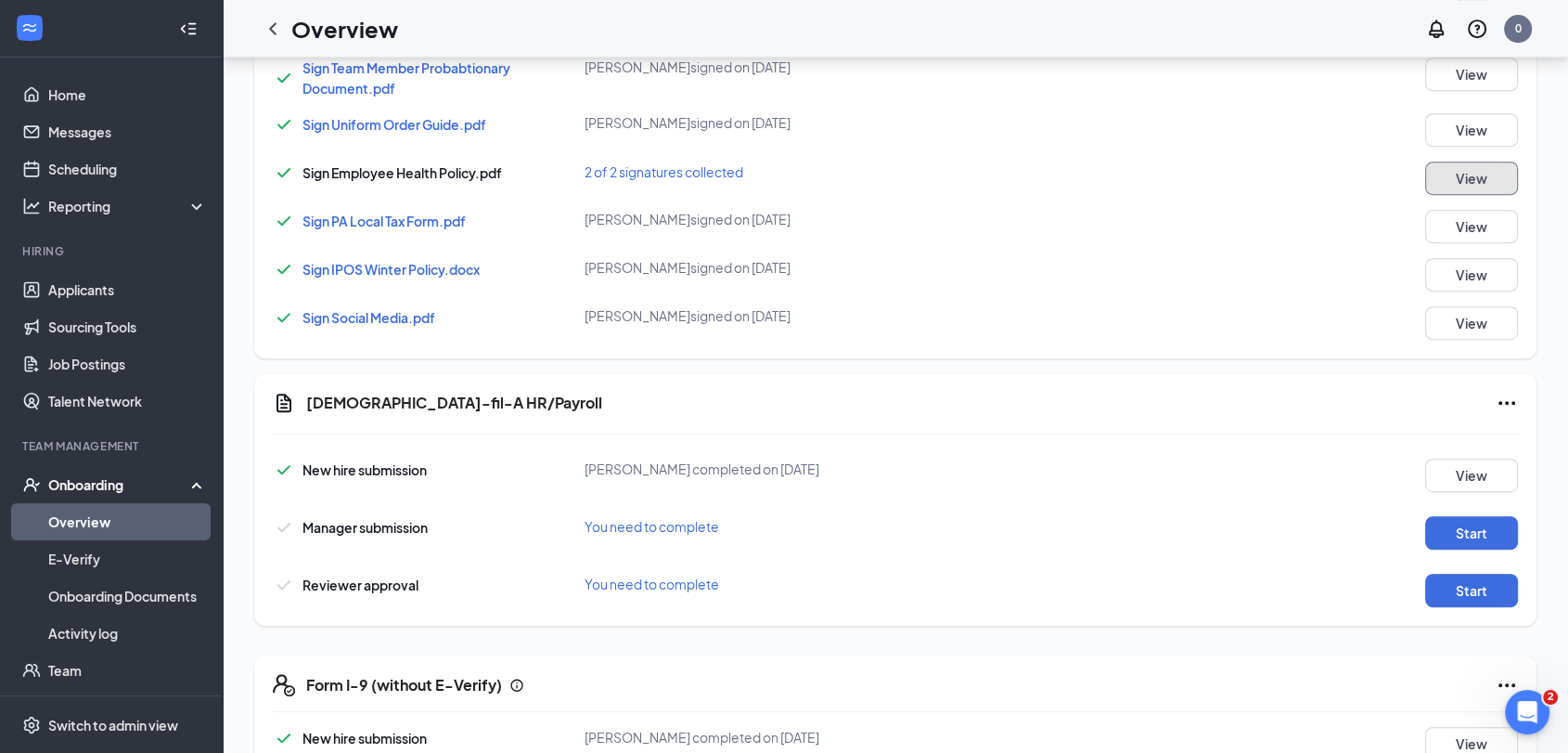
scroll to position [735, 0]
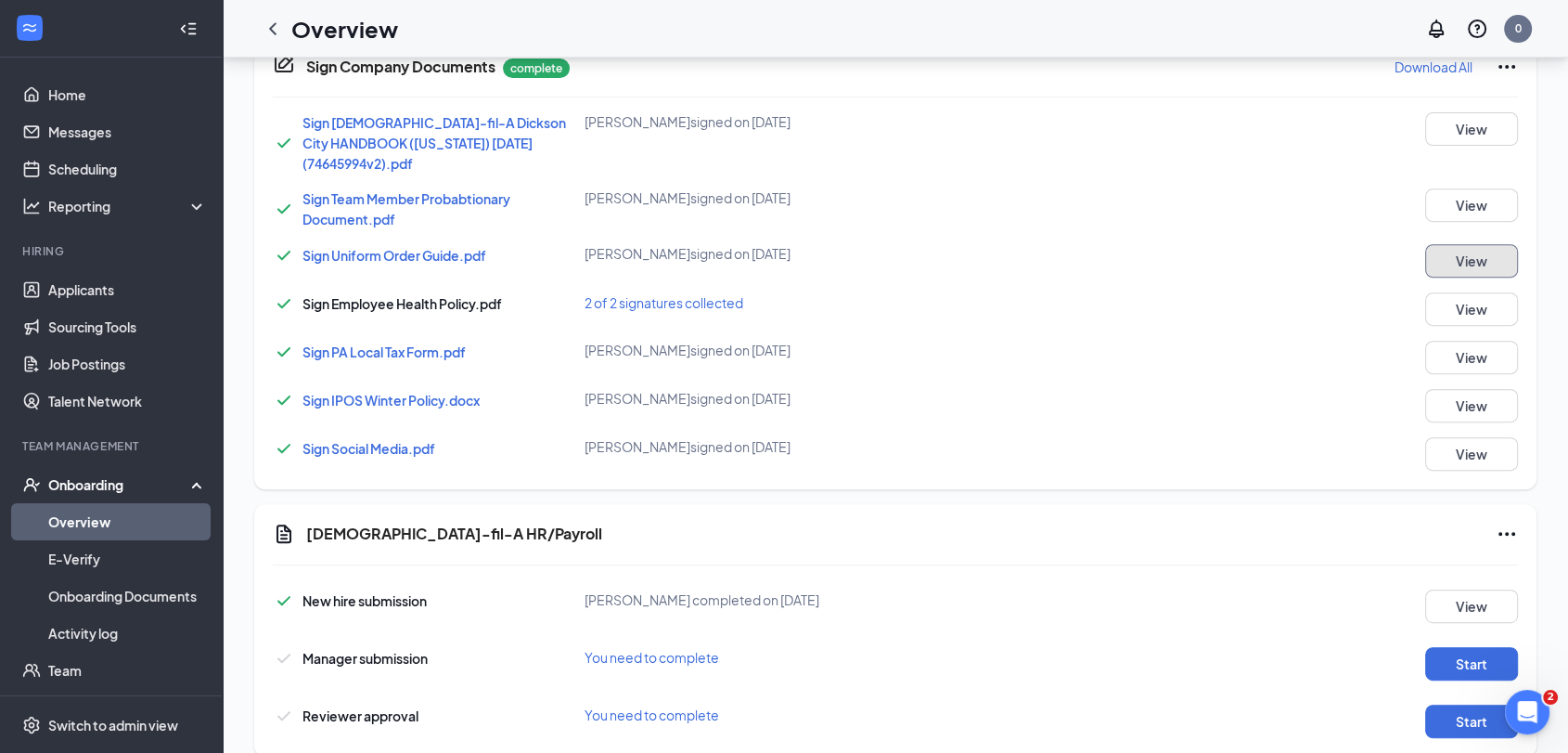
click at [1439, 244] on button "View" at bounding box center [1472, 261] width 93 height 33
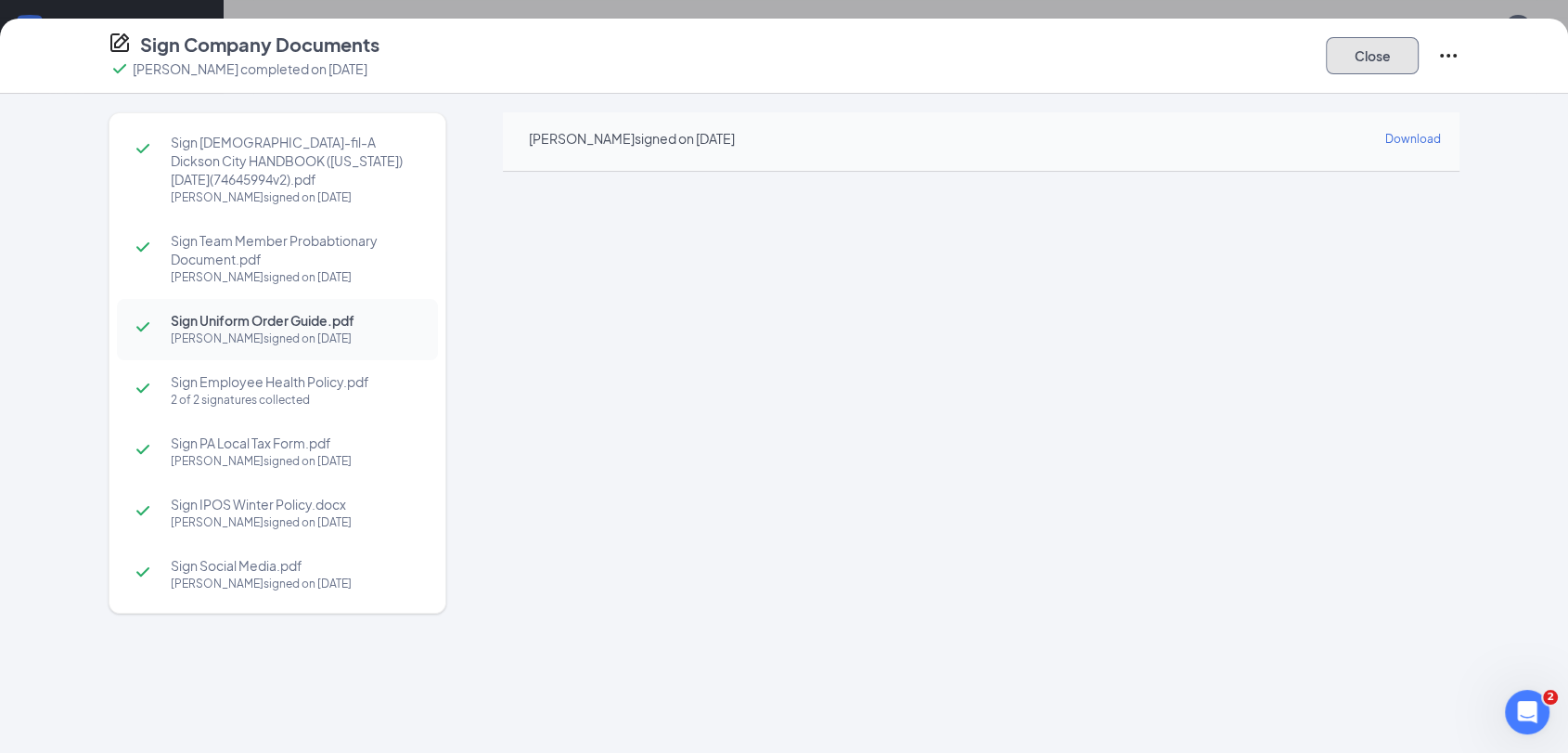
click at [1337, 49] on button "Close" at bounding box center [1372, 55] width 93 height 37
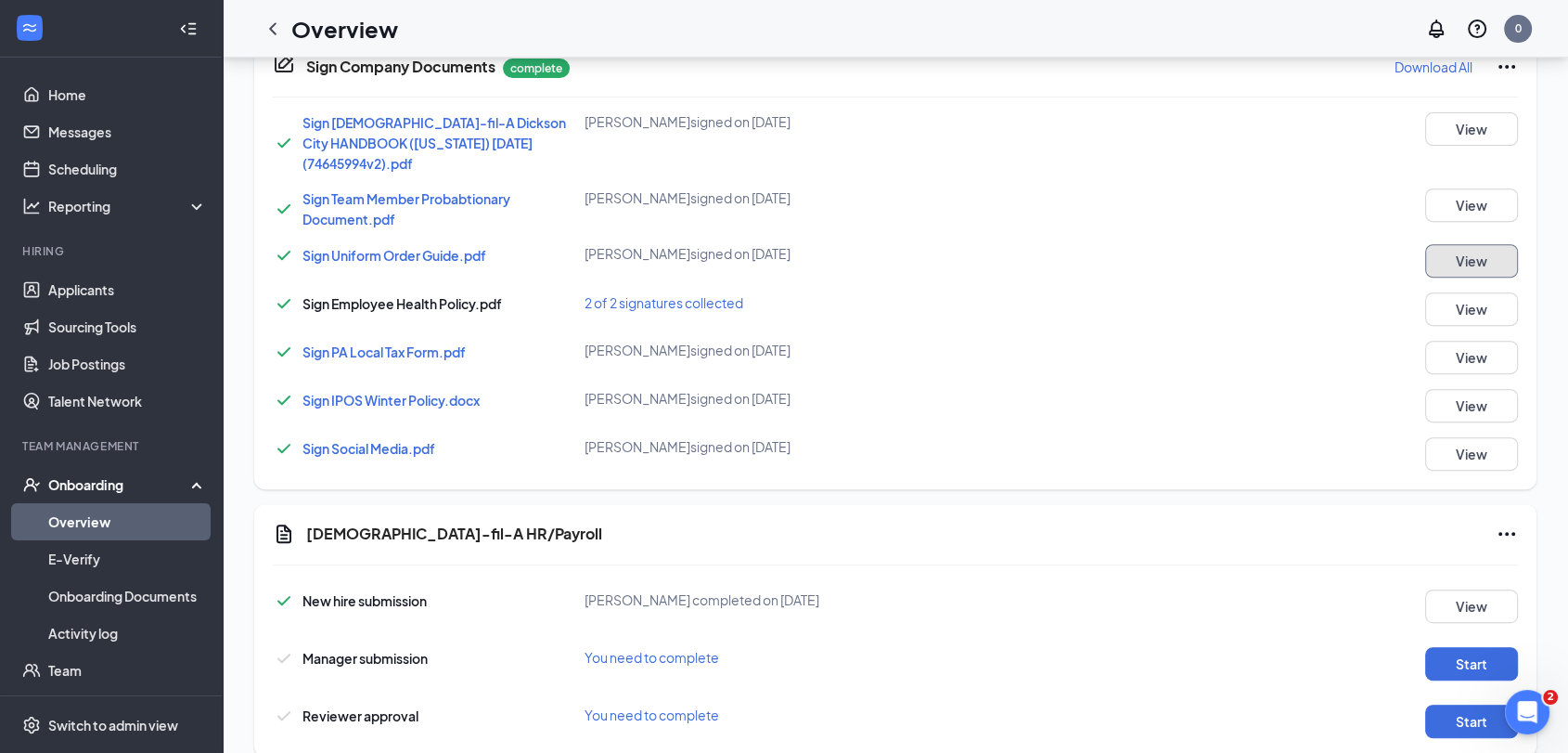
scroll to position [942, 0]
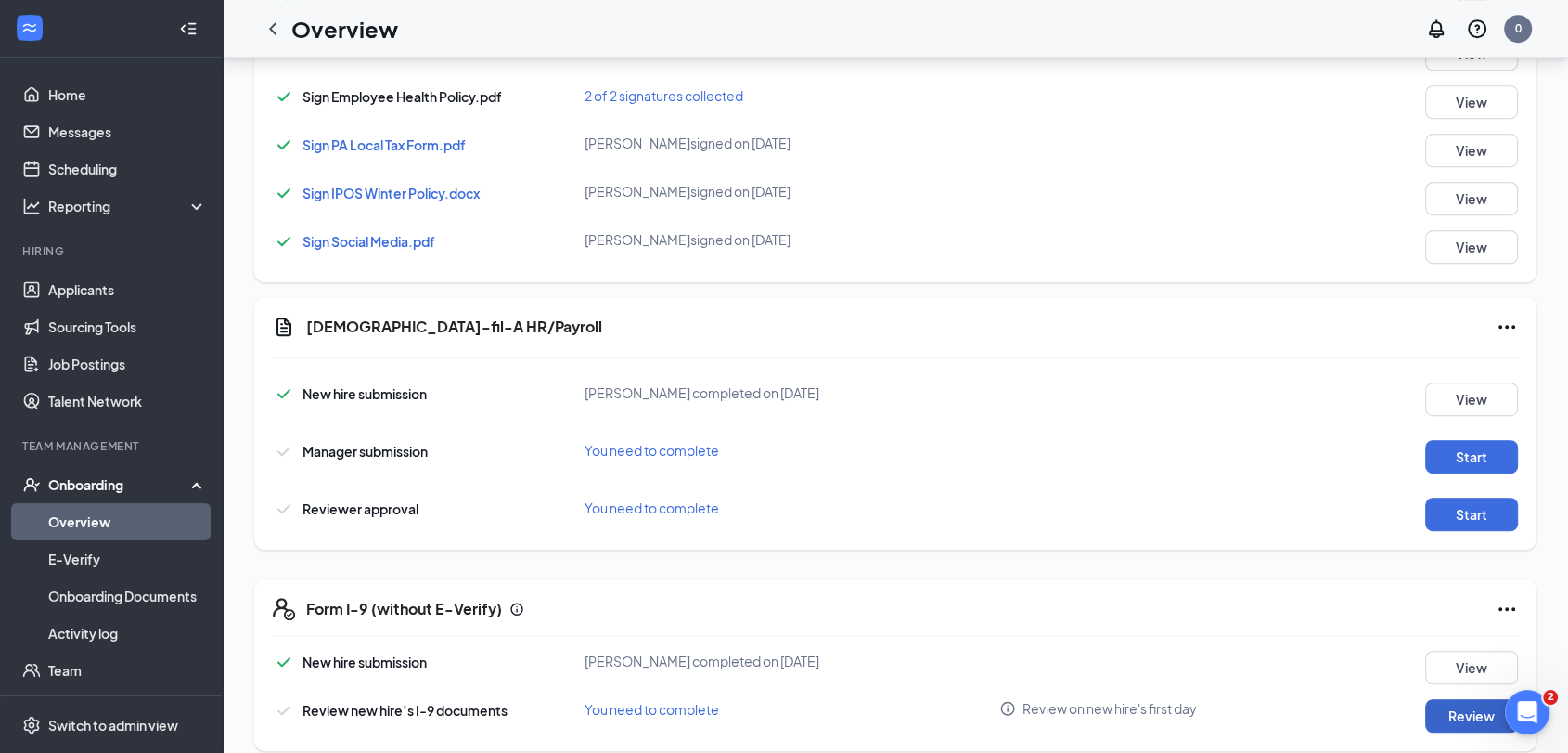
click at [1471, 702] on button "Review" at bounding box center [1472, 715] width 93 height 33
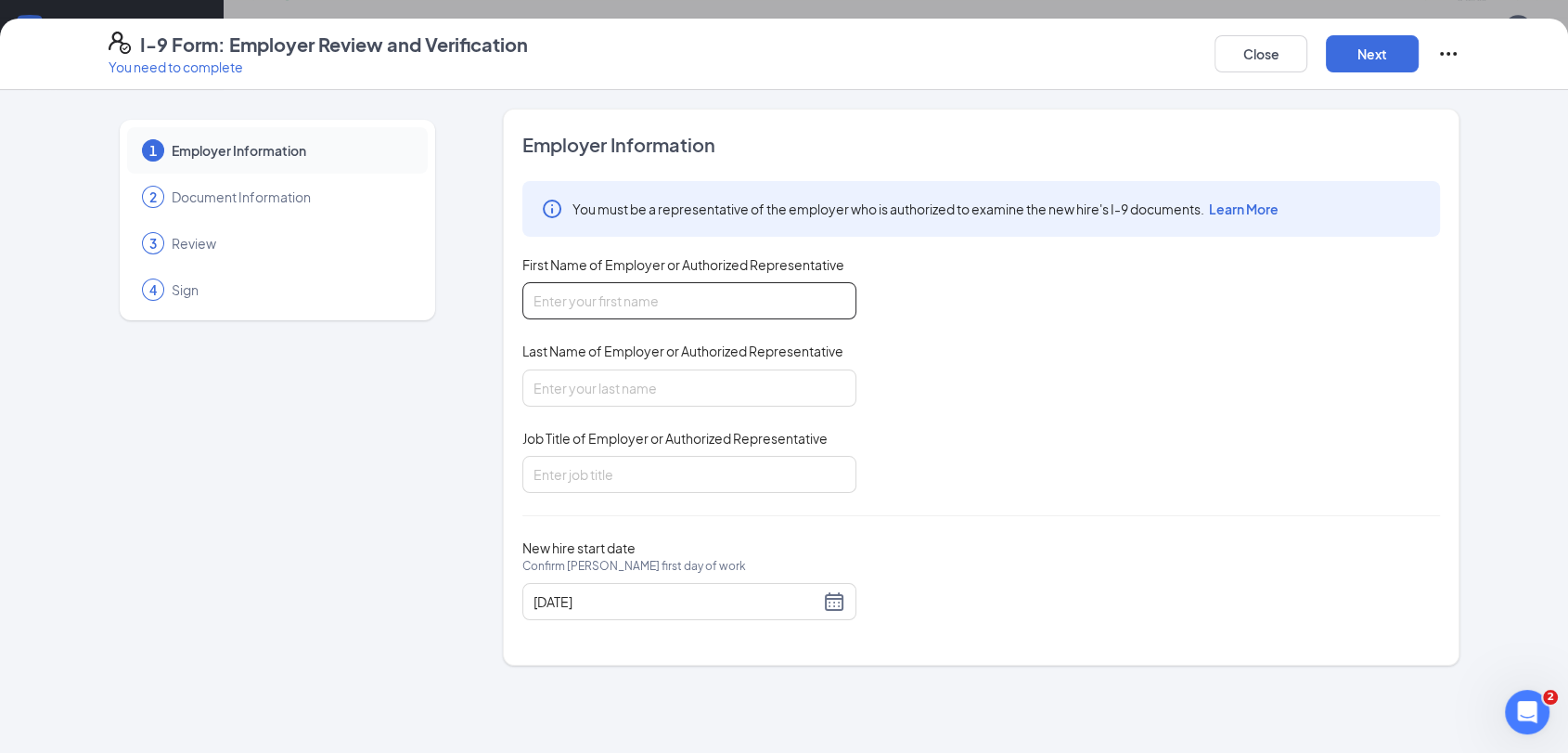
click at [779, 310] on input "First Name of Employer or Authorized Representative" at bounding box center [689, 300] width 334 height 37
type input "Keith"
type input "Kelly"
type input "Owner/Operator"
click at [822, 607] on div "08/28/2025" at bounding box center [690, 601] width 312 height 22
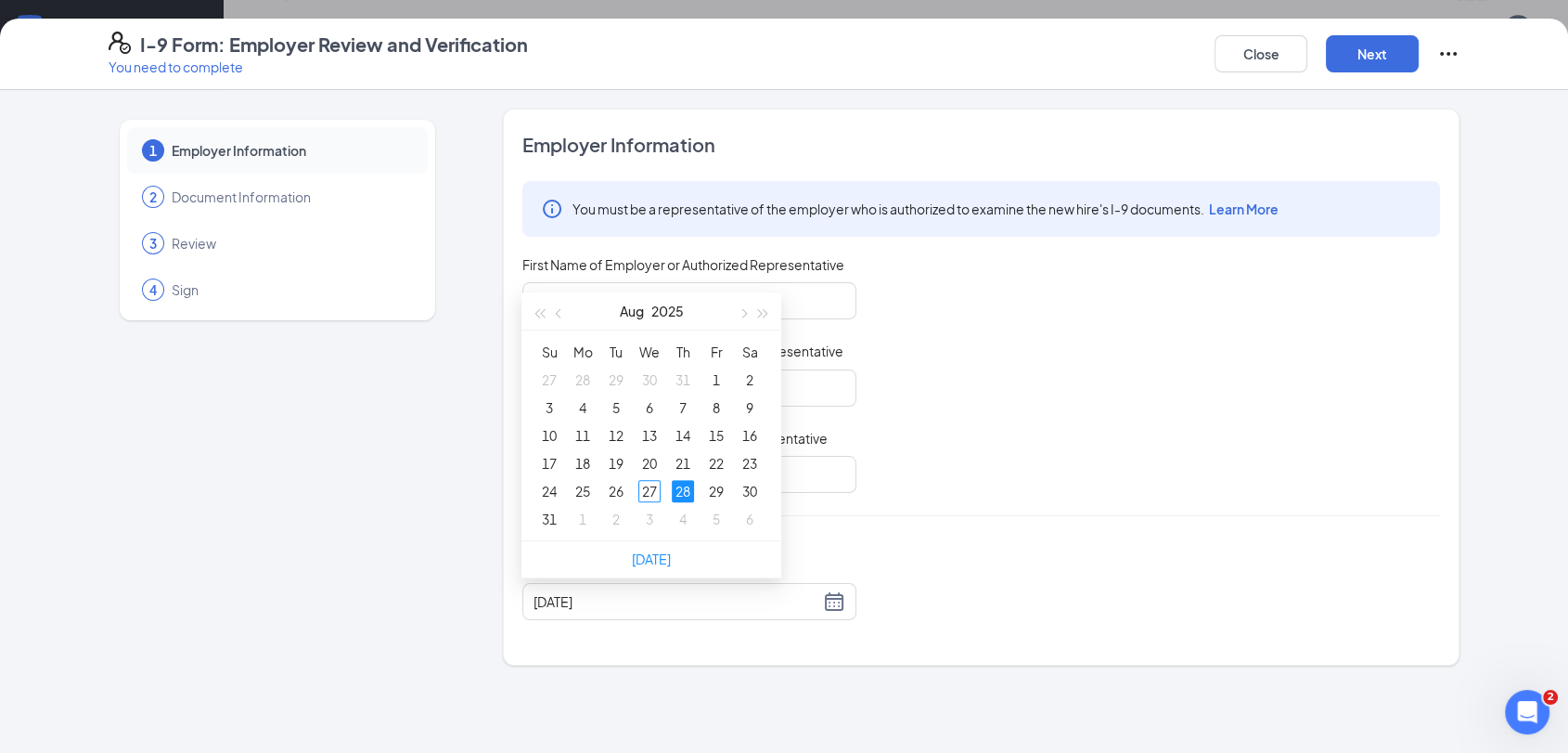
click at [1028, 478] on div "You must be a representative of the employer who is authorized to examine the n…" at bounding box center [981, 337] width 918 height 312
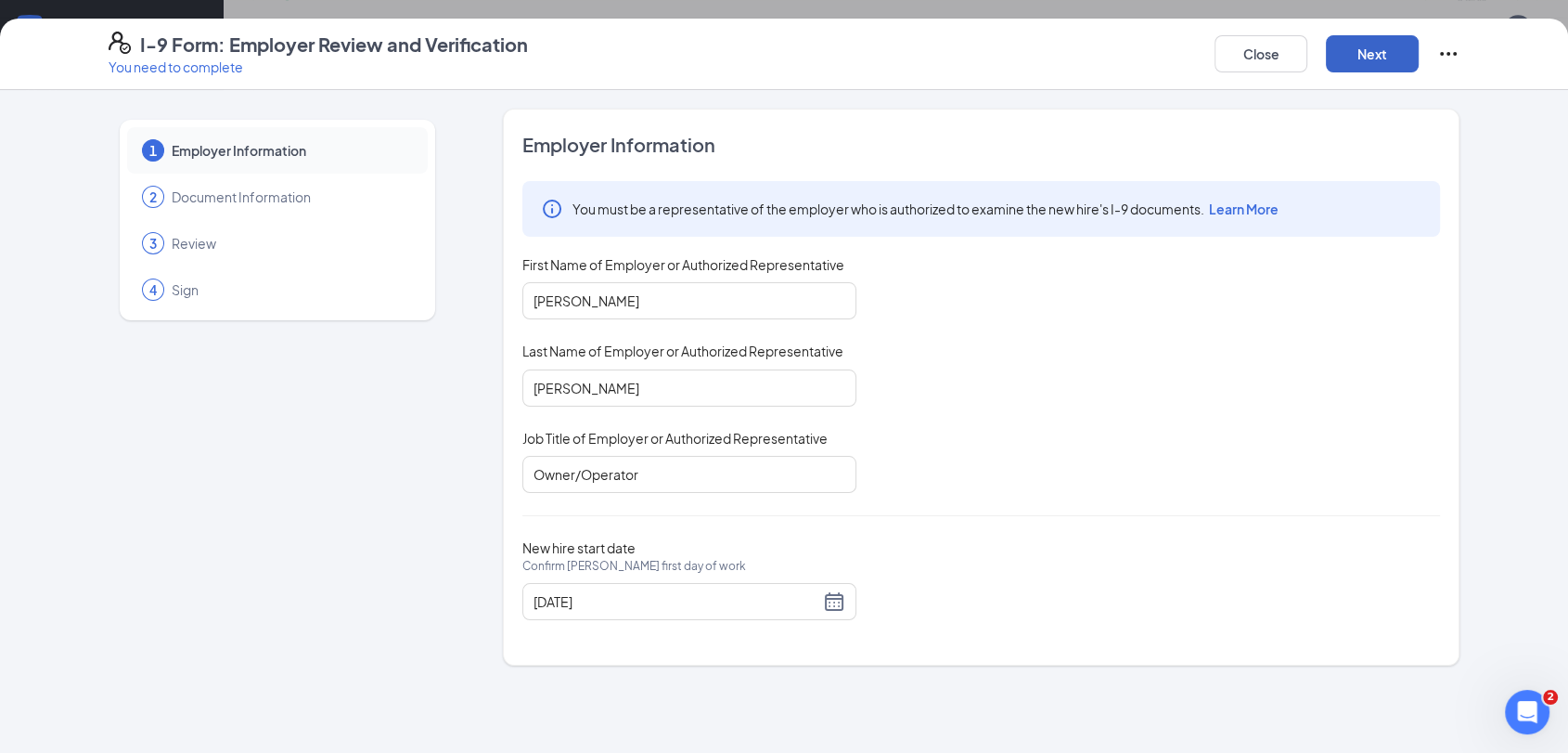
click at [1365, 58] on button "Next" at bounding box center [1372, 53] width 93 height 37
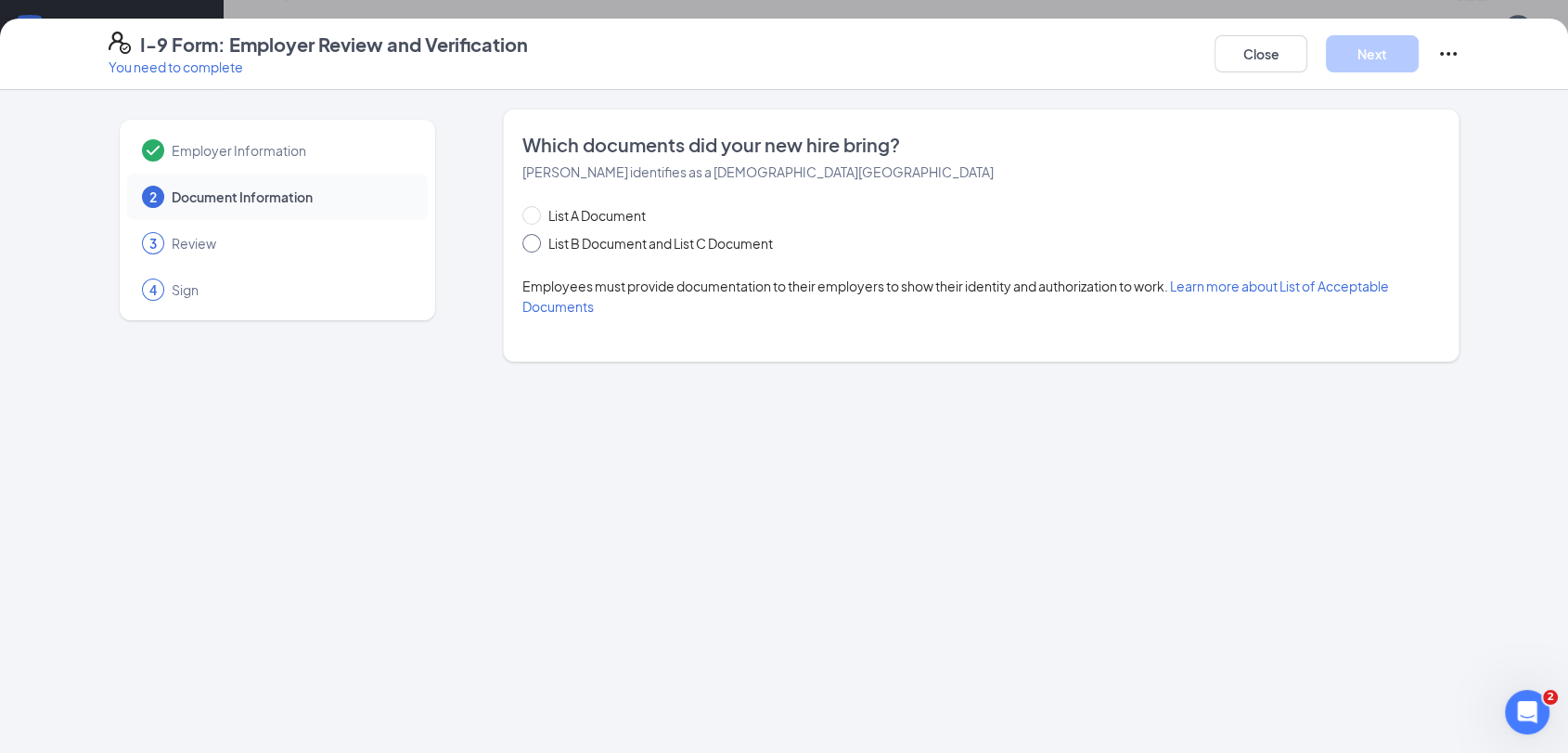
click at [638, 247] on span "List B Document and List C Document" at bounding box center [660, 242] width 239 height 20
click at [536, 247] on input "List B Document and List C Document" at bounding box center [528, 239] width 13 height 13
radio input "true"
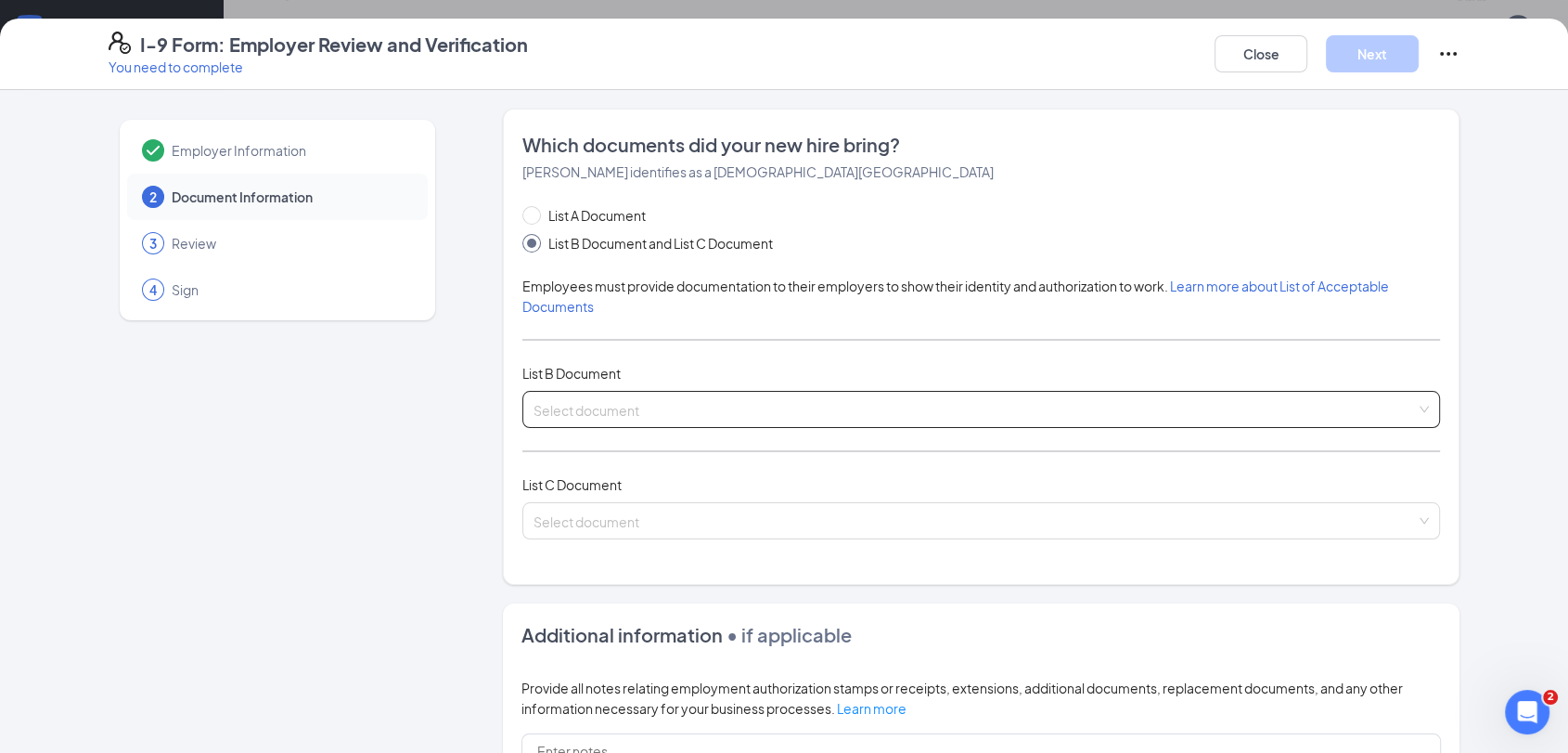
click at [715, 401] on input "search" at bounding box center [975, 405] width 883 height 28
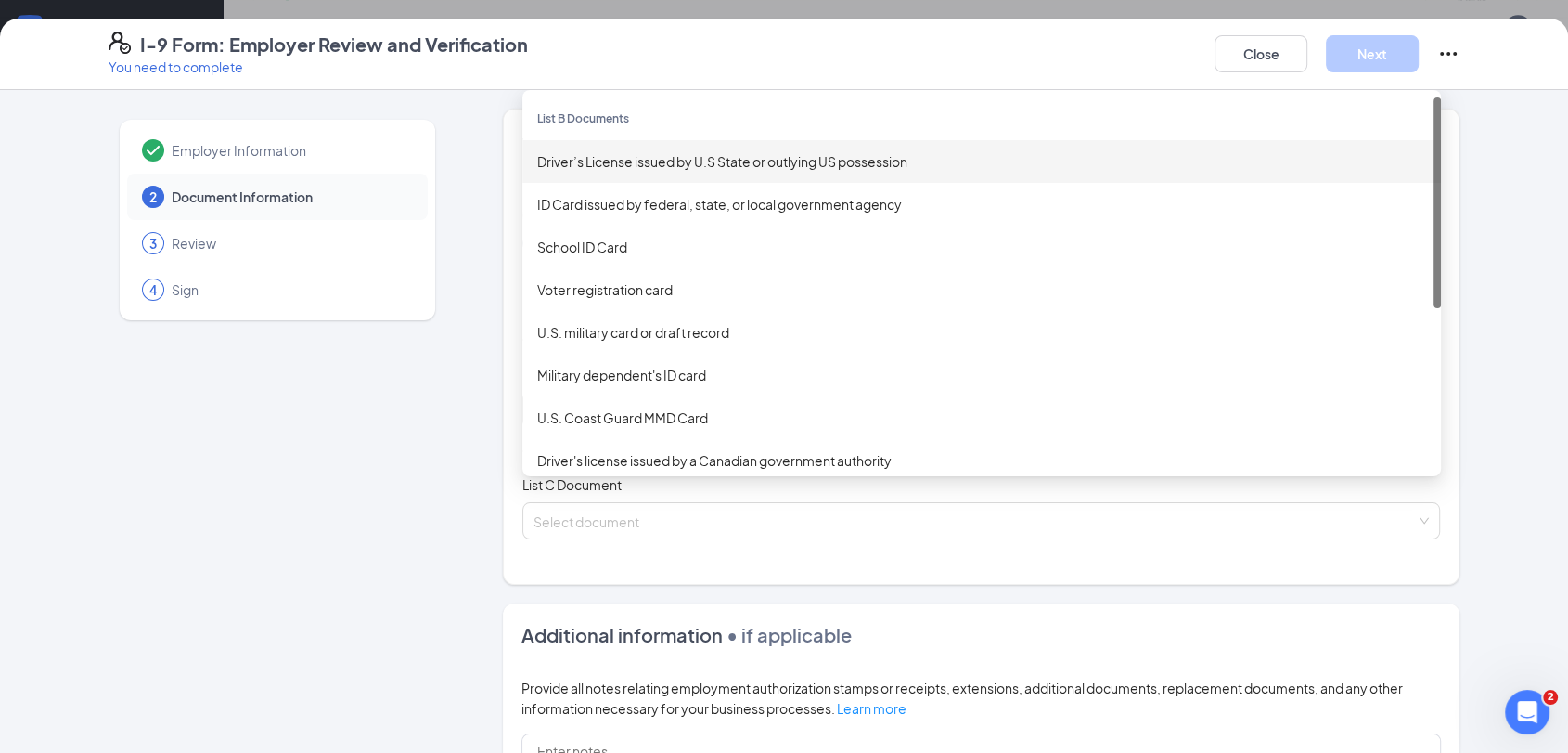
click at [737, 166] on div "Driver’s License issued by U.S State or outlying US possession" at bounding box center [981, 161] width 889 height 20
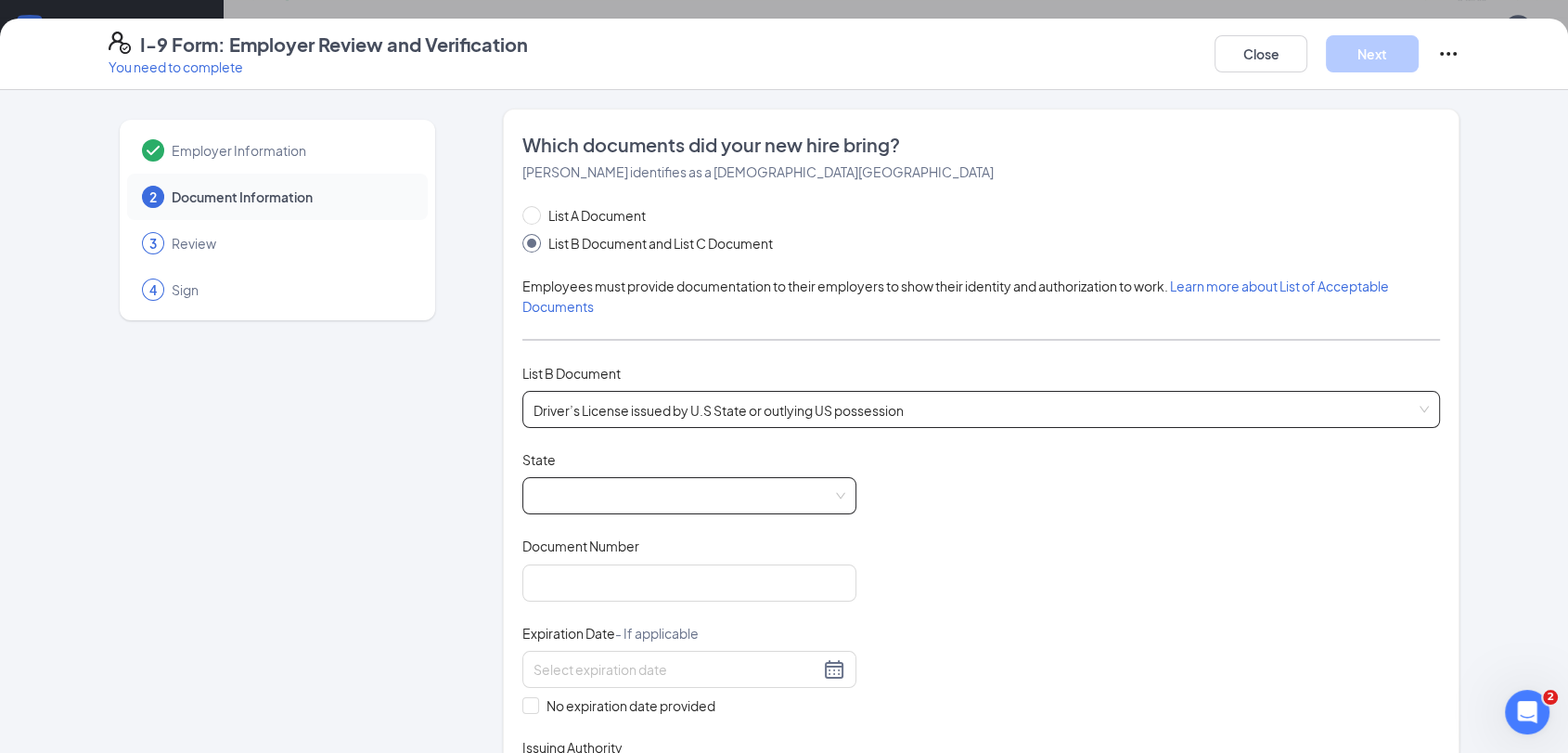
drag, startPoint x: 652, startPoint y: 509, endPoint x: 651, endPoint y: 492, distance: 17.0
click at [651, 506] on span at bounding box center [690, 495] width 312 height 35
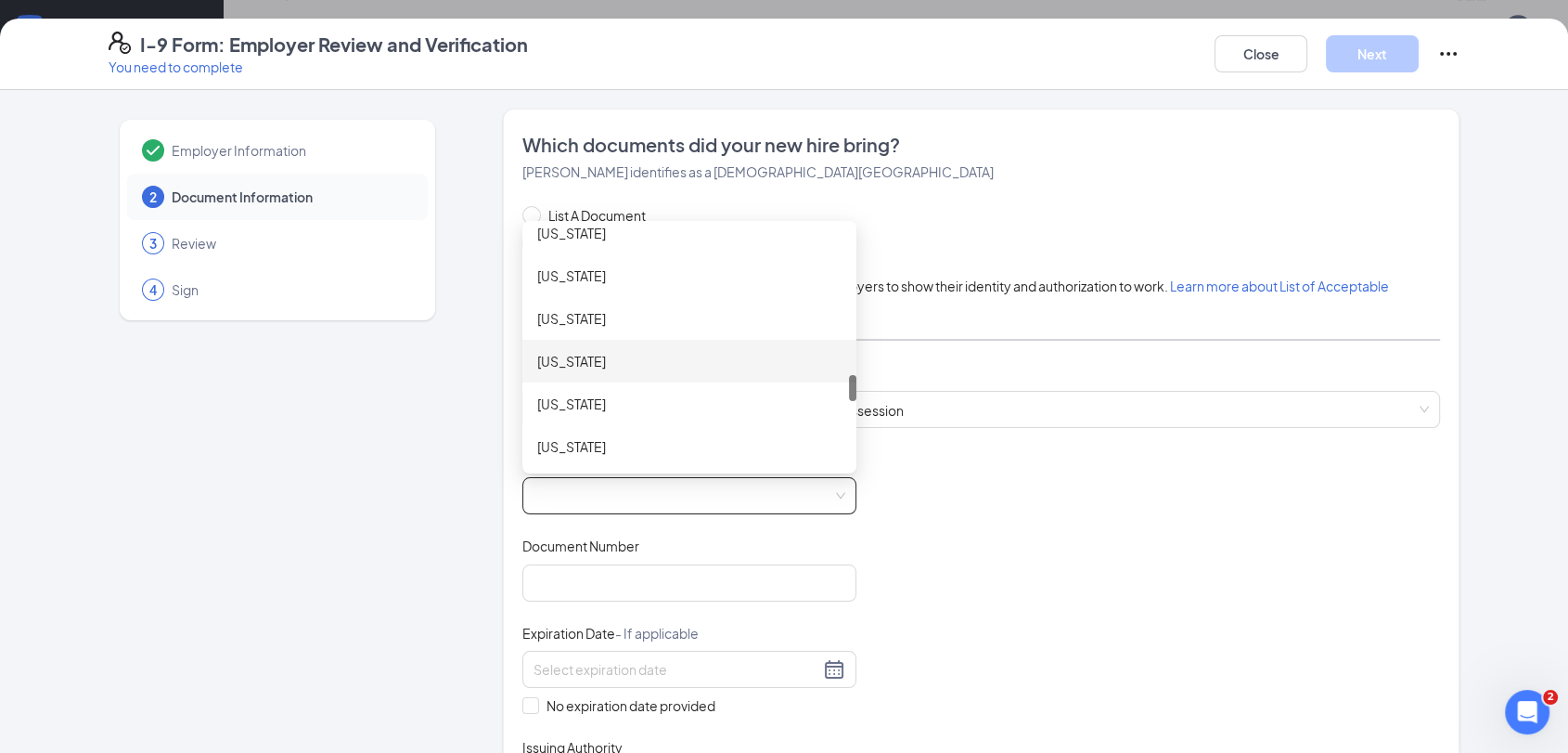
scroll to position [1546, 0]
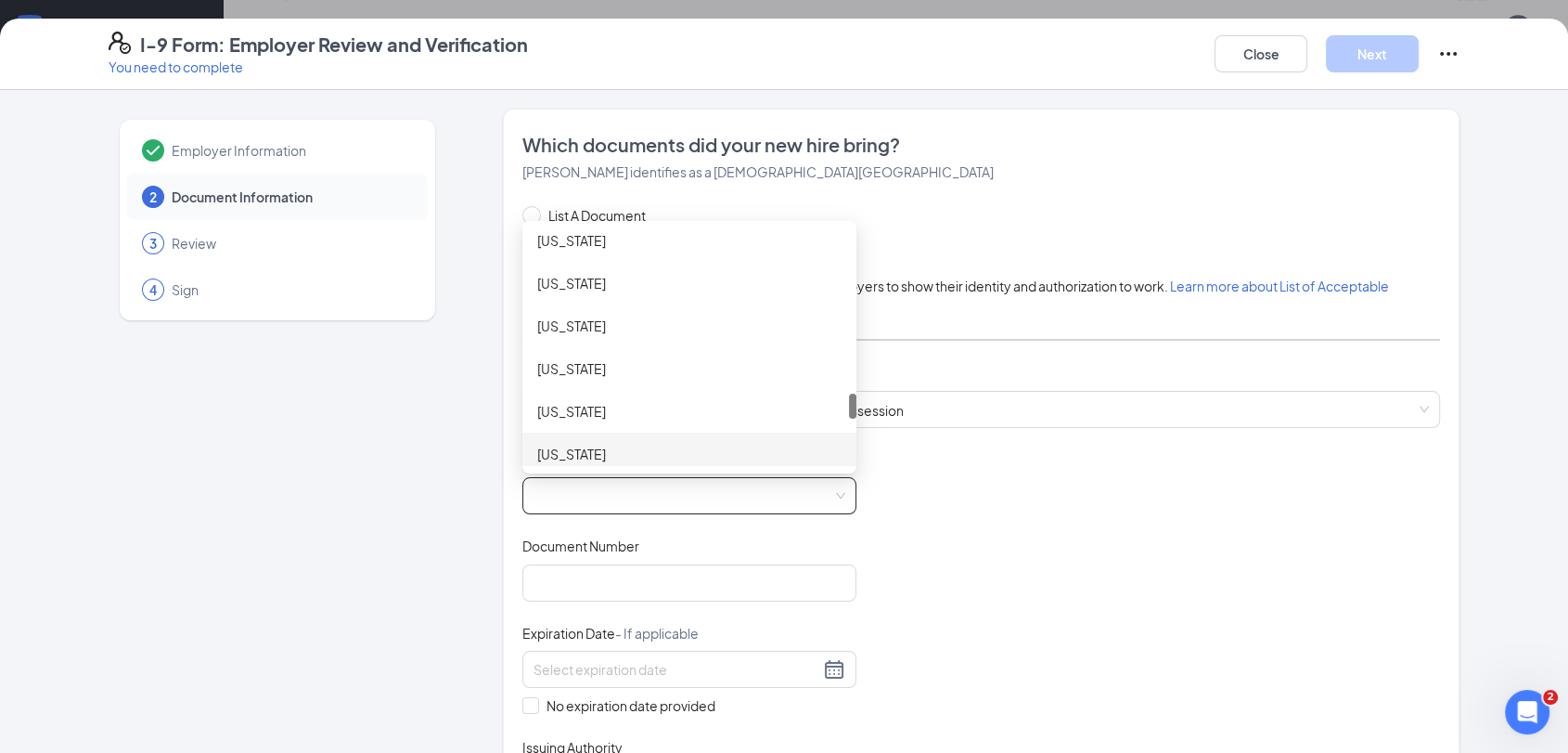
click at [609, 444] on div "Pennsylvania" at bounding box center [689, 454] width 304 height 20
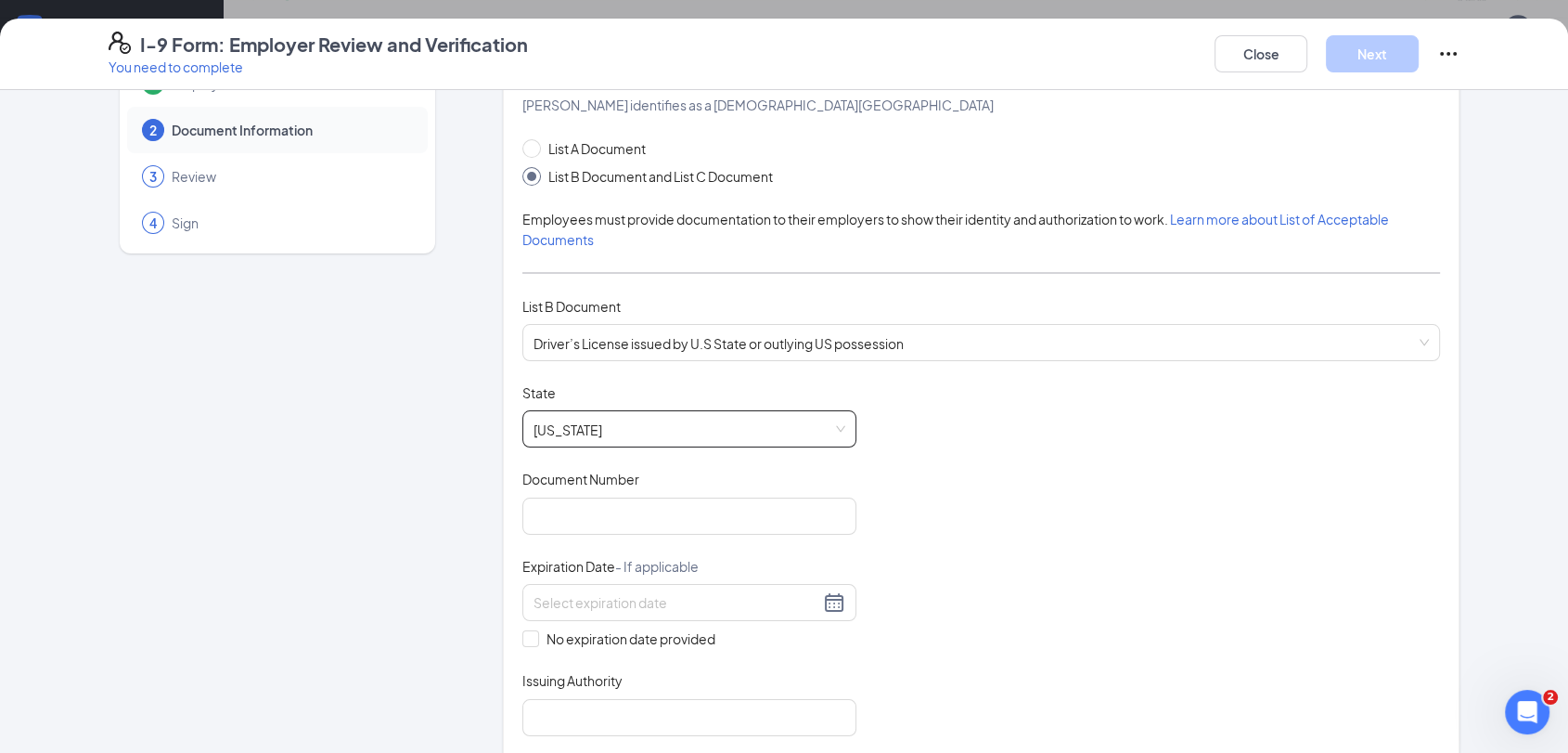
scroll to position [103, 0]
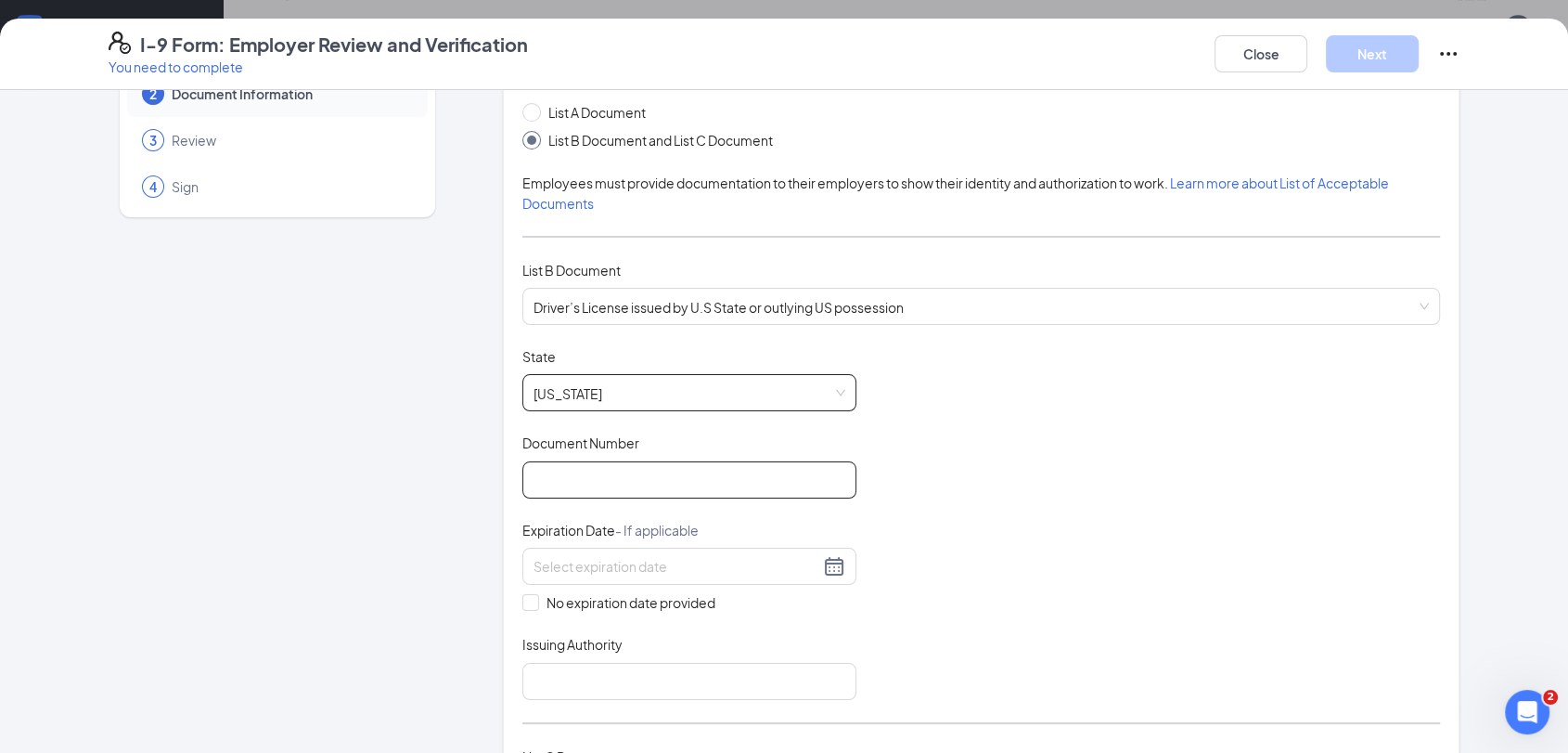
click at [751, 473] on input "Document Number" at bounding box center [689, 480] width 334 height 37
click at [563, 482] on input "33490876" at bounding box center [689, 480] width 334 height 37
click at [542, 481] on input "33490876" at bounding box center [689, 480] width 334 height 37
type input "33490876"
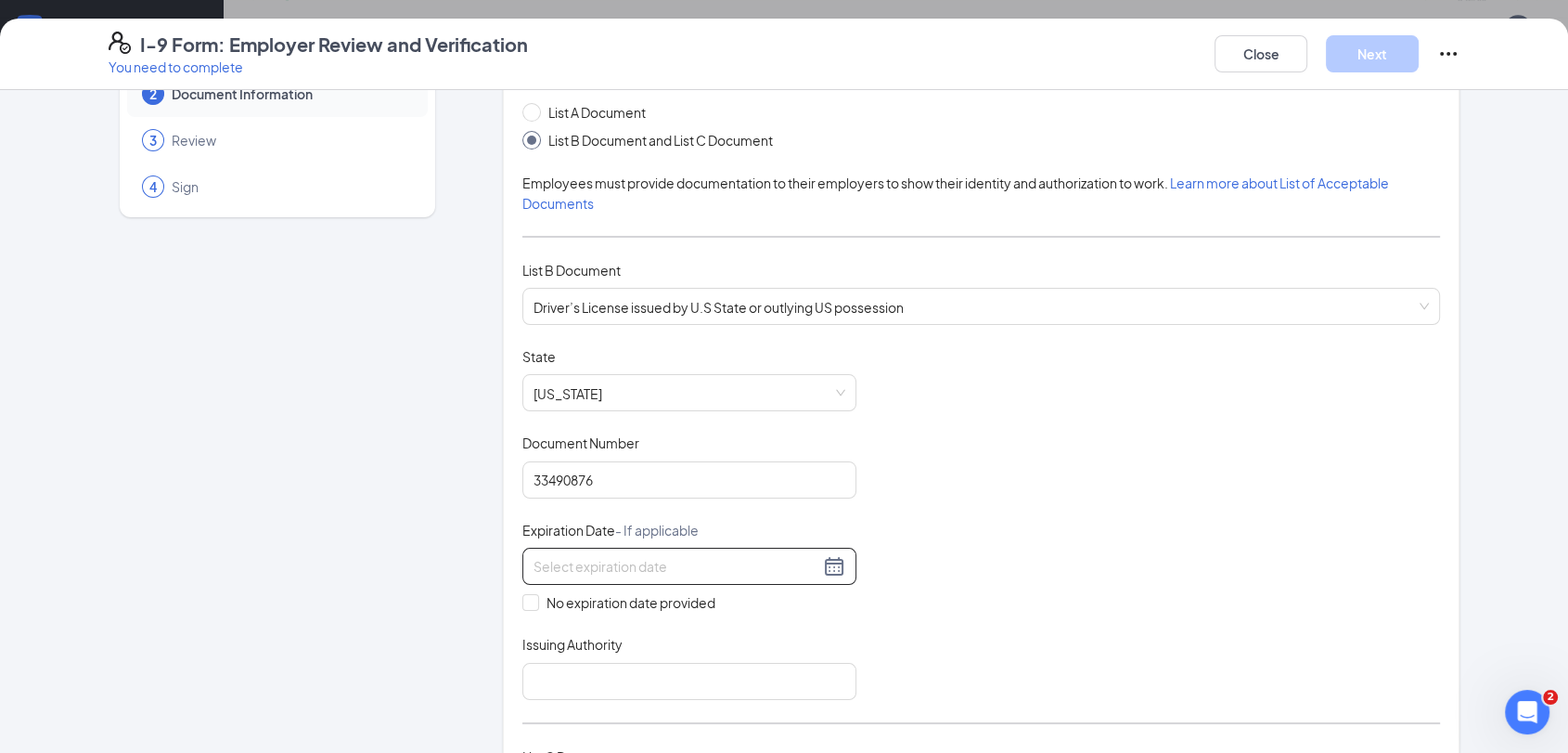
click at [685, 566] on input at bounding box center [676, 566] width 286 height 20
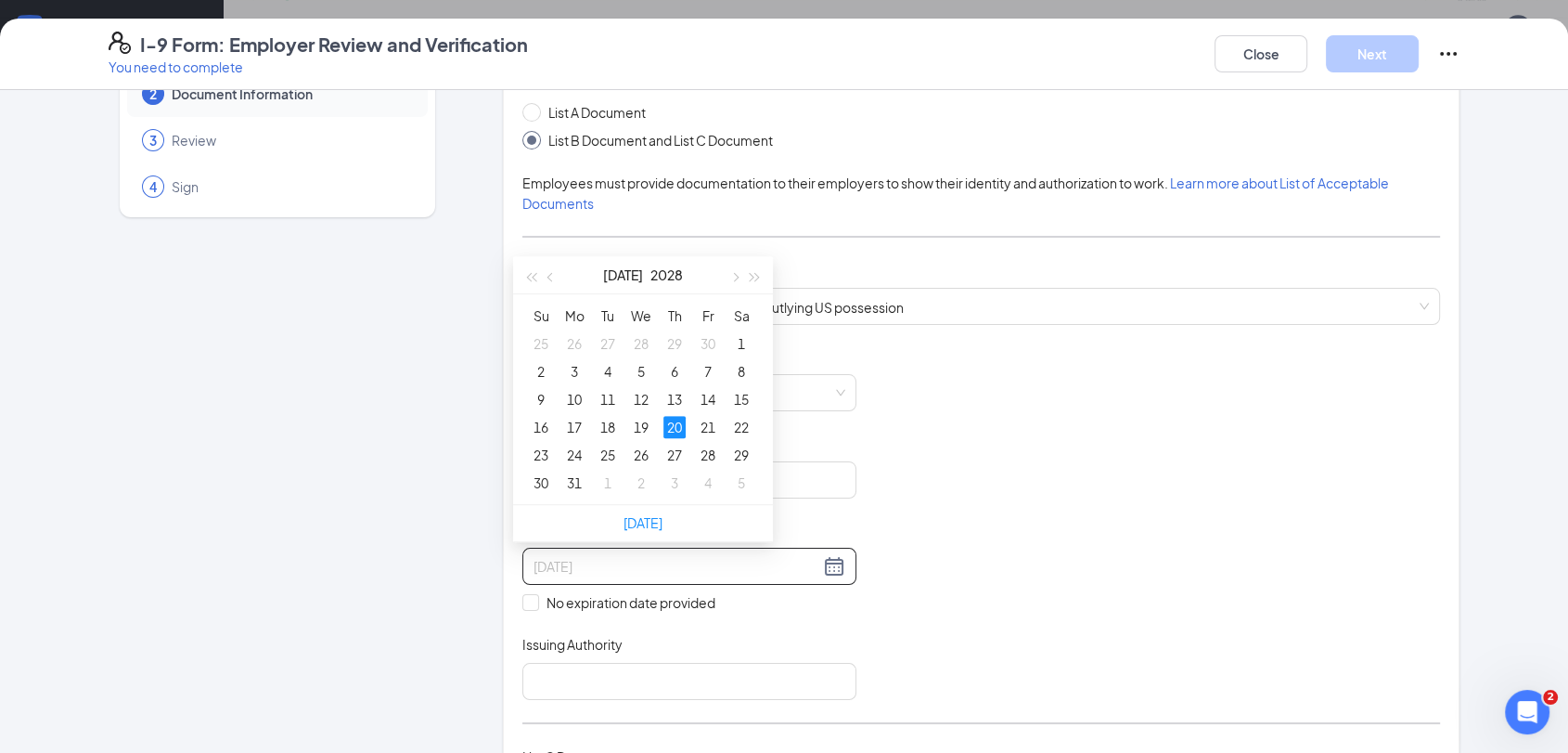
click at [670, 428] on div "20" at bounding box center [674, 426] width 22 height 22
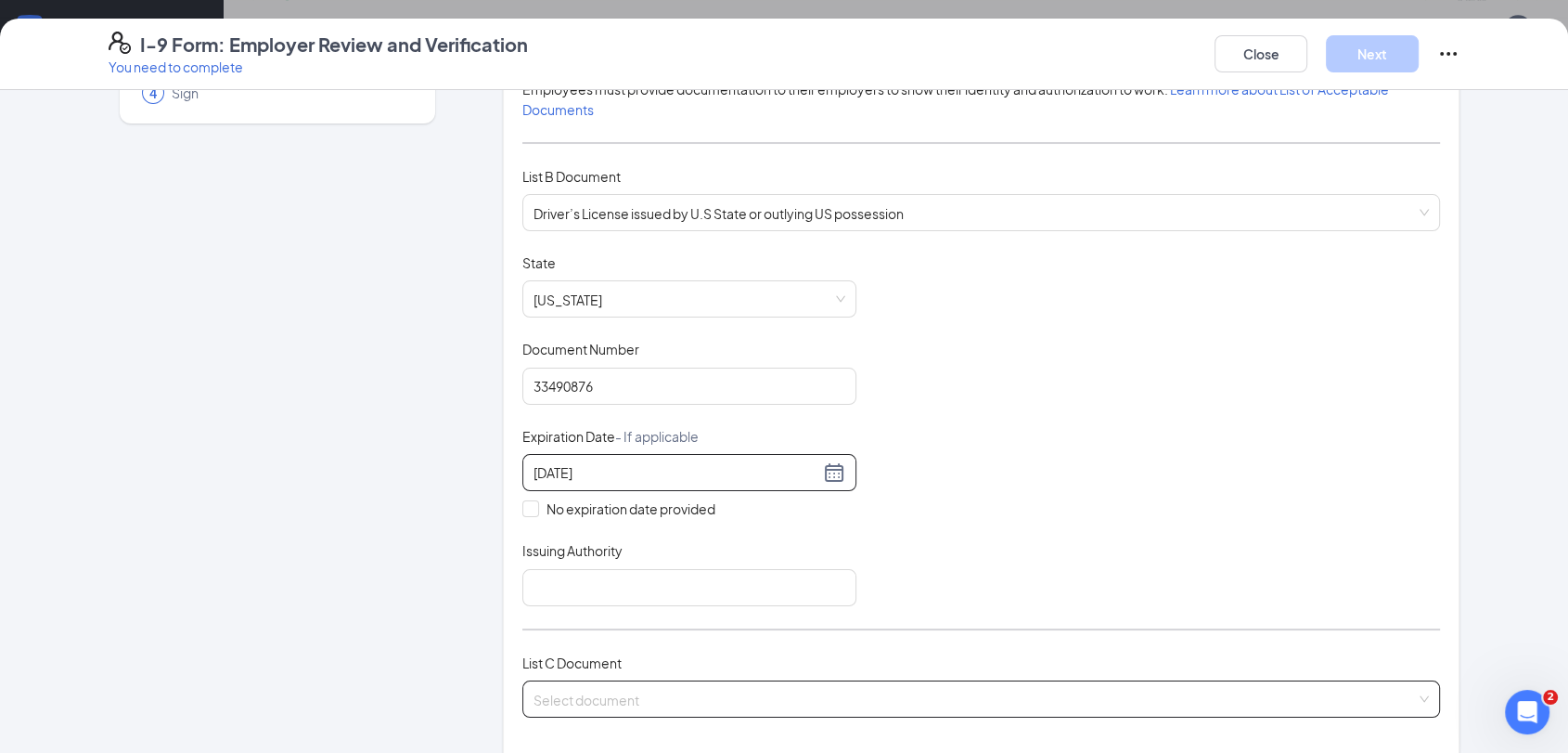
scroll to position [309, 0]
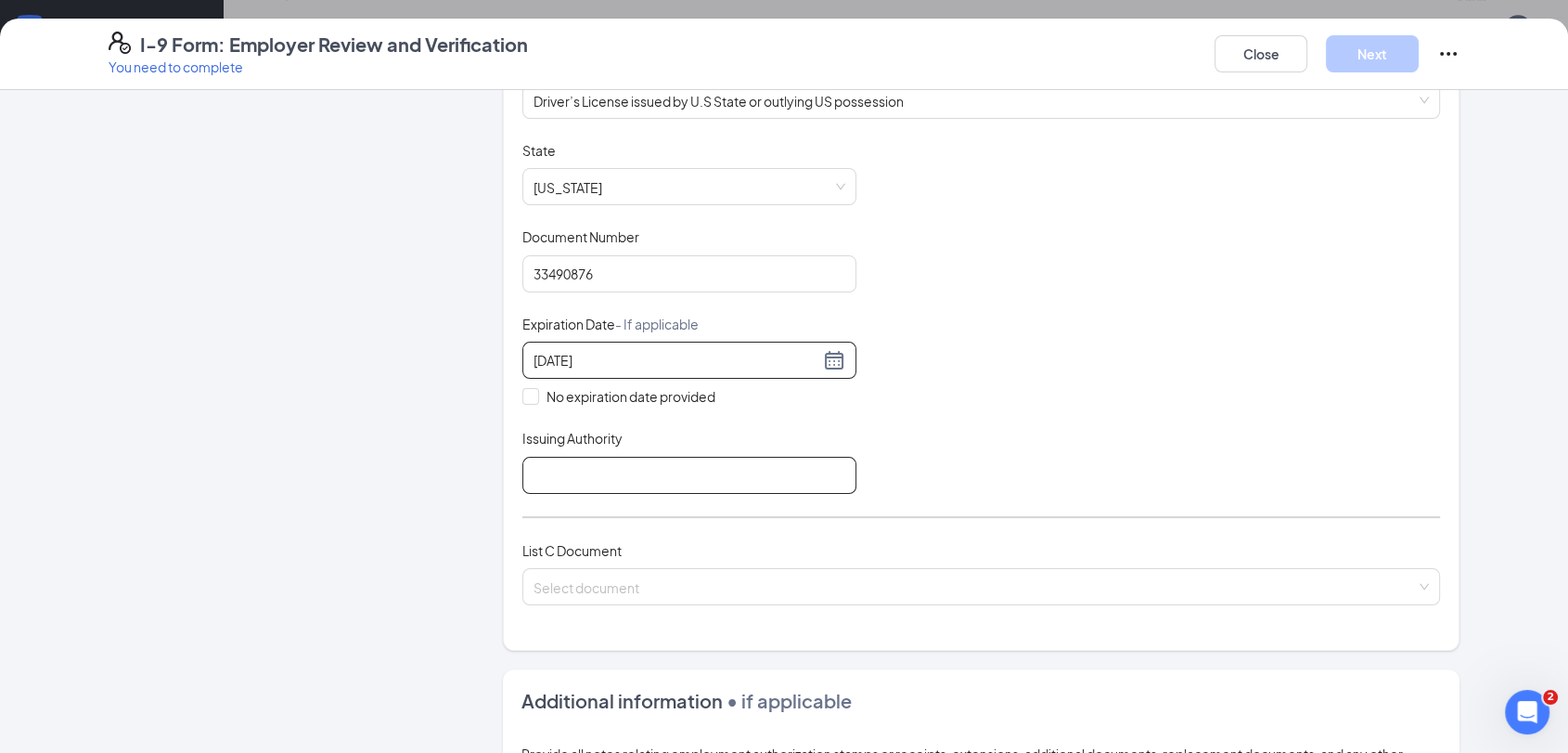
type input "07/20/2028"
click at [672, 486] on input "Issuing Authority" at bounding box center [689, 475] width 334 height 37
type input "PA"
click at [704, 575] on input "search" at bounding box center [975, 582] width 883 height 28
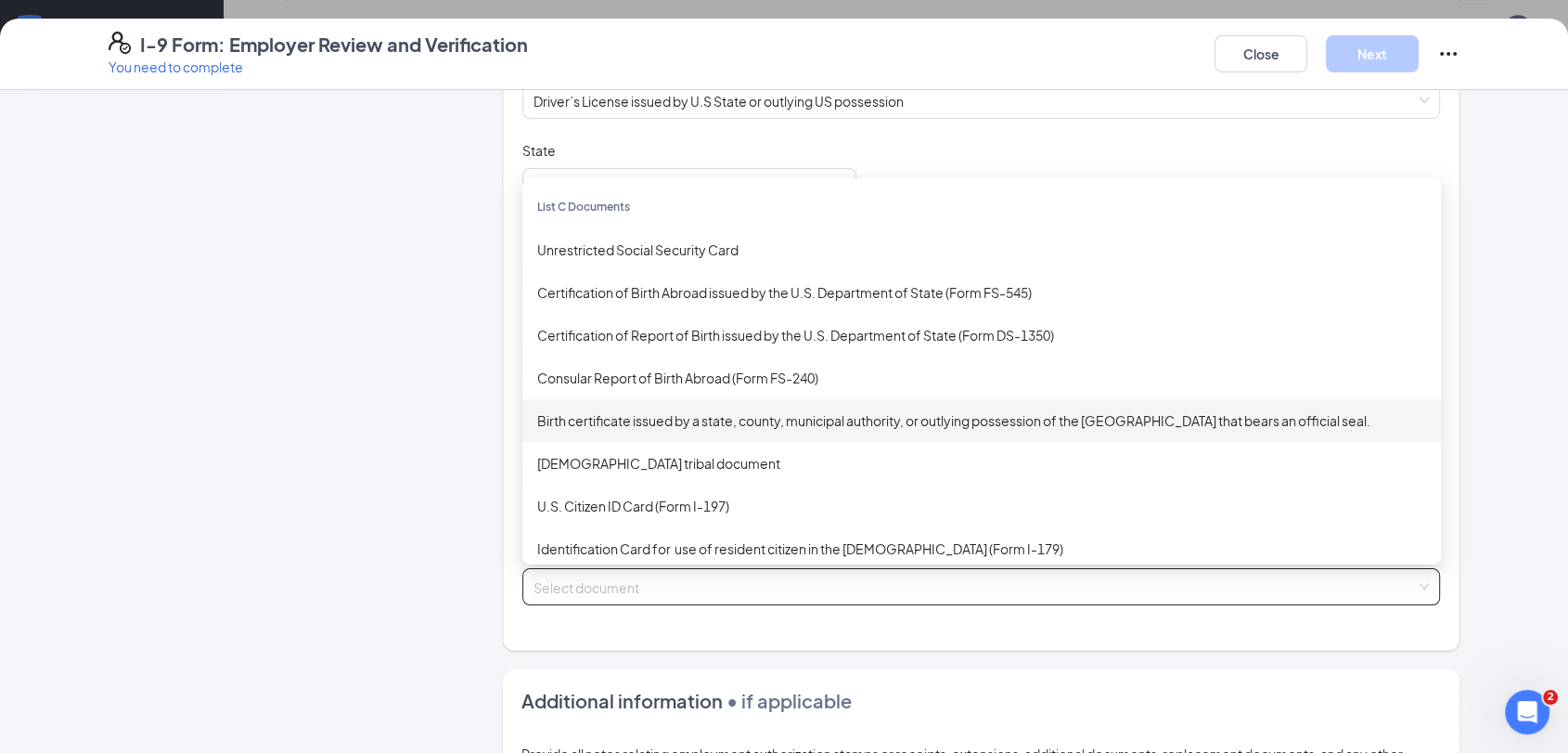
click at [777, 420] on div "Birth certificate issued by a state, county, municipal authority, or outlying p…" at bounding box center [981, 420] width 889 height 20
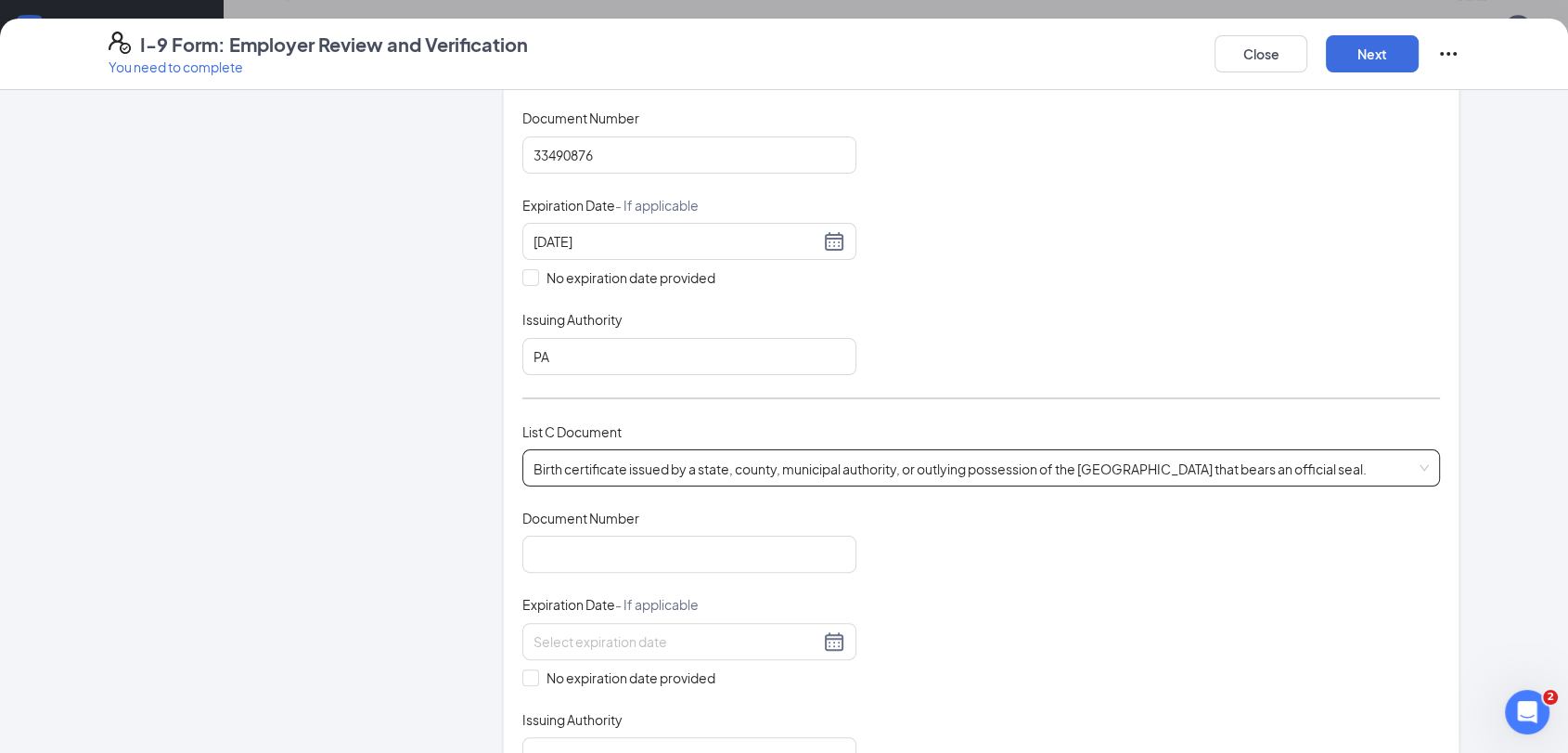
scroll to position [515, 0]
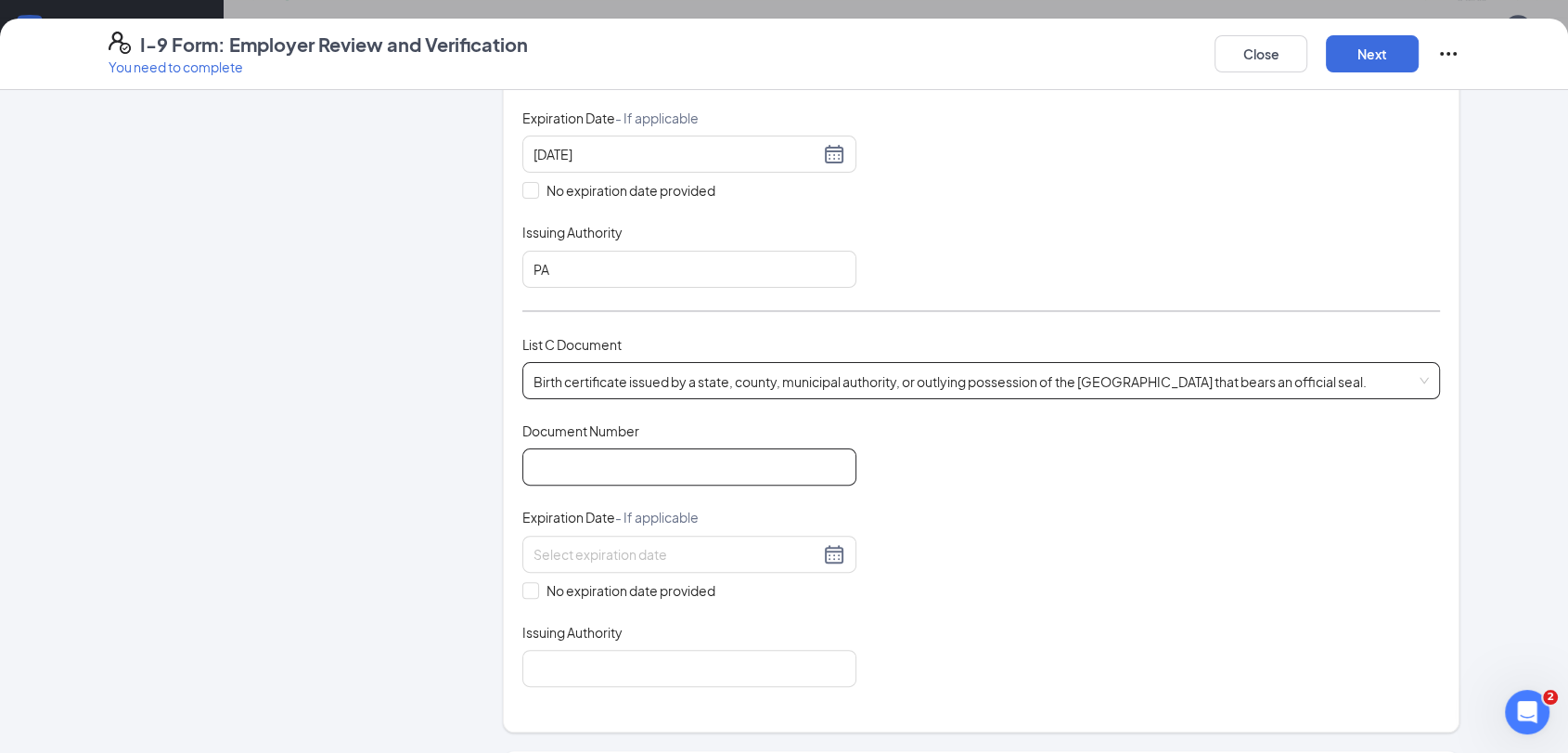
click at [750, 462] on input "Document Number" at bounding box center [689, 467] width 334 height 37
type input "A0003300499"
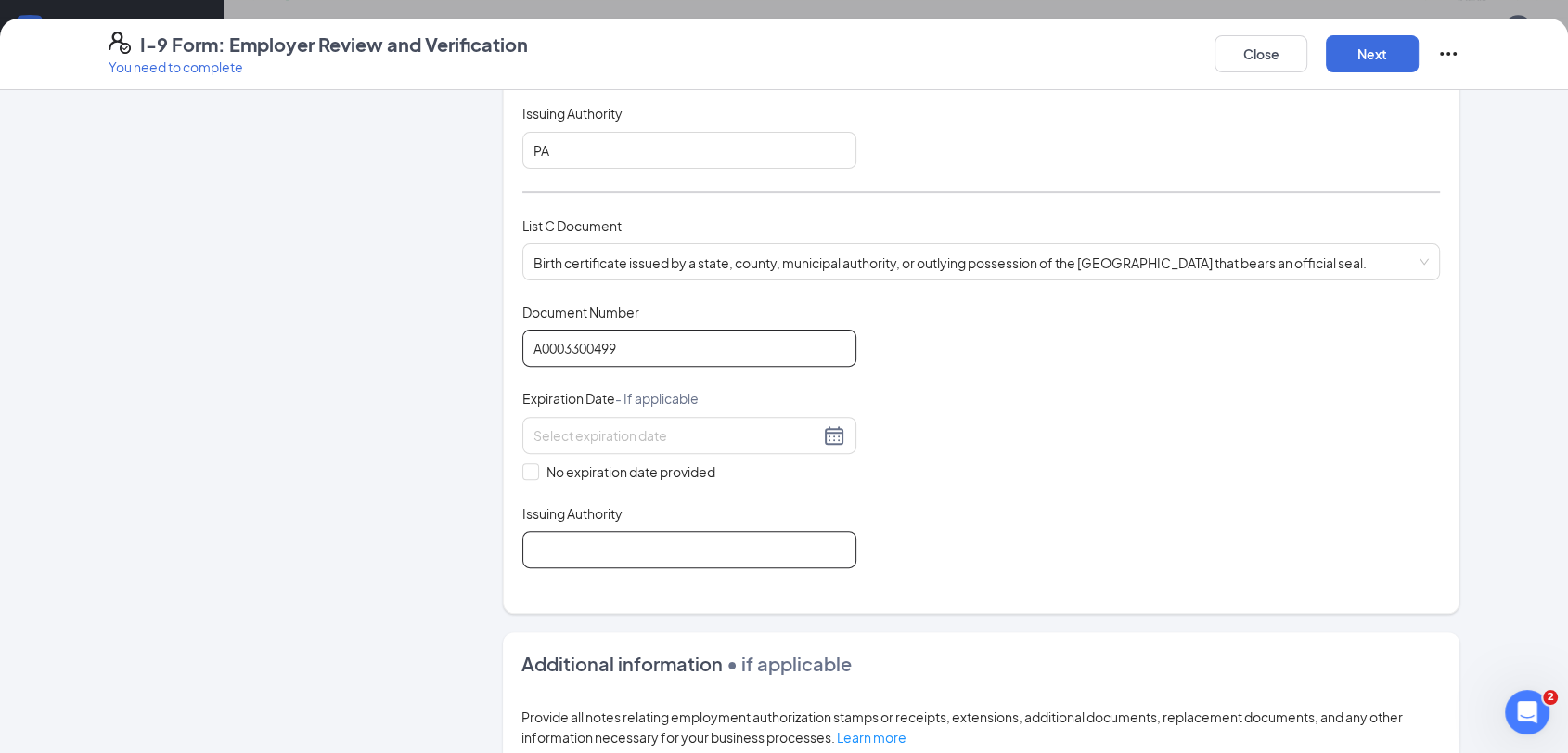
scroll to position [721, 0]
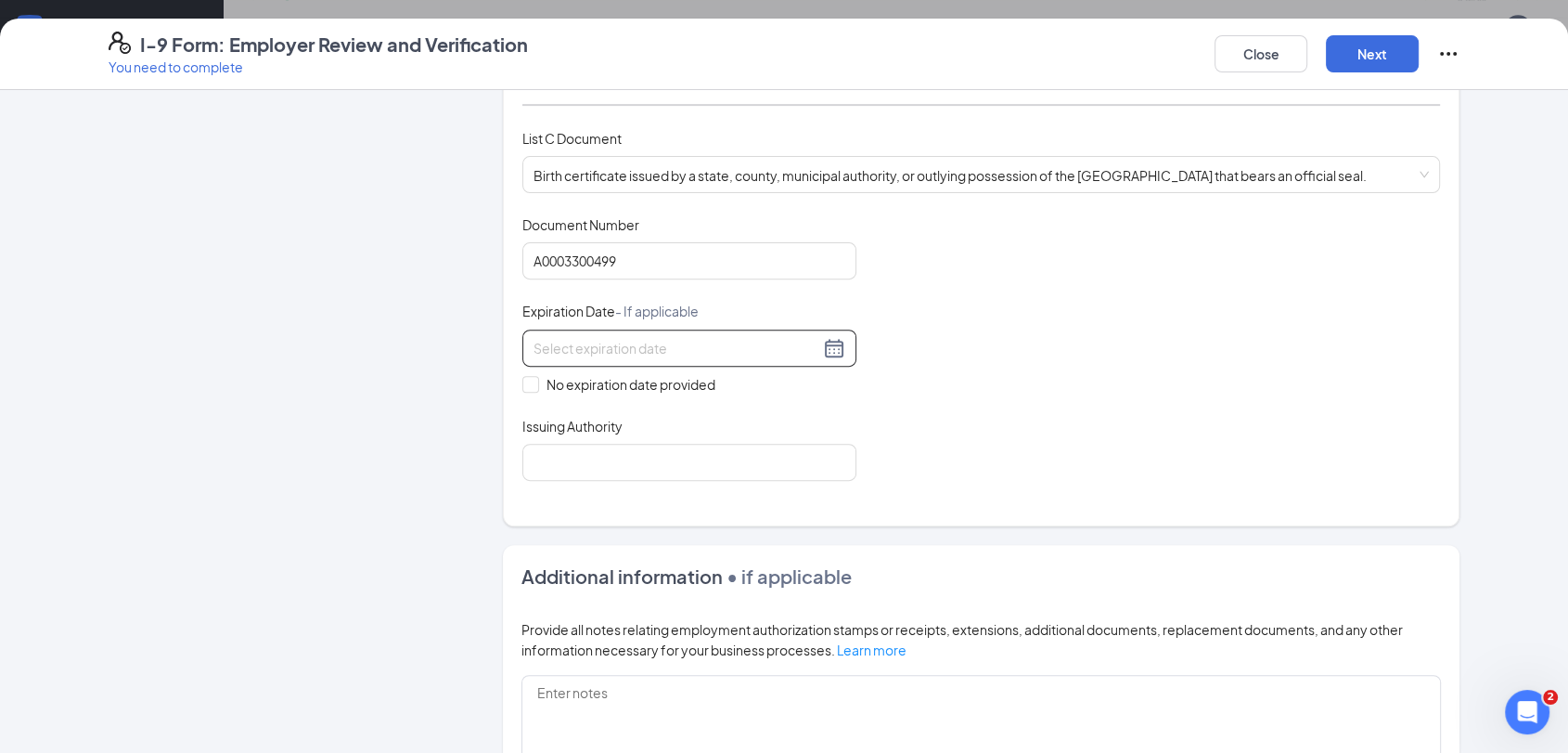
click at [661, 345] on input at bounding box center [676, 348] width 286 height 20
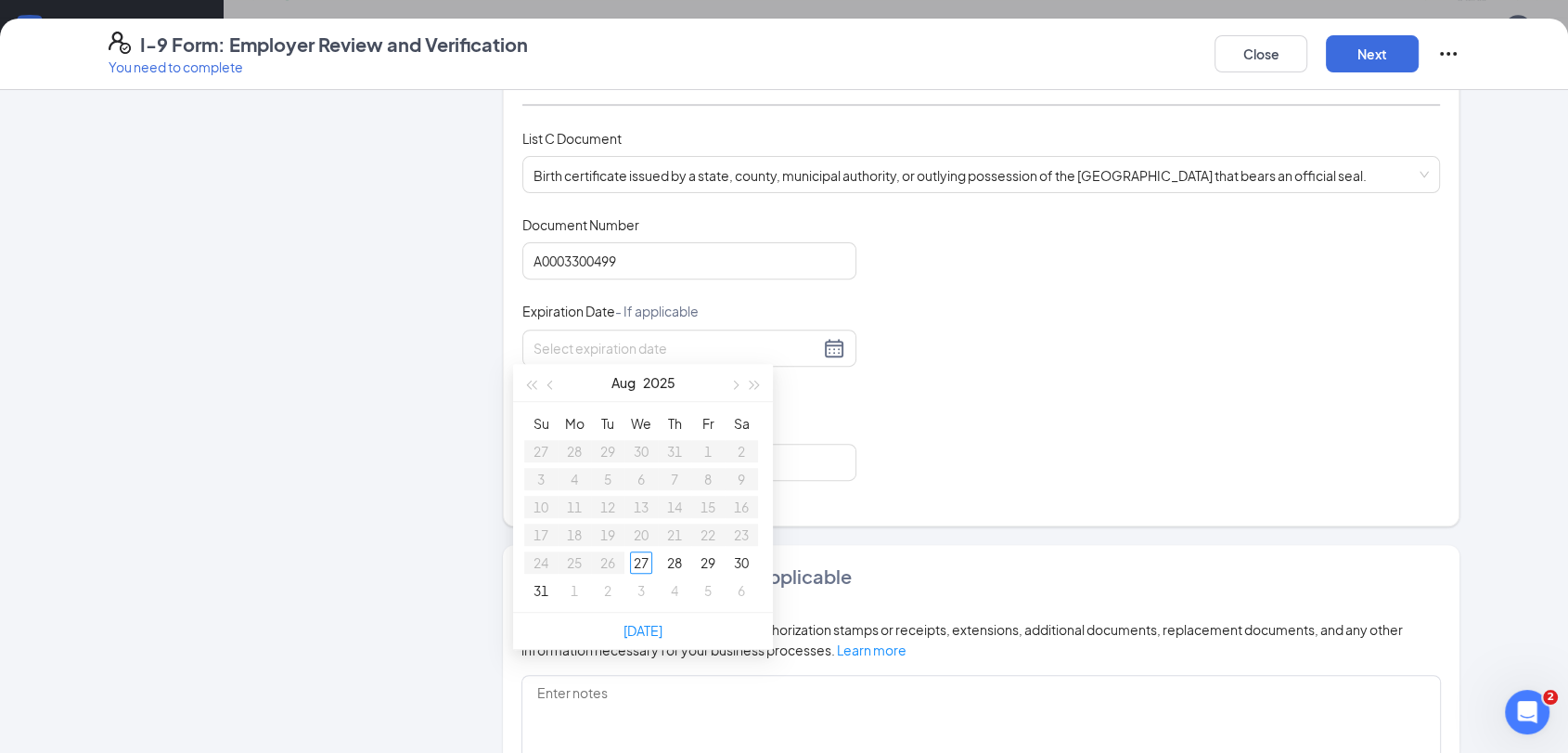
click at [913, 387] on div "Document Title Birth certificate issued by a state, county, municipal authority…" at bounding box center [981, 348] width 918 height 266
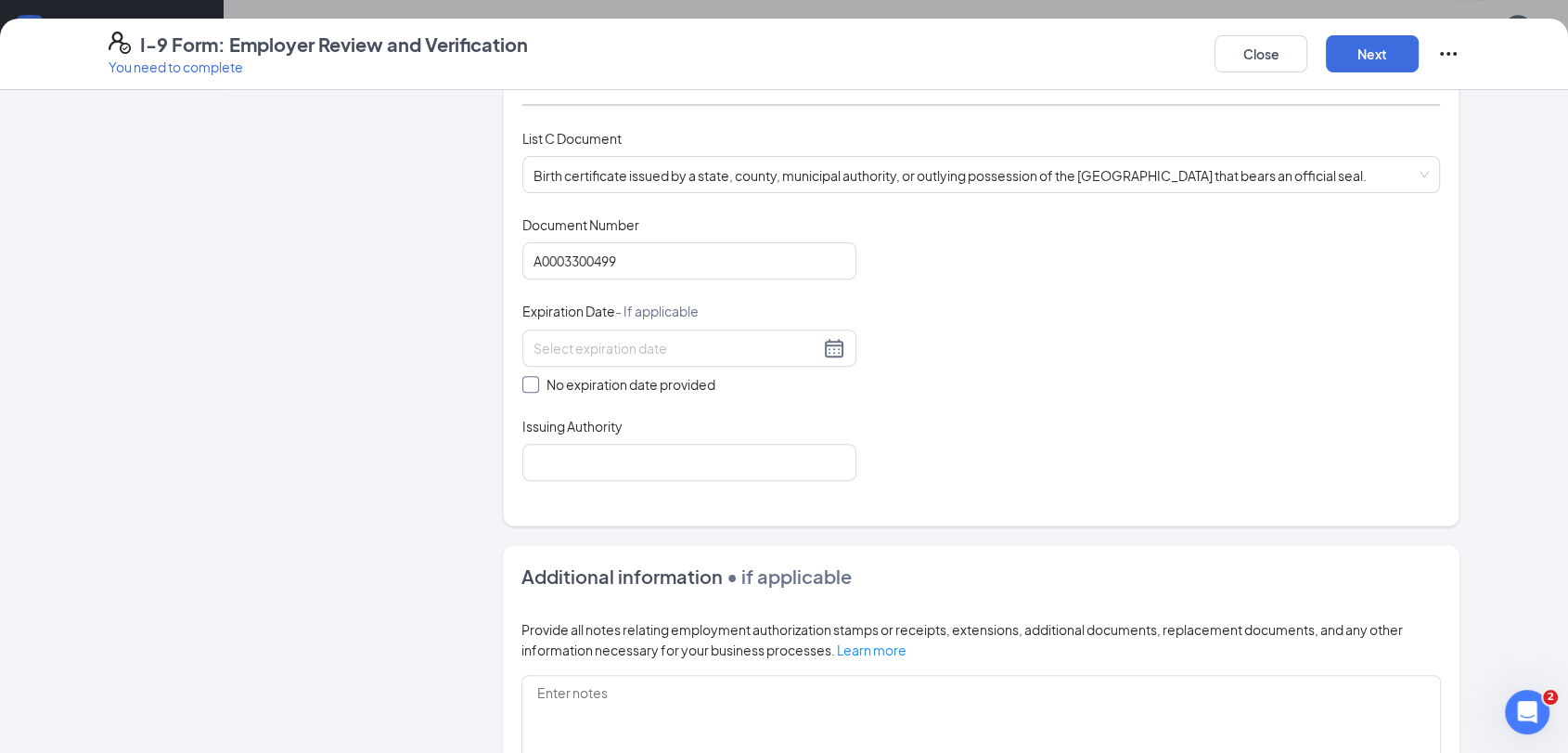
click at [525, 376] on input "No expiration date provided" at bounding box center [528, 382] width 13 height 13
checkbox input "true"
click at [620, 464] on input "Issuing Authority" at bounding box center [689, 466] width 334 height 37
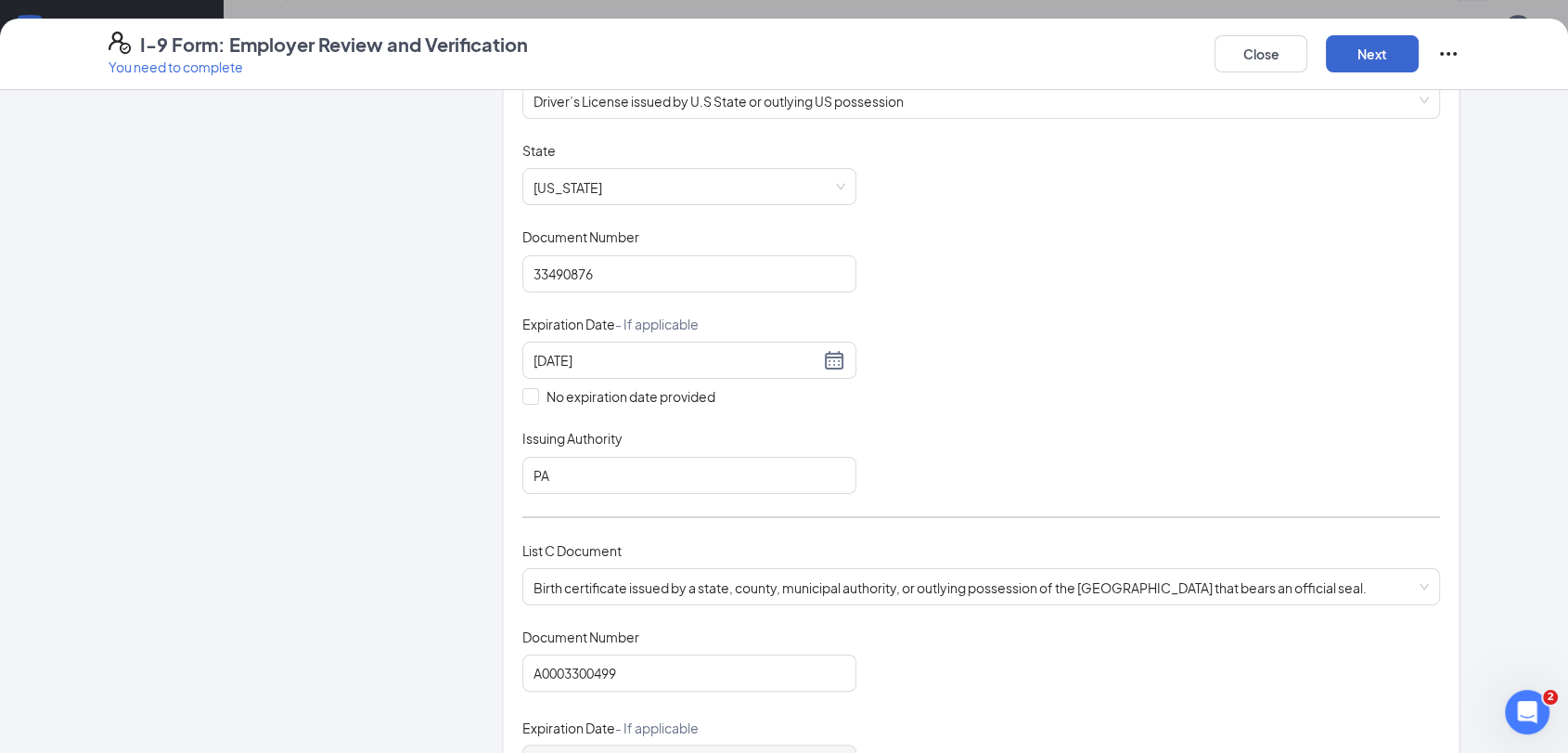
type input "New Jersey"
click at [1401, 44] on button "Next" at bounding box center [1372, 53] width 93 height 37
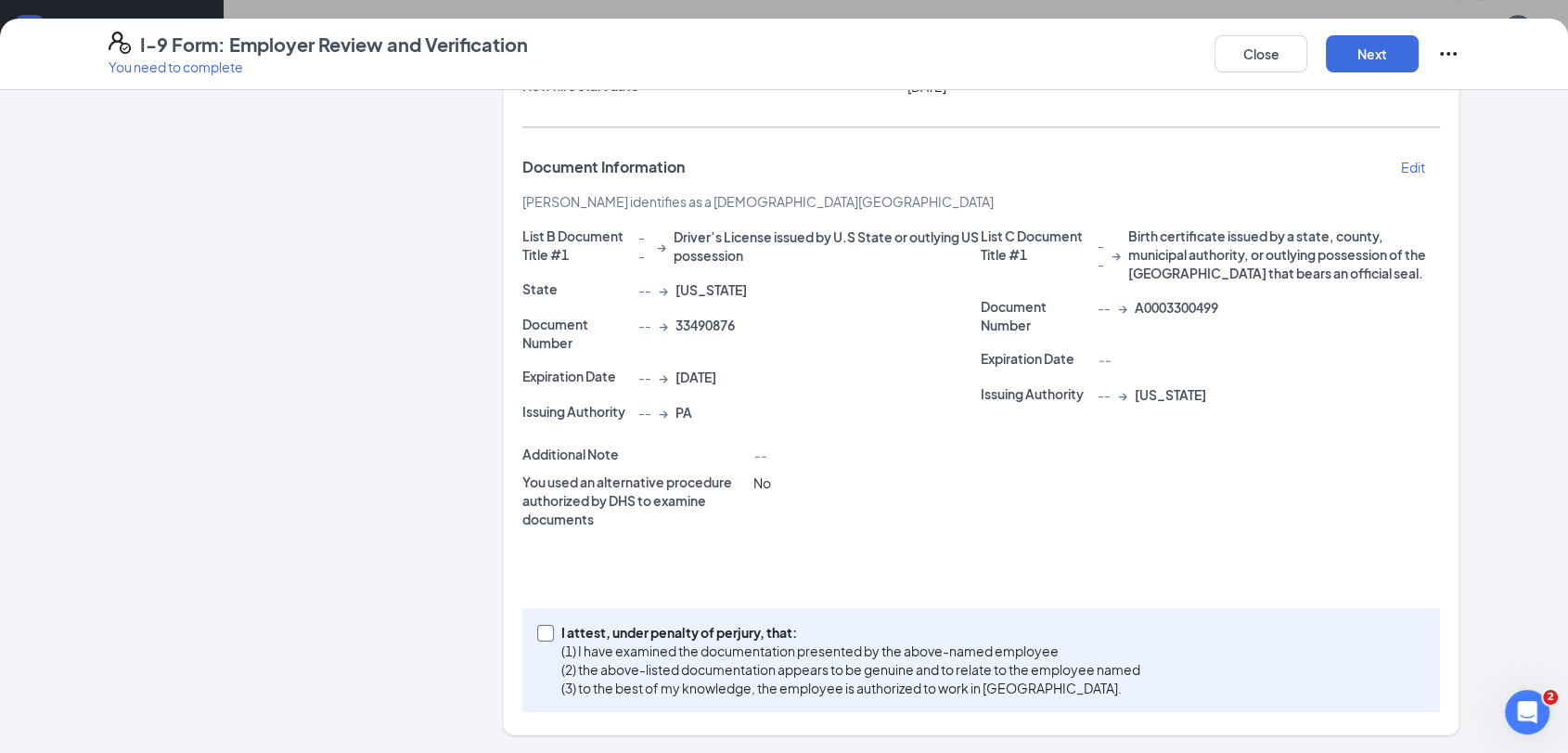
click at [537, 625] on input "I attest, under penalty of perjury, that: (1) I have examined the documentation…" at bounding box center [543, 630] width 13 height 13
checkbox input "true"
click at [1406, 55] on button "Next" at bounding box center [1372, 53] width 93 height 37
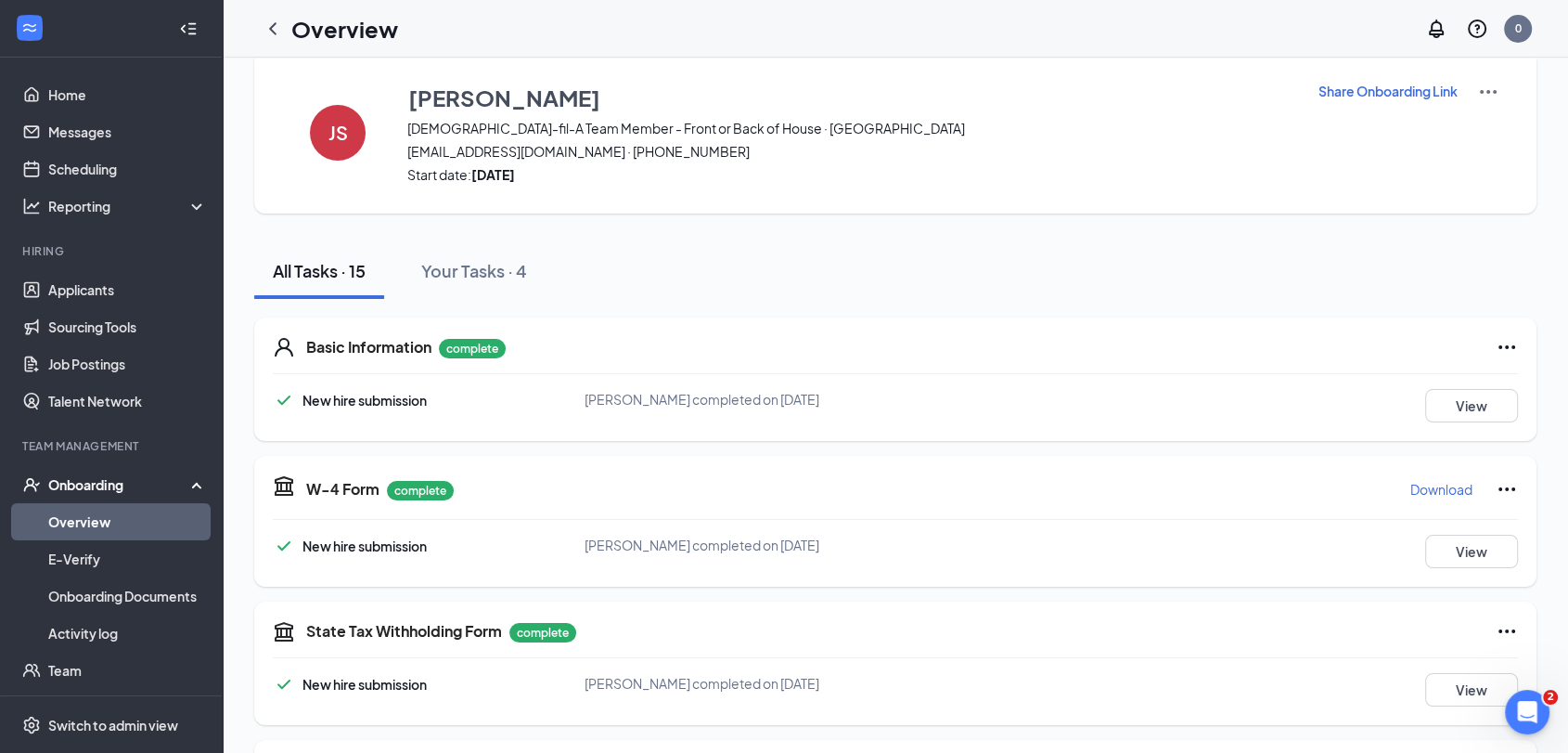
scroll to position [24, 0]
